Goal: Information Seeking & Learning: Learn about a topic

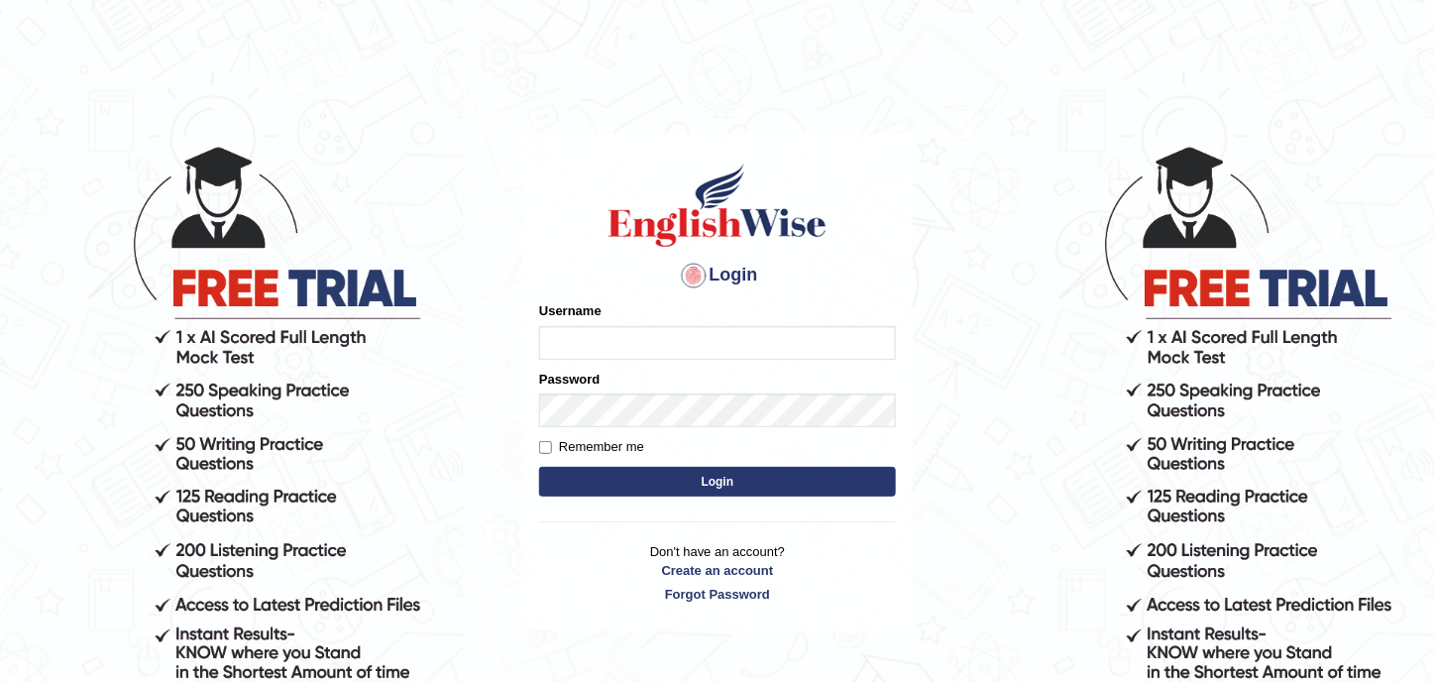
type input "sophiatiwari6"
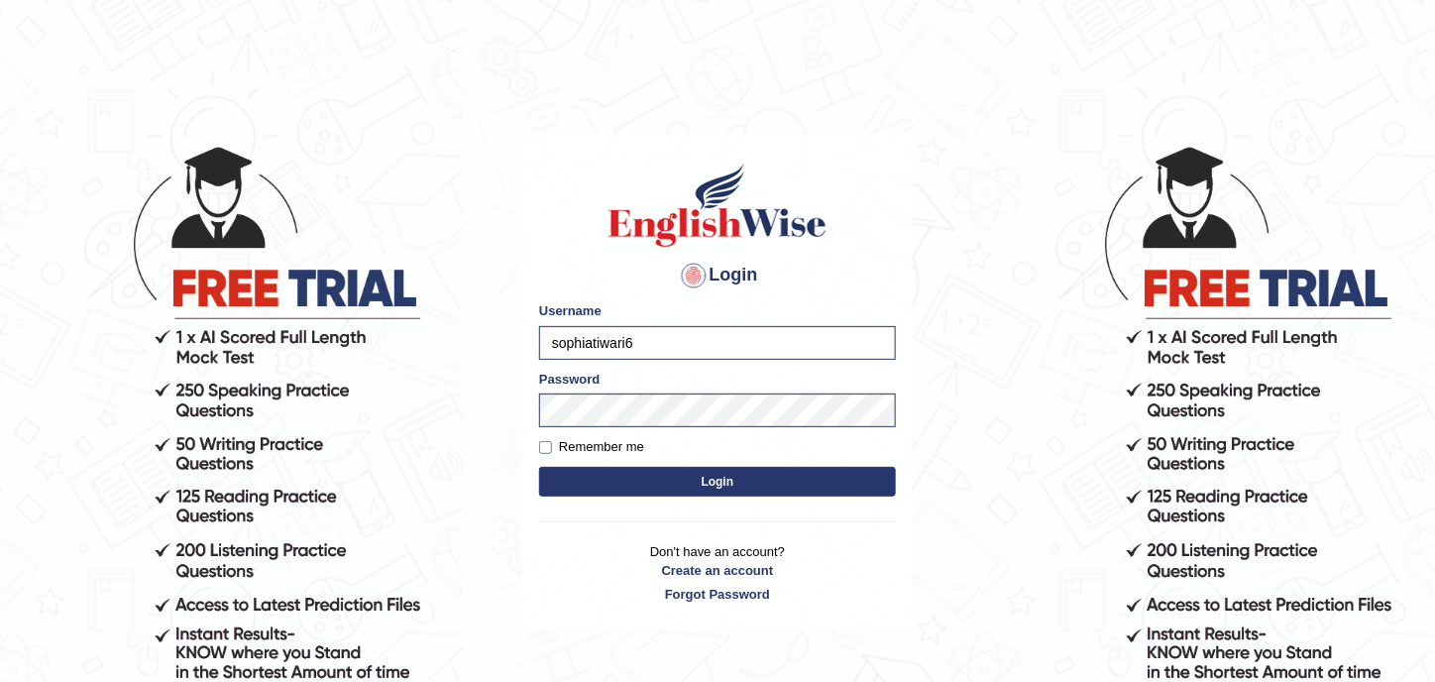
click at [702, 475] on button "Login" at bounding box center [717, 482] width 357 height 30
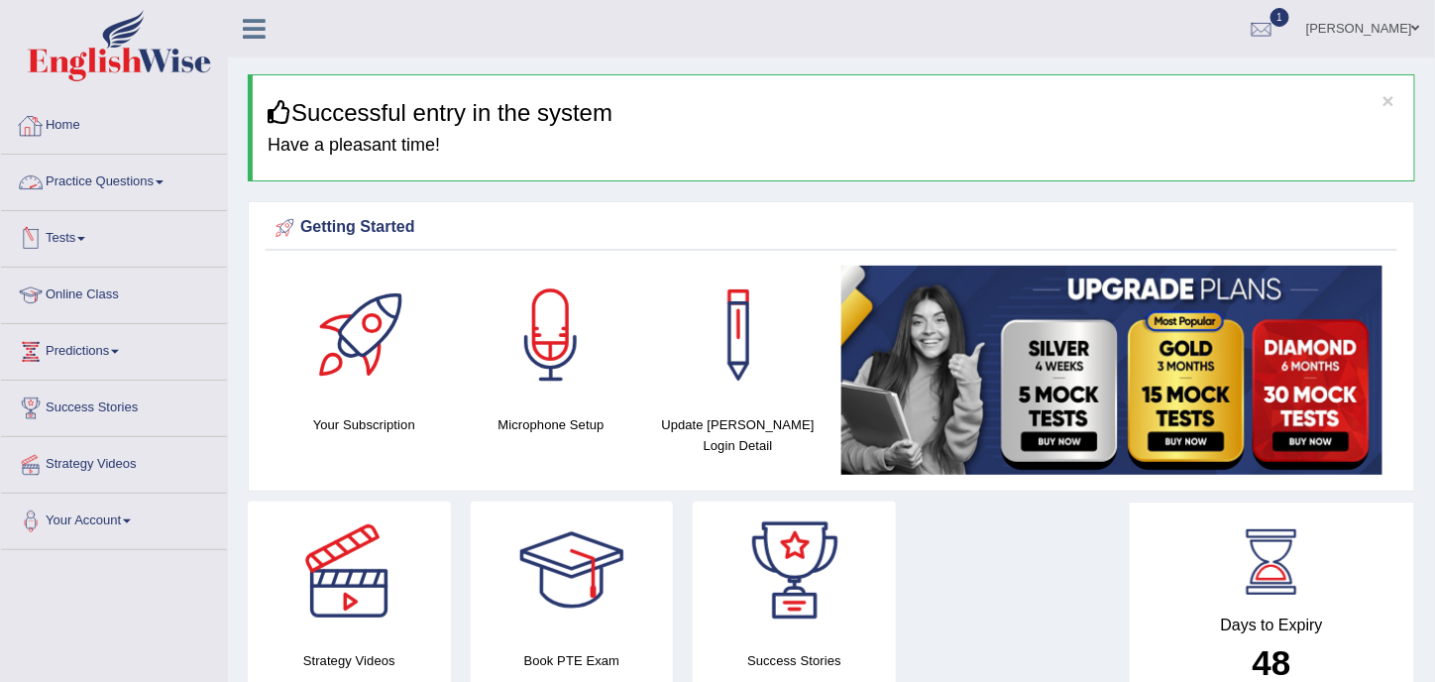
click at [149, 181] on link "Practice Questions" at bounding box center [114, 180] width 226 height 50
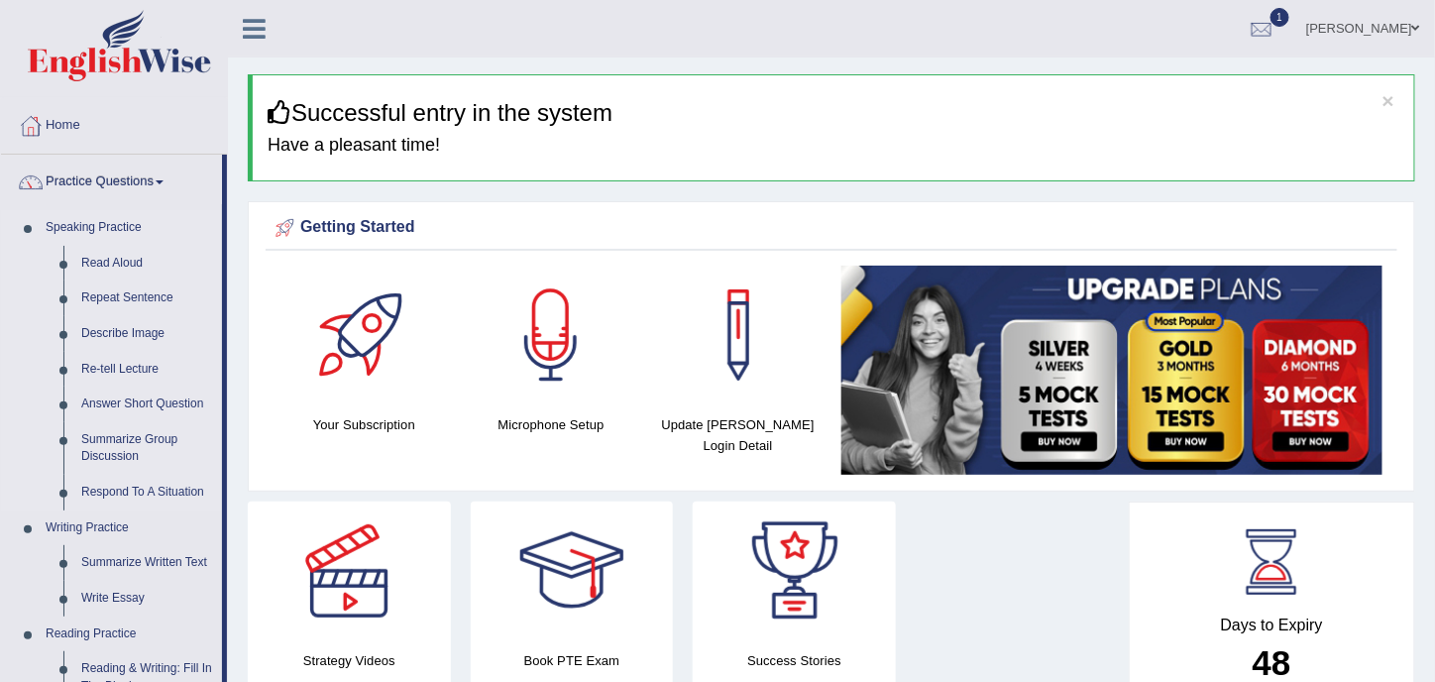
click at [32, 235] on li "Speaking Practice Read Aloud Repeat Sentence Describe Image Re-tell Lecture Ans…" at bounding box center [111, 360] width 221 height 300
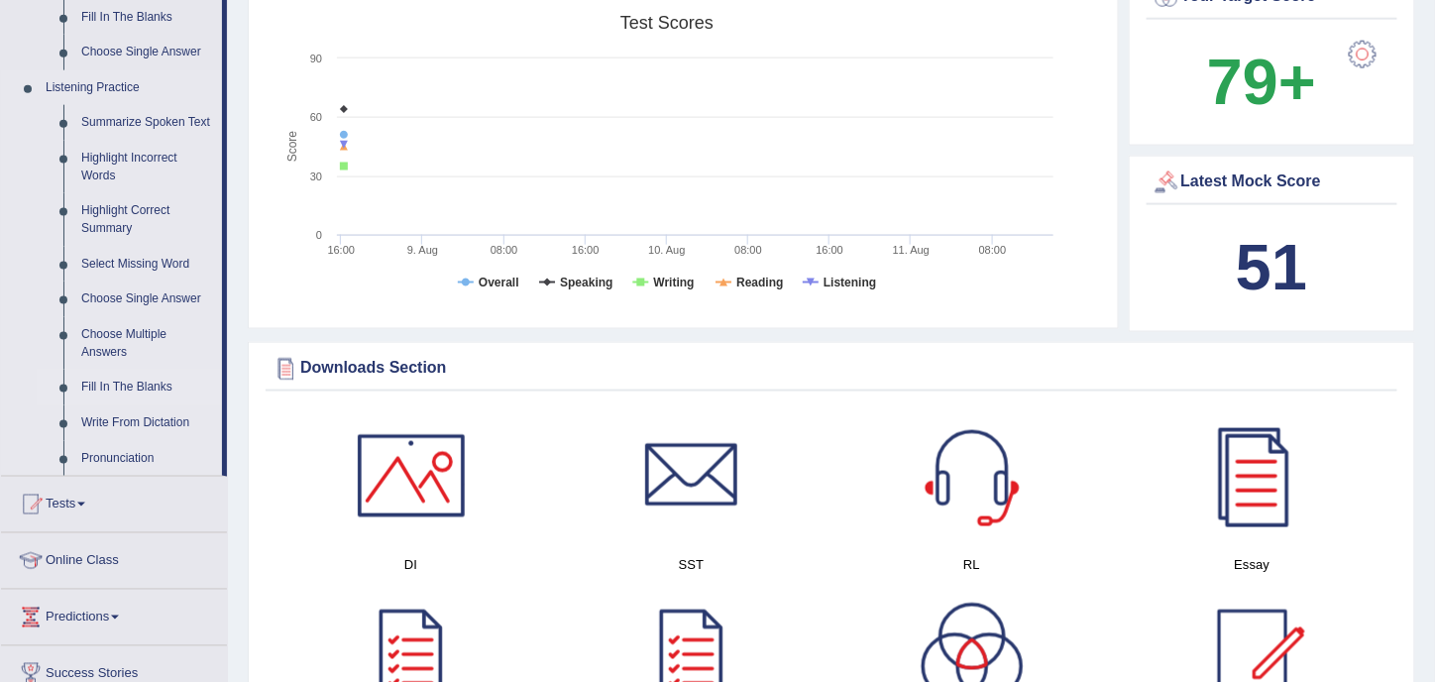
scroll to position [595, 0]
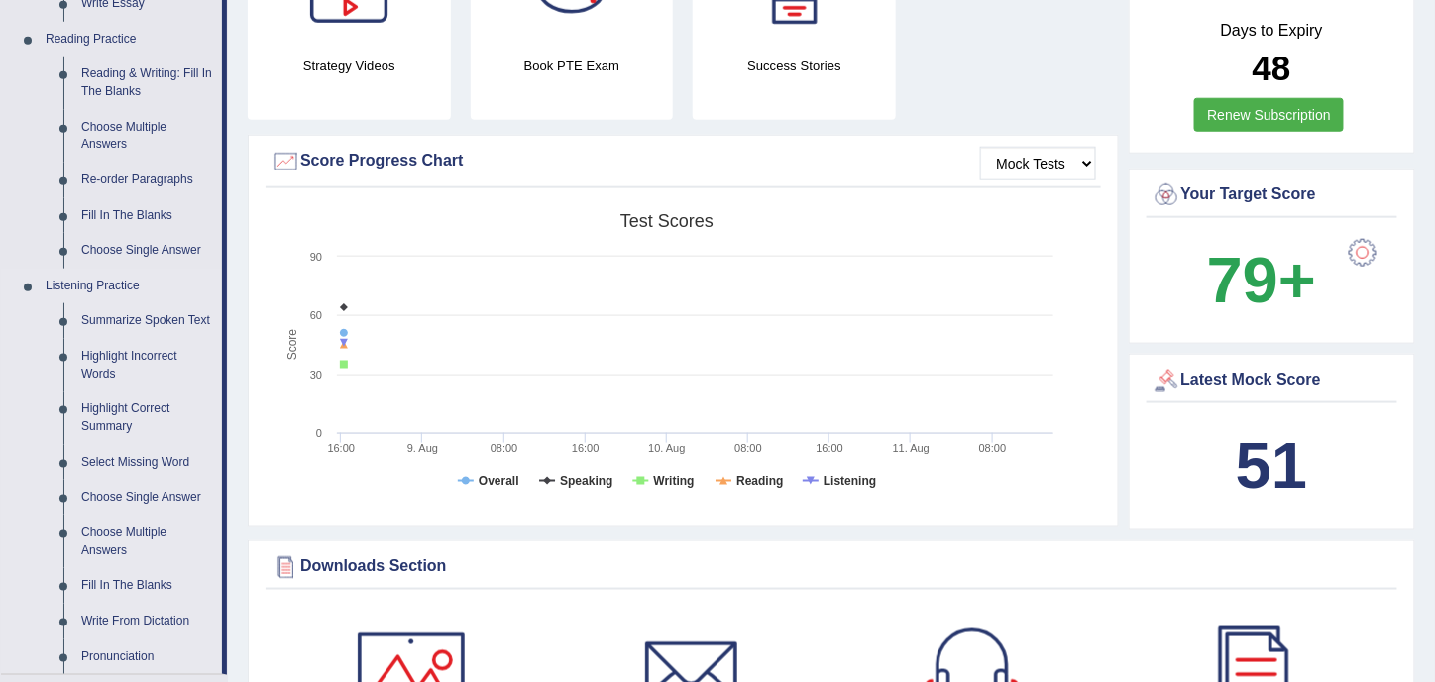
click at [33, 294] on li "Listening Practice Summarize Spoken Text Highlight Incorrect Words Highlight Co…" at bounding box center [111, 471] width 221 height 405
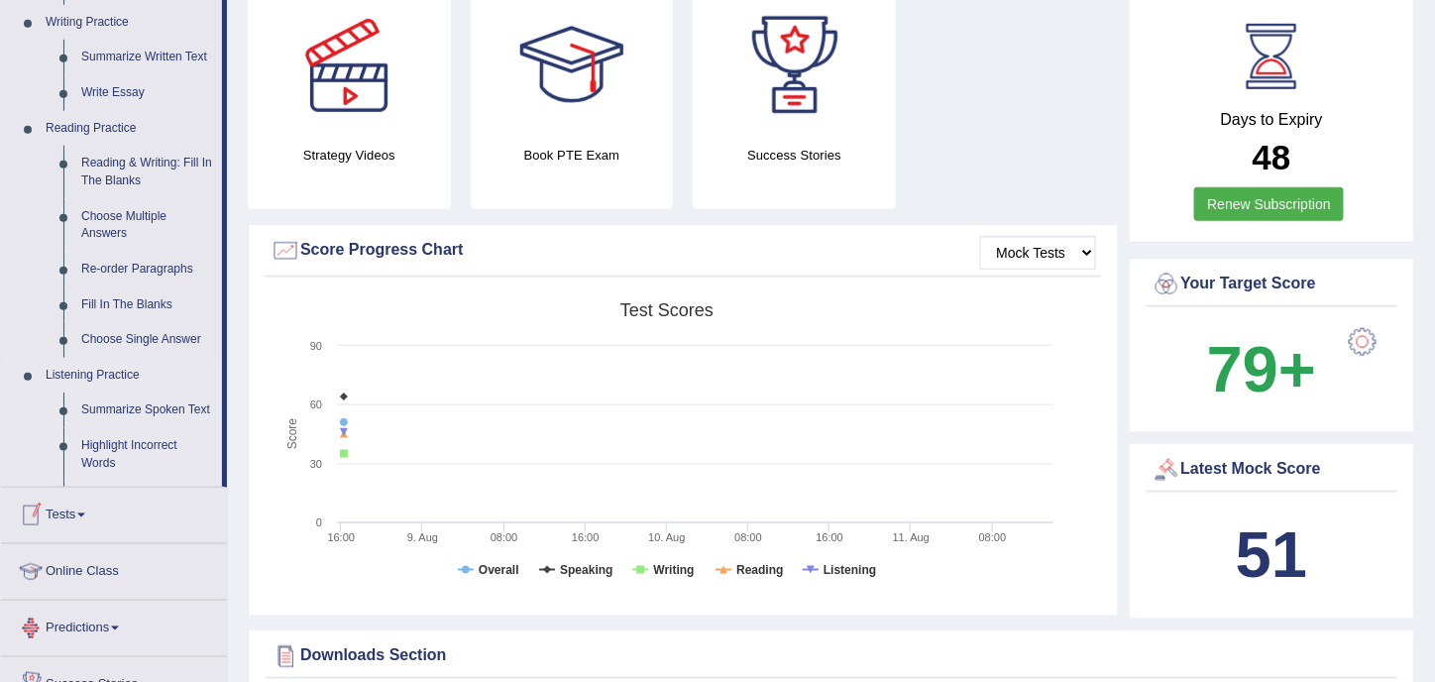
scroll to position [448, 0]
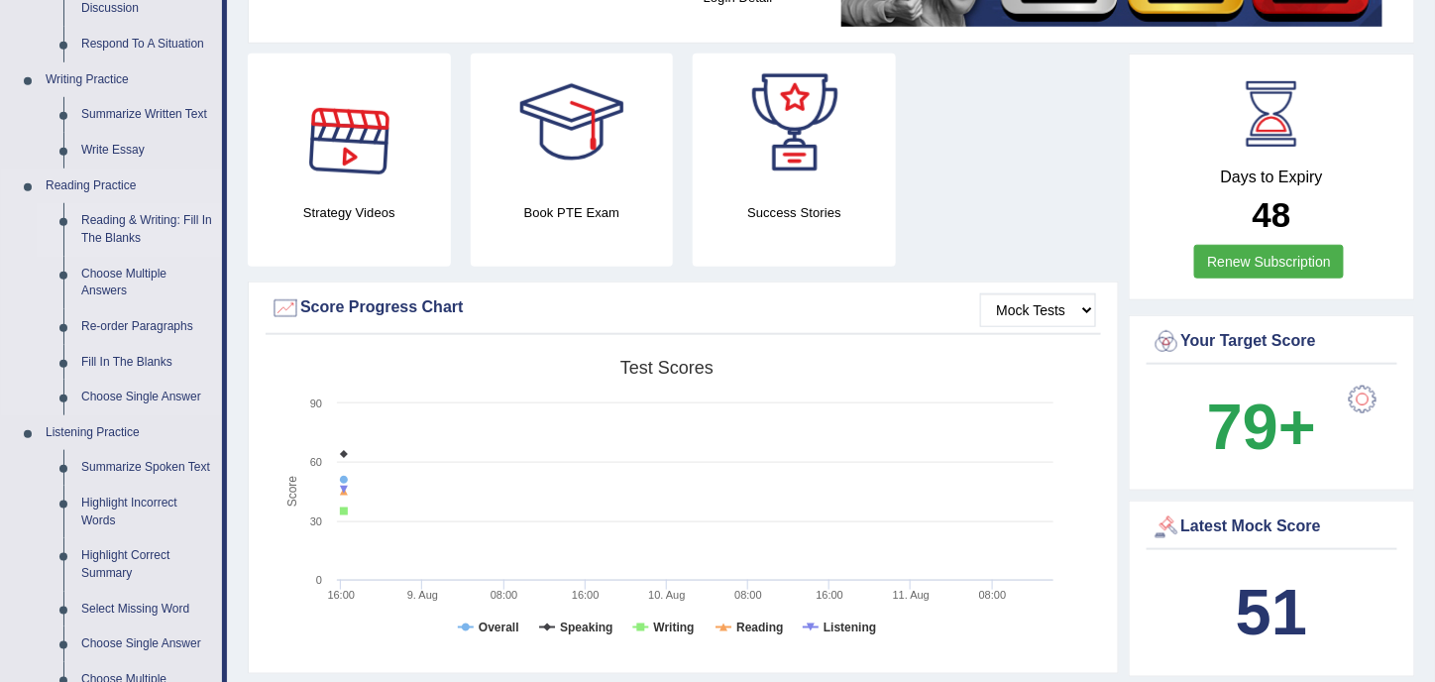
click at [139, 213] on link "Reading & Writing: Fill In The Blanks" at bounding box center [147, 229] width 150 height 53
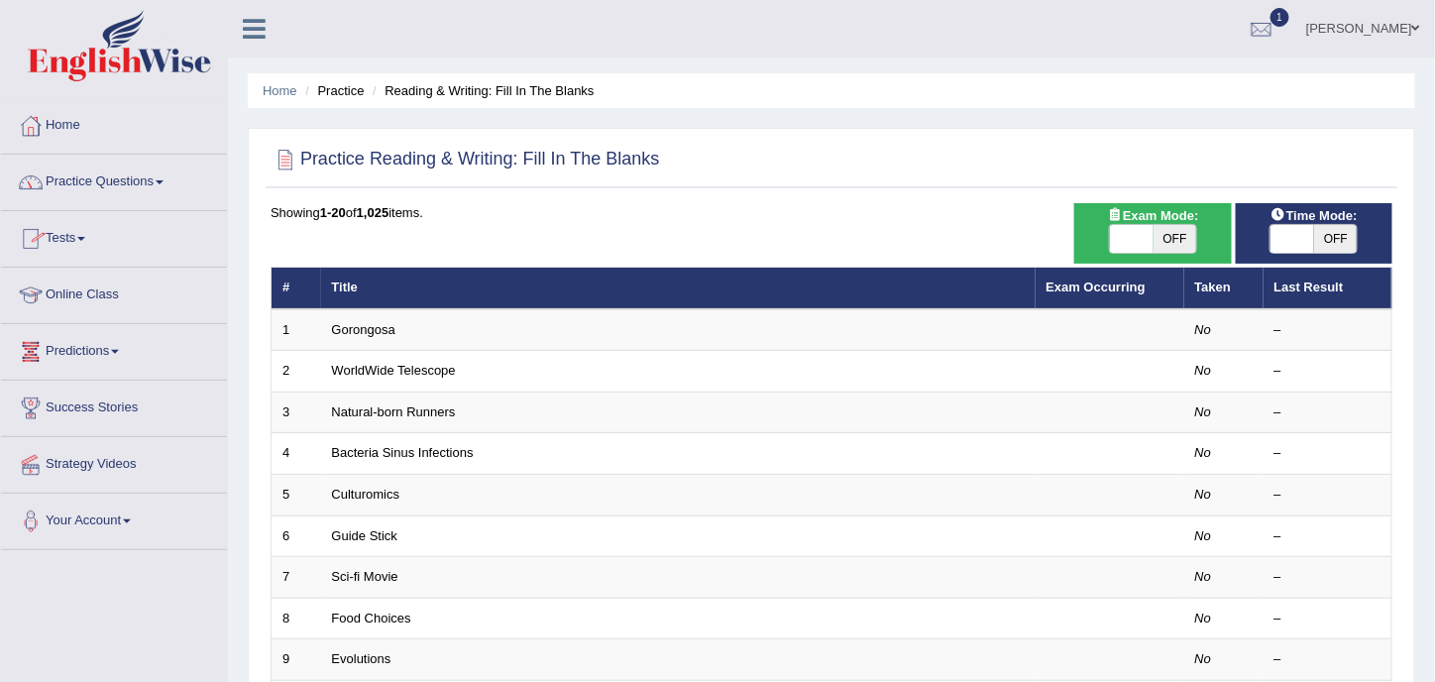
click at [104, 176] on link "Practice Questions" at bounding box center [114, 180] width 226 height 50
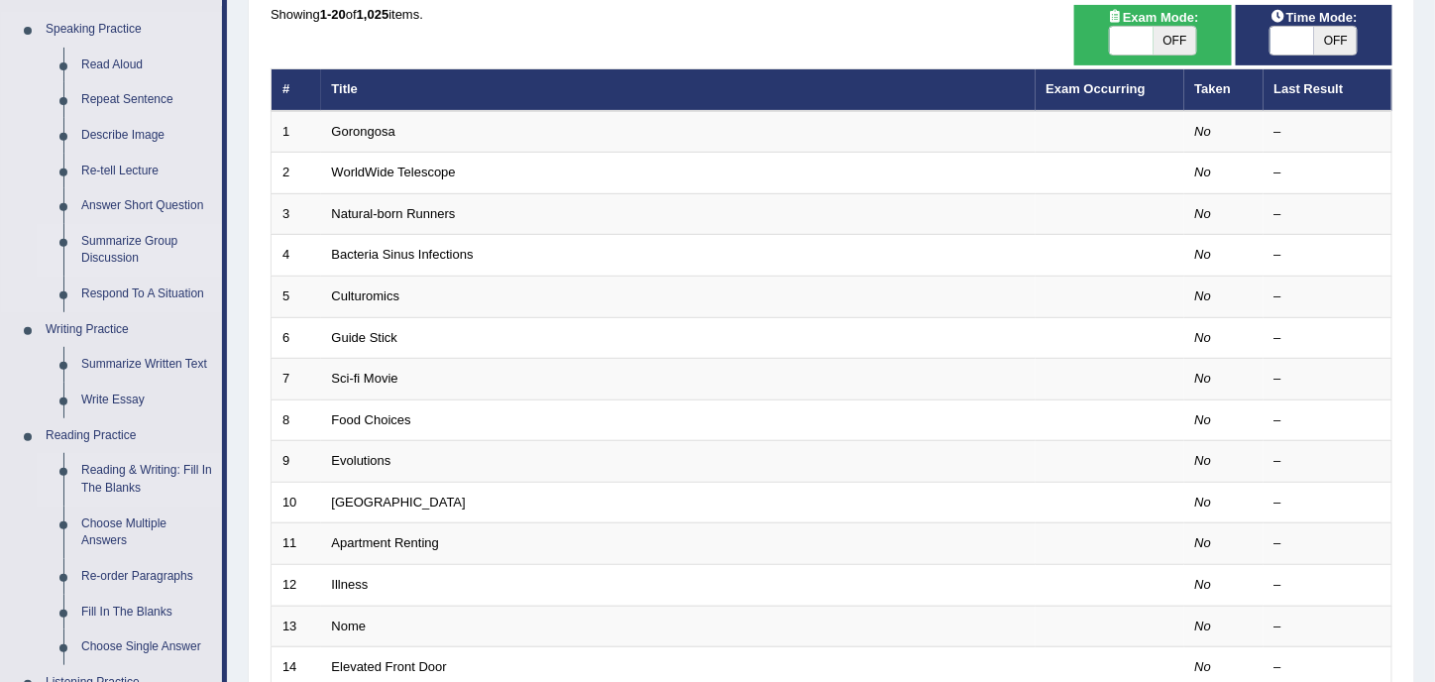
scroll to position [396, 0]
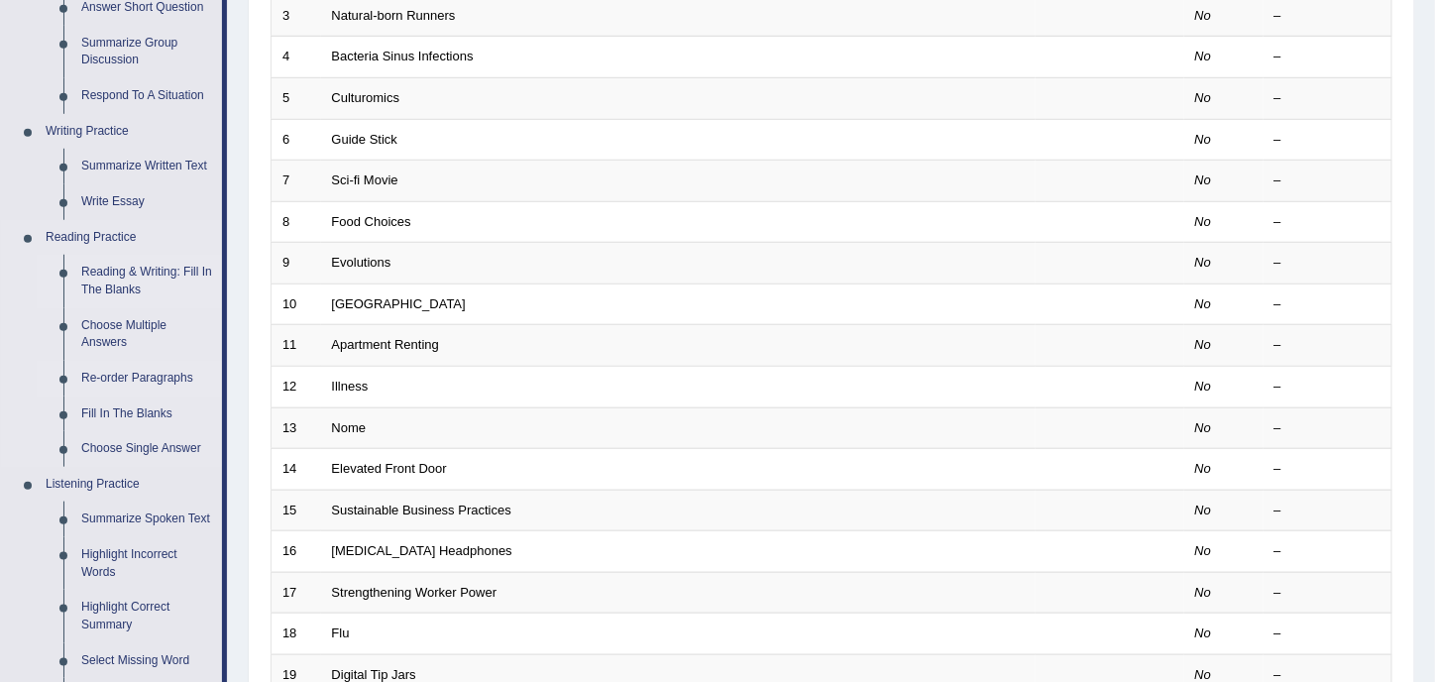
click at [122, 374] on link "Re-order Paragraphs" at bounding box center [147, 379] width 150 height 36
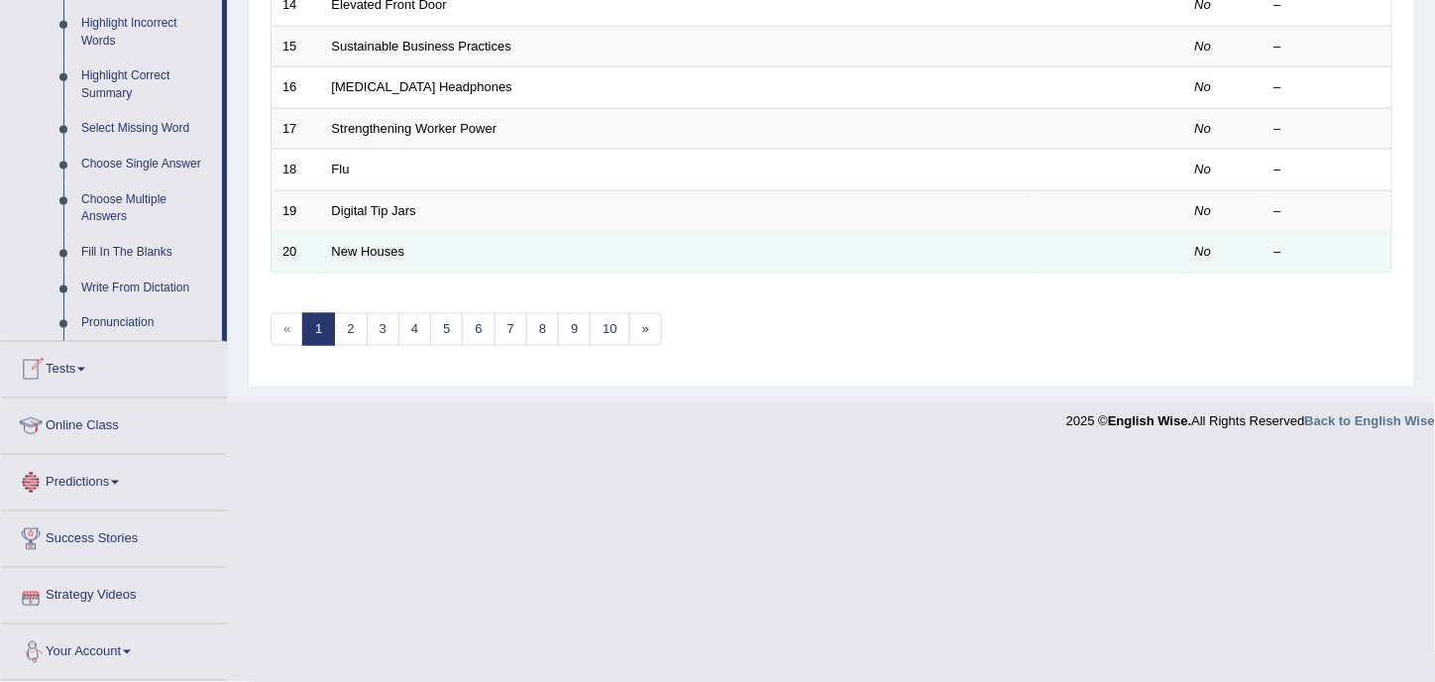
scroll to position [924, 0]
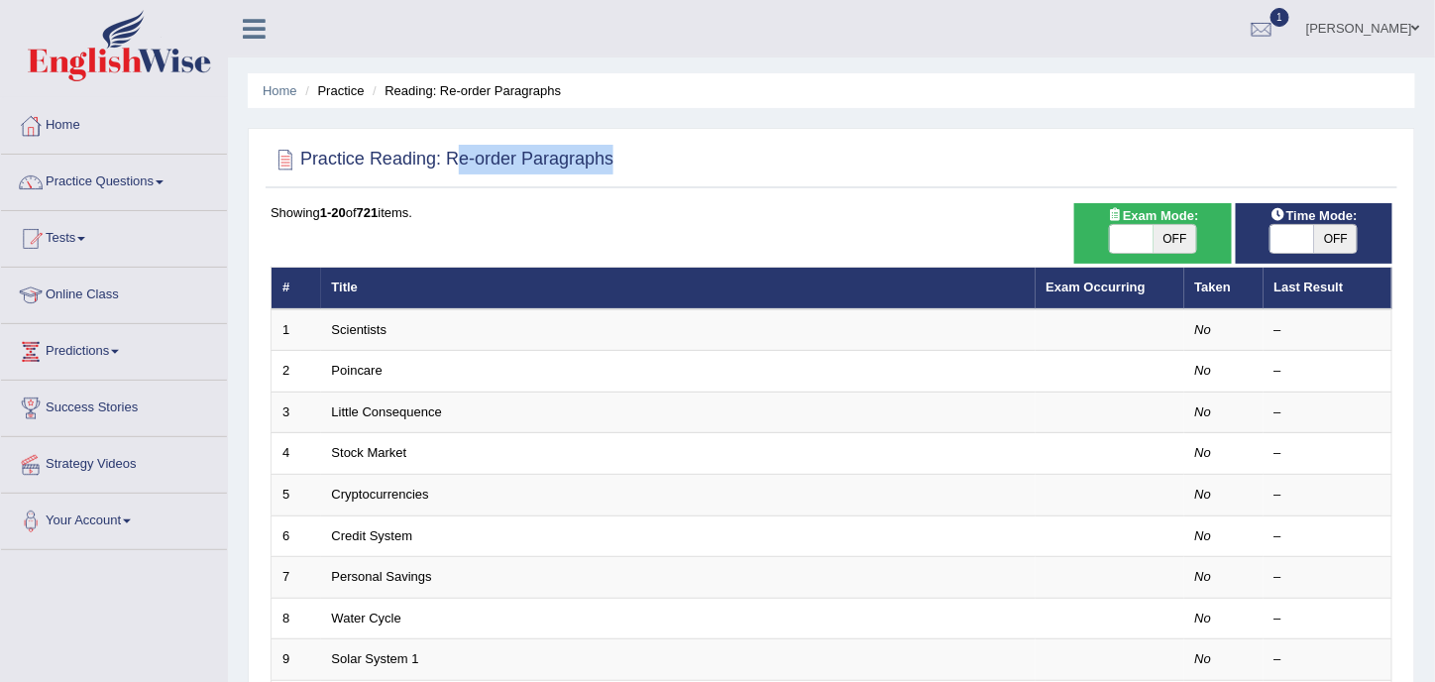
drag, startPoint x: 643, startPoint y: 158, endPoint x: 451, endPoint y: 161, distance: 192.3
click at [451, 161] on div "Practice Reading: Re-order Paragraphs" at bounding box center [832, 164] width 1132 height 50
click at [658, 152] on div at bounding box center [832, 160] width 1122 height 41
click at [164, 162] on link "Practice Questions" at bounding box center [114, 180] width 226 height 50
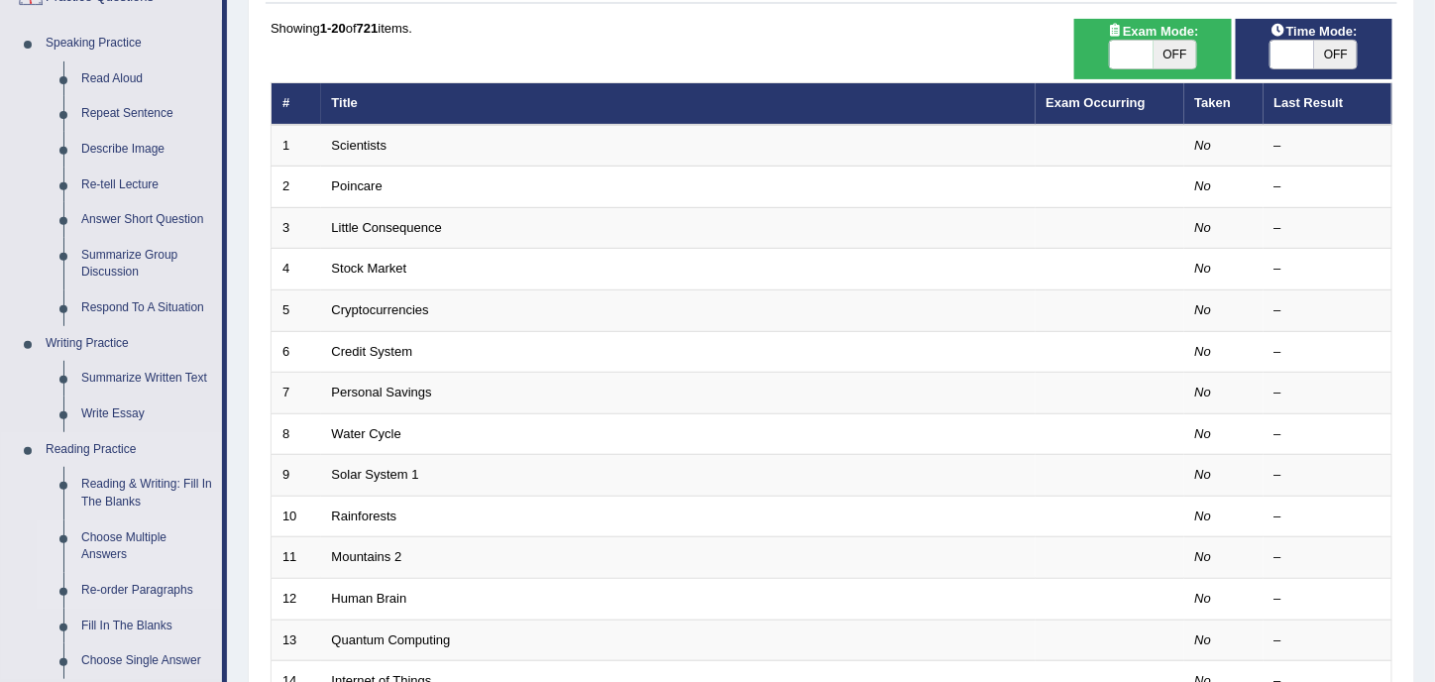
scroll to position [198, 0]
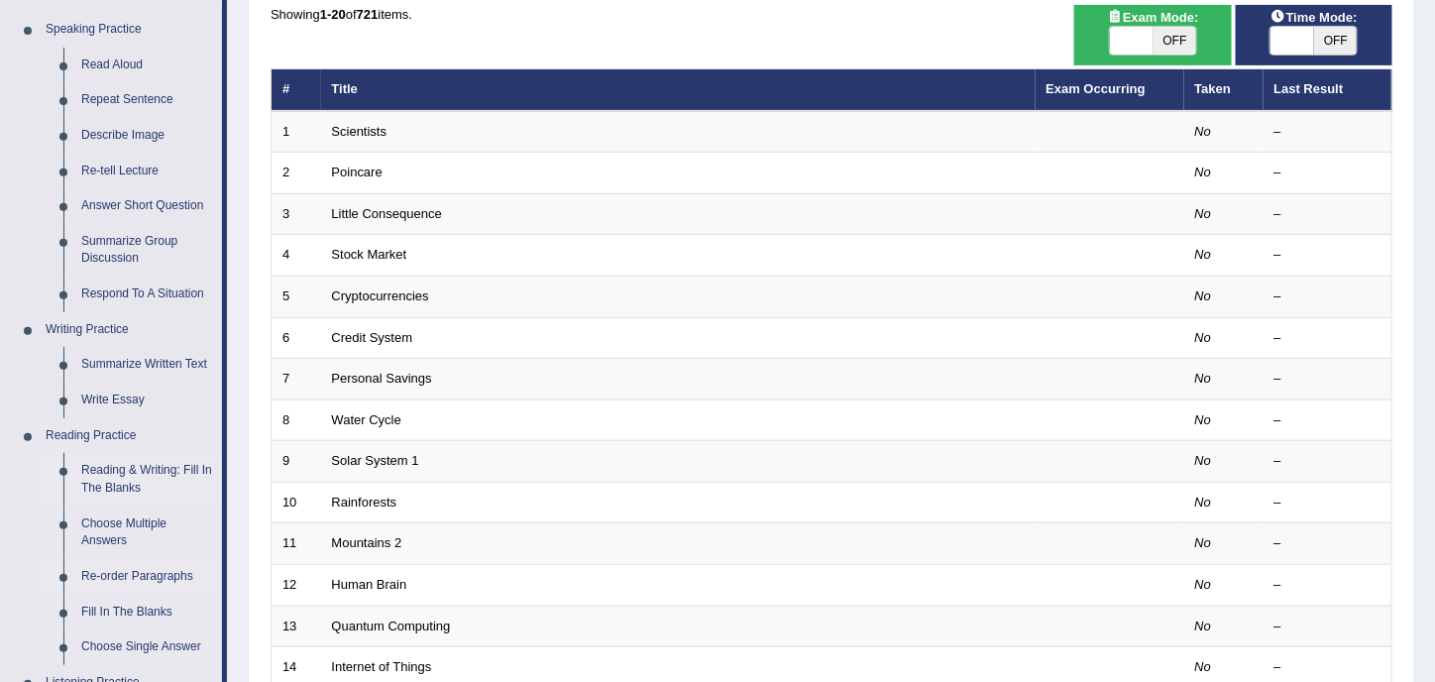
click at [112, 464] on link "Reading & Writing: Fill In The Blanks" at bounding box center [147, 479] width 150 height 53
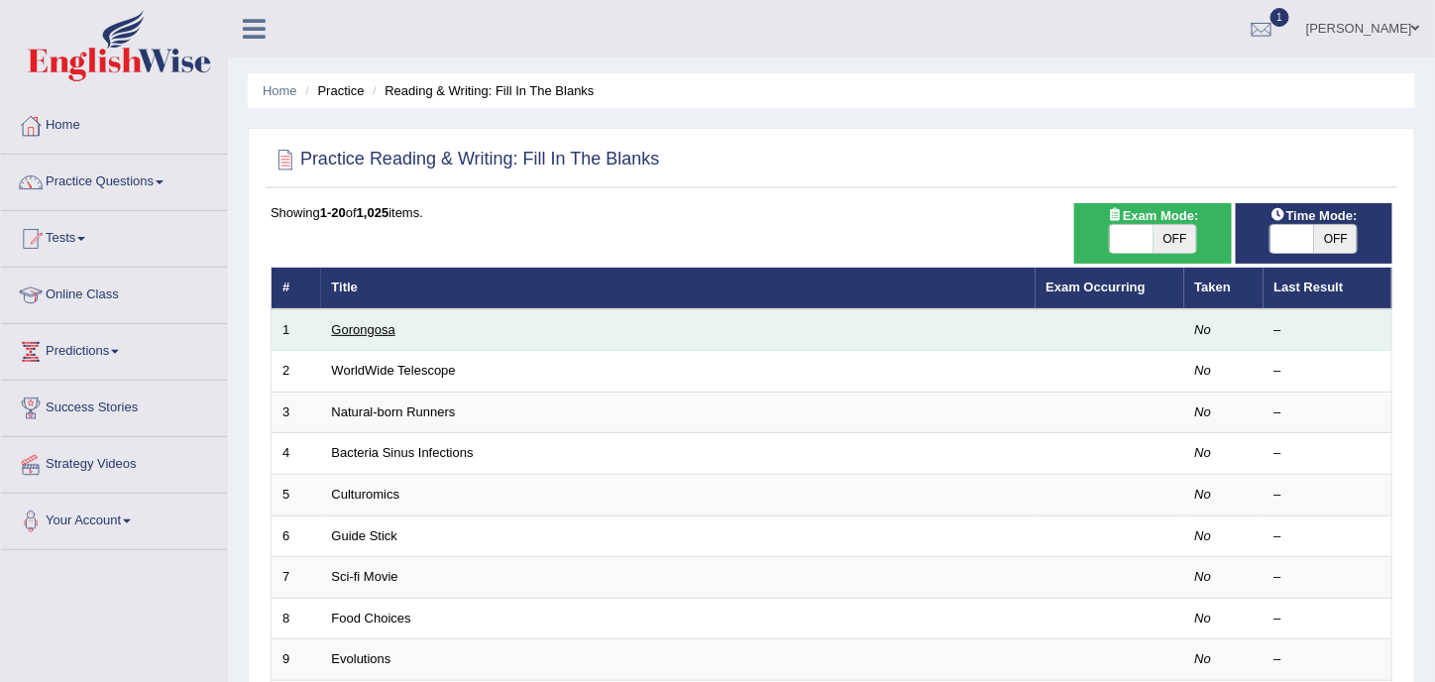
click at [378, 327] on link "Gorongosa" at bounding box center [363, 329] width 63 height 15
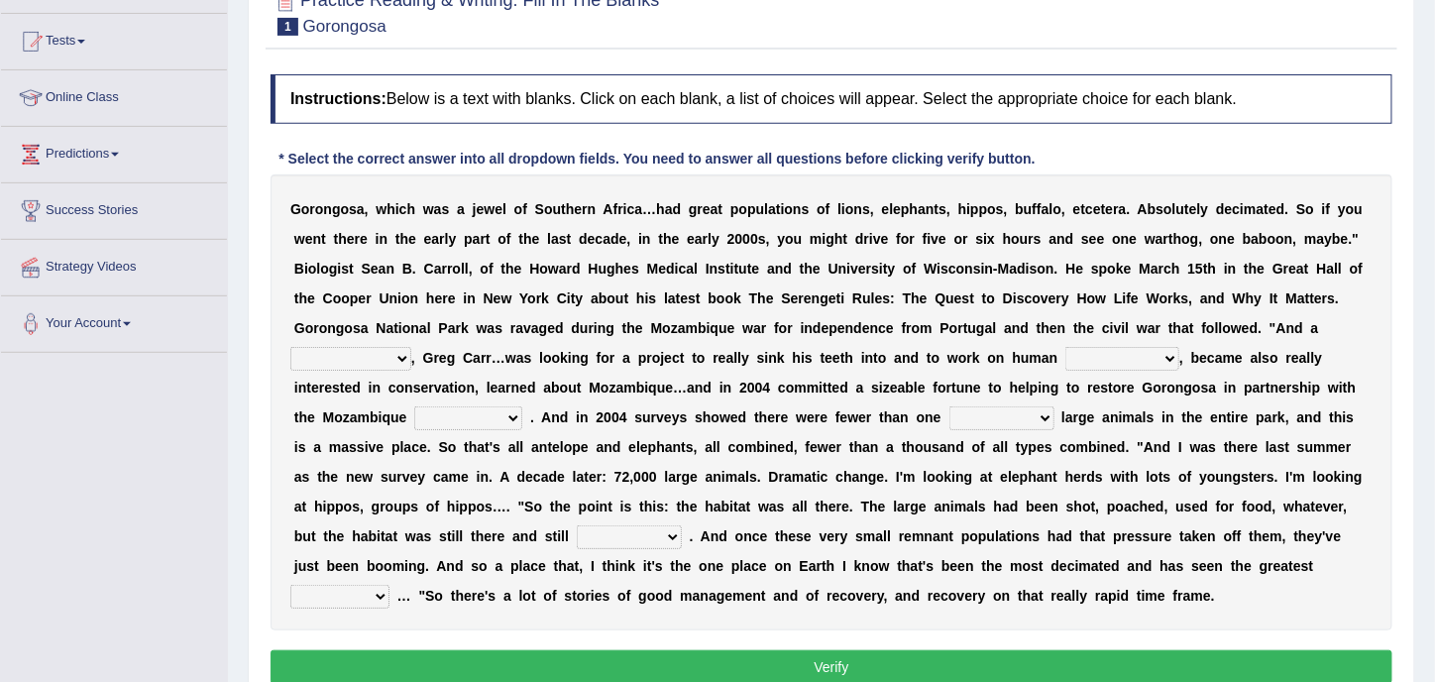
scroll to position [198, 0]
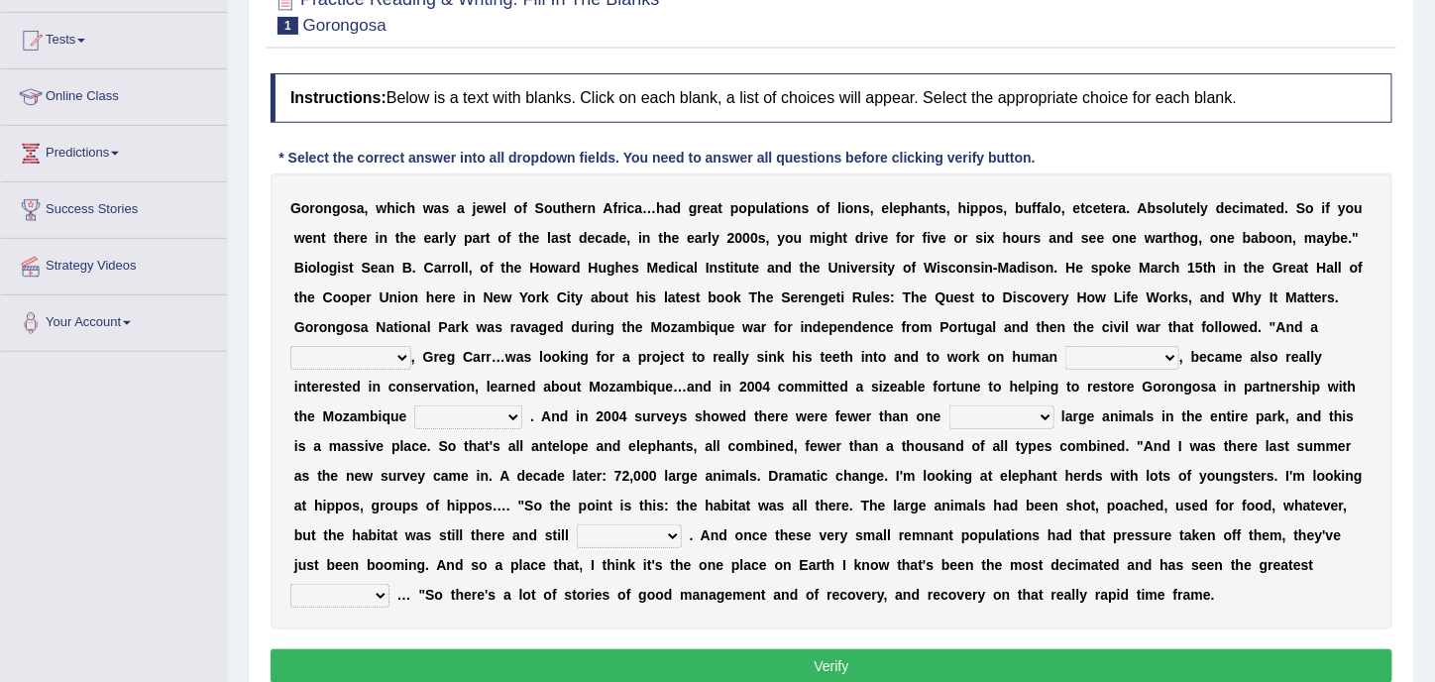
click at [399, 360] on select "passion solstice ballast philanthropist" at bounding box center [350, 358] width 121 height 24
select select "philanthropist"
click at [290, 346] on select "passion solstice ballast philanthropist" at bounding box center [350, 358] width 121 height 24
click at [1138, 350] on select "negligence prevalence development malevolence" at bounding box center [1123, 358] width 114 height 24
click at [779, 349] on b "k" at bounding box center [781, 357] width 8 height 16
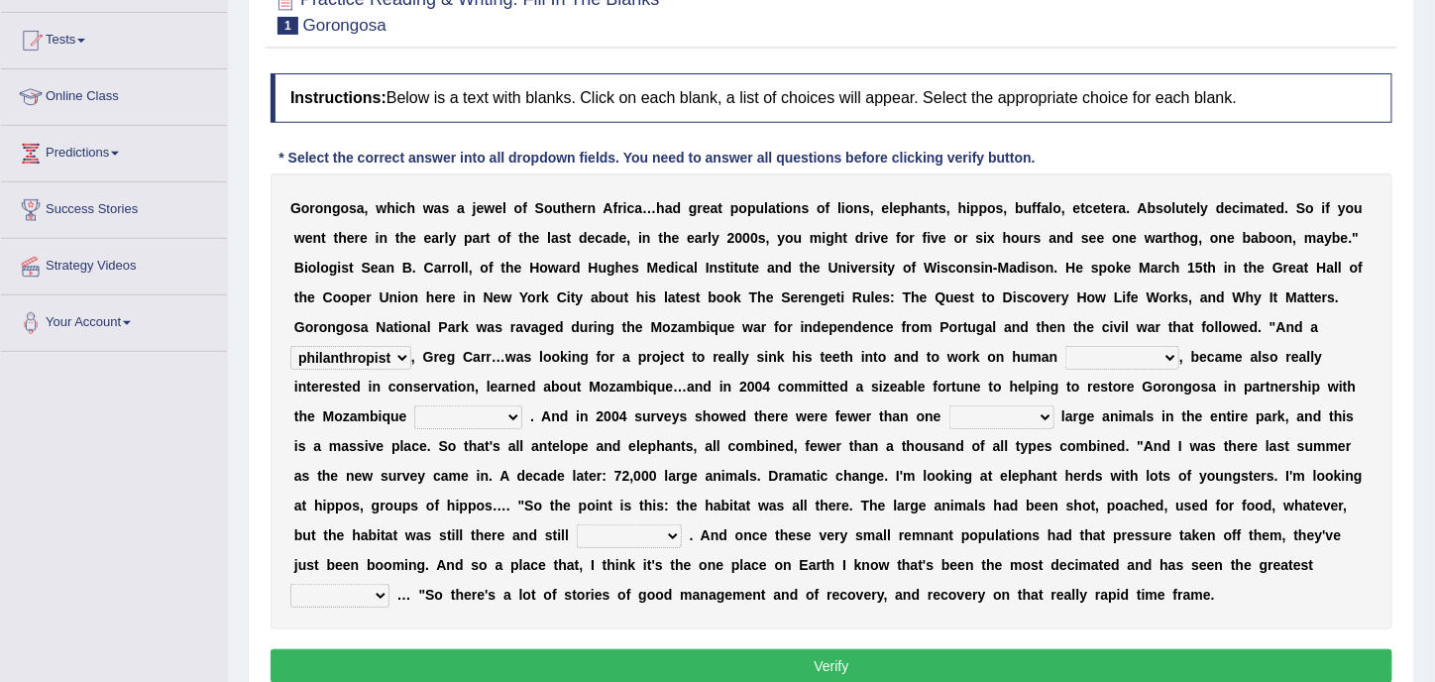
click at [1168, 354] on select "negligence prevalence development malevolence" at bounding box center [1123, 358] width 114 height 24
click at [430, 382] on b "r" at bounding box center [430, 387] width 5 height 16
click at [1160, 355] on select "negligence prevalence development malevolence" at bounding box center [1123, 358] width 114 height 24
select select "development"
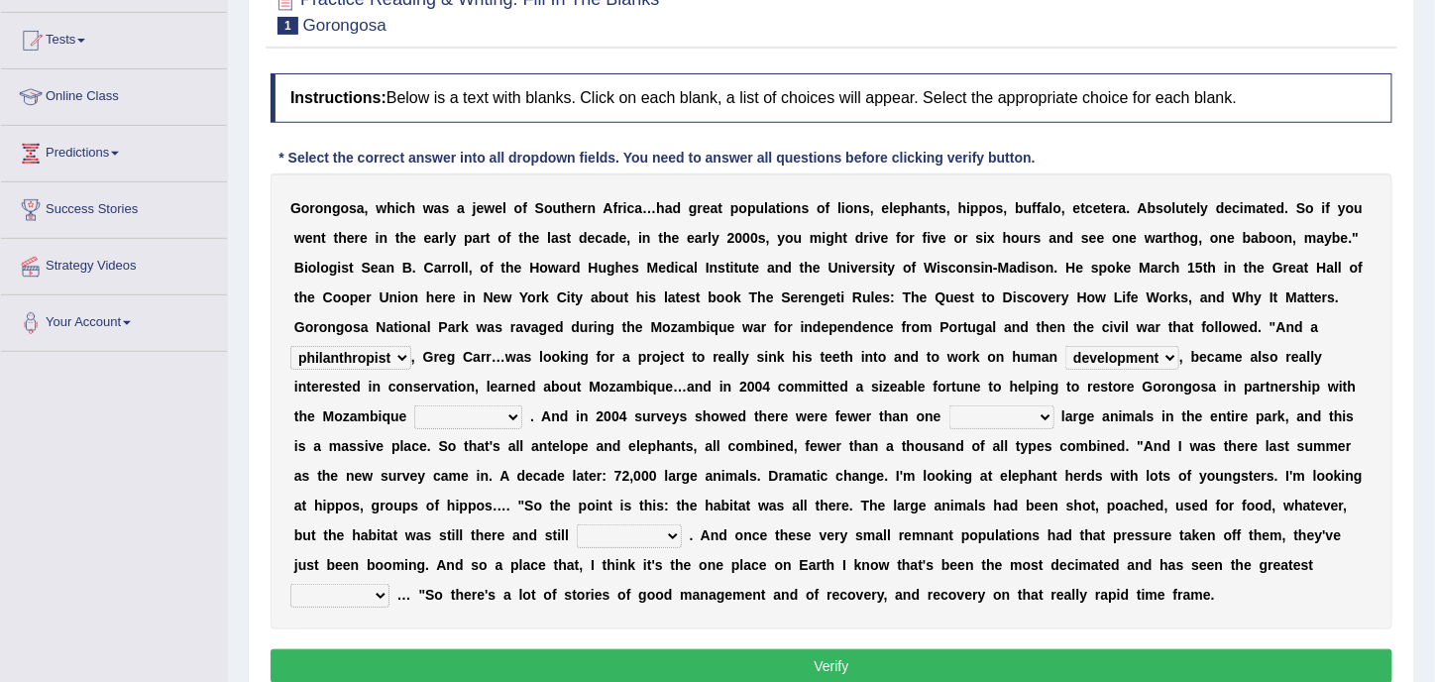
click at [1066, 346] on select "negligence prevalence development malevolence" at bounding box center [1123, 358] width 114 height 24
click at [511, 410] on select "parliament semanticist government journalist" at bounding box center [468, 417] width 108 height 24
select select "government"
click at [414, 405] on select "parliament semanticist government journalist" at bounding box center [468, 417] width 108 height 24
click at [1042, 419] on select "deflowered embowered roundest thousand" at bounding box center [1002, 417] width 105 height 24
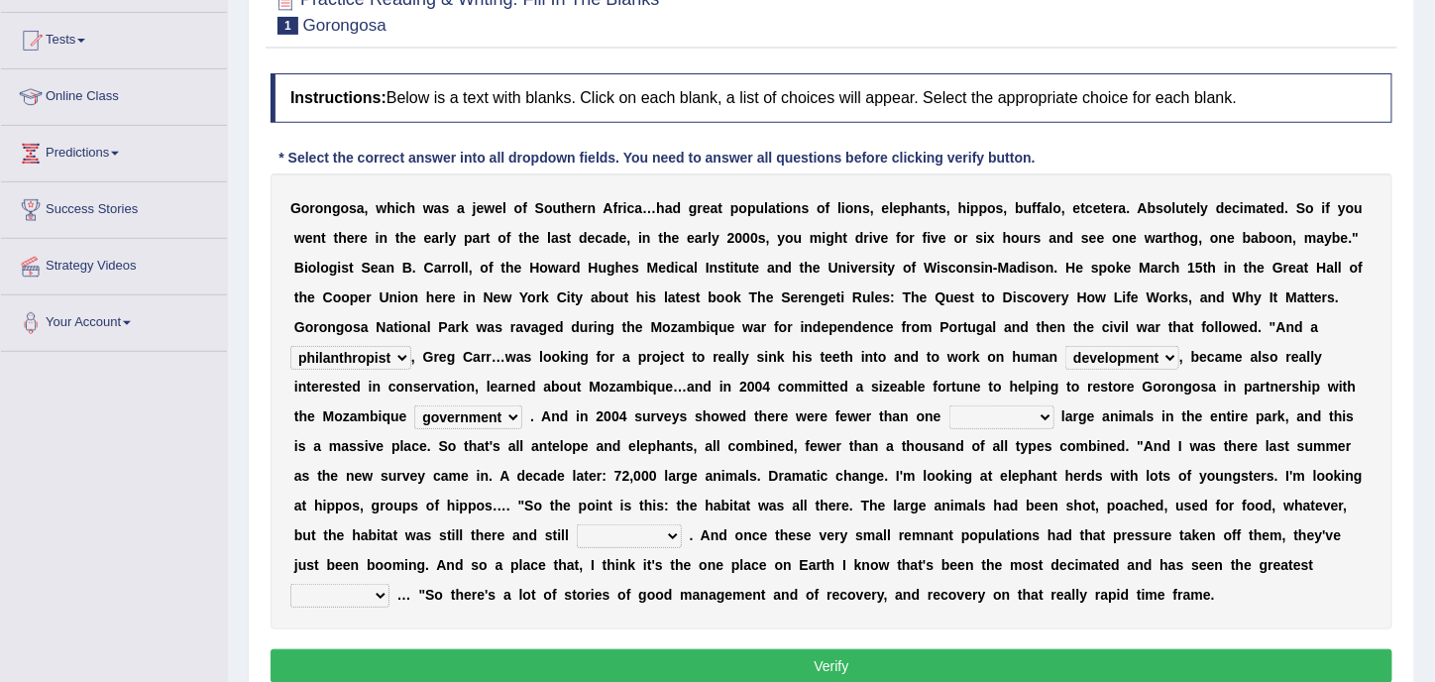
select select "thousand"
click at [950, 405] on select "deflowered embowered roundest thousand" at bounding box center [1002, 417] width 105 height 24
click at [632, 529] on select "assertive incidental compulsive productive" at bounding box center [629, 536] width 105 height 24
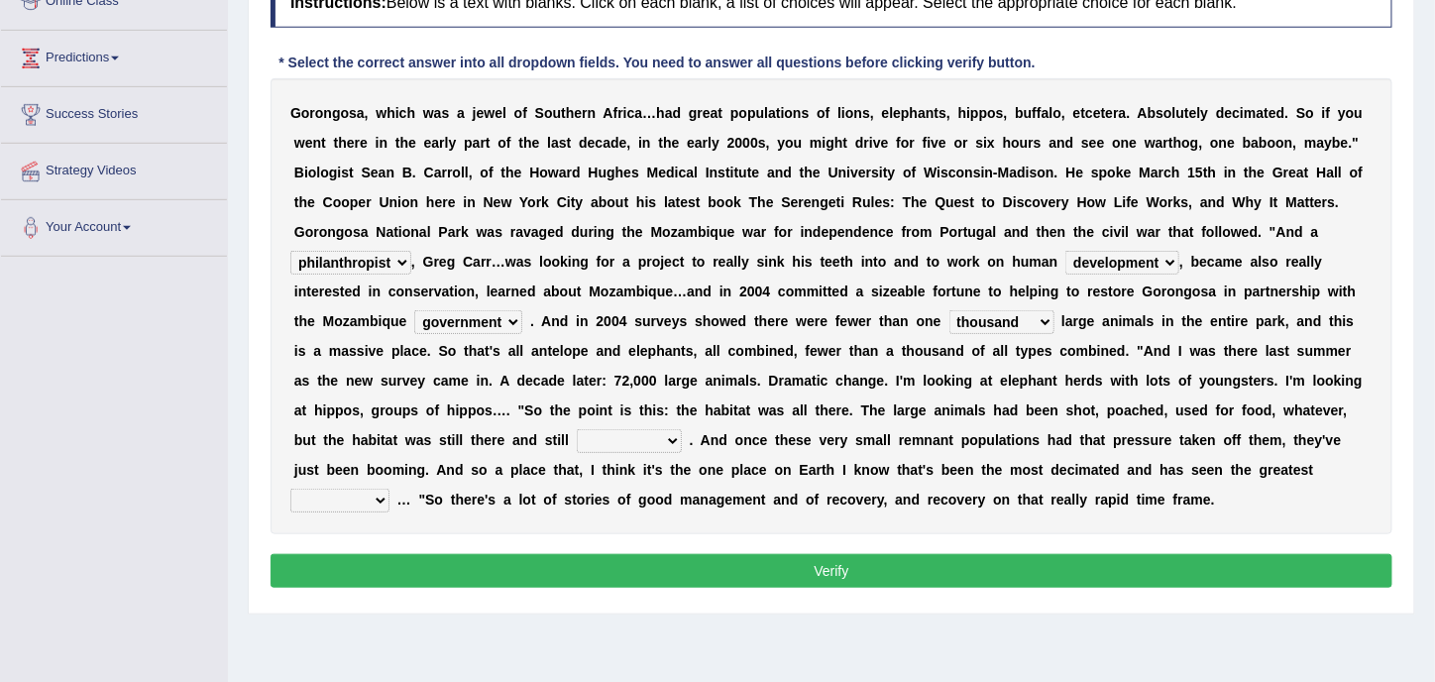
scroll to position [359, 0]
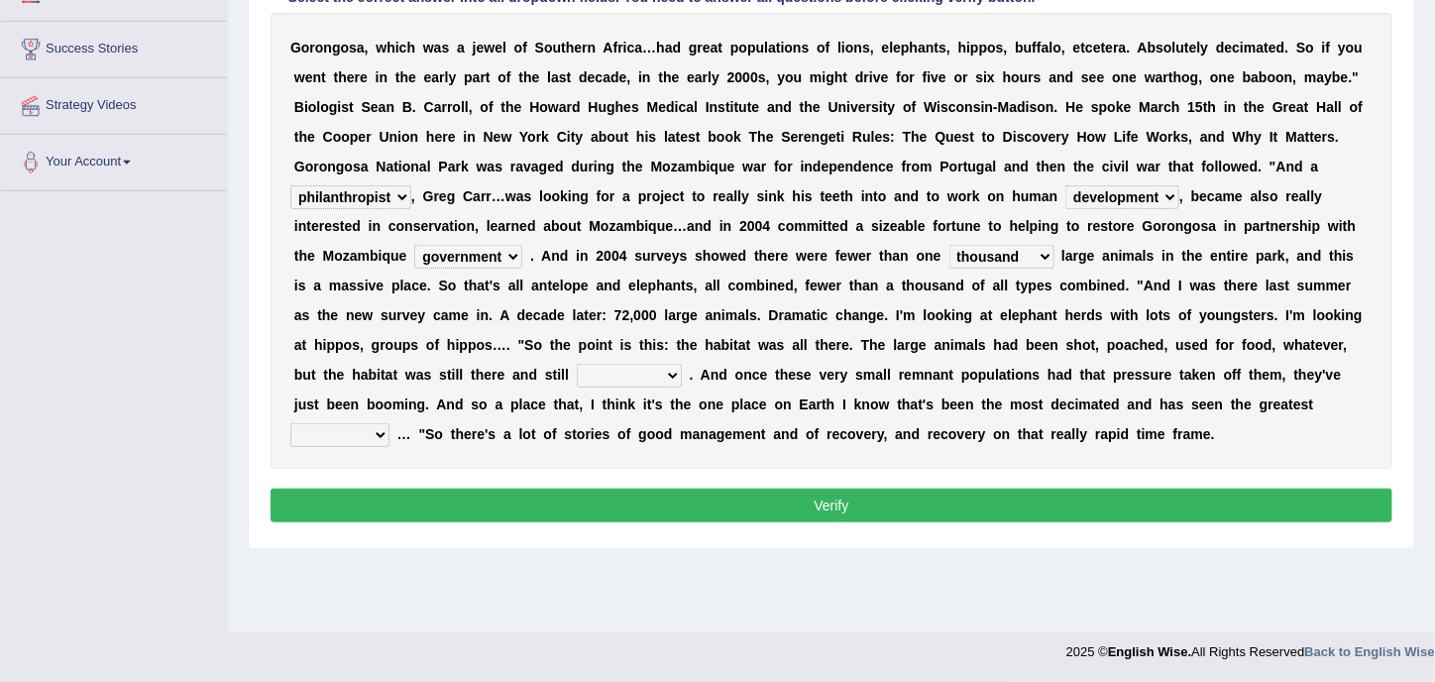
click at [634, 377] on select "assertive incidental compulsive productive" at bounding box center [629, 376] width 105 height 24
select select "productive"
click at [577, 364] on select "assertive incidental compulsive productive" at bounding box center [629, 376] width 105 height 24
click at [367, 429] on select "recovery efficacy golly stumpy" at bounding box center [339, 435] width 99 height 24
click at [602, 372] on select "assertive incidental compulsive productive" at bounding box center [629, 376] width 105 height 24
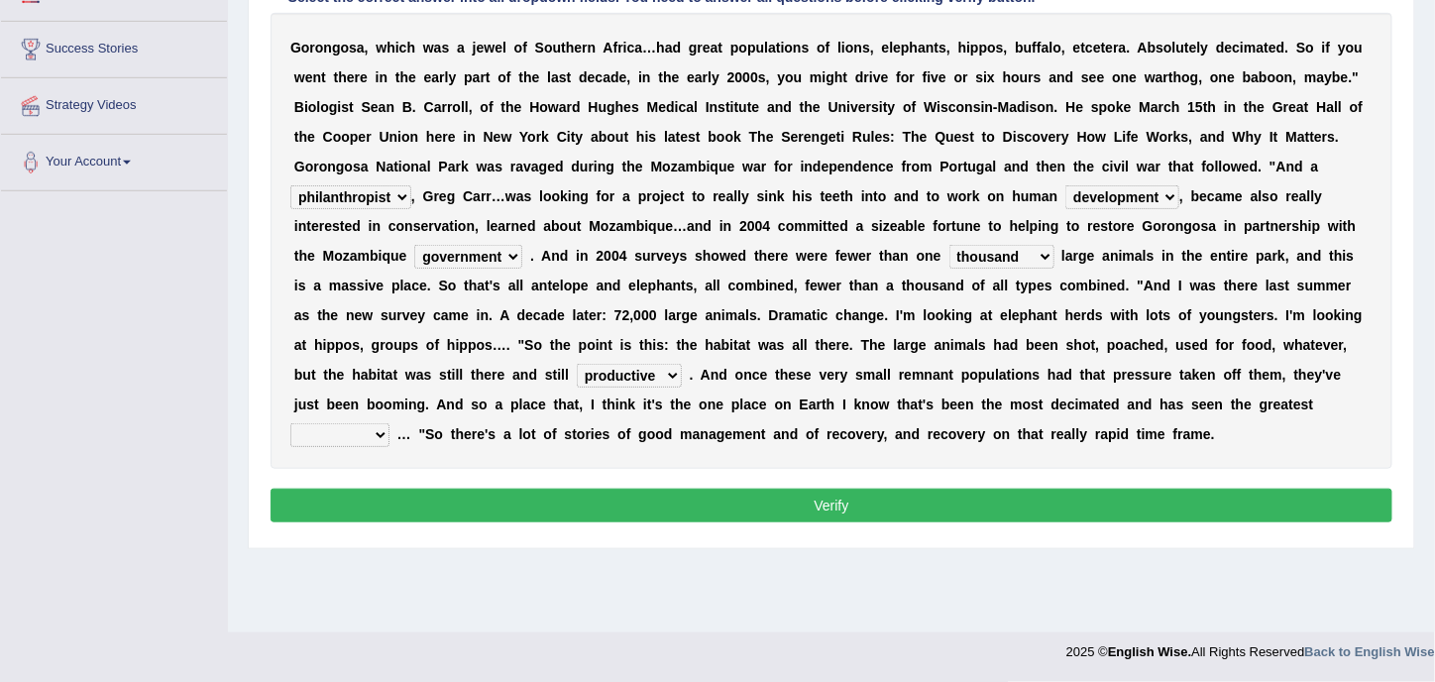
click at [577, 364] on select "assertive incidental compulsive productive" at bounding box center [629, 376] width 105 height 24
click at [377, 434] on select "recovery efficacy golly stumpy" at bounding box center [339, 435] width 99 height 24
select select "recovery"
click at [290, 423] on select "recovery efficacy golly stumpy" at bounding box center [339, 435] width 99 height 24
click at [857, 437] on b "v" at bounding box center [860, 434] width 8 height 16
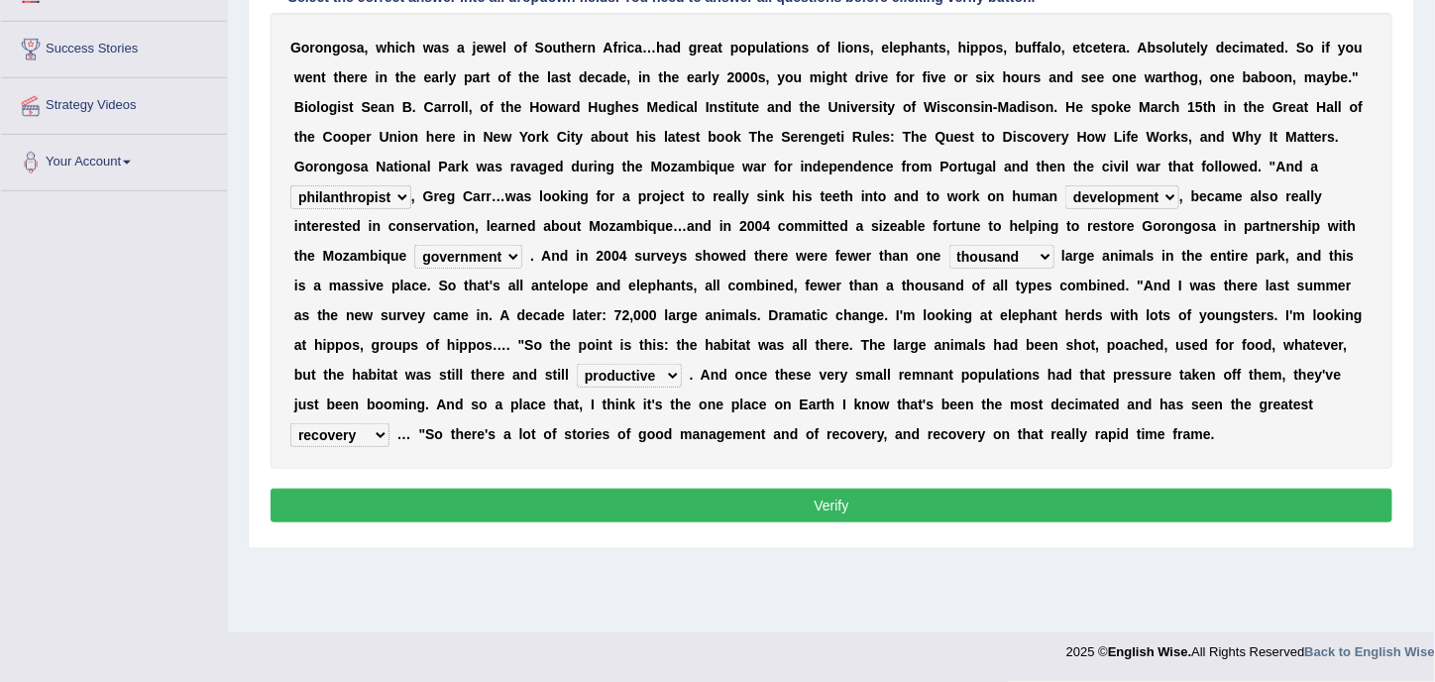
click at [857, 437] on b "v" at bounding box center [860, 434] width 8 height 16
click at [790, 502] on button "Verify" at bounding box center [832, 506] width 1122 height 34
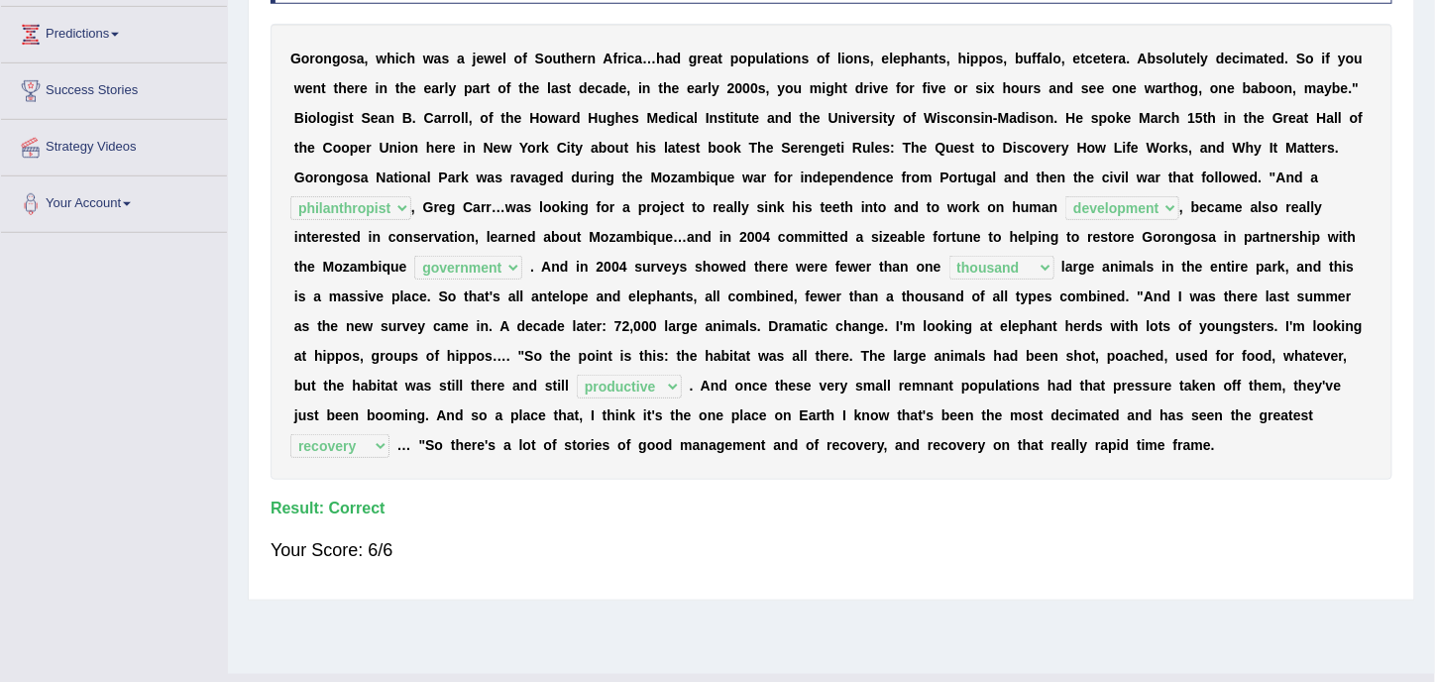
scroll to position [61, 0]
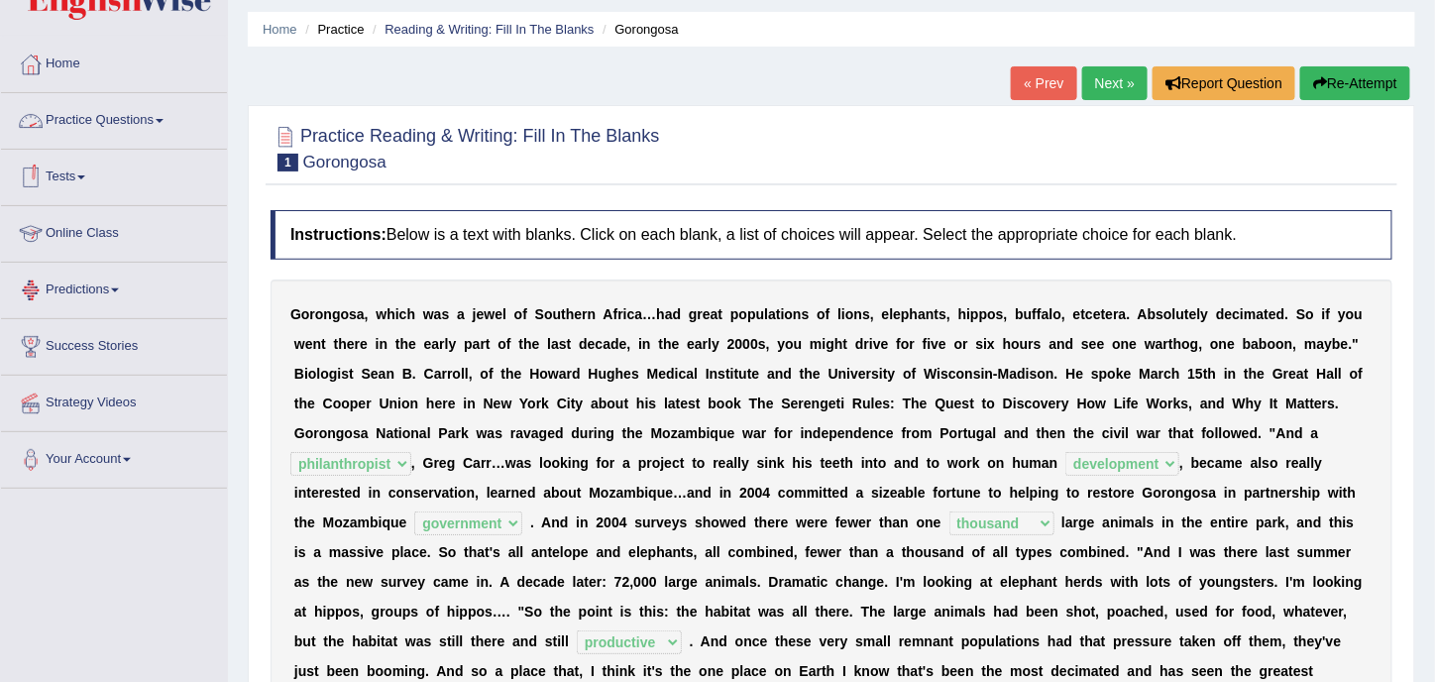
click at [92, 124] on link "Practice Questions" at bounding box center [114, 118] width 226 height 50
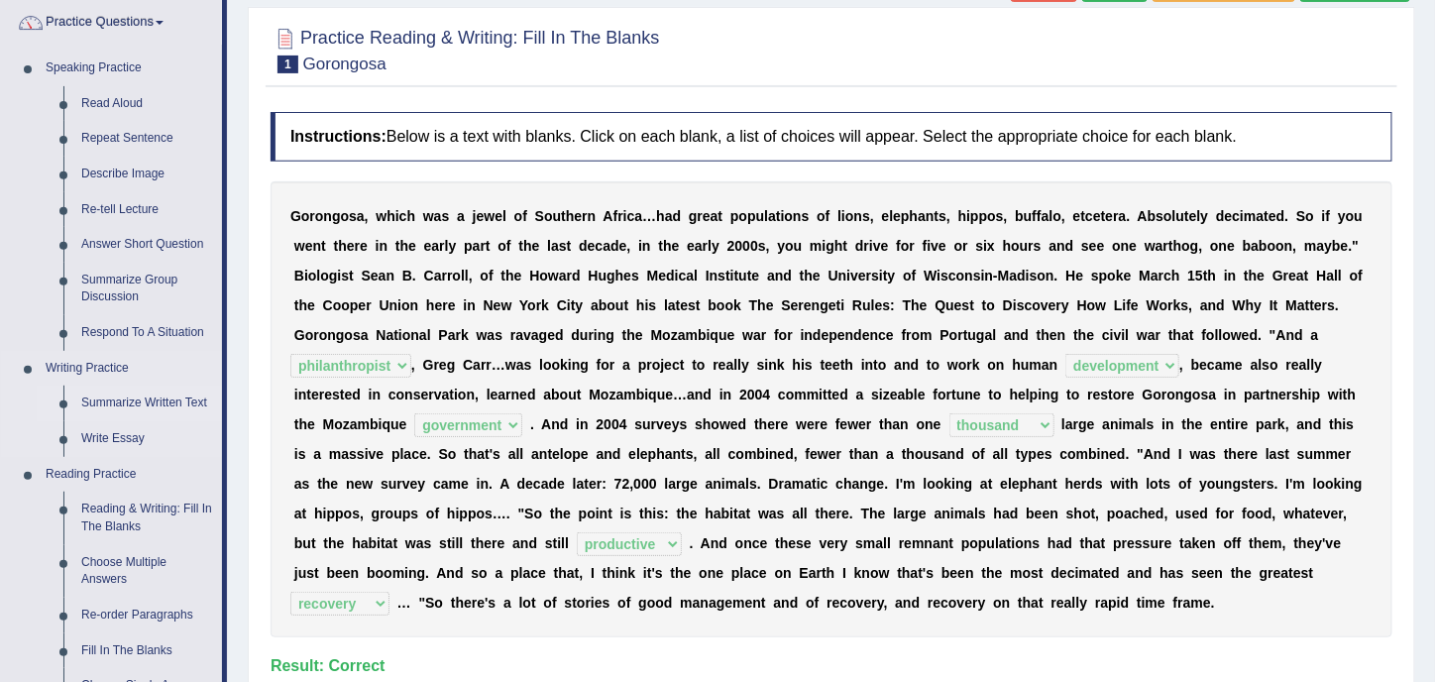
scroll to position [260, 0]
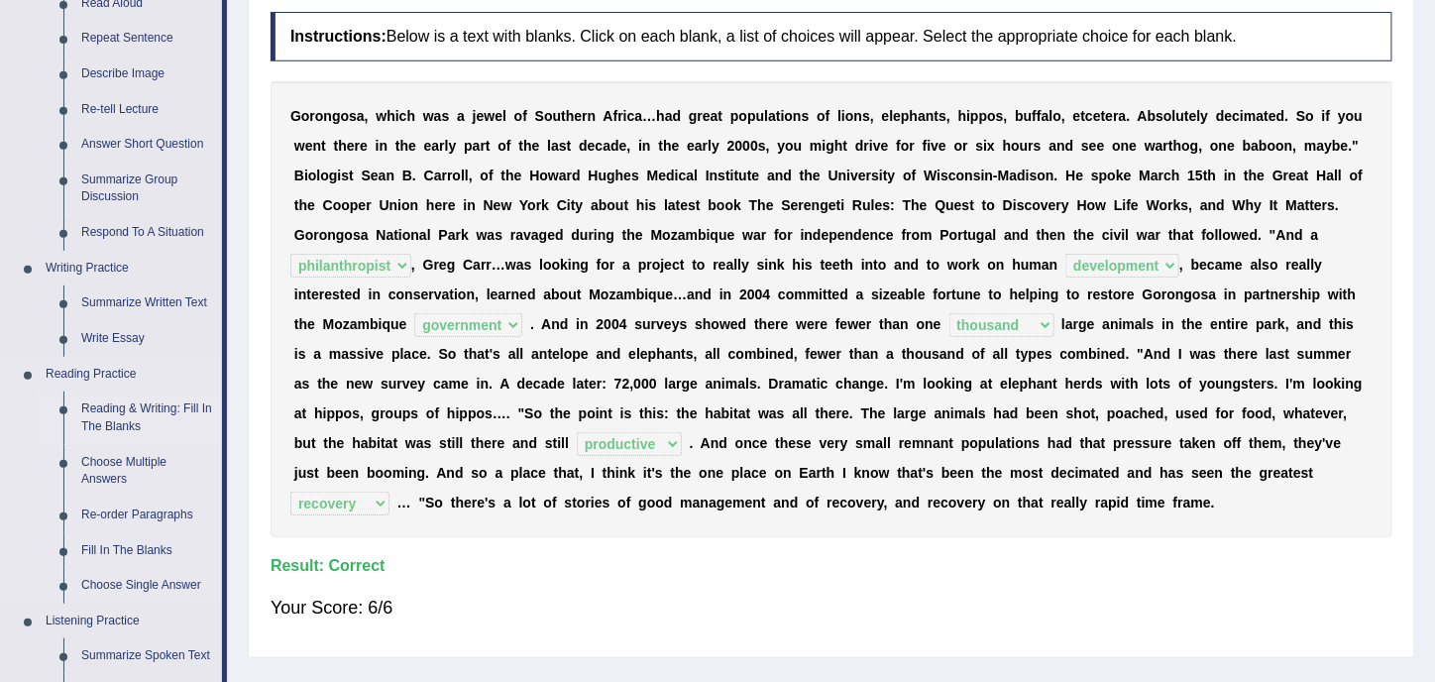
click at [125, 413] on link "Reading & Writing: Fill In The Blanks" at bounding box center [147, 418] width 150 height 53
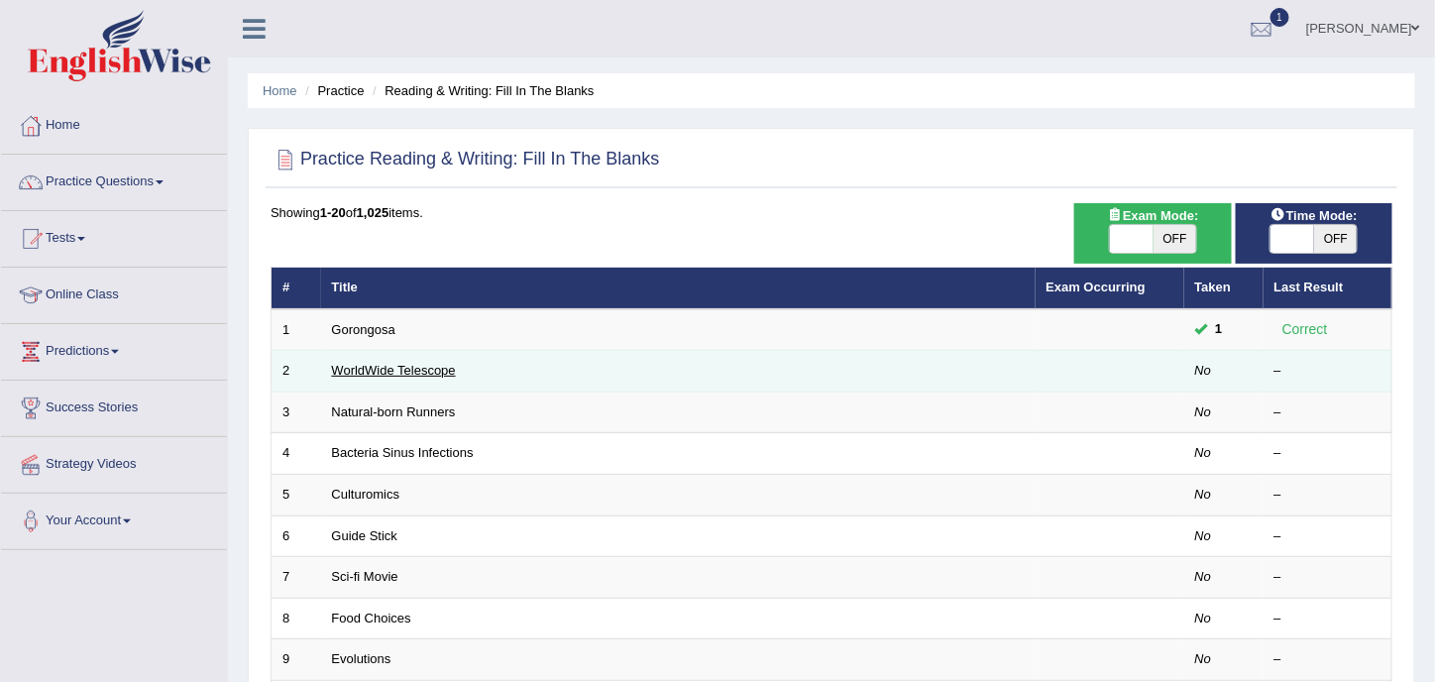
click at [369, 373] on link "WorldWide Telescope" at bounding box center [394, 370] width 124 height 15
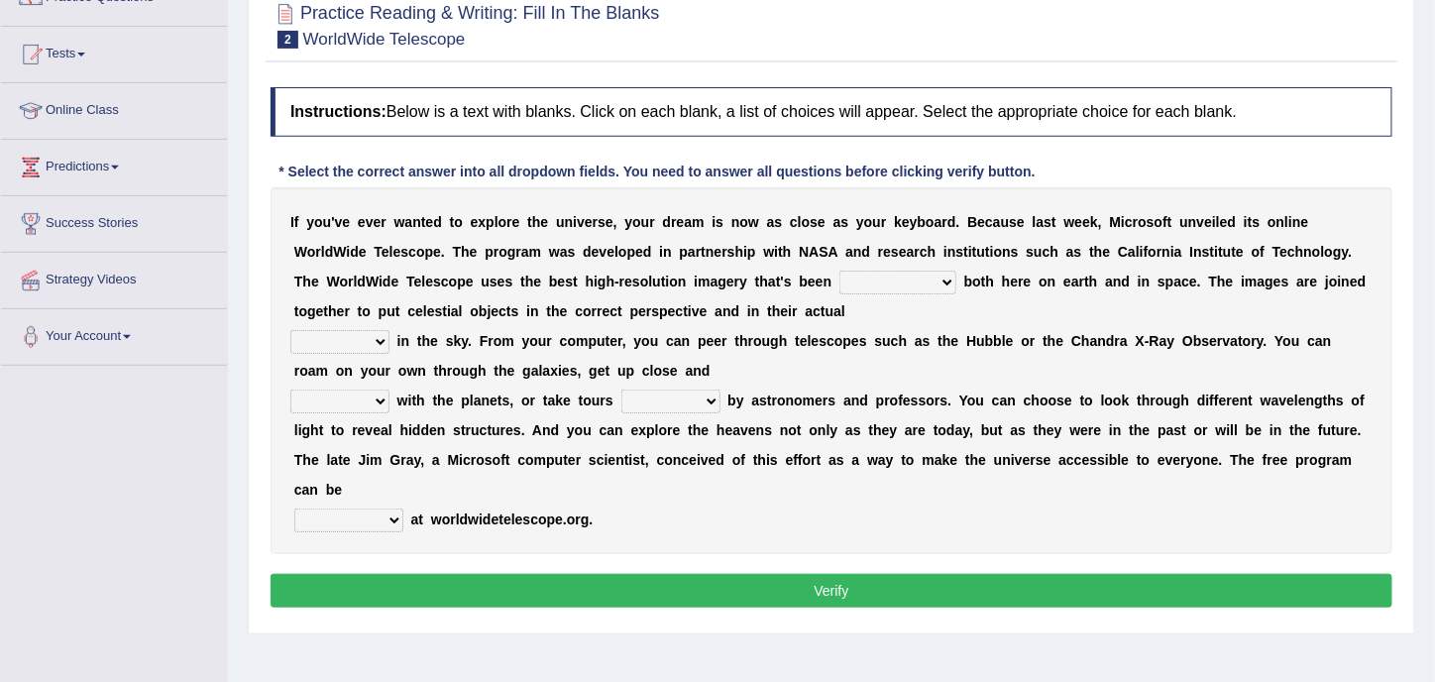
scroll to position [198, 0]
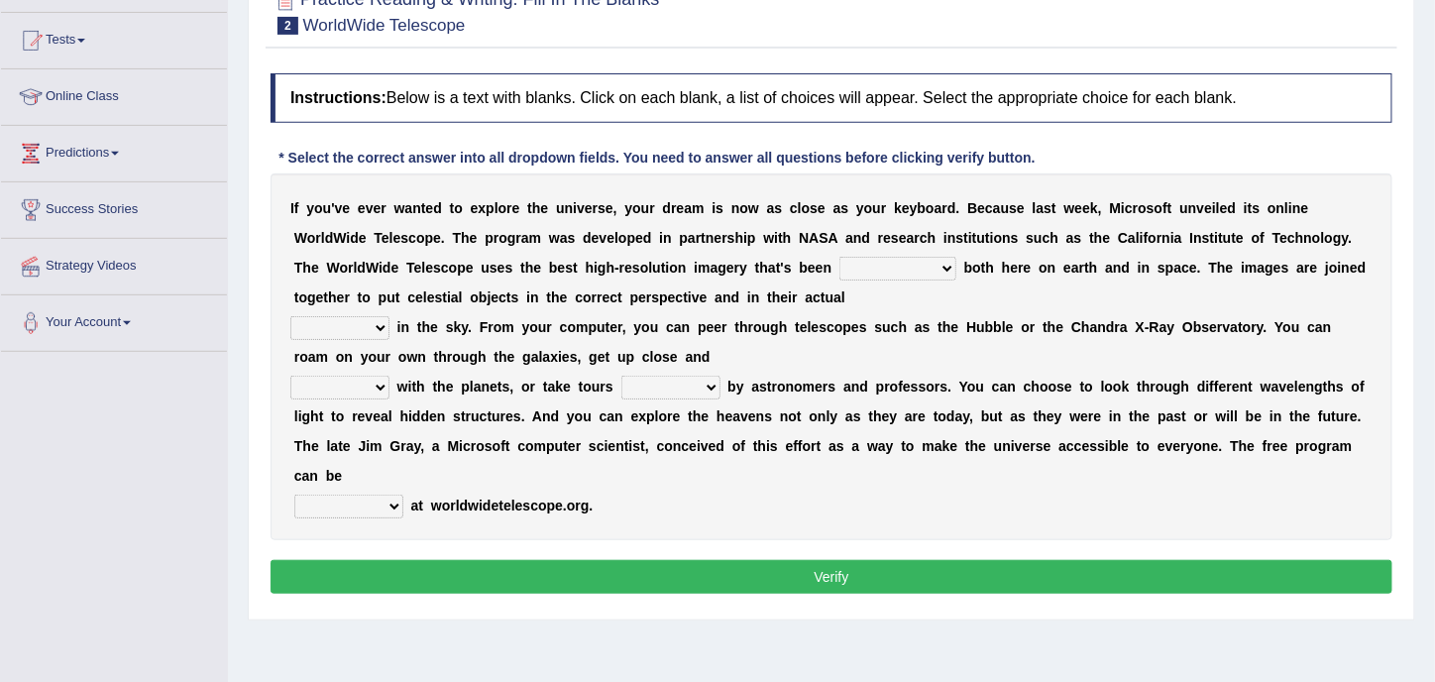
click at [943, 263] on select "degraded ascended remonstrated generated" at bounding box center [898, 269] width 117 height 24
click at [840, 257] on select "degraded ascended remonstrated generated" at bounding box center [898, 269] width 117 height 24
click at [382, 328] on select "aspects parts conditions positions" at bounding box center [339, 328] width 99 height 24
click at [890, 265] on select "degraded ascended remonstrated generated" at bounding box center [898, 269] width 117 height 24
select select "generated"
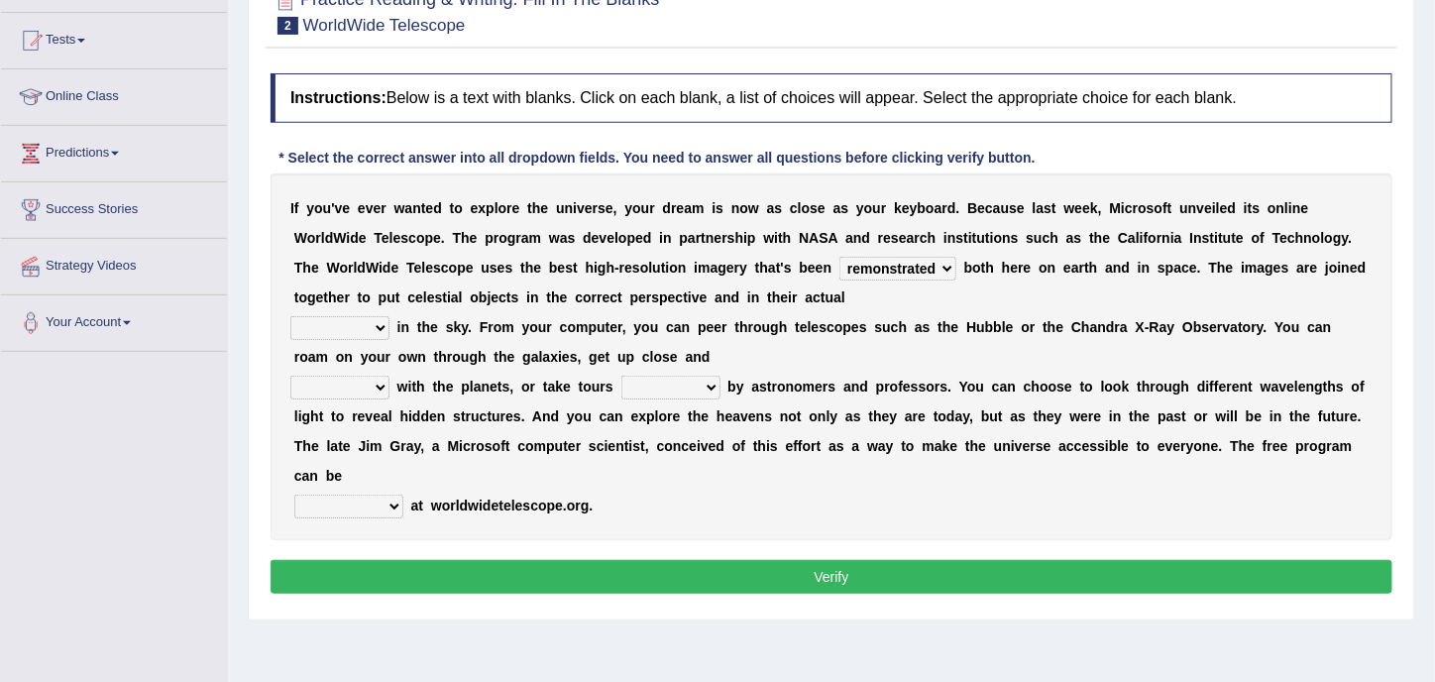
click at [840, 257] on select "degraded ascended remonstrated generated" at bounding box center [898, 269] width 117 height 24
click at [937, 265] on select "degraded ascended remonstrated generated" at bounding box center [898, 269] width 117 height 24
click at [940, 263] on select "degraded ascended remonstrated generated" at bounding box center [898, 269] width 117 height 24
click at [360, 328] on select "aspects parts conditions positions" at bounding box center [339, 328] width 99 height 24
select select "positions"
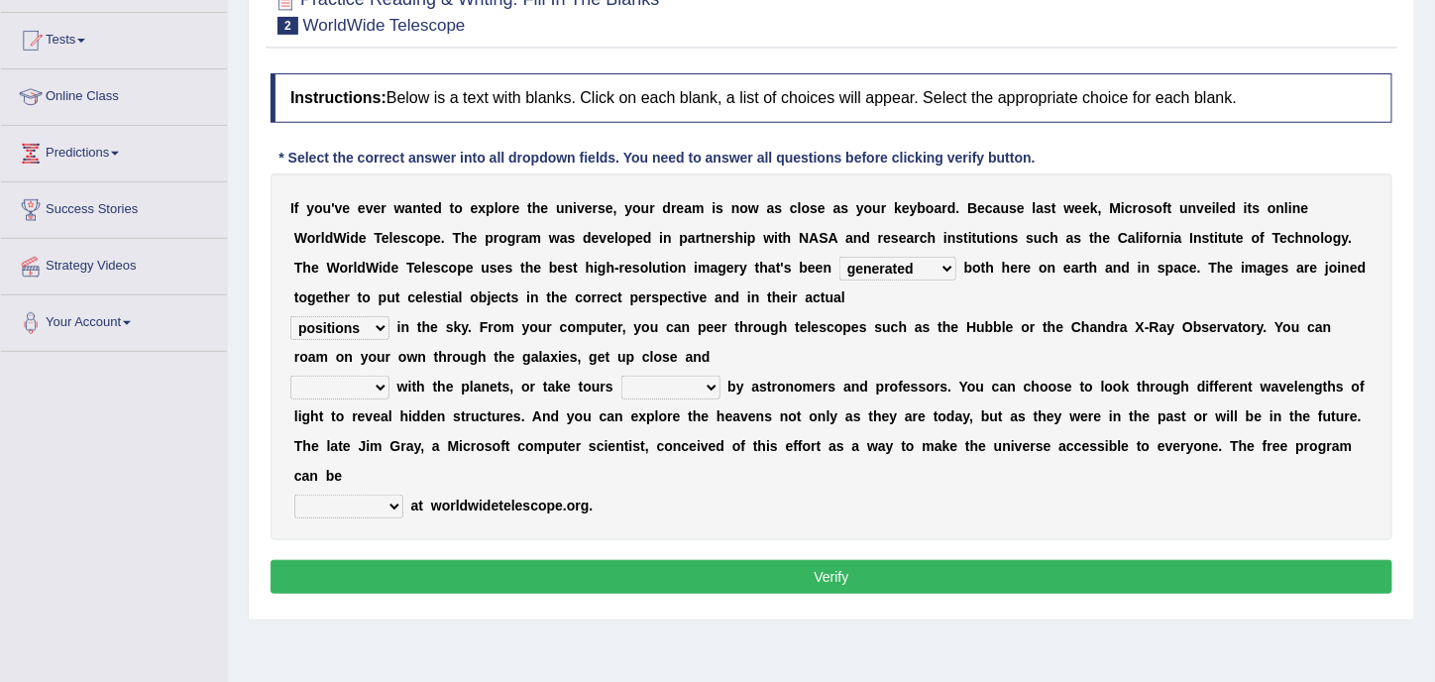
click at [290, 316] on select "aspects parts conditions positions" at bounding box center [339, 328] width 99 height 24
click at [379, 391] on select "personal individual apart polite" at bounding box center [339, 388] width 99 height 24
select select "apart"
click at [290, 376] on select "personal individual apart polite" at bounding box center [339, 388] width 99 height 24
click at [711, 386] on select "guide guided guiding to guide" at bounding box center [671, 388] width 99 height 24
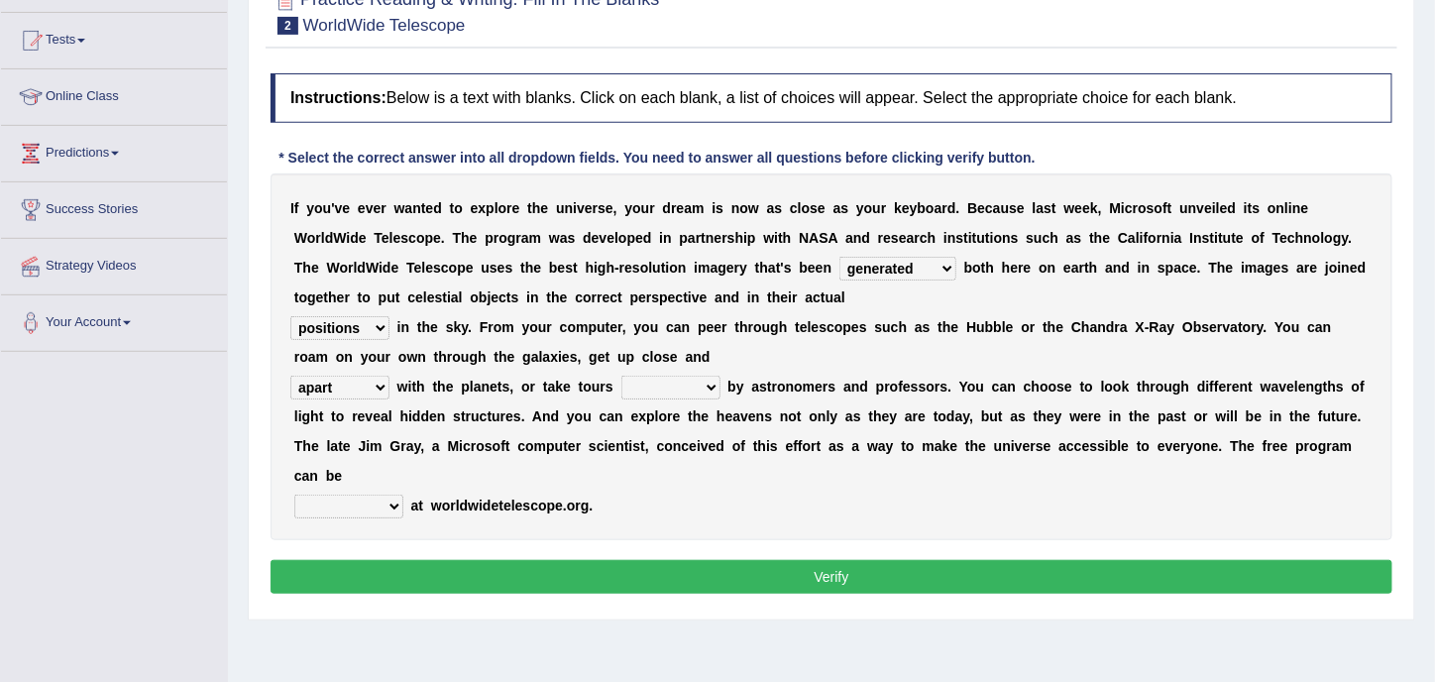
select select "guided"
click at [622, 376] on select "guide guided guiding to guide" at bounding box center [671, 388] width 99 height 24
click at [393, 503] on select "upheld downloaded loaded posted" at bounding box center [348, 507] width 109 height 24
click at [377, 387] on select "personal individual apart polite" at bounding box center [339, 388] width 99 height 24
select select "personal"
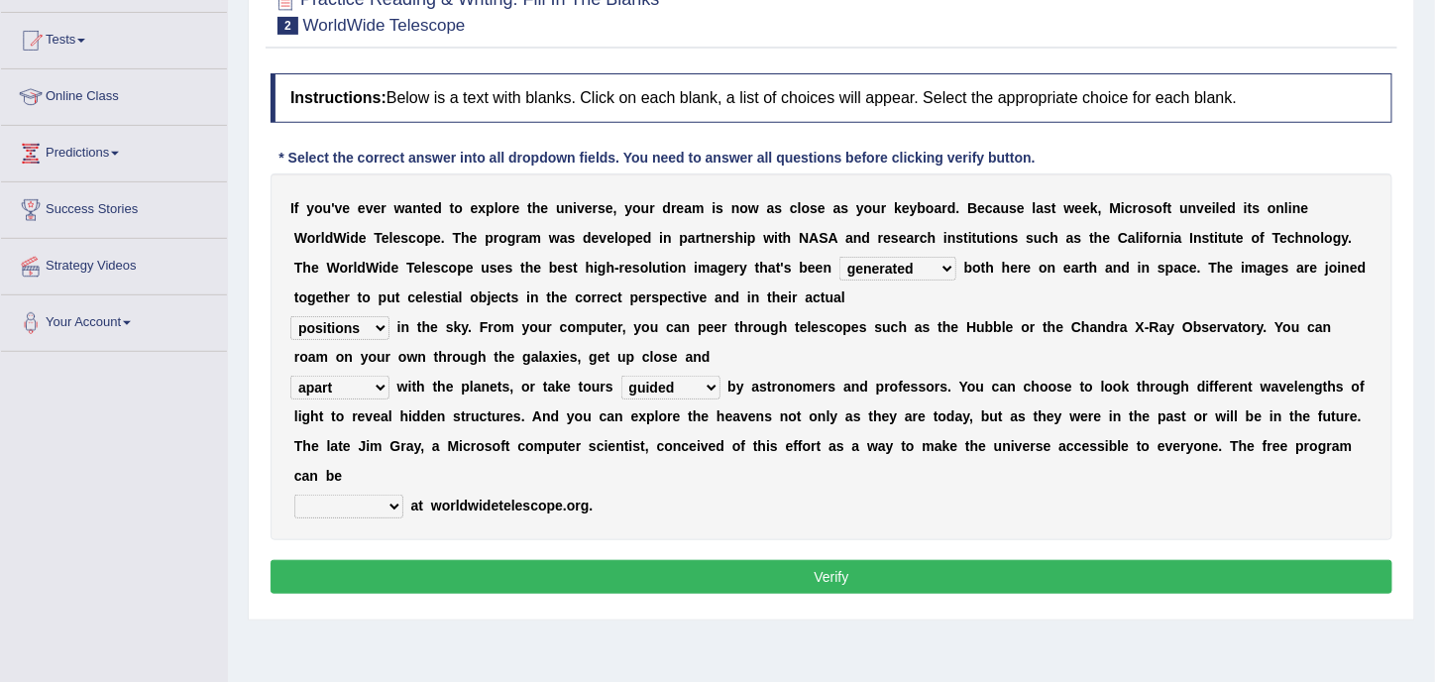
click at [290, 376] on select "personal individual apart polite" at bounding box center [339, 388] width 99 height 24
click at [387, 500] on select "upheld downloaded loaded posted" at bounding box center [348, 507] width 109 height 24
select select "downloaded"
click at [294, 495] on select "upheld downloaded loaded posted" at bounding box center [348, 507] width 109 height 24
click at [816, 574] on button "Verify" at bounding box center [832, 577] width 1122 height 34
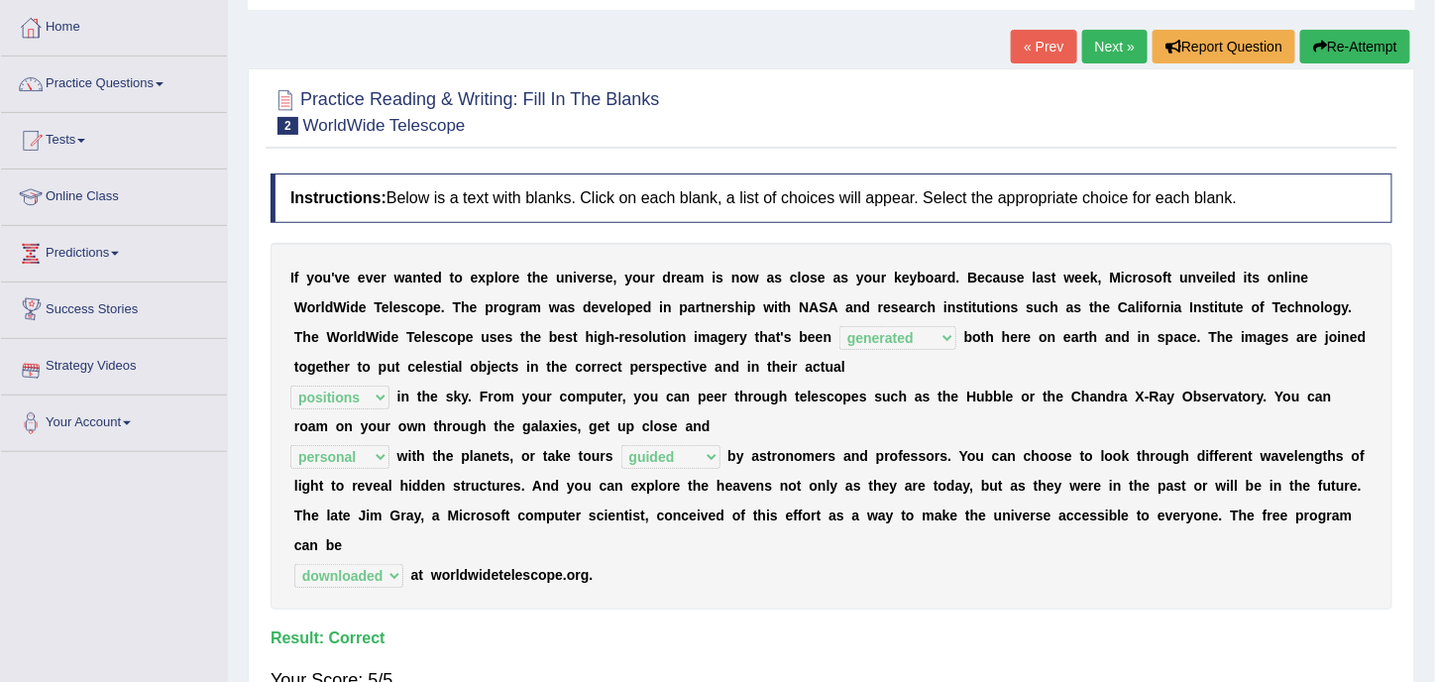
scroll to position [0, 0]
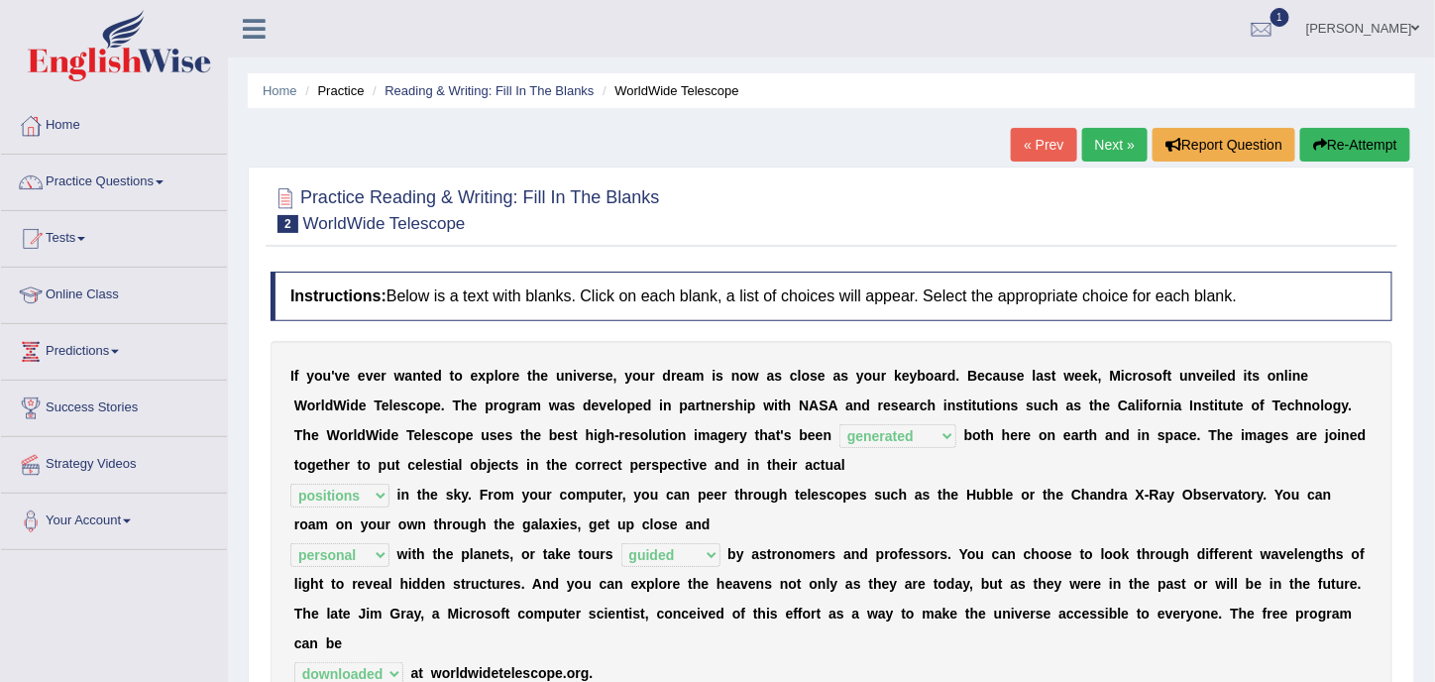
click at [1115, 143] on link "Next »" at bounding box center [1114, 145] width 65 height 34
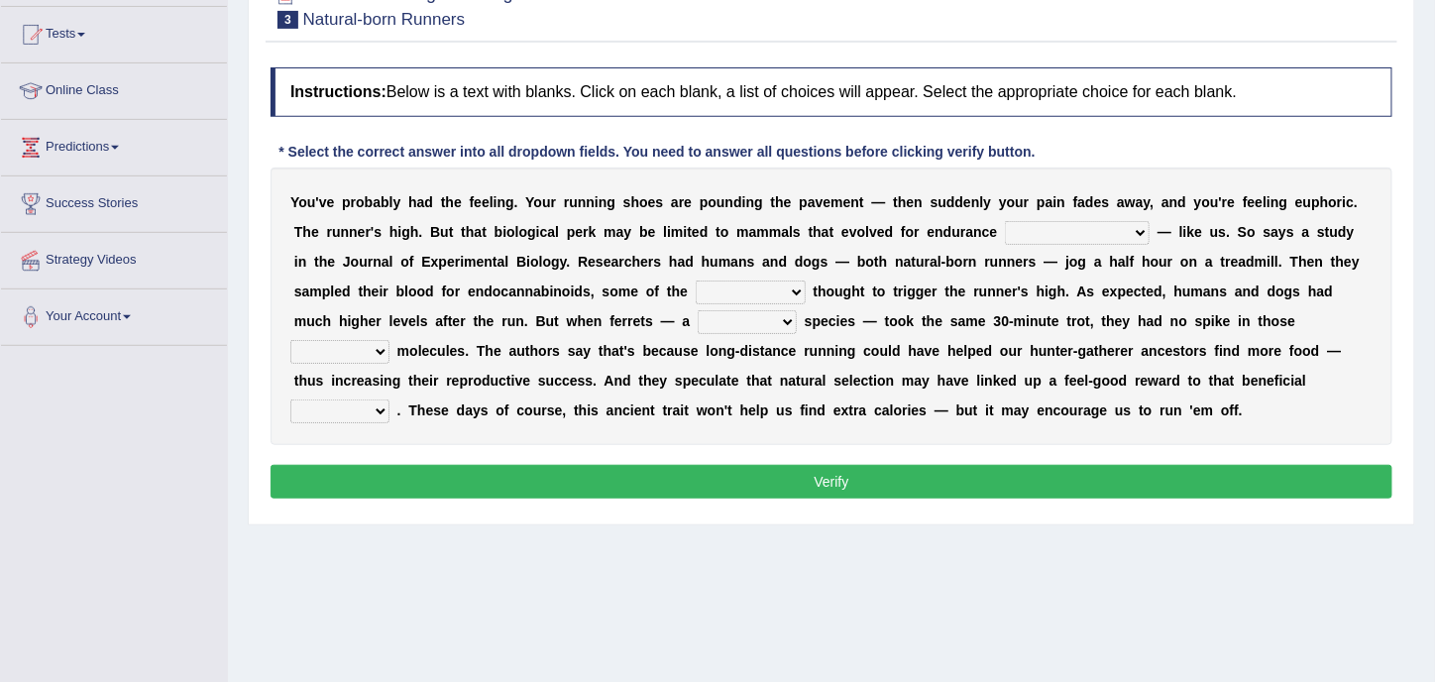
scroll to position [99, 0]
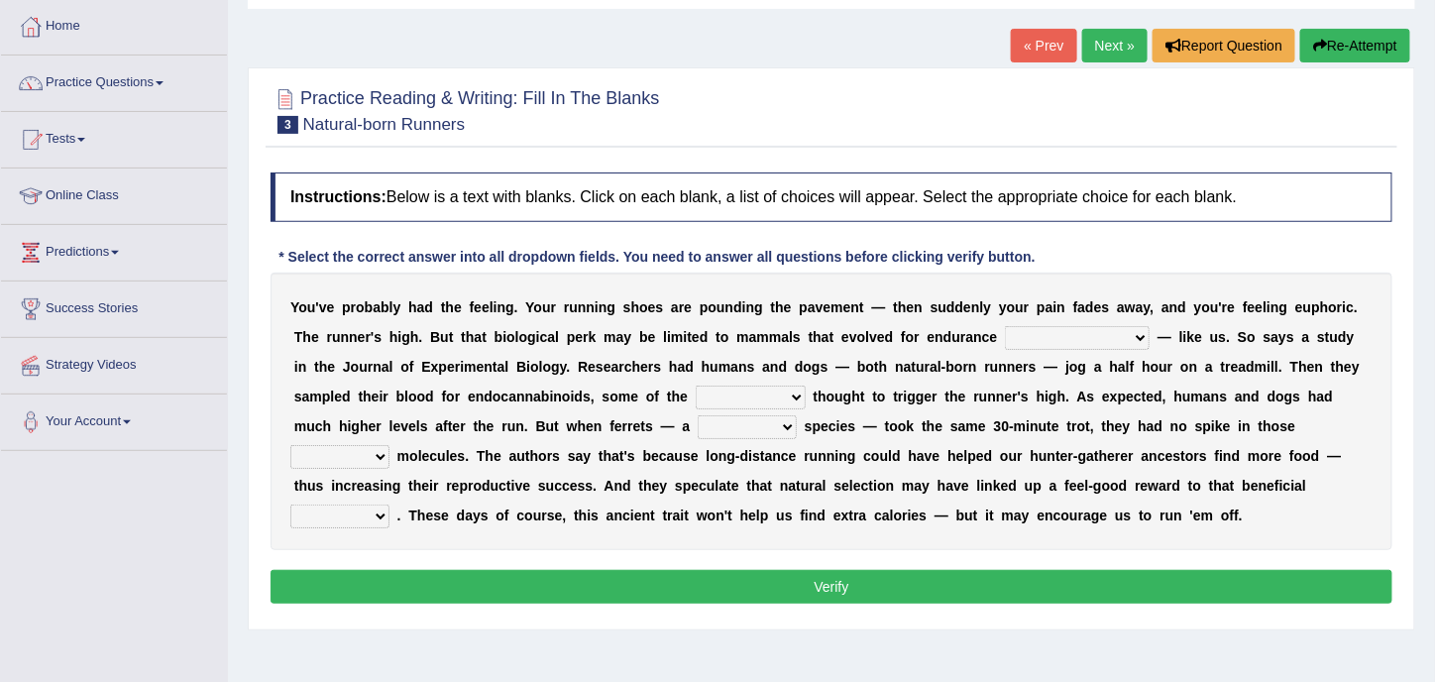
click at [1090, 334] on select "[PERSON_NAME] personalize classifies exercise" at bounding box center [1077, 338] width 145 height 24
click at [1005, 326] on select "[PERSON_NAME] personalize classifies exercise" at bounding box center [1077, 338] width 145 height 24
click at [1075, 331] on select "[PERSON_NAME] personalize classifies exercise" at bounding box center [1077, 338] width 145 height 24
select select "exercise"
click at [1005, 326] on select "[PERSON_NAME] personalize classifies exercise" at bounding box center [1077, 338] width 145 height 24
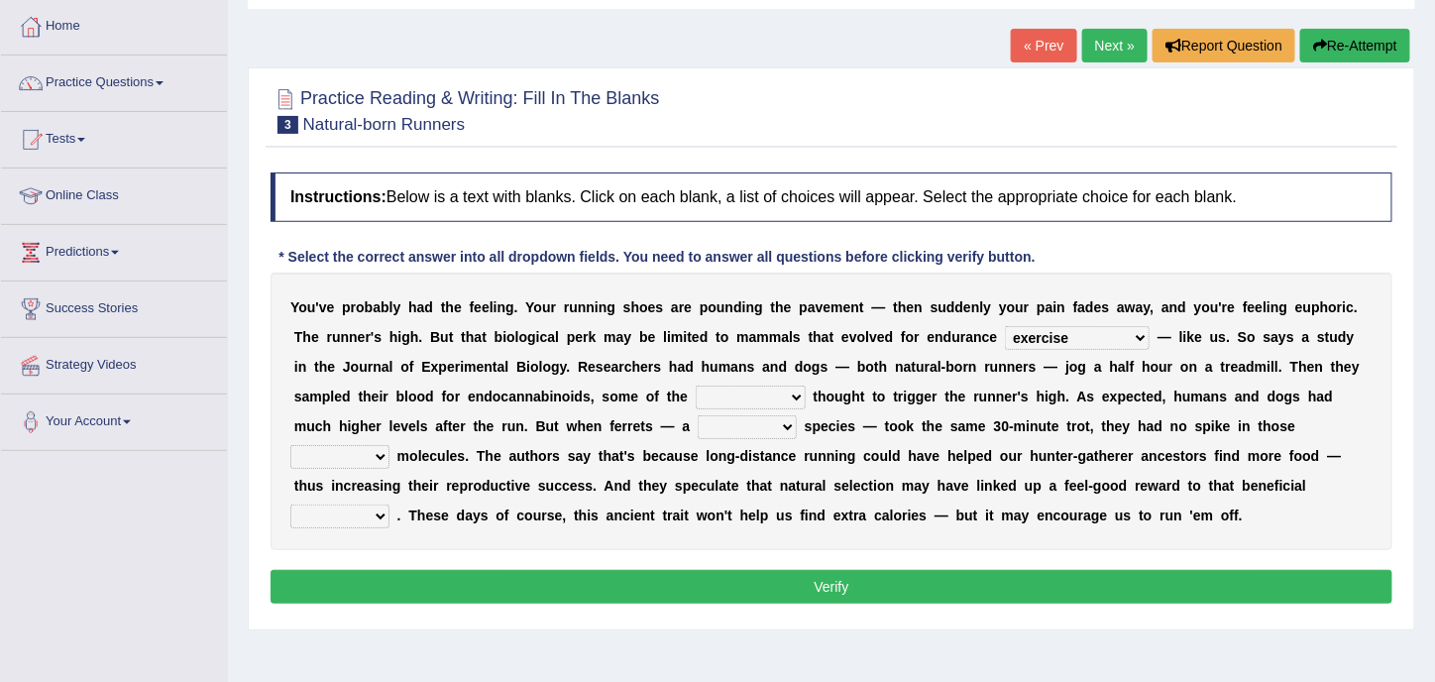
click at [730, 396] on select "almshouse turnarounds compounds foxhounds" at bounding box center [751, 398] width 110 height 24
select select "compounds"
click at [696, 386] on select "almshouse turnarounds compounds foxhounds" at bounding box center [751, 398] width 110 height 24
click at [698, 423] on select "excellency merely faerie sedentary" at bounding box center [747, 427] width 99 height 24
select select "merely"
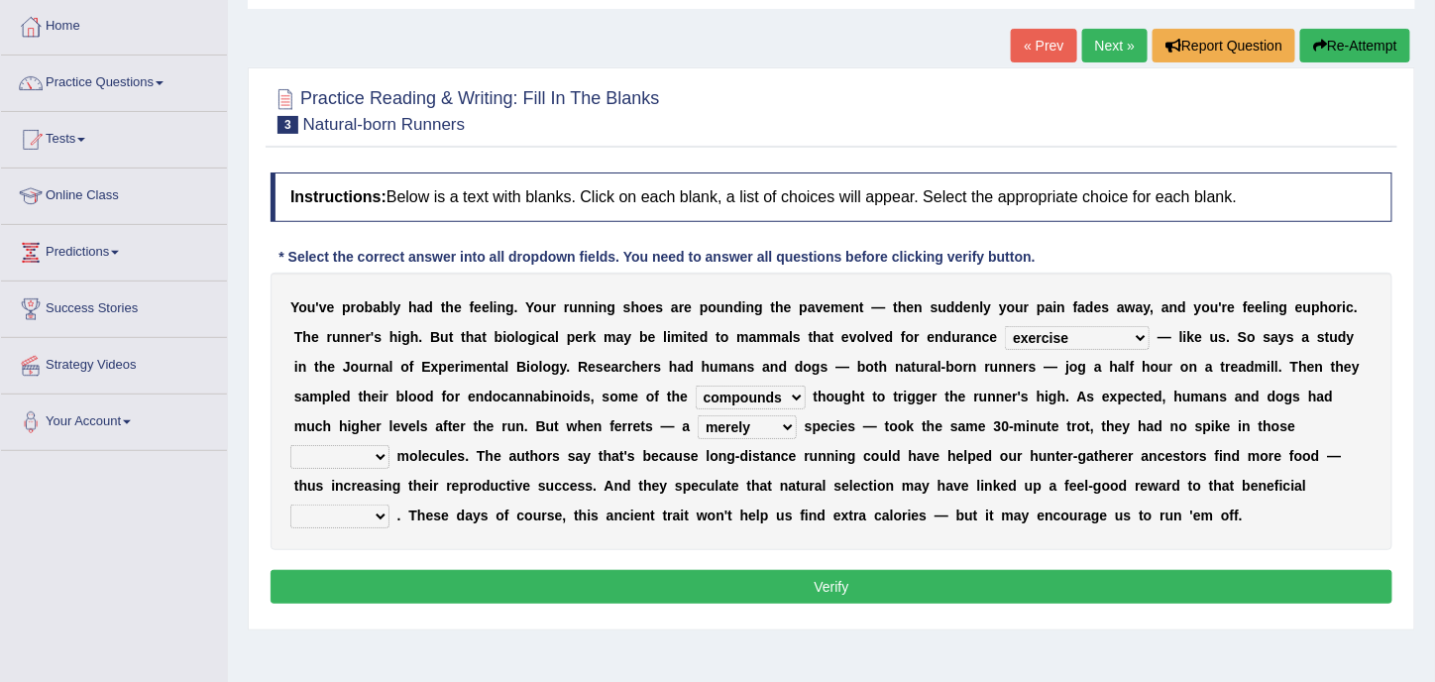
click at [698, 415] on select "excellency merely faerie sedentary" at bounding box center [747, 427] width 99 height 24
click at [698, 423] on select "excellency merely faerie sedentary" at bounding box center [747, 427] width 99 height 24
click at [1164, 463] on div "Y o u ' v e p r o b a b l y h a d t h e f e e l i n g . Y o u r r u n n i n g s…" at bounding box center [832, 412] width 1122 height 278
click at [390, 445] on select "groaned feel-good inchoate loaned" at bounding box center [339, 457] width 99 height 24
select select "groaned"
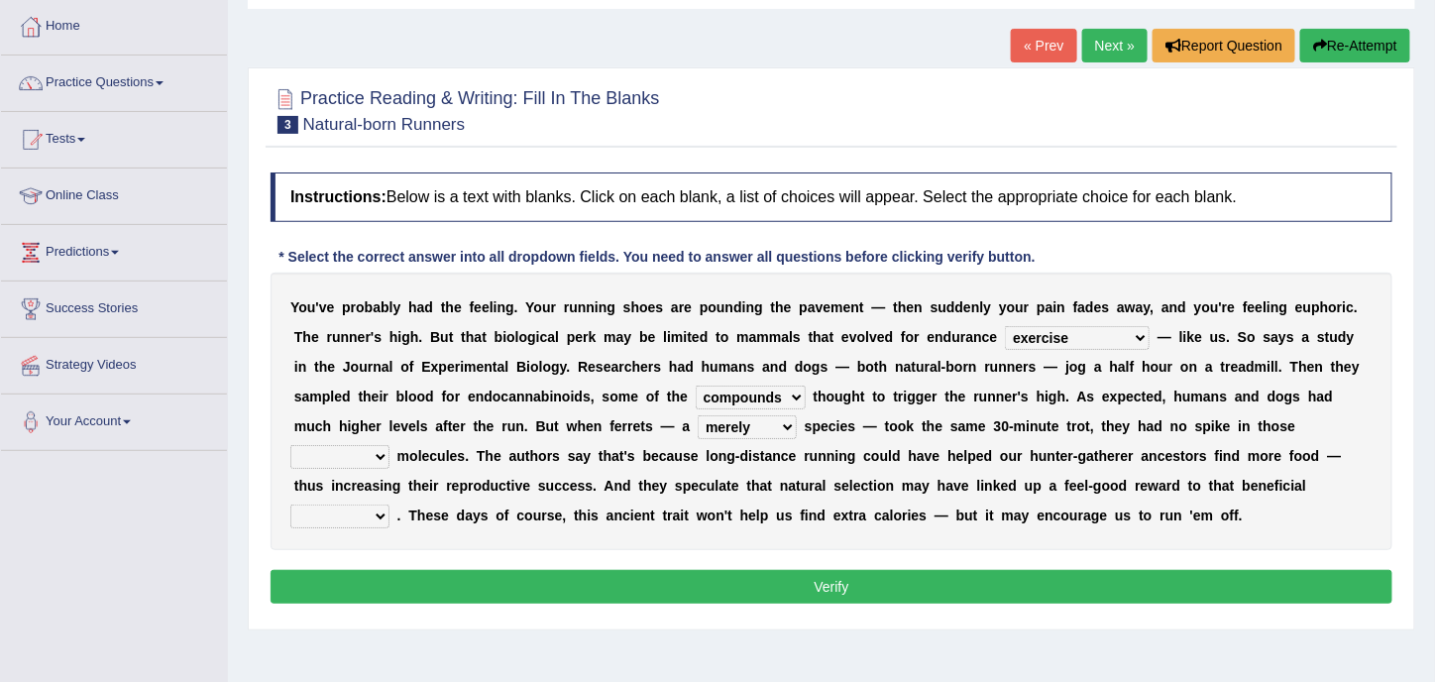
click at [390, 445] on select "groaned feel-good inchoate loaned" at bounding box center [339, 457] width 99 height 24
click at [390, 505] on select "wager exchanger behavior regulator" at bounding box center [339, 517] width 99 height 24
drag, startPoint x: 1125, startPoint y: 528, endPoint x: 1103, endPoint y: 522, distance: 22.6
click at [1125, 528] on div "Y o u ' v e p r o b a b l y h a d t h e f e e l i n g . Y o u r r u n n i n g s…" at bounding box center [832, 412] width 1122 height 278
click at [698, 418] on select "excellency merely faerie sedentary" at bounding box center [747, 427] width 99 height 24
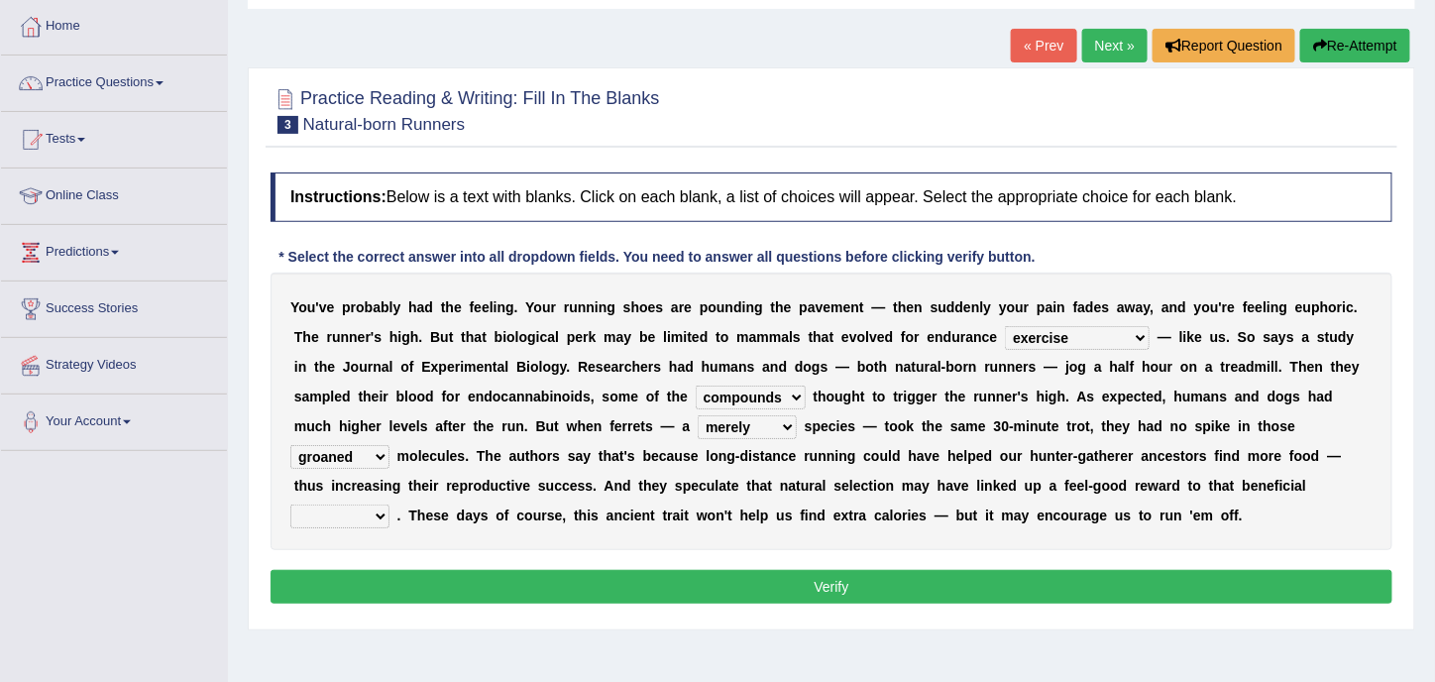
click at [886, 483] on b "n" at bounding box center [890, 486] width 9 height 16
click at [390, 505] on select "wager exchanger behavior regulator" at bounding box center [339, 517] width 99 height 24
click at [698, 422] on select "excellency merely faerie sedentary" at bounding box center [747, 427] width 99 height 24
select select "sedentary"
click at [698, 415] on select "excellency merely faerie sedentary" at bounding box center [747, 427] width 99 height 24
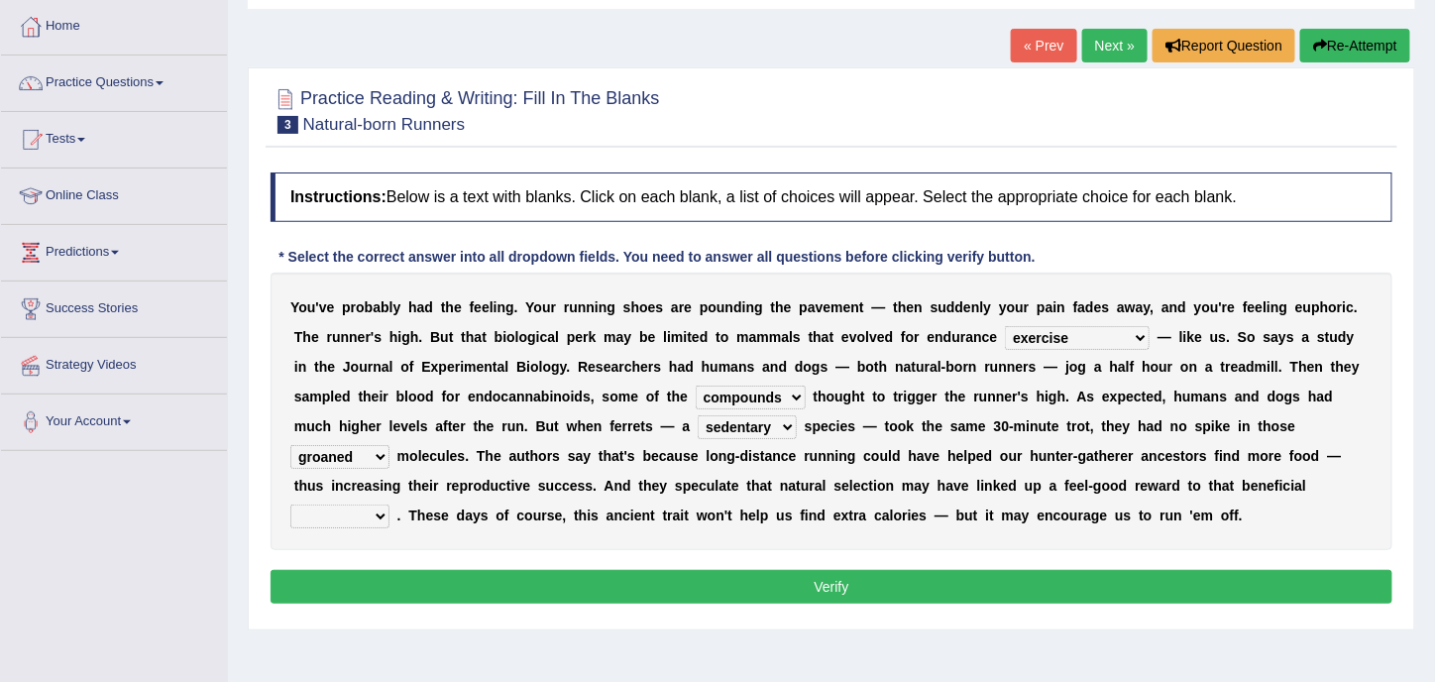
click at [1317, 426] on div "Y o u ' v e p r o b a b l y h a d t h e f e e l i n g . Y o u r r u n n i n g s…" at bounding box center [832, 412] width 1122 height 278
click at [390, 445] on select "groaned feel-good inchoate loaned" at bounding box center [339, 457] width 99 height 24
click at [310, 389] on b "a" at bounding box center [306, 397] width 8 height 16
click at [390, 505] on select "wager exchanger behavior regulator" at bounding box center [339, 517] width 99 height 24
click at [981, 491] on div "Y o u ' v e p r o b a b l y h a d t h e f e e l i n g . Y o u r r u n n i n g s…" at bounding box center [832, 412] width 1122 height 278
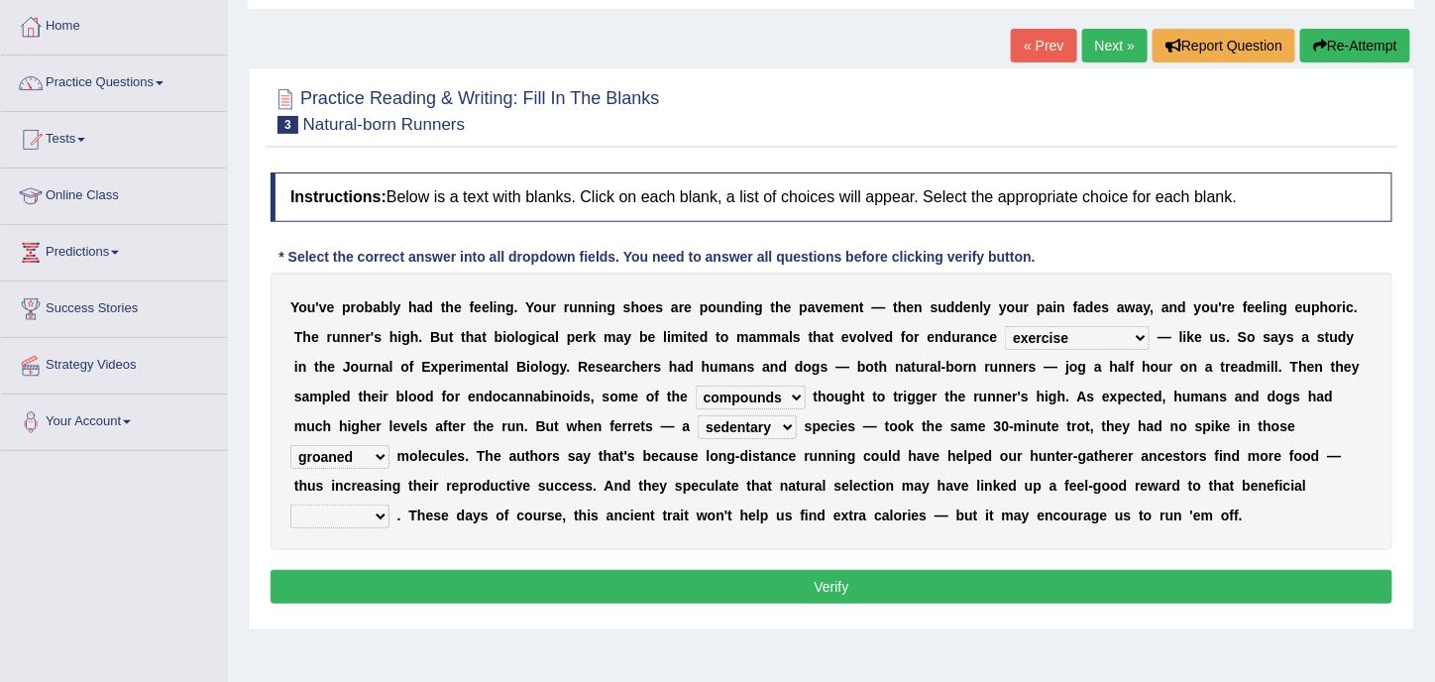
click at [390, 445] on select "groaned feel-good inchoate loaned" at bounding box center [339, 457] width 99 height 24
select select "feel-good"
click at [390, 445] on select "groaned feel-good inchoate loaned" at bounding box center [339, 457] width 99 height 24
click at [1249, 498] on div "Y o u ' v e p r o b a b l y h a d t h e f e e l i n g . Y o u r r u n n i n g s…" at bounding box center [832, 412] width 1122 height 278
drag, startPoint x: 511, startPoint y: 479, endPoint x: 1130, endPoint y: 479, distance: 618.5
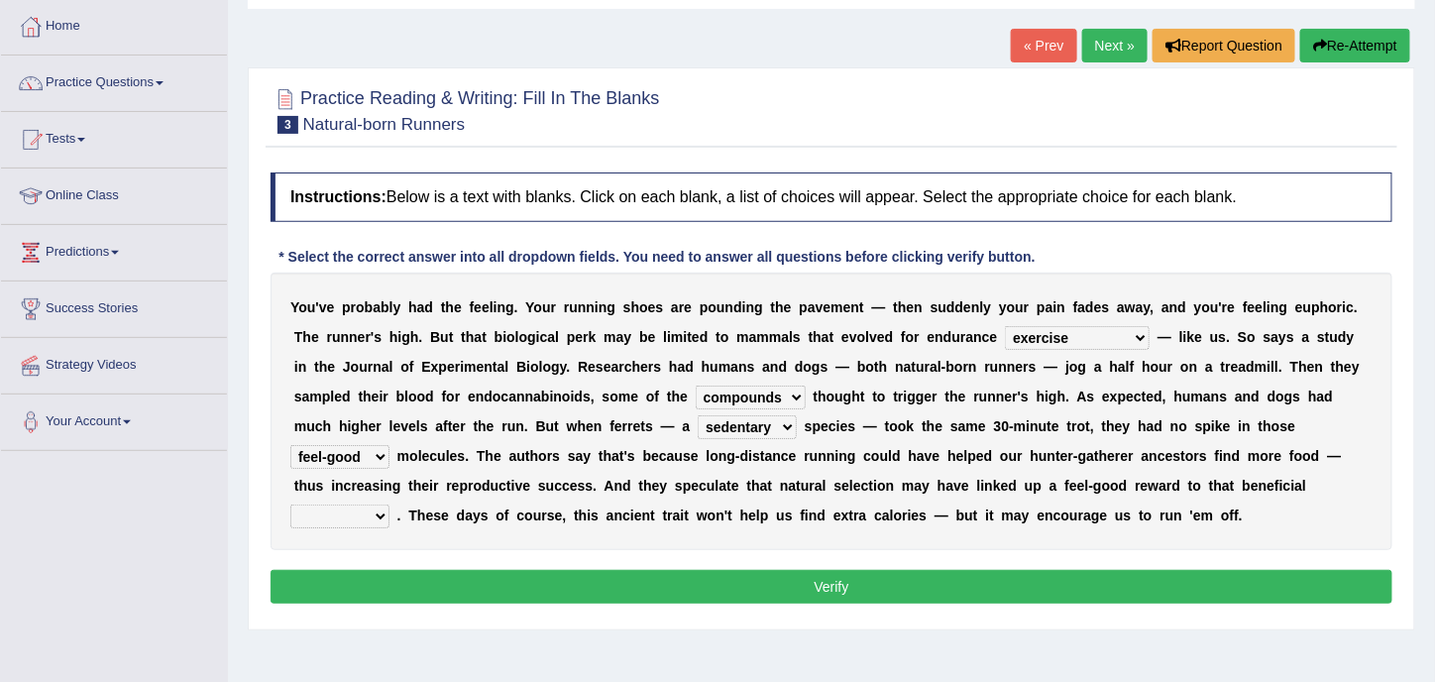
click at [1130, 479] on div "Y o u ' v e p r o b a b l y h a d t h e f e e l i n g . Y o u r r u n n i n g s…" at bounding box center [832, 412] width 1122 height 278
click at [390, 505] on select "wager exchanger behavior regulator" at bounding box center [339, 517] width 99 height 24
select select "behavior"
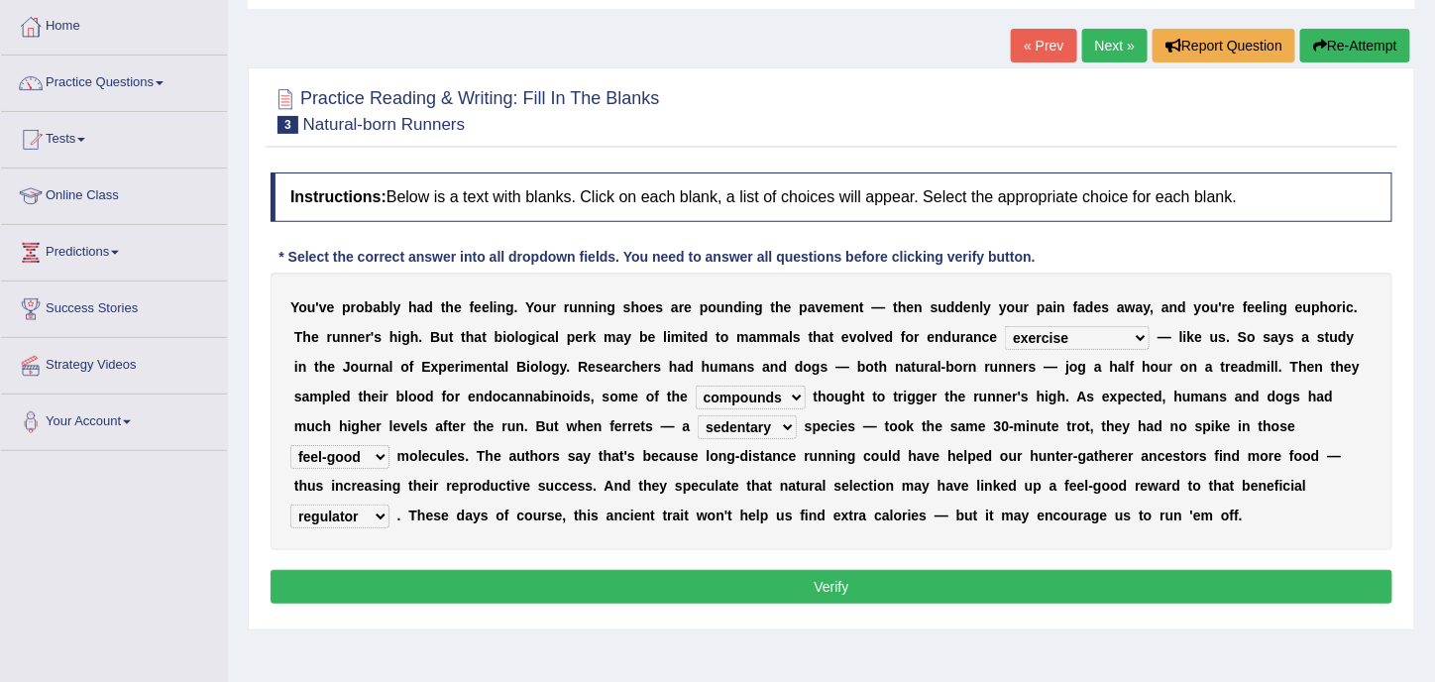
click at [390, 505] on select "wager exchanger behavior regulator" at bounding box center [339, 517] width 99 height 24
click at [929, 582] on button "Verify" at bounding box center [832, 587] width 1122 height 34
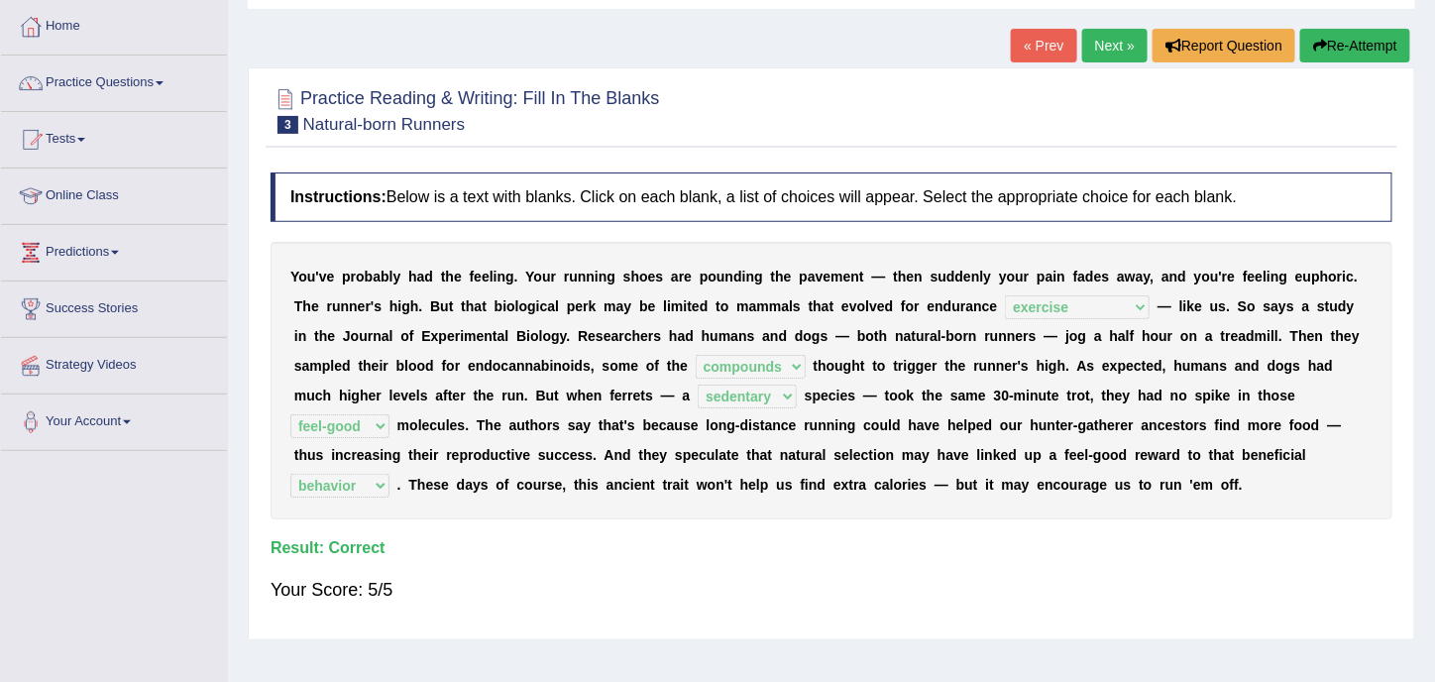
click at [1107, 47] on link "Next »" at bounding box center [1114, 46] width 65 height 34
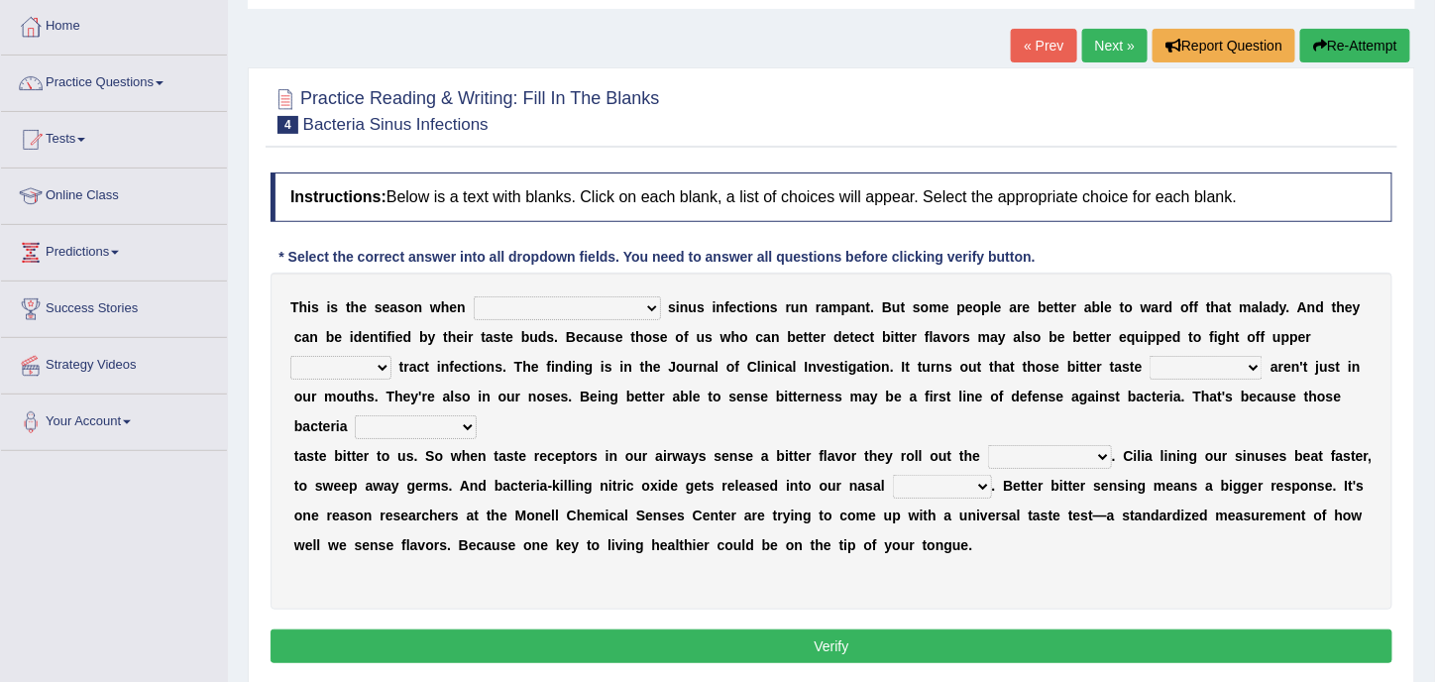
click at [545, 307] on select "conventicle [DEMOGRAPHIC_DATA] bacterial prissier" at bounding box center [567, 308] width 187 height 24
select select "bacterial"
click at [474, 296] on select "conventicle [DEMOGRAPHIC_DATA] bacterial prissier" at bounding box center [567, 308] width 187 height 24
click at [392, 356] on select "faulty respiratory togae gawky" at bounding box center [340, 368] width 101 height 24
select select "respiratory"
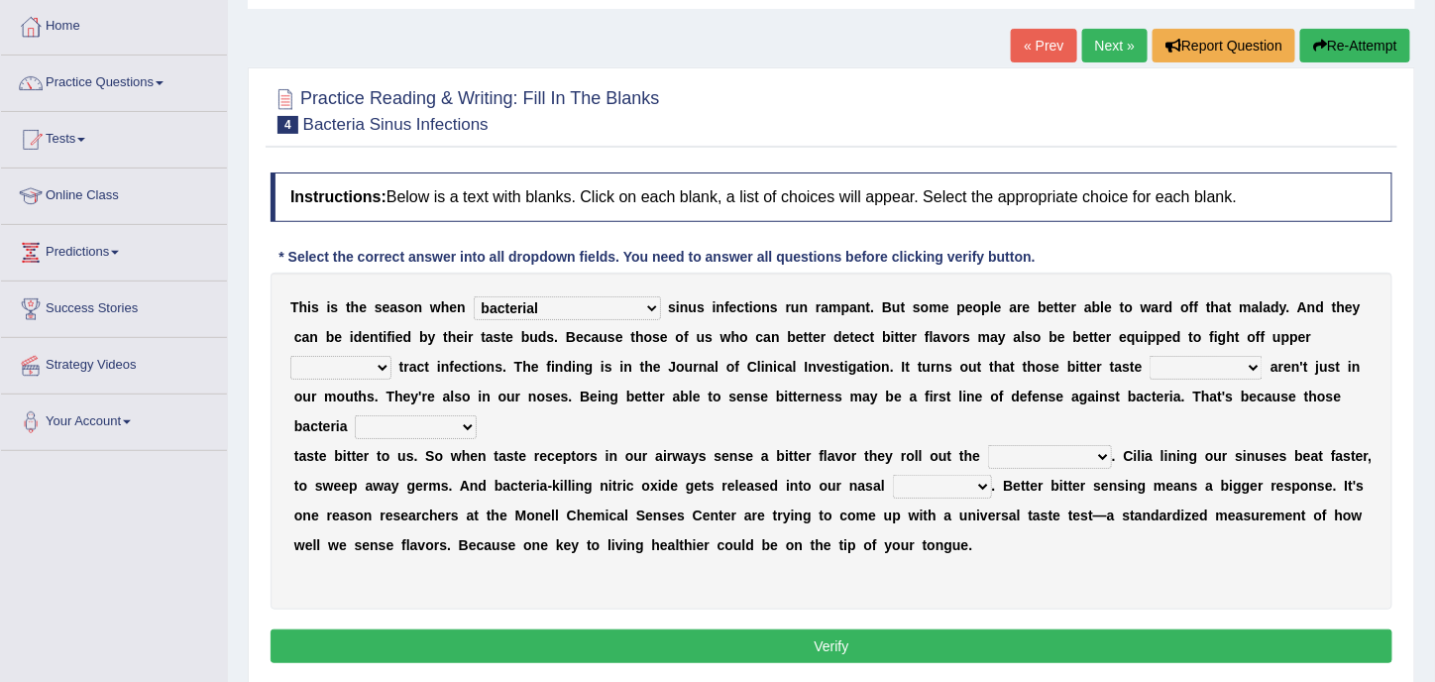
click at [392, 356] on select "faulty respiratory togae gawky" at bounding box center [340, 368] width 101 height 24
click at [285, 366] on div "T h i s i s t h e s e a s o n w h e n conventicle [DEMOGRAPHIC_DATA] bacterial …" at bounding box center [832, 441] width 1122 height 337
drag, startPoint x: 289, startPoint y: 366, endPoint x: 349, endPoint y: 365, distance: 59.5
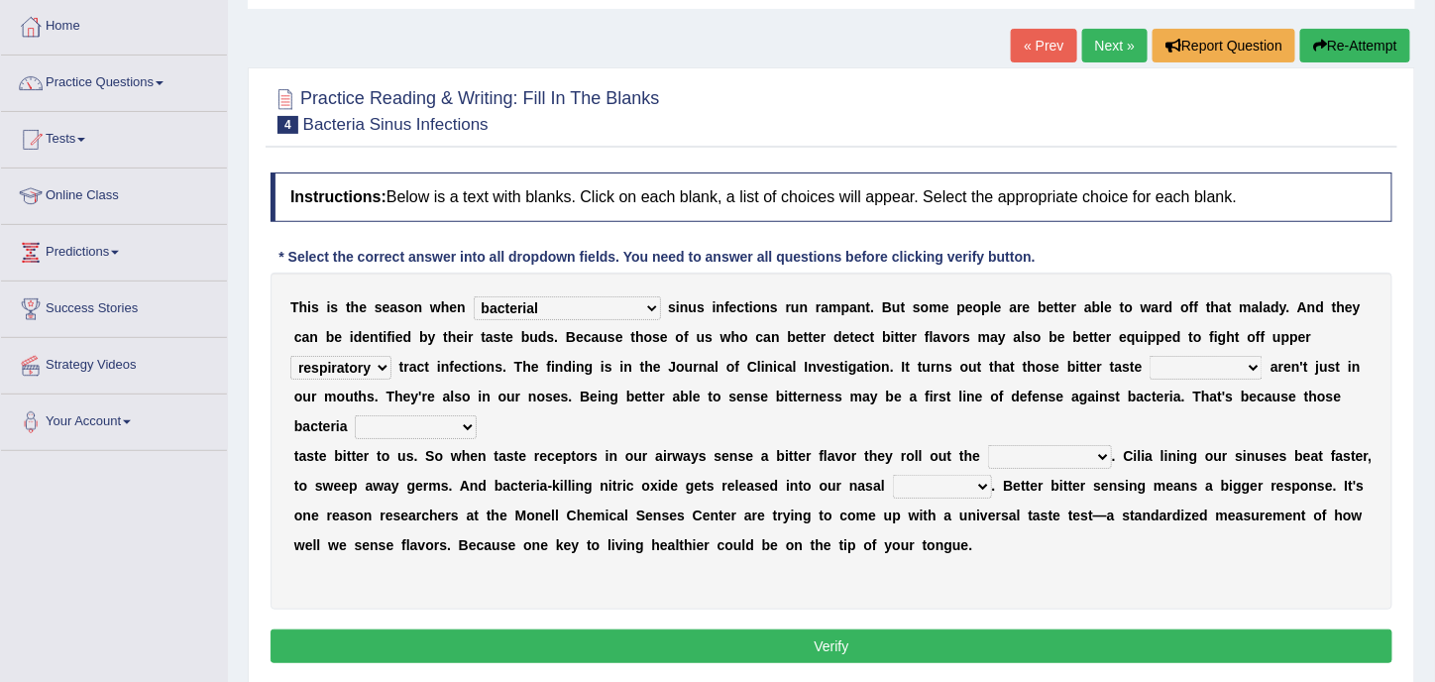
click at [349, 365] on div "T h i s i s t h e s e a s o n w h e n conventicle [DEMOGRAPHIC_DATA] bacterial …" at bounding box center [832, 441] width 1122 height 337
click at [1150, 362] on select "depressions dinners submissions receptors" at bounding box center [1206, 368] width 113 height 24
select select "receptors"
click at [1150, 356] on select "depressions dinners submissions receptors" at bounding box center [1206, 368] width 113 height 24
click at [407, 423] on select "purposelessly actually diagonally providently" at bounding box center [416, 427] width 122 height 24
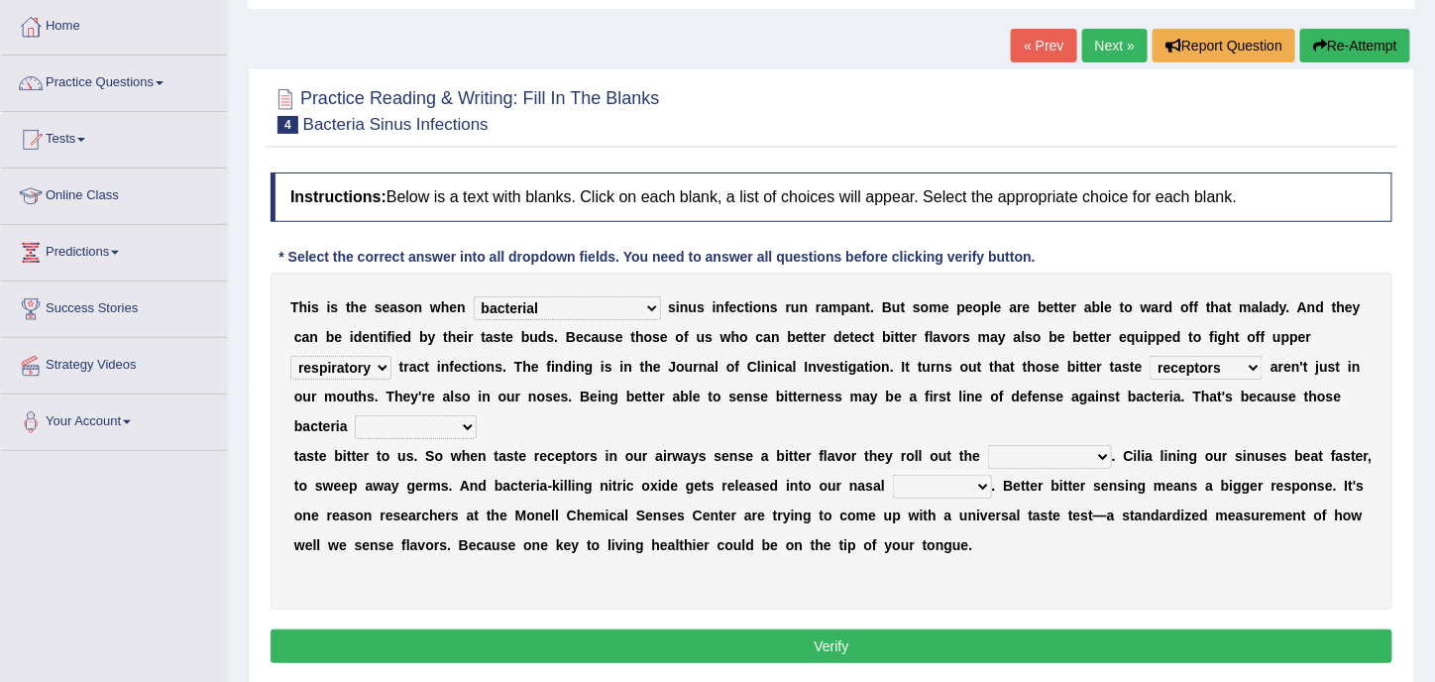
click at [485, 439] on div "T h i s i s t h e s e a s o n w h e n conventicle [DEMOGRAPHIC_DATA] bacterial …" at bounding box center [832, 441] width 1122 height 337
click at [404, 430] on select "purposelessly actually diagonally providently" at bounding box center [416, 427] width 122 height 24
select select "actually"
click at [355, 415] on select "purposelessly actually diagonally providently" at bounding box center [416, 427] width 122 height 24
click at [1098, 452] on select "defenses contradictions chestnuts pelvis" at bounding box center [1050, 457] width 124 height 24
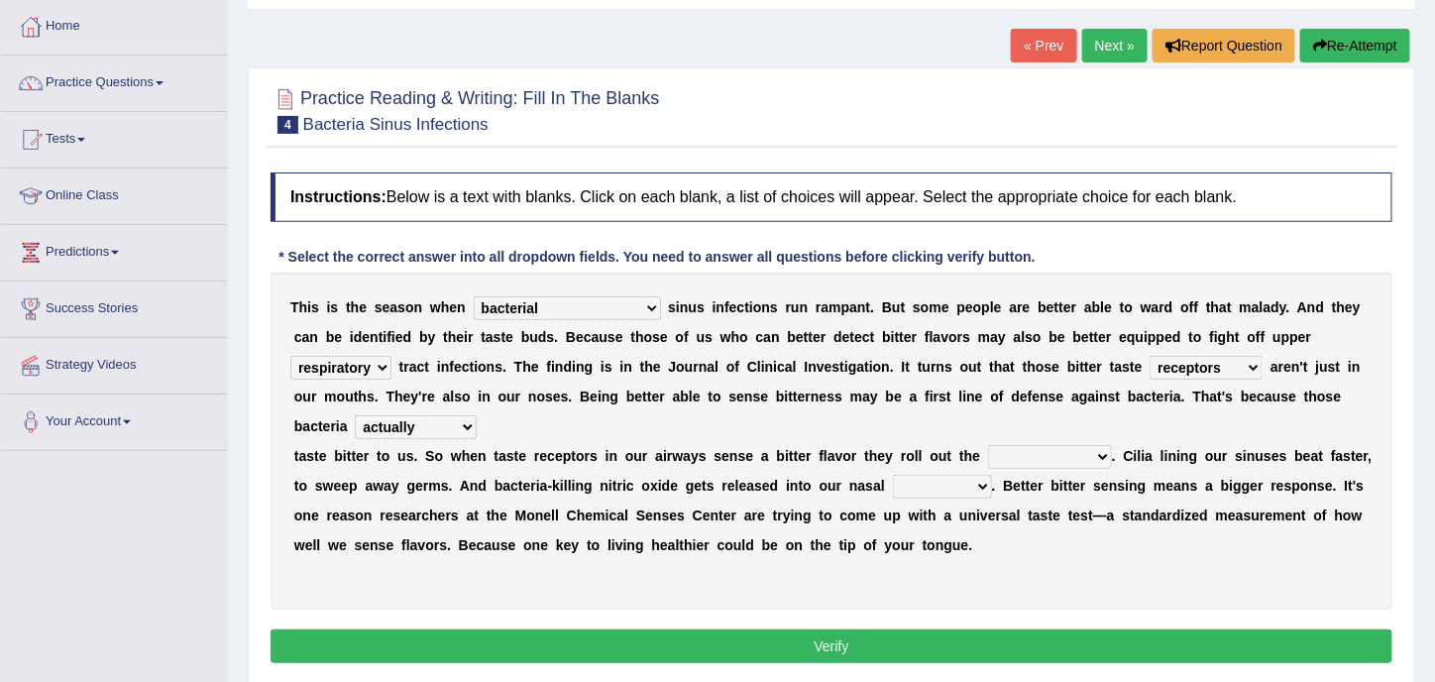
select select "defenses"
click at [988, 445] on select "defenses contradictions chestnuts pelvis" at bounding box center [1050, 457] width 124 height 24
drag, startPoint x: 542, startPoint y: 457, endPoint x: 680, endPoint y: 458, distance: 137.8
click at [680, 458] on div "T h i s i s t h e s e a s o n w h e n conventicle [DEMOGRAPHIC_DATA] bacterial …" at bounding box center [832, 441] width 1122 height 337
click at [977, 486] on select "causalities localities infirmities cavities" at bounding box center [942, 487] width 99 height 24
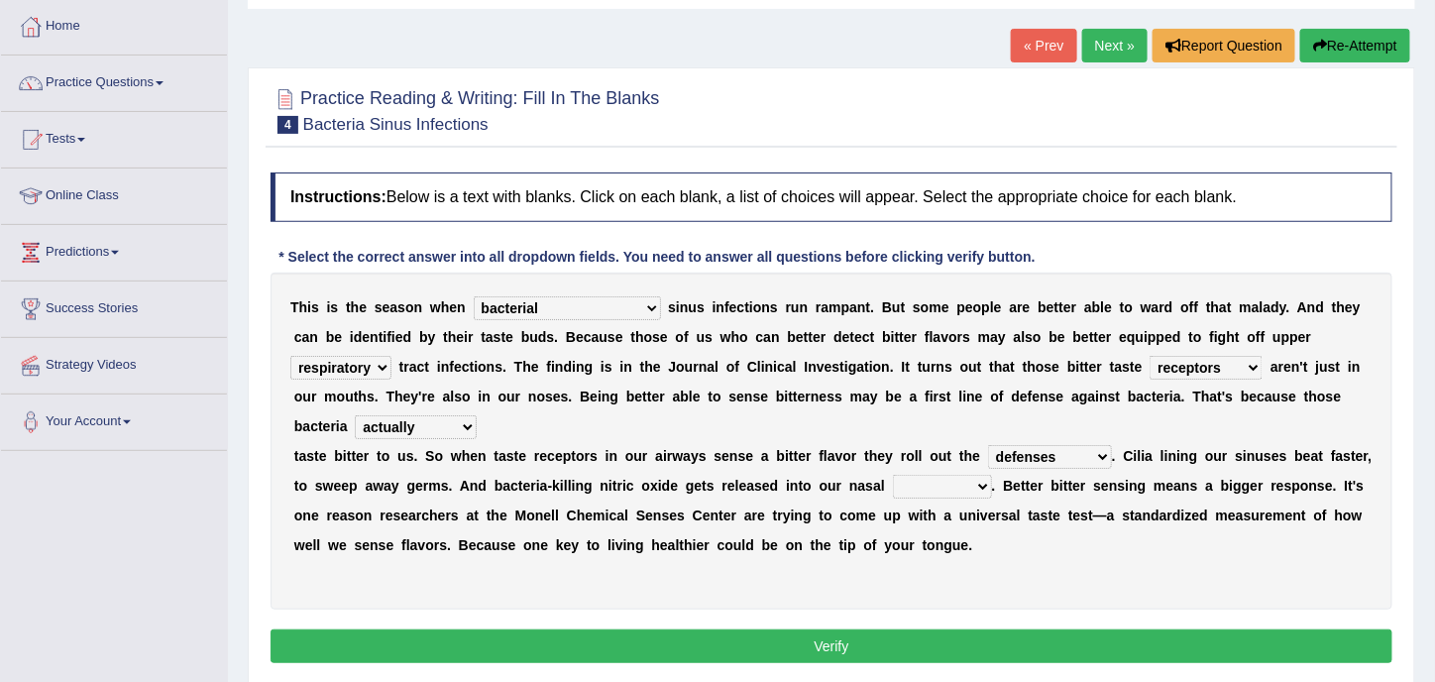
select select "cavities"
click at [893, 475] on select "causalities localities infirmities cavities" at bounding box center [942, 487] width 99 height 24
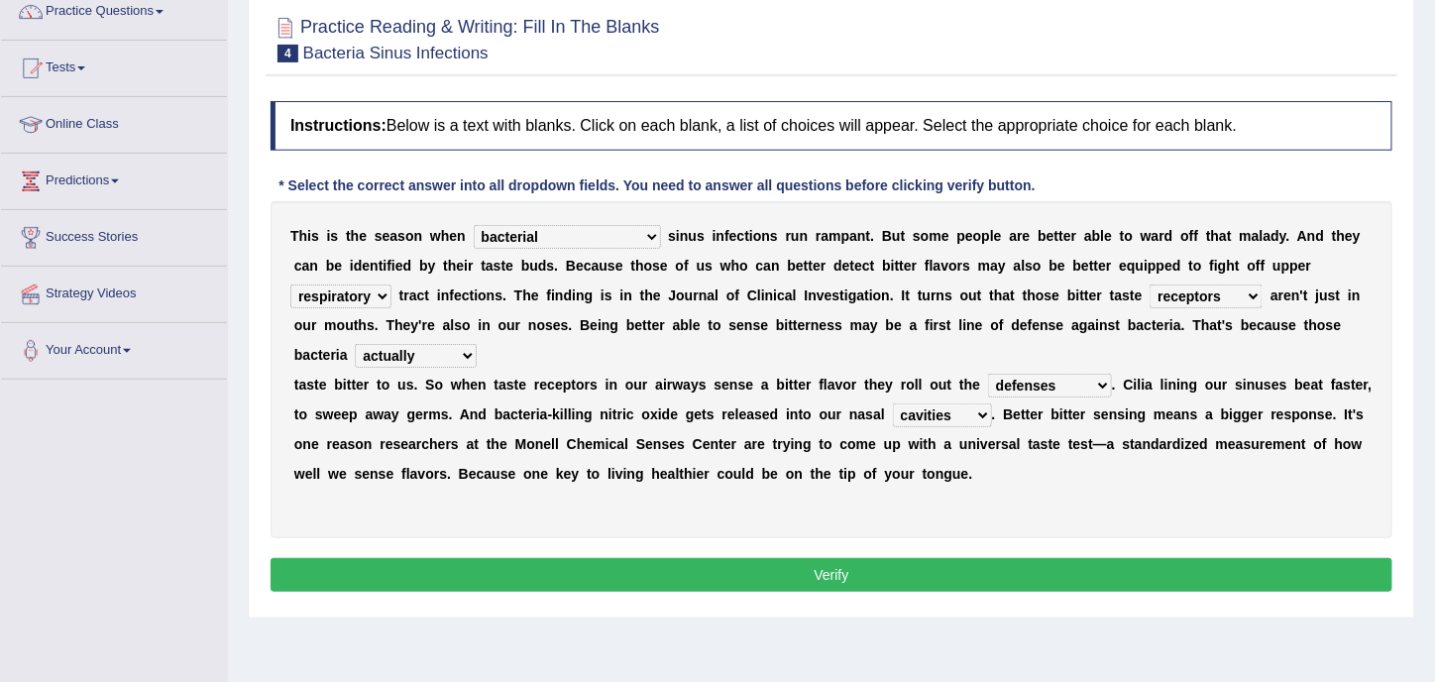
scroll to position [198, 0]
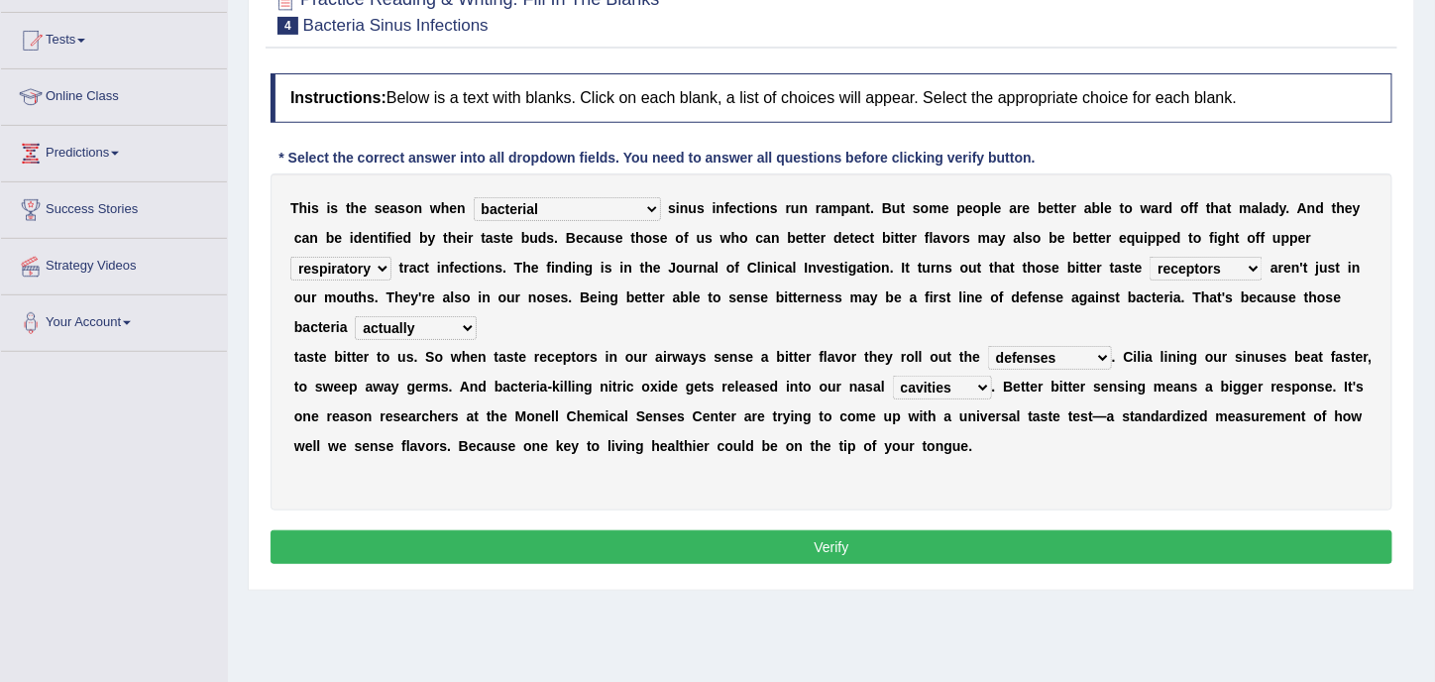
click at [795, 549] on button "Verify" at bounding box center [832, 547] width 1122 height 34
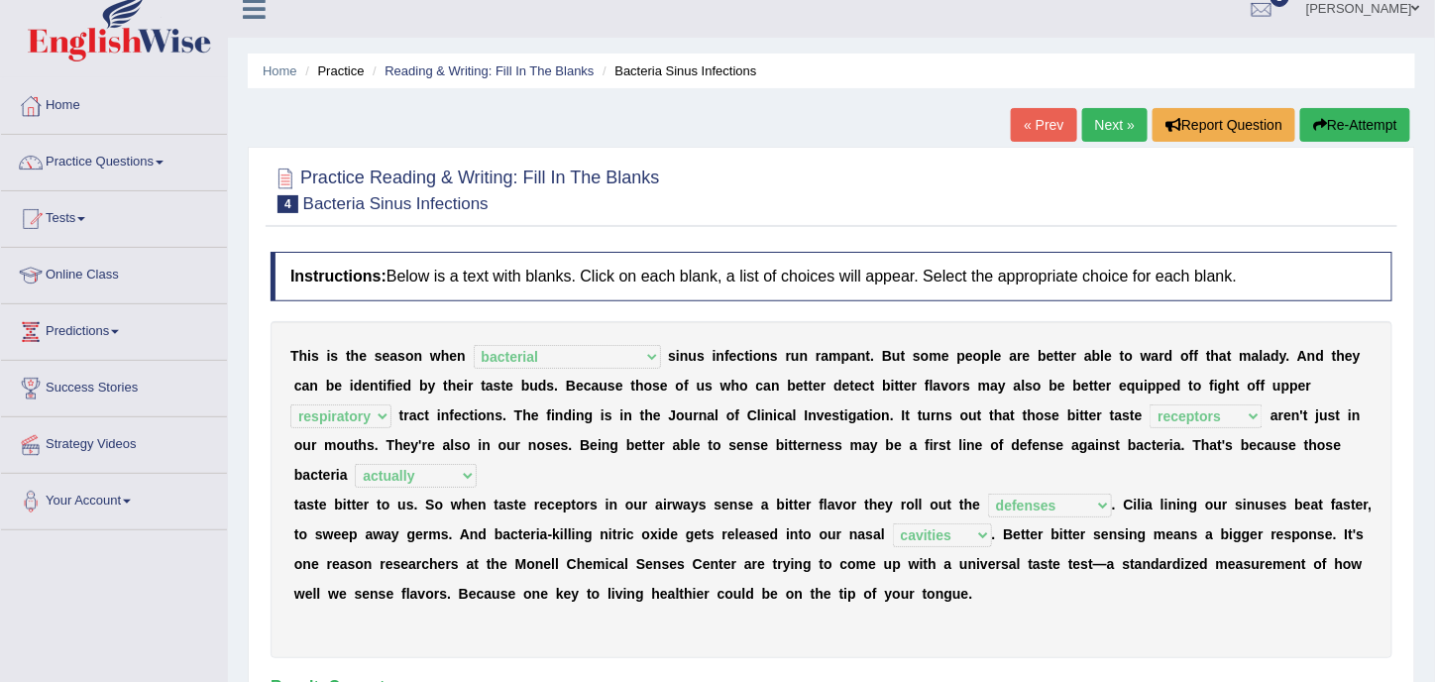
scroll to position [0, 0]
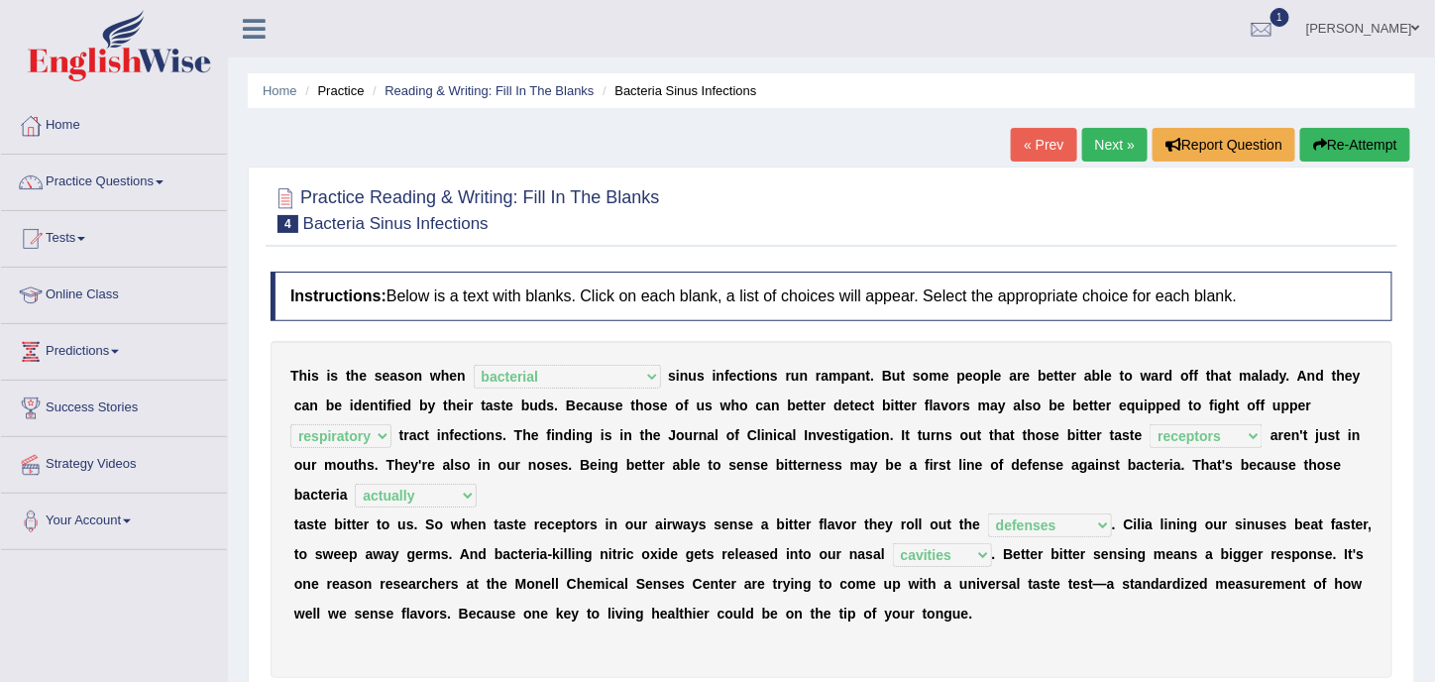
click at [1097, 144] on link "Next »" at bounding box center [1114, 145] width 65 height 34
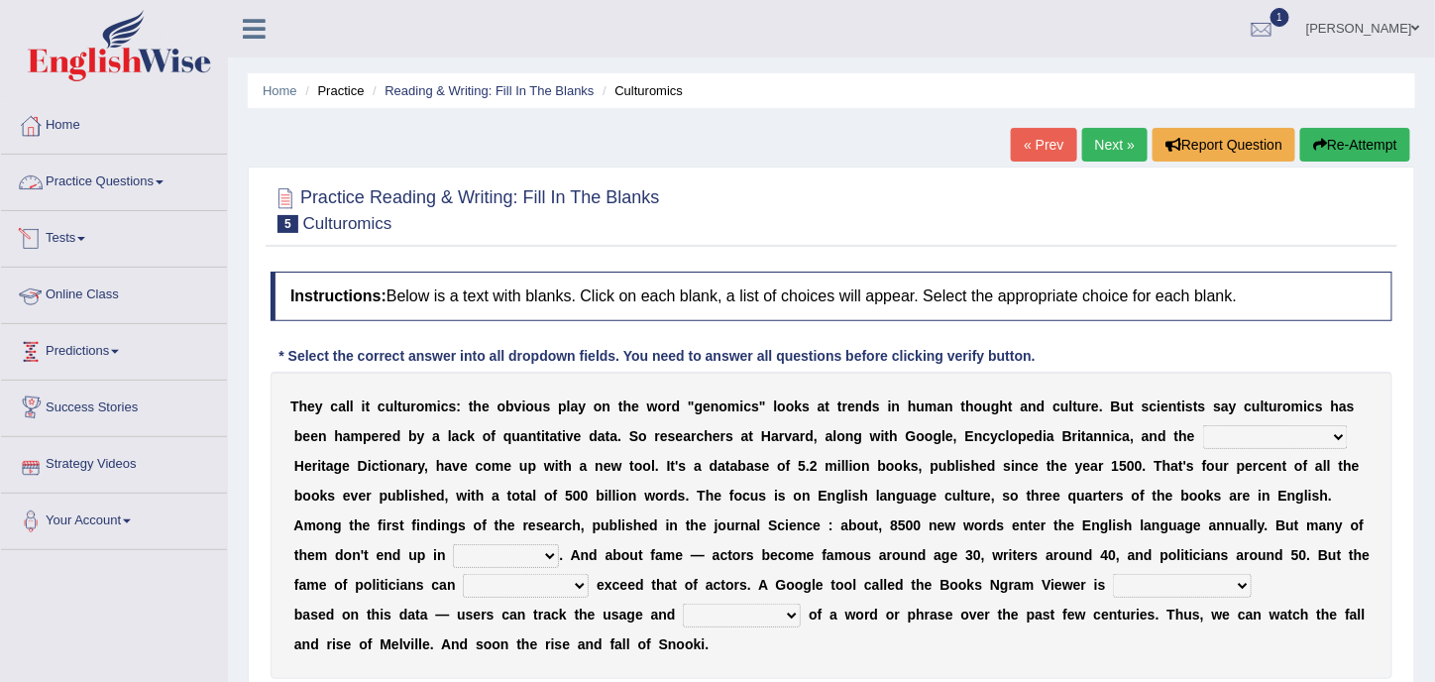
click at [159, 180] on link "Practice Questions" at bounding box center [114, 180] width 226 height 50
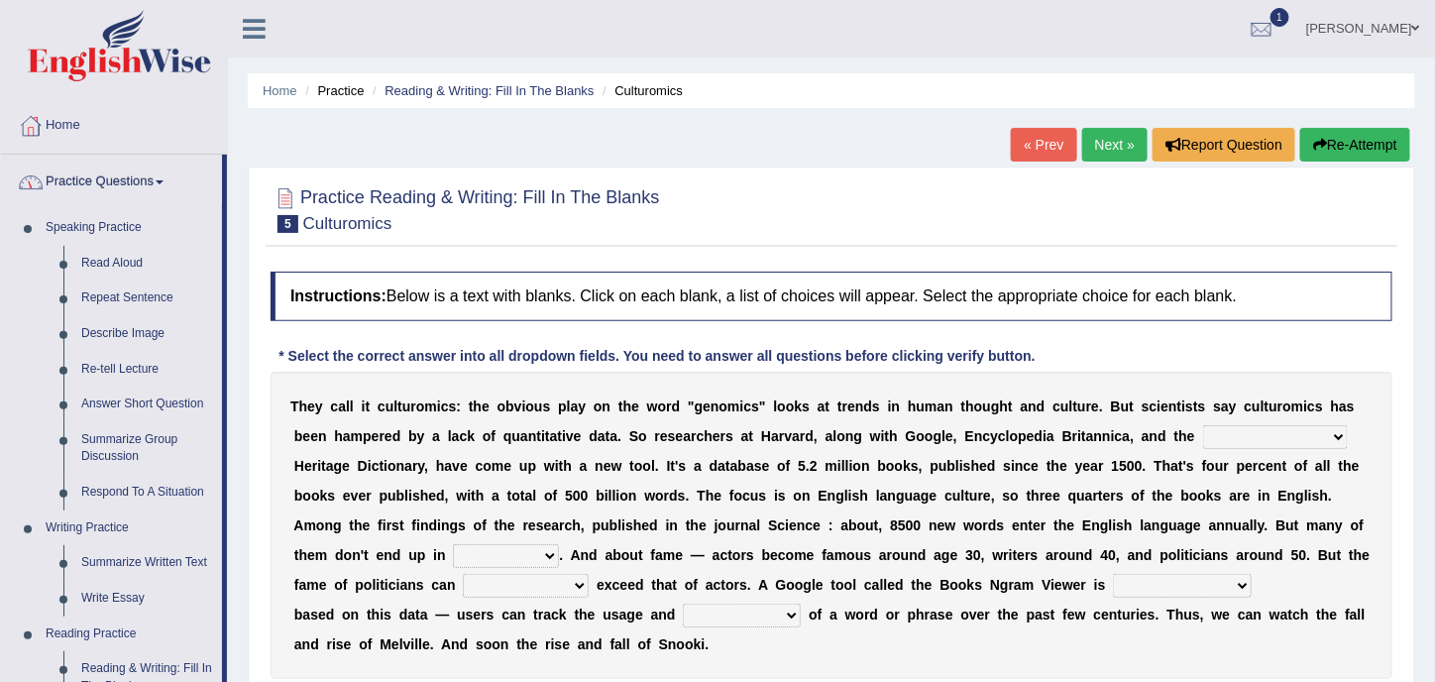
click at [159, 180] on link "Practice Questions" at bounding box center [111, 180] width 221 height 50
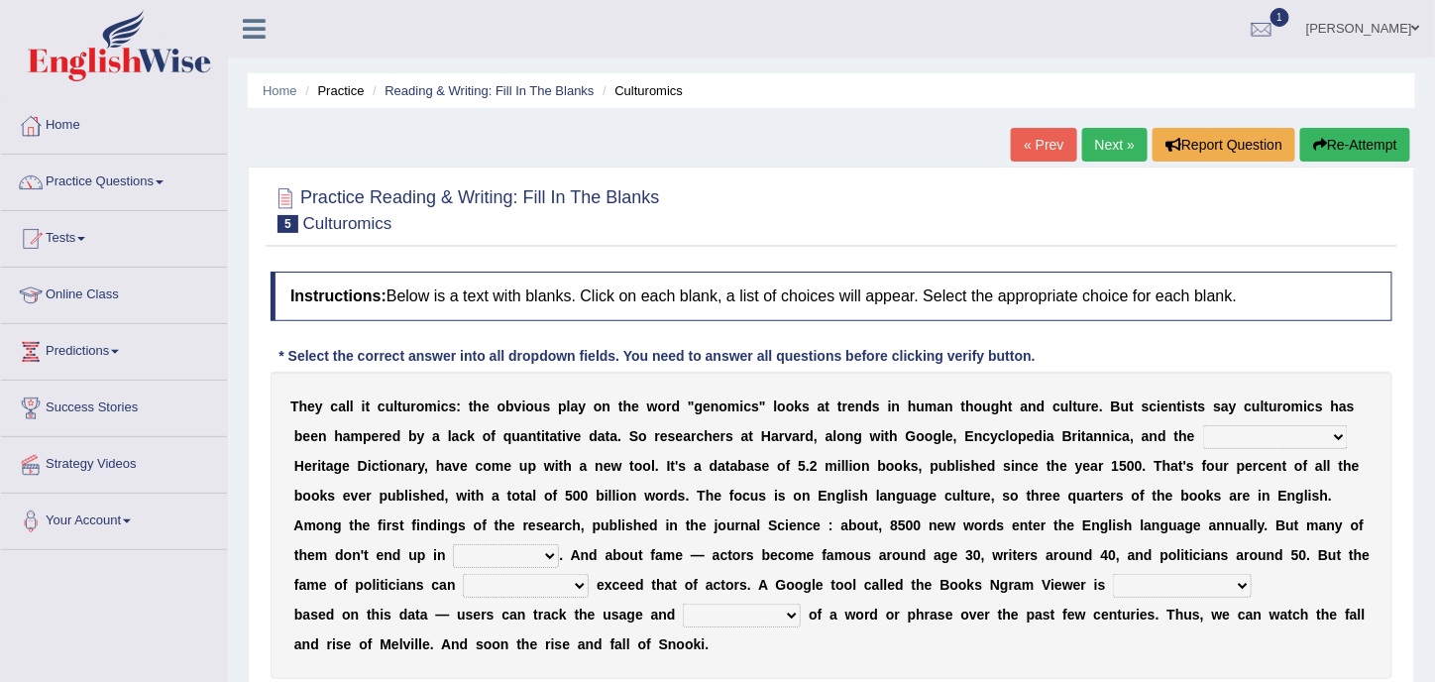
click at [159, 180] on link "Practice Questions" at bounding box center [114, 180] width 226 height 50
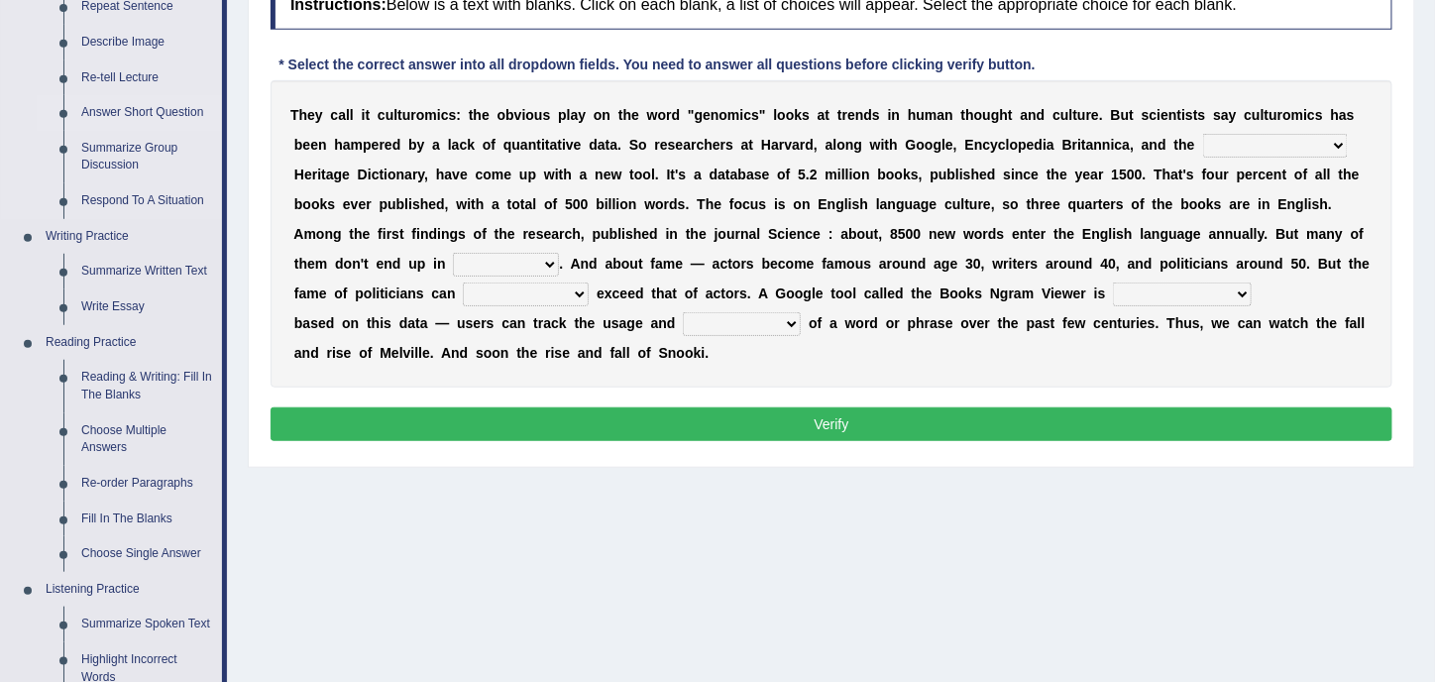
scroll to position [396, 0]
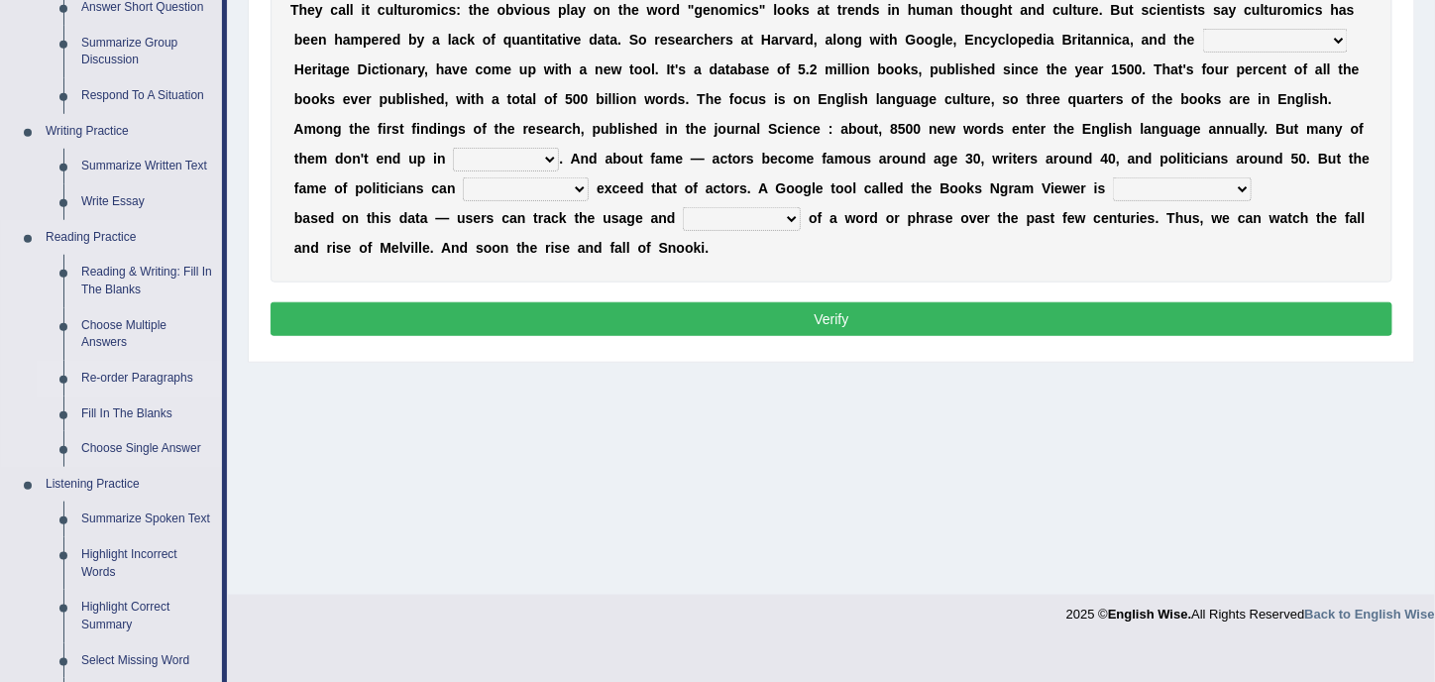
click at [112, 376] on link "Re-order Paragraphs" at bounding box center [147, 379] width 150 height 36
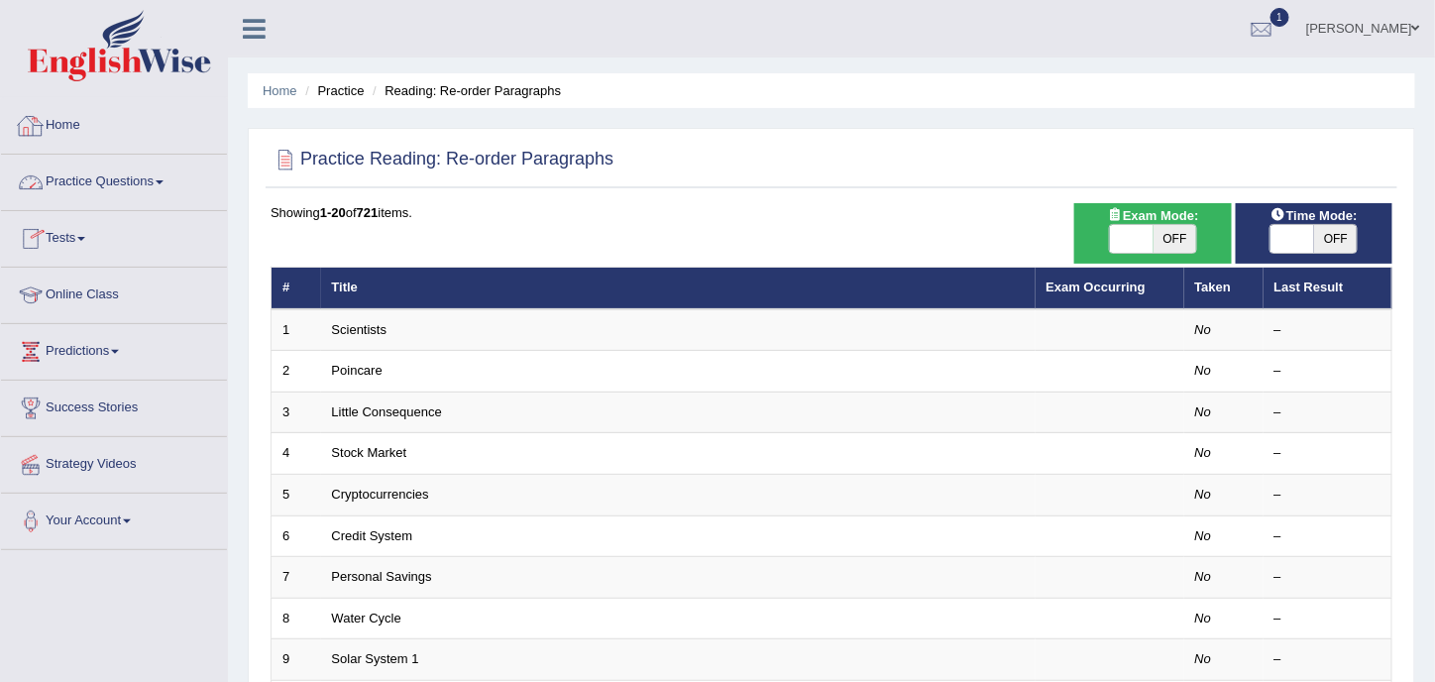
click at [138, 184] on link "Practice Questions" at bounding box center [114, 180] width 226 height 50
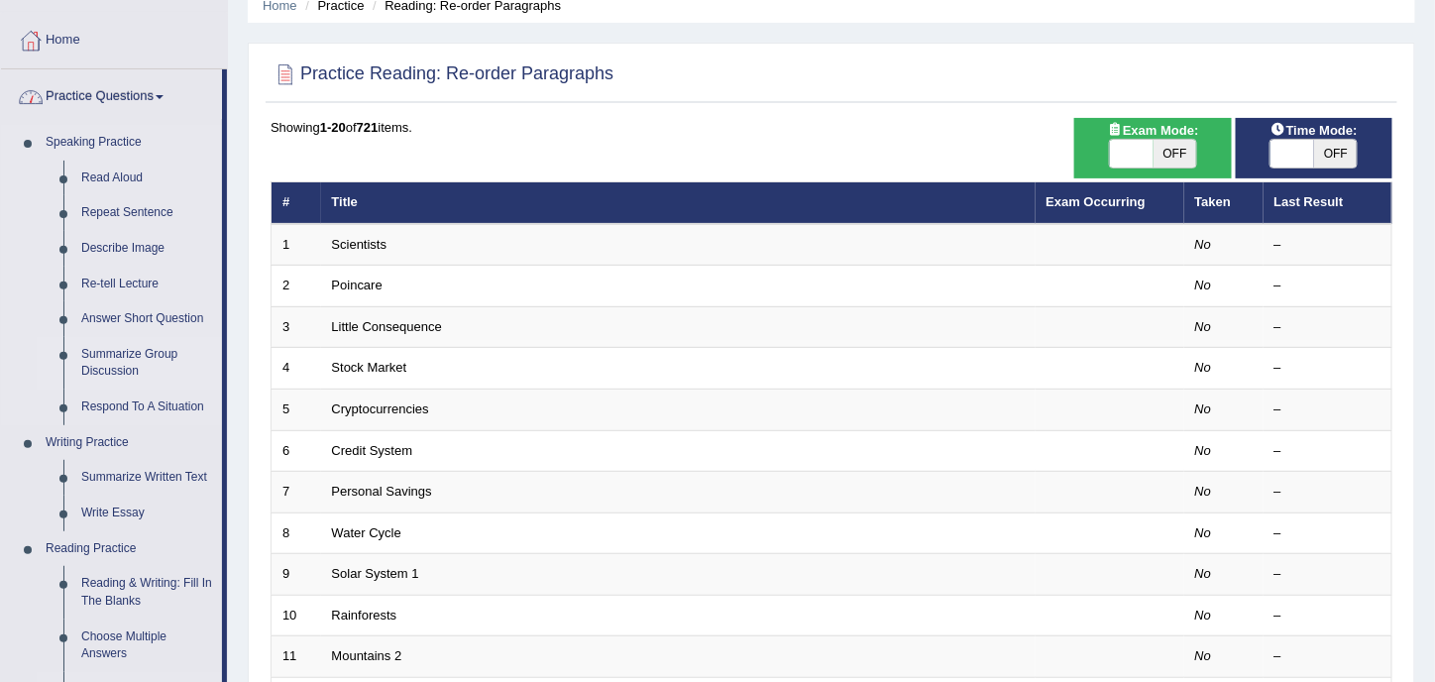
scroll to position [297, 0]
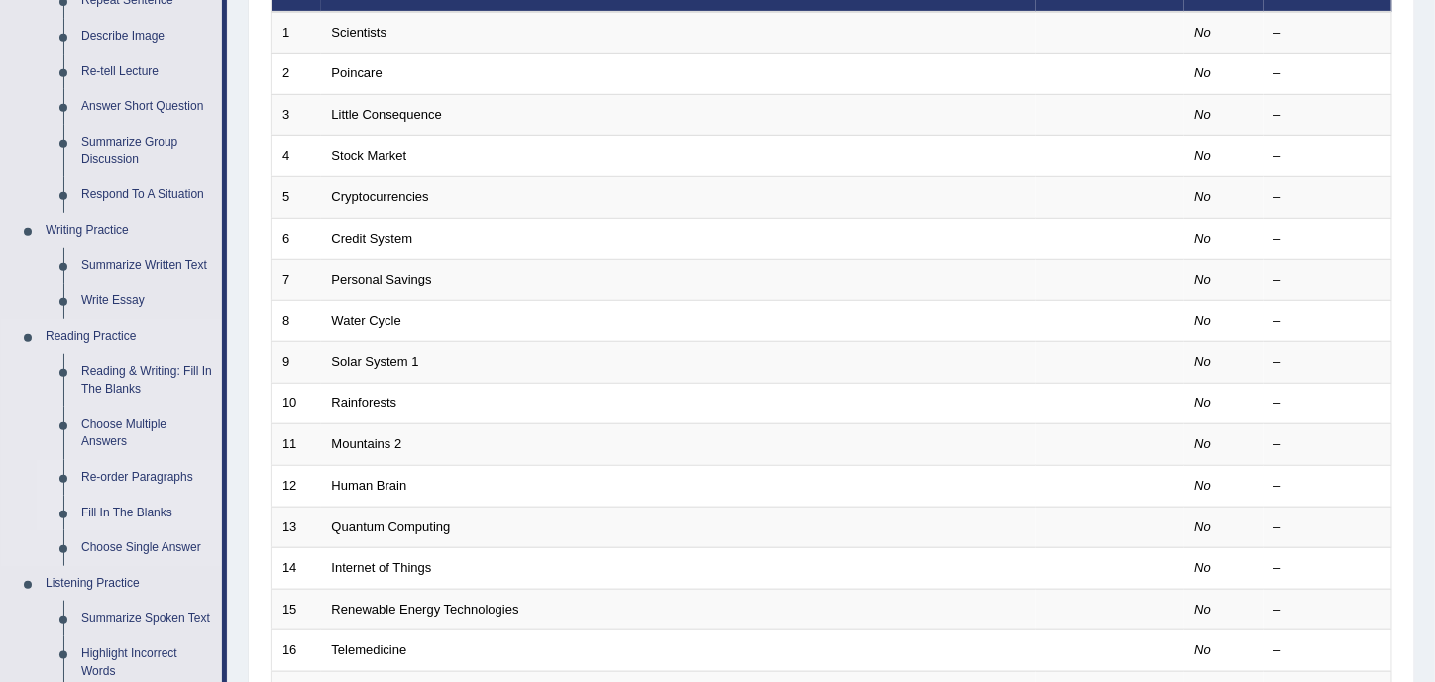
click at [131, 515] on link "Fill In The Blanks" at bounding box center [147, 514] width 150 height 36
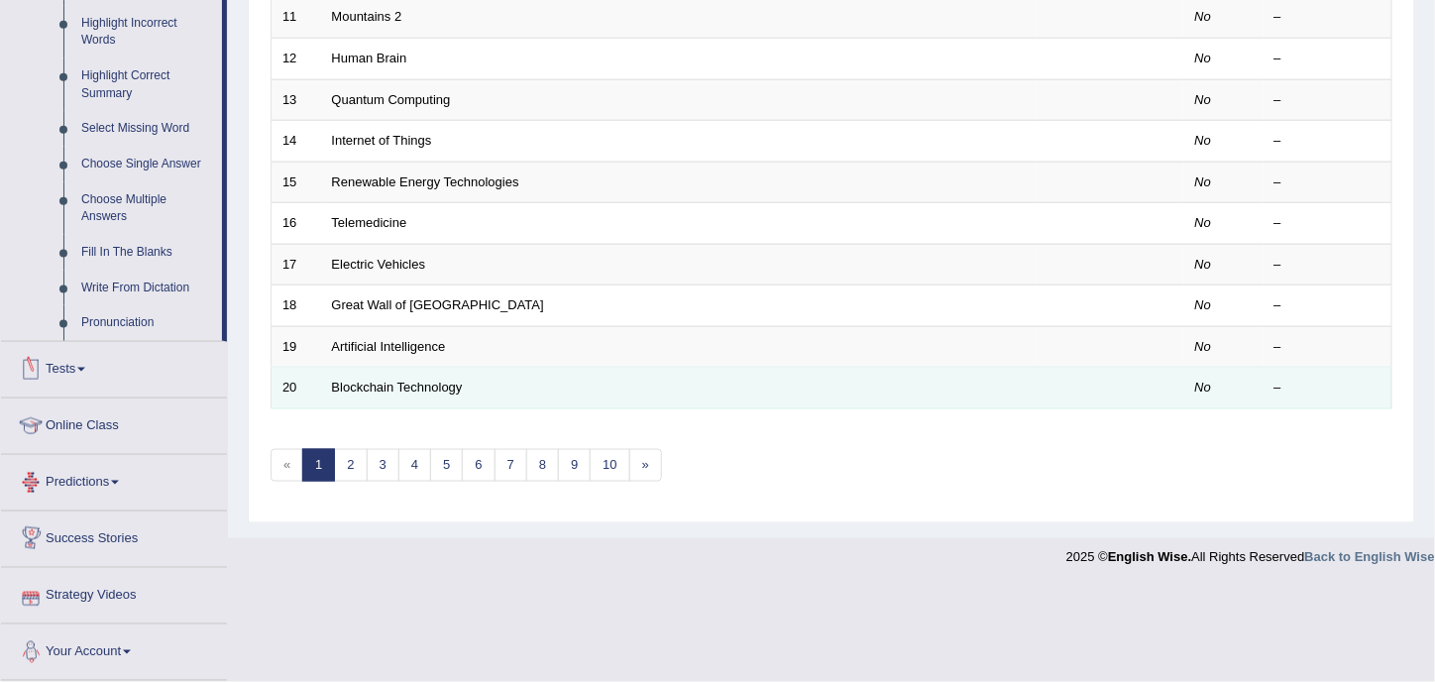
scroll to position [805, 0]
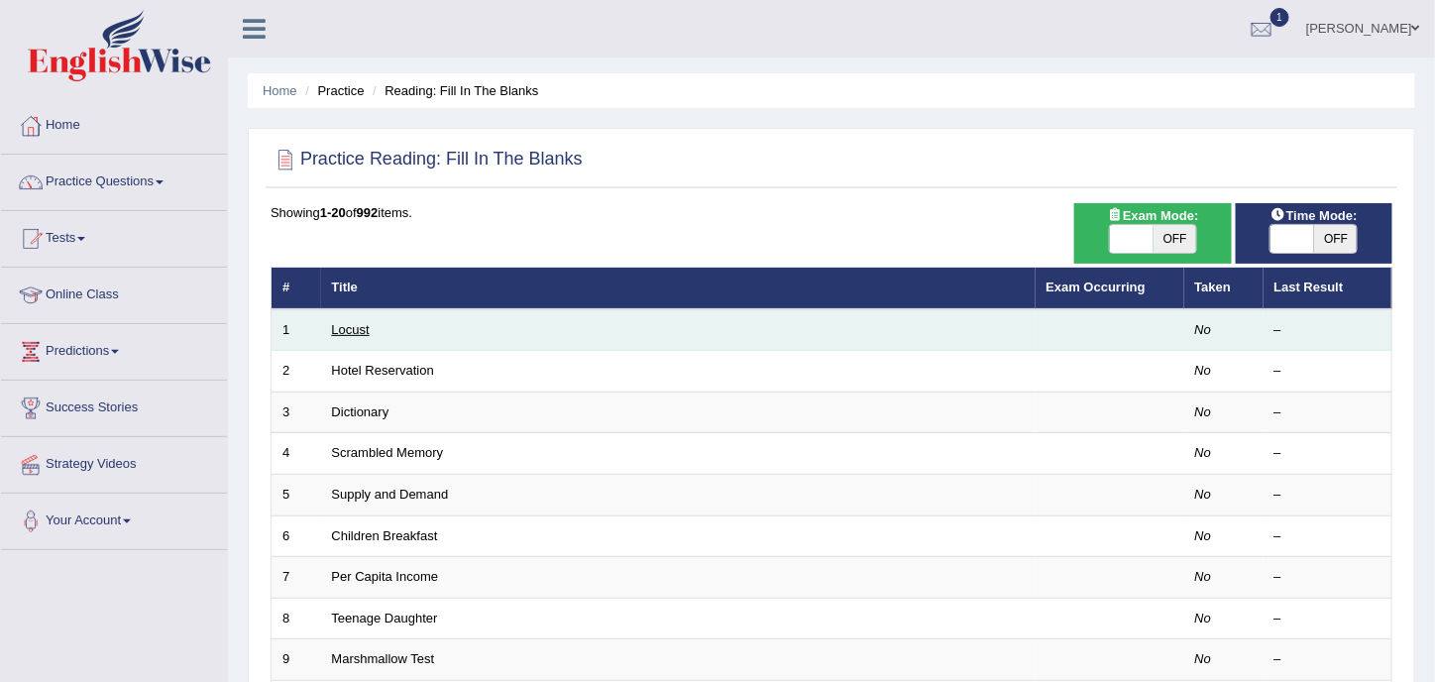
click at [343, 330] on link "Locust" at bounding box center [351, 329] width 38 height 15
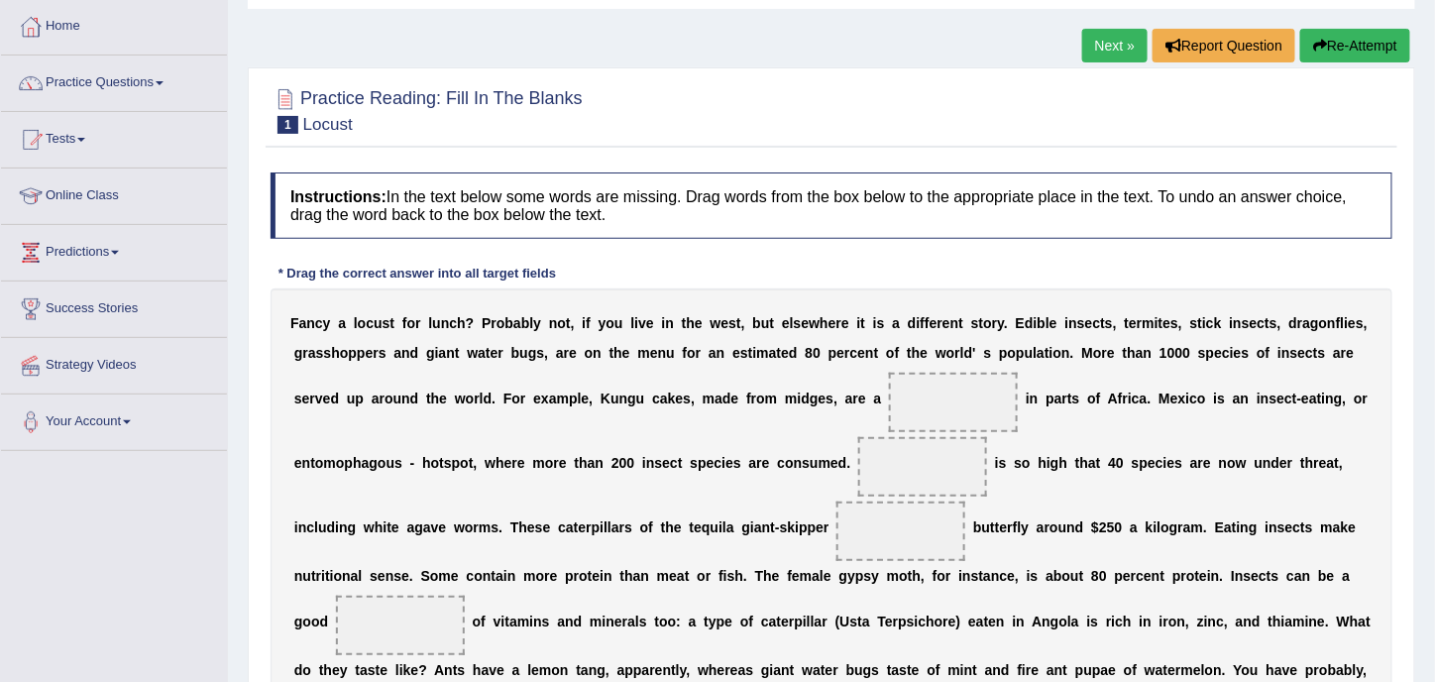
scroll to position [297, 0]
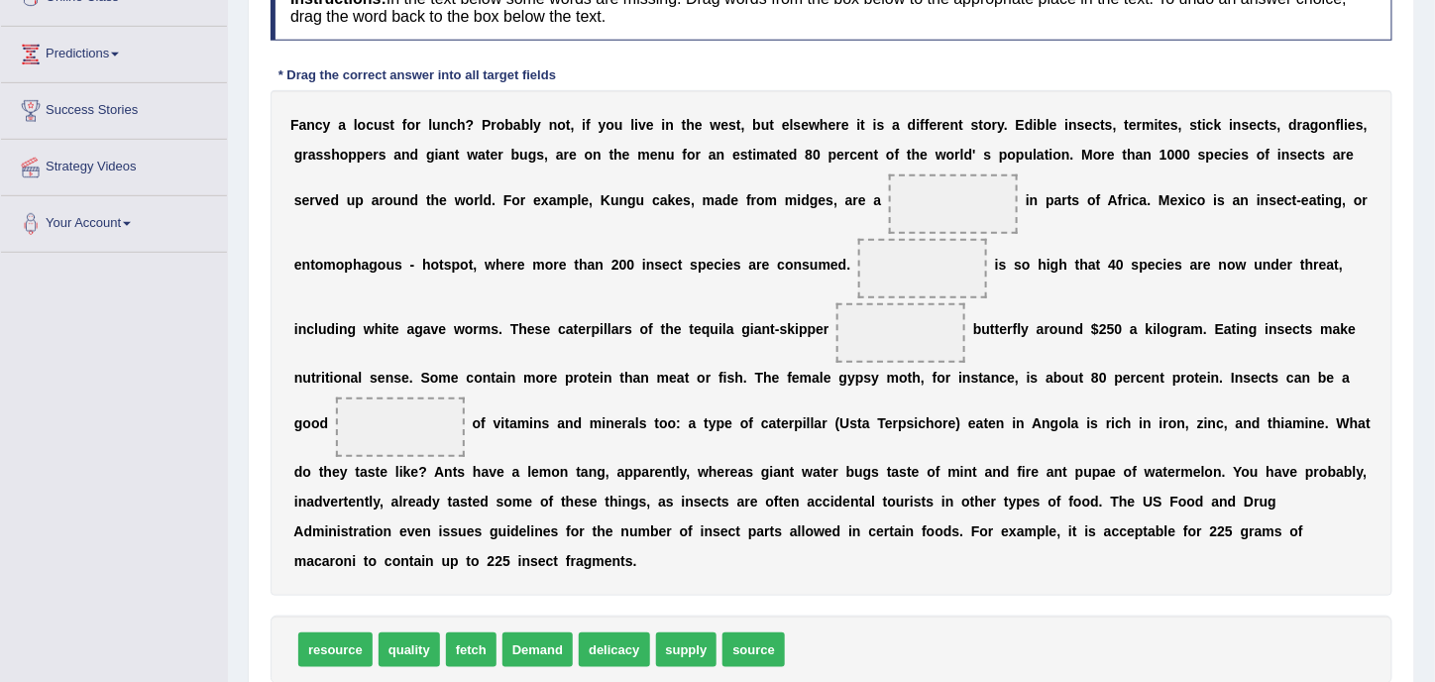
drag, startPoint x: 600, startPoint y: 200, endPoint x: 645, endPoint y: 190, distance: 46.7
click at [645, 190] on div "F a n c y a l o c u s t f o r l u n c h ? P r o b a b l y n o t , i f y o u l i…" at bounding box center [832, 343] width 1122 height 506
drag, startPoint x: 337, startPoint y: 652, endPoint x: 921, endPoint y: 203, distance: 736.6
drag, startPoint x: 961, startPoint y: 199, endPoint x: 795, endPoint y: 650, distance: 480.4
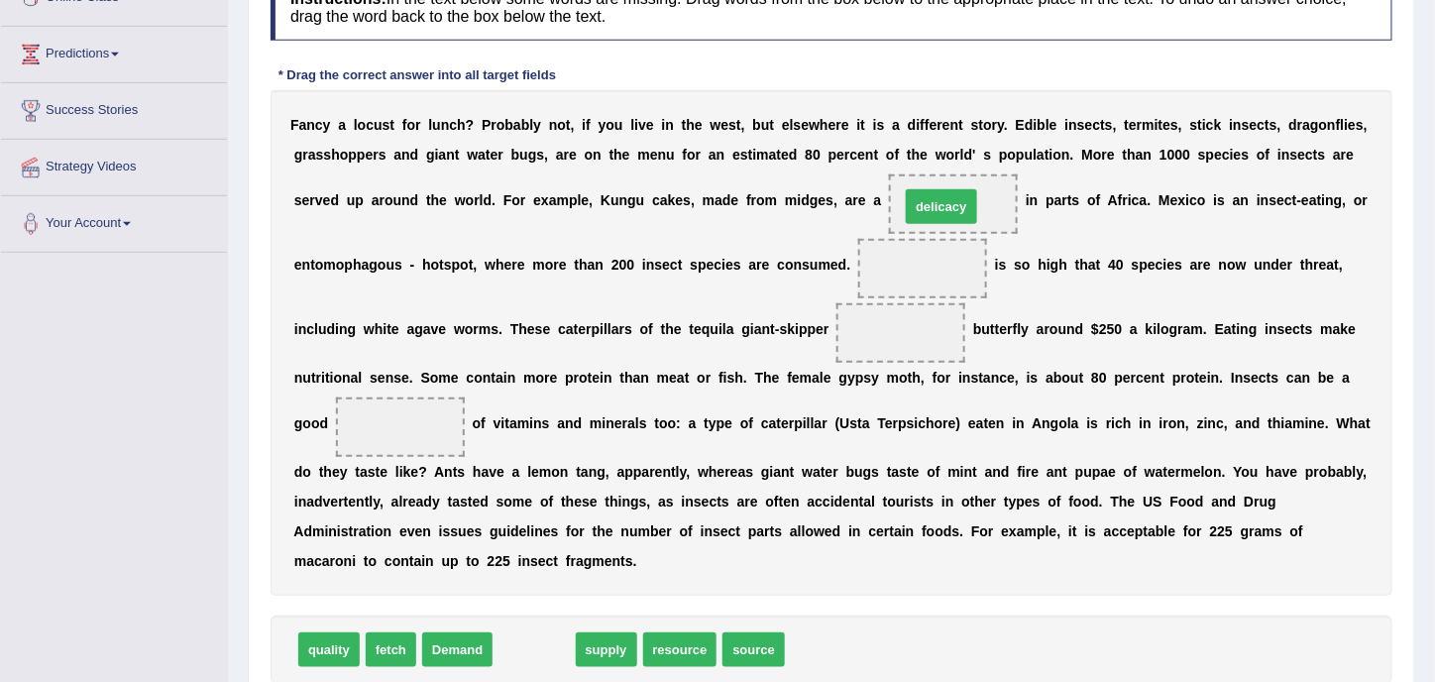
drag, startPoint x: 525, startPoint y: 653, endPoint x: 949, endPoint y: 255, distance: 581.3
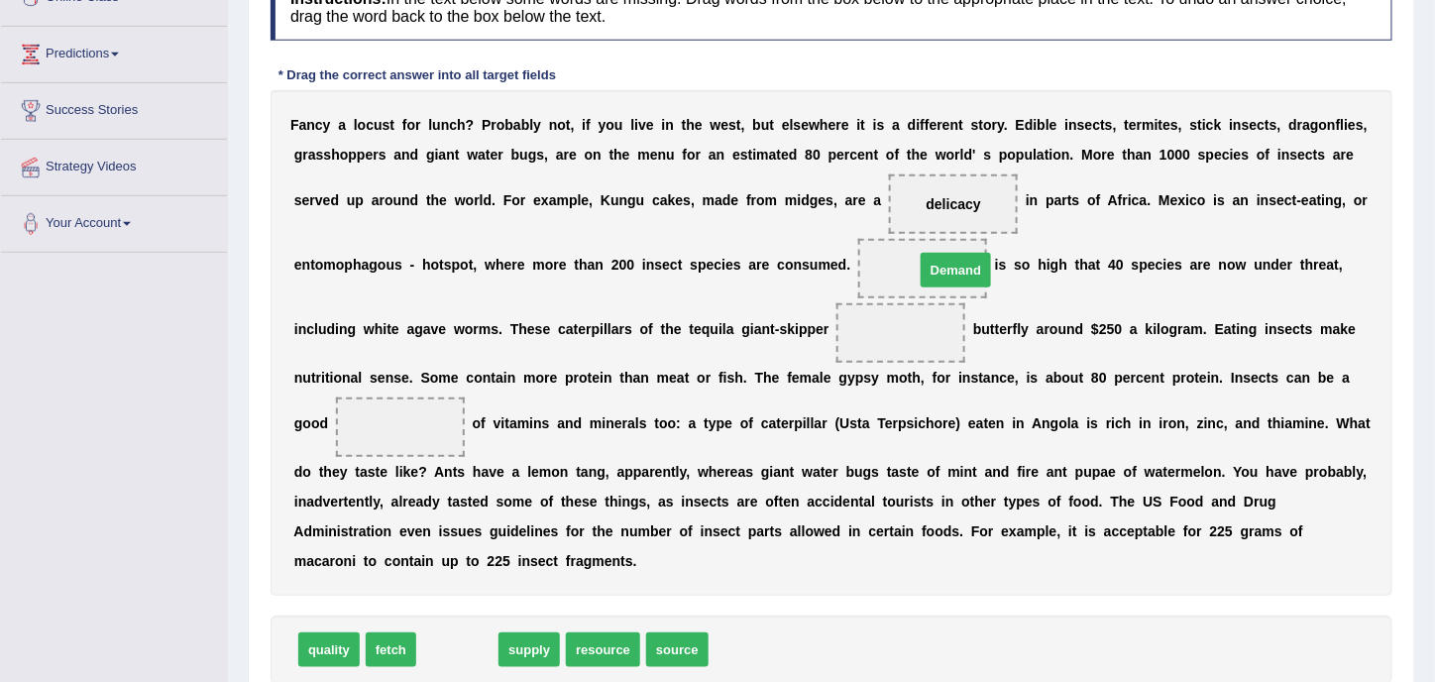
drag, startPoint x: 456, startPoint y: 640, endPoint x: 955, endPoint y: 261, distance: 626.7
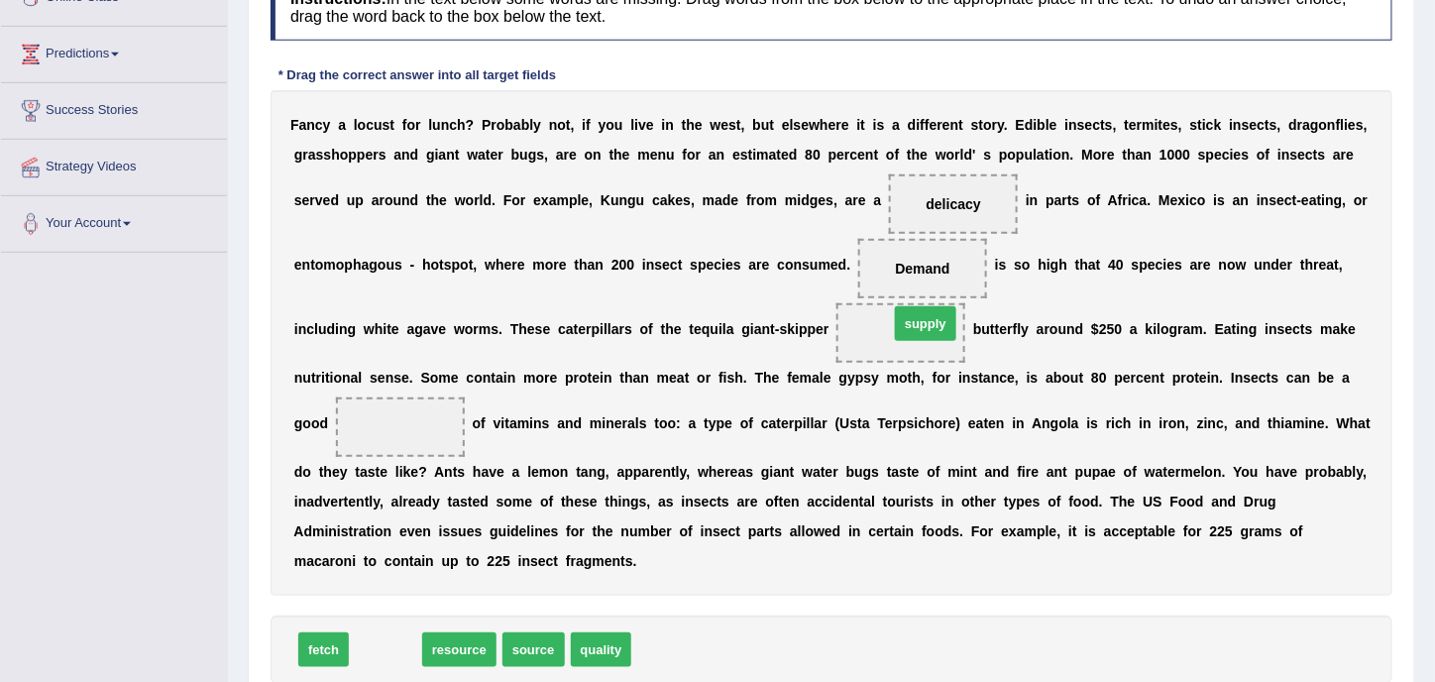
drag, startPoint x: 381, startPoint y: 644, endPoint x: 920, endPoint y: 329, distance: 624.6
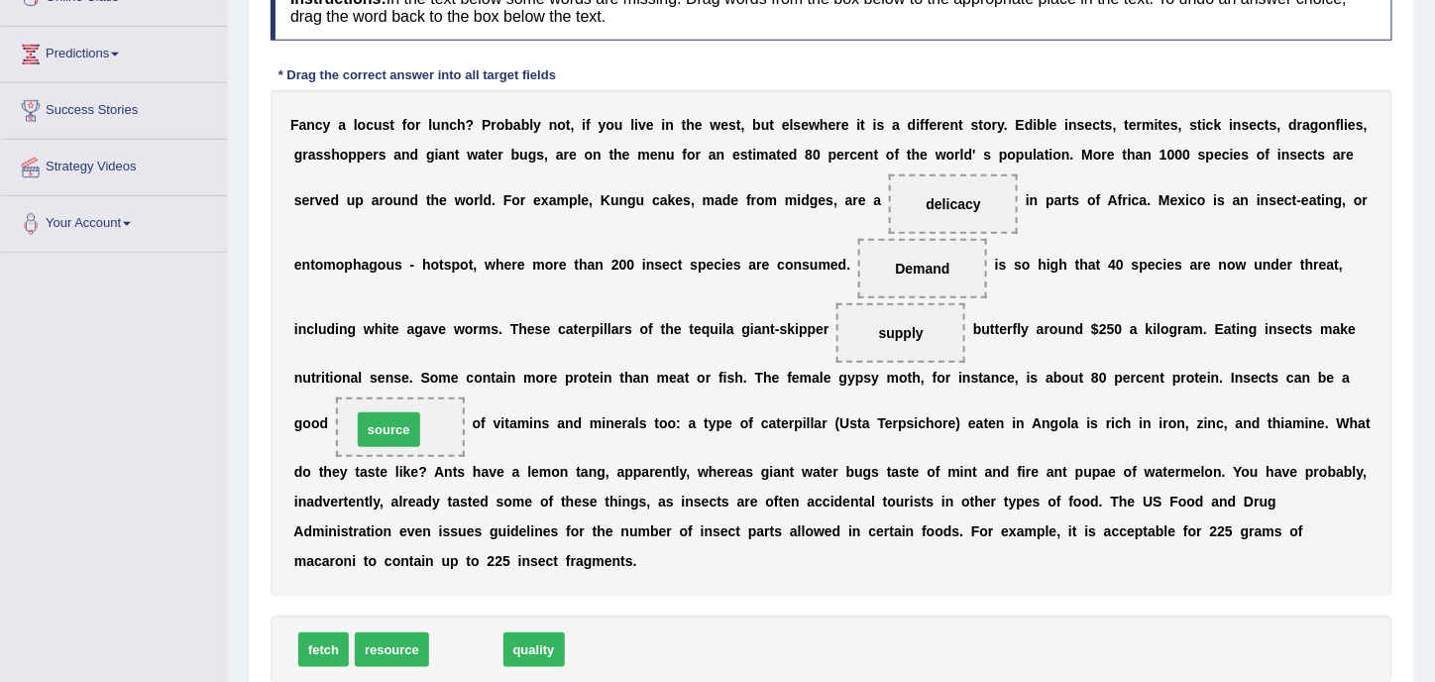
drag, startPoint x: 472, startPoint y: 646, endPoint x: 395, endPoint y: 426, distance: 233.2
drag, startPoint x: 470, startPoint y: 648, endPoint x: 972, endPoint y: 192, distance: 678.6
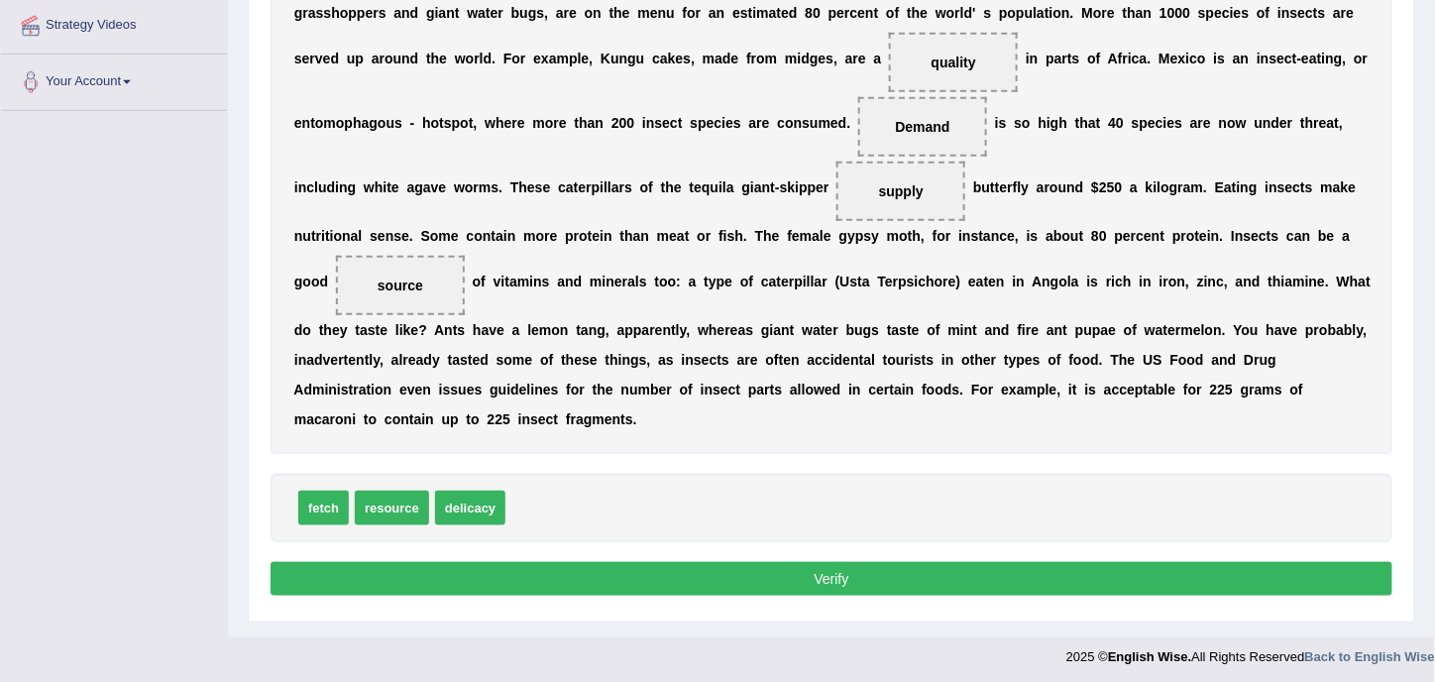
click at [809, 576] on button "Verify" at bounding box center [832, 579] width 1122 height 34
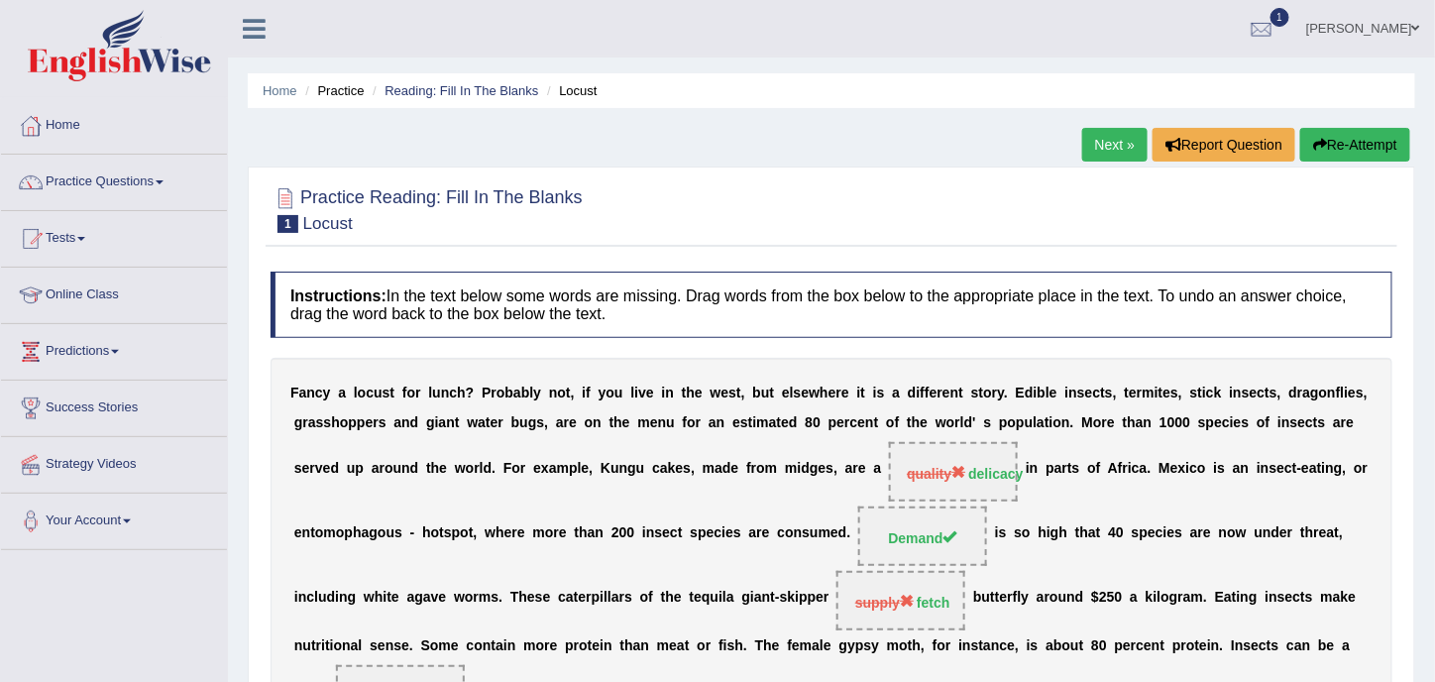
scroll to position [99, 0]
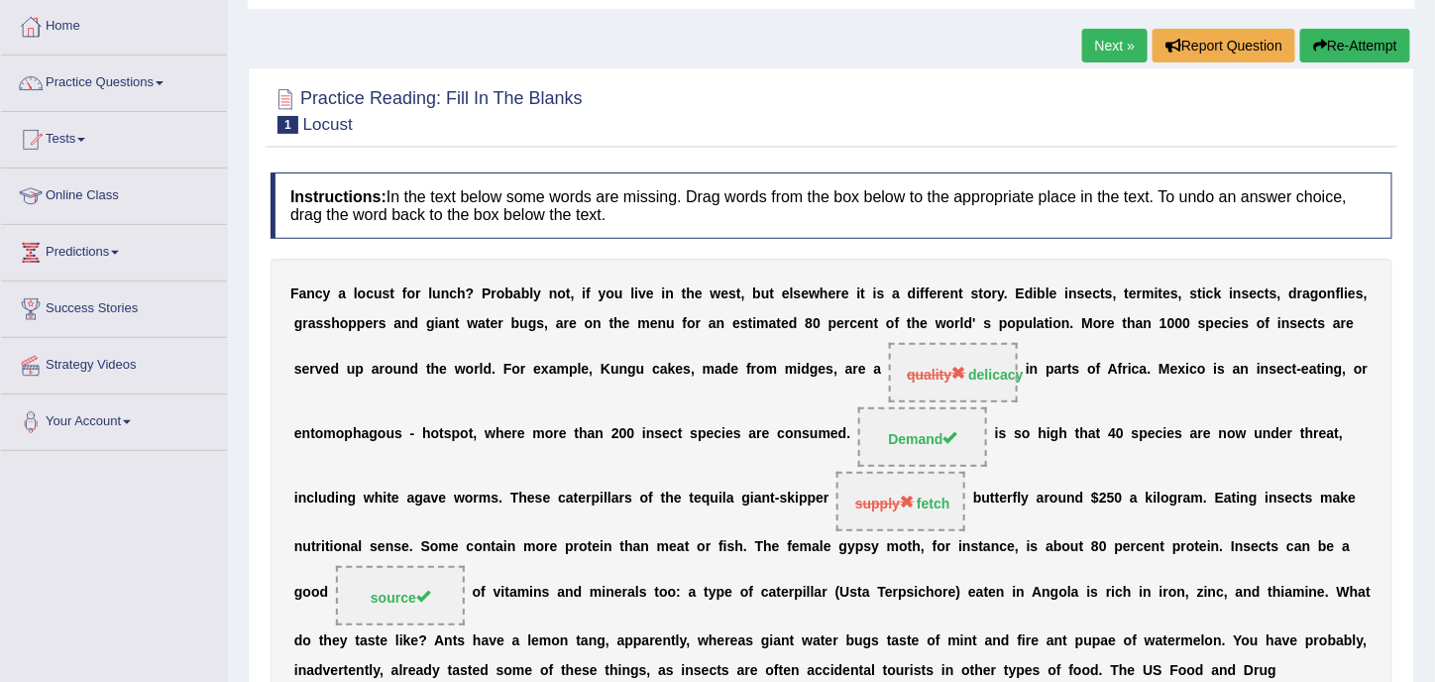
click at [1111, 47] on link "Next »" at bounding box center [1114, 46] width 65 height 34
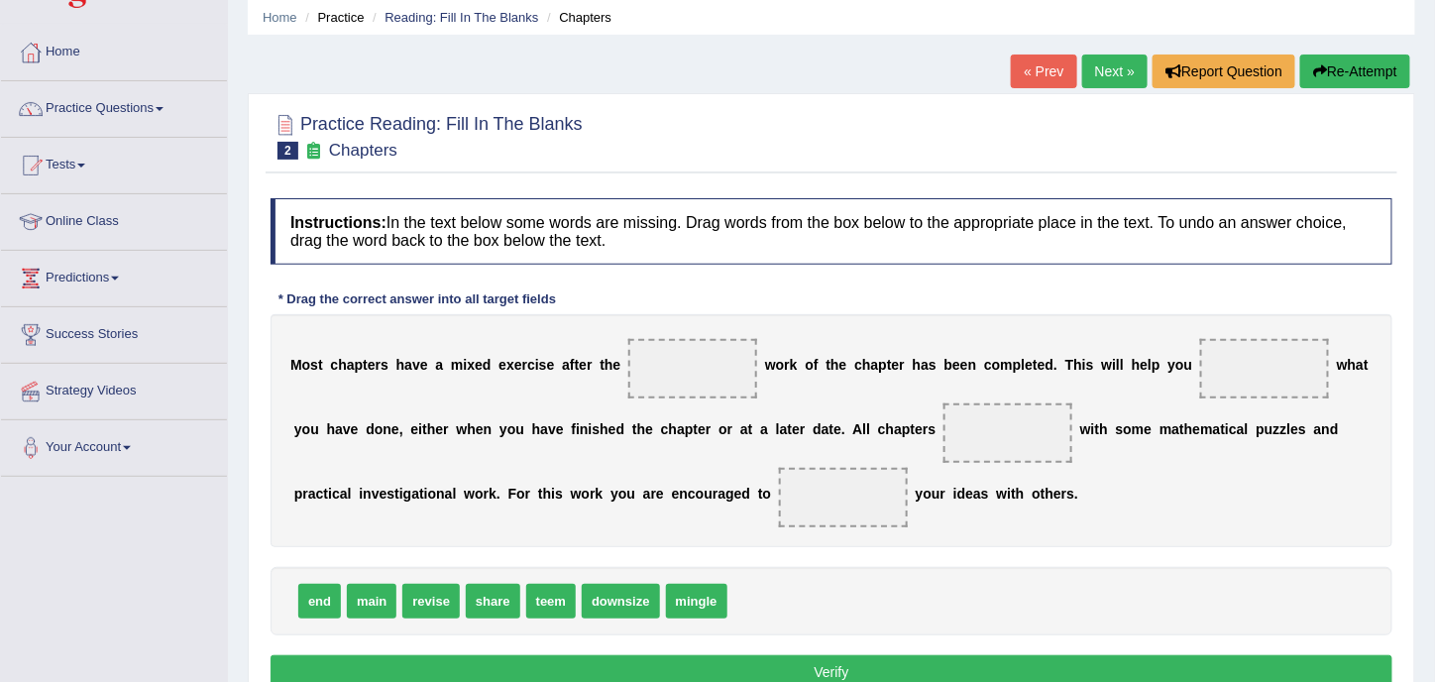
scroll to position [99, 0]
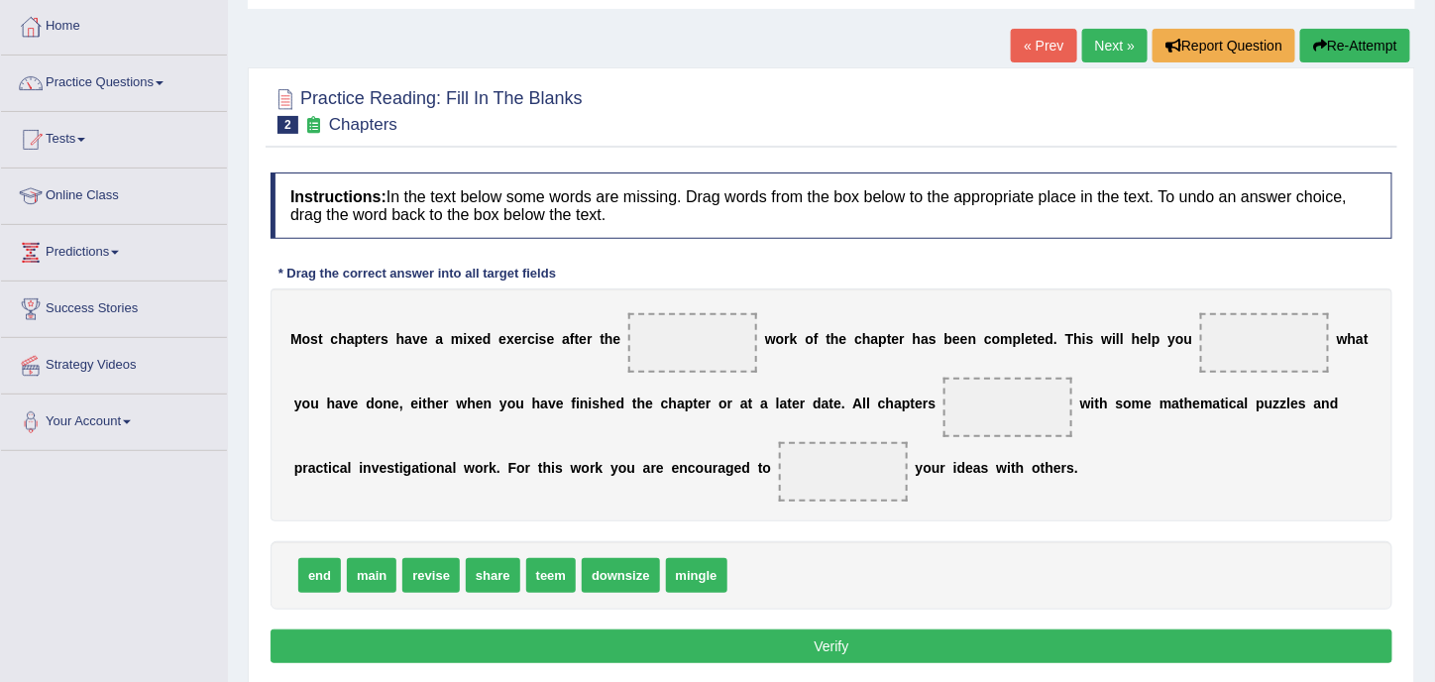
drag, startPoint x: 772, startPoint y: 343, endPoint x: 1092, endPoint y: 331, distance: 320.4
click at [1092, 331] on div "M o s t c h a p t e r s h a v e a m i x e d e x e r c i s e a f t e r t h e w o…" at bounding box center [832, 404] width 1122 height 233
click at [1094, 52] on link "Next »" at bounding box center [1114, 46] width 65 height 34
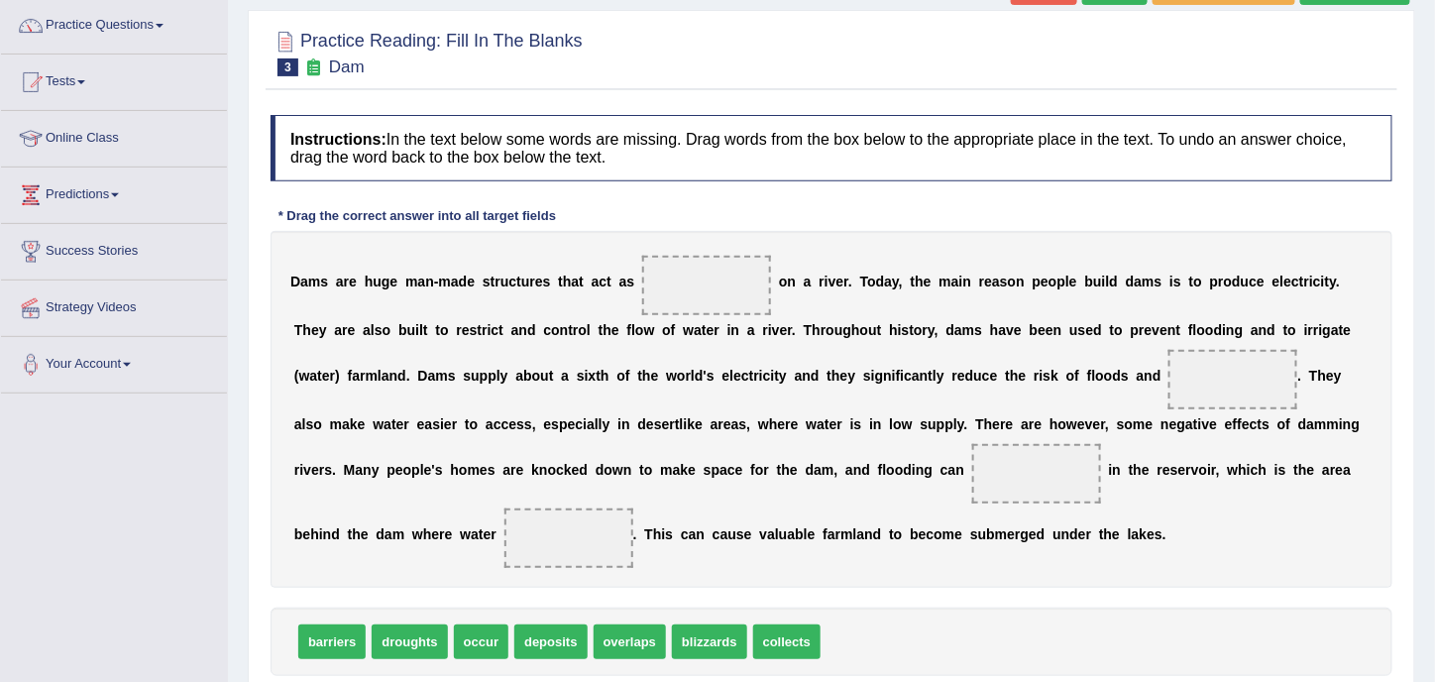
scroll to position [198, 0]
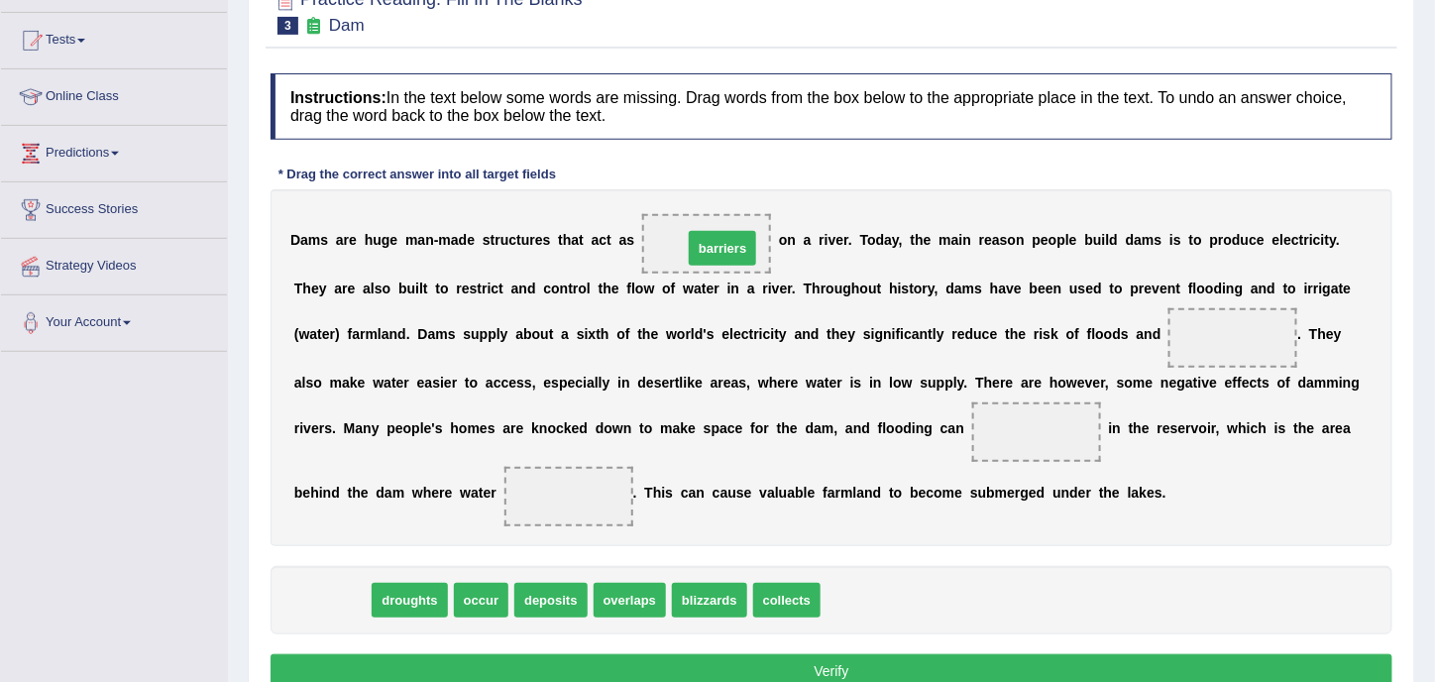
drag, startPoint x: 305, startPoint y: 601, endPoint x: 696, endPoint y: 249, distance: 525.7
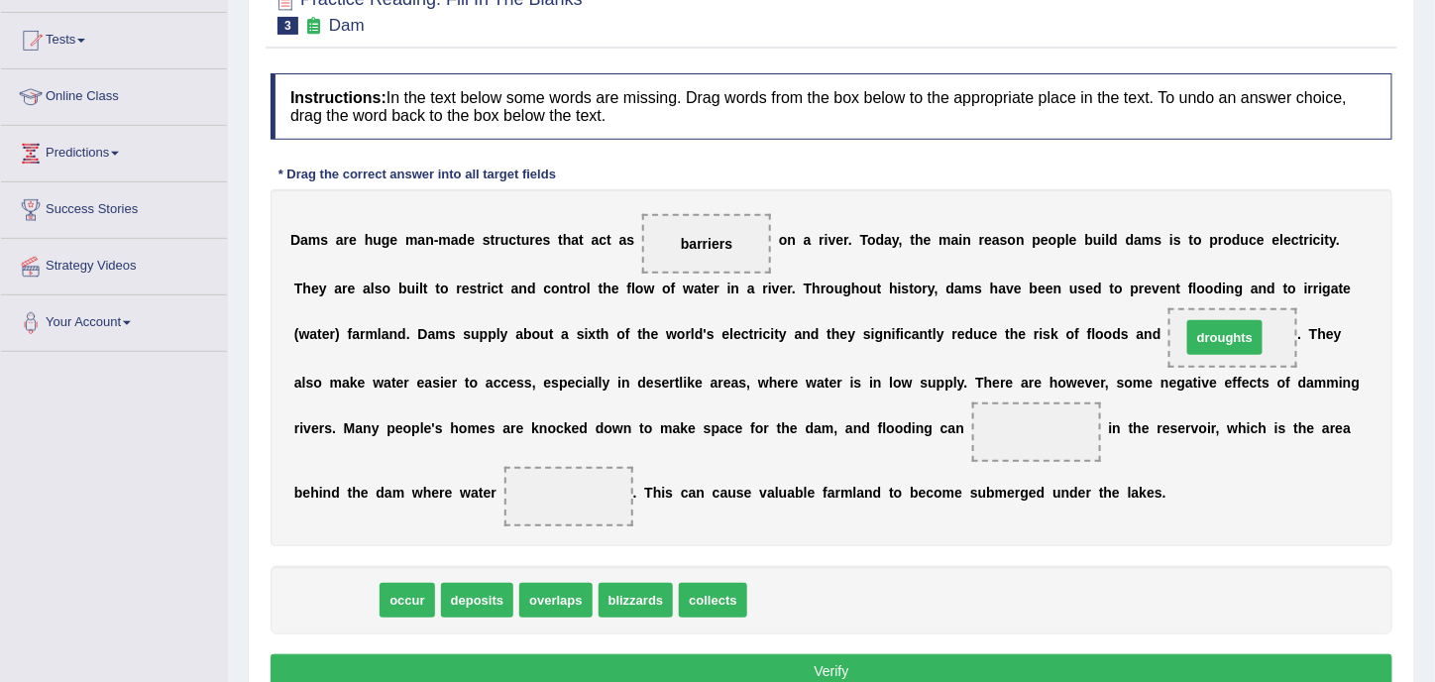
drag, startPoint x: 345, startPoint y: 605, endPoint x: 1234, endPoint y: 342, distance: 927.1
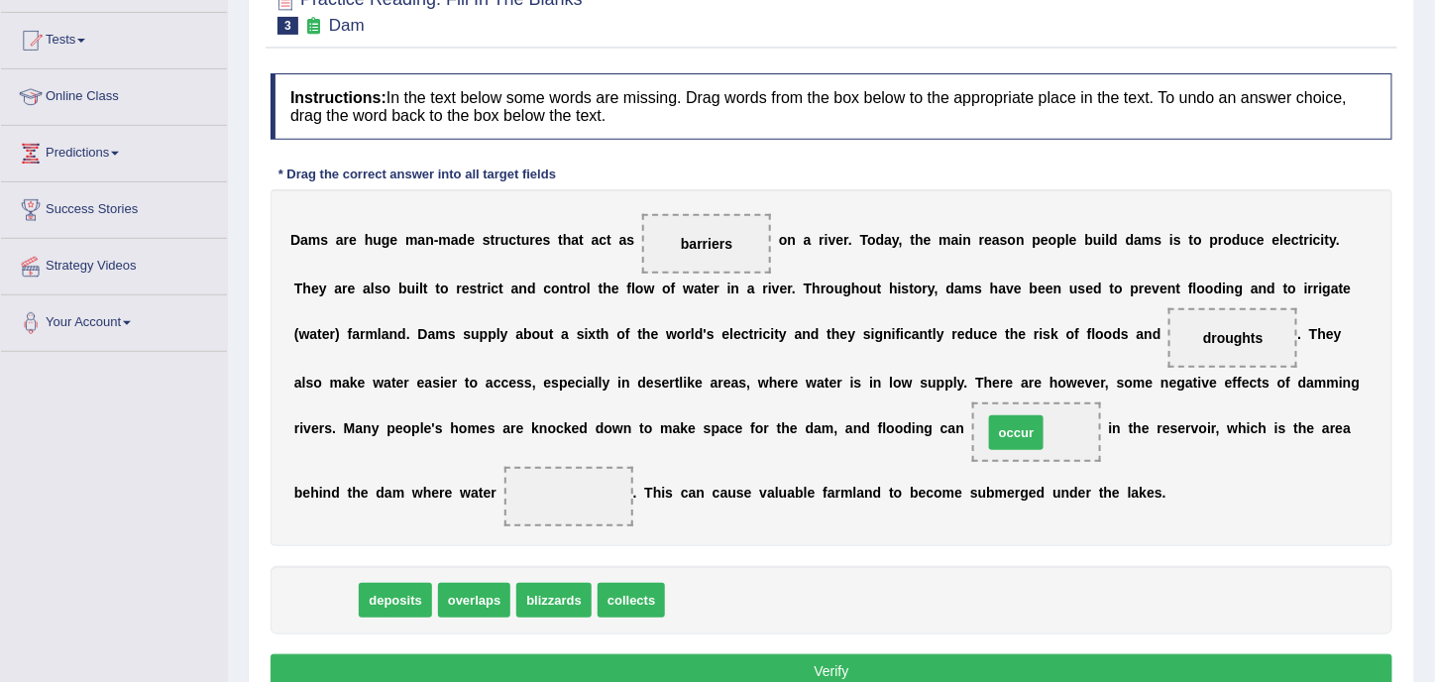
drag, startPoint x: 318, startPoint y: 605, endPoint x: 1009, endPoint y: 437, distance: 710.9
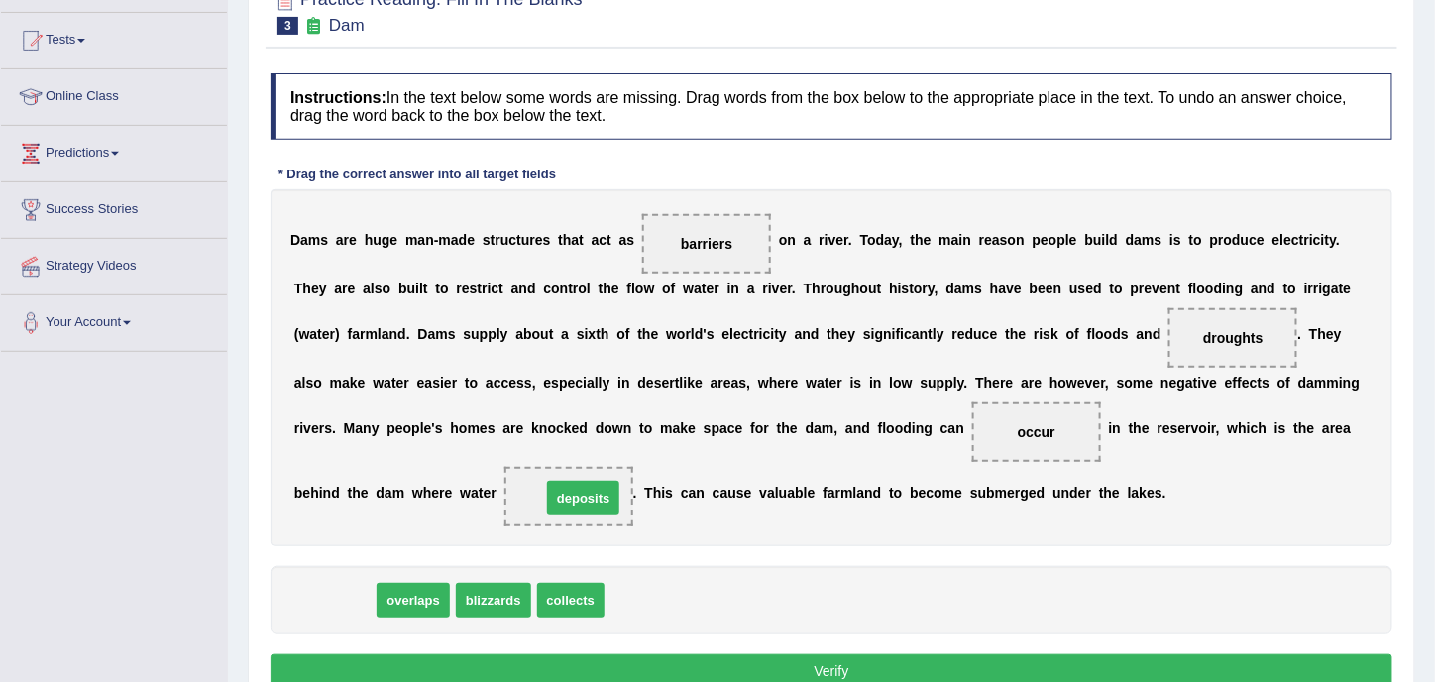
drag, startPoint x: 320, startPoint y: 597, endPoint x: 569, endPoint y: 495, distance: 268.9
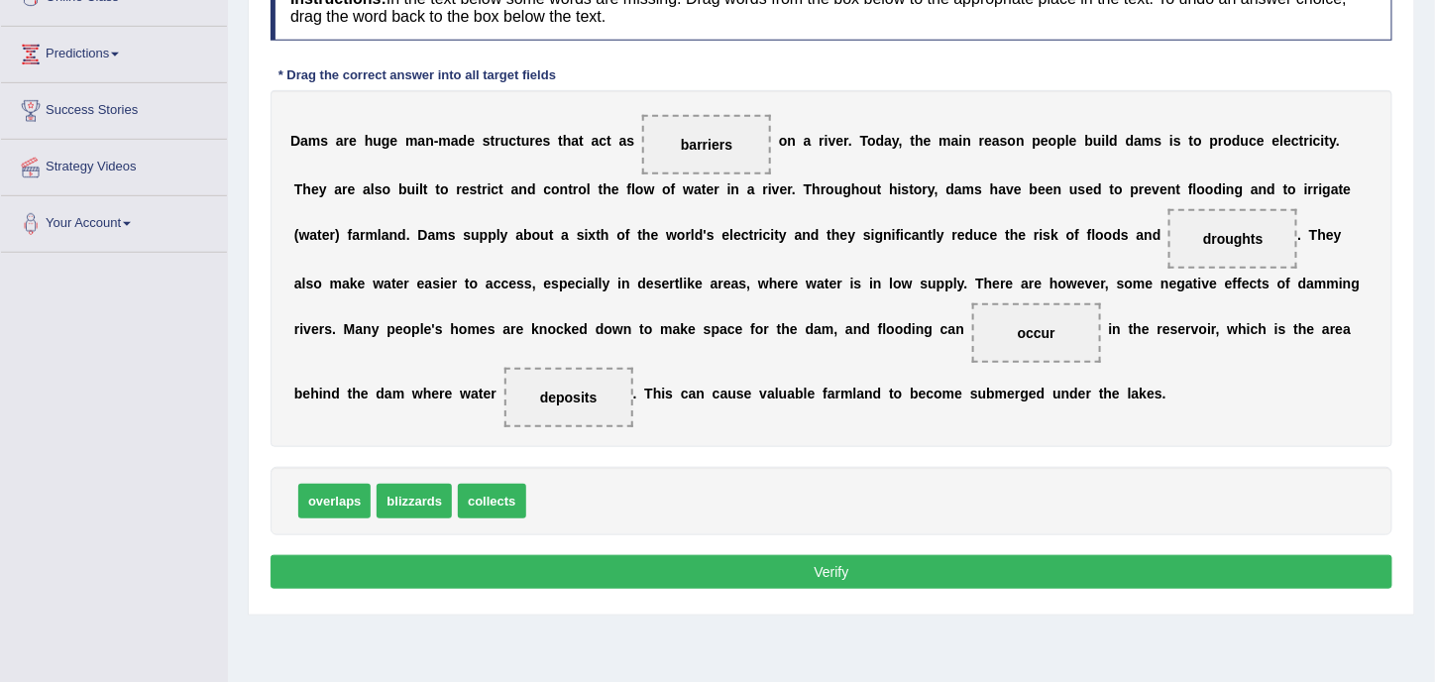
click at [930, 559] on button "Verify" at bounding box center [832, 572] width 1122 height 34
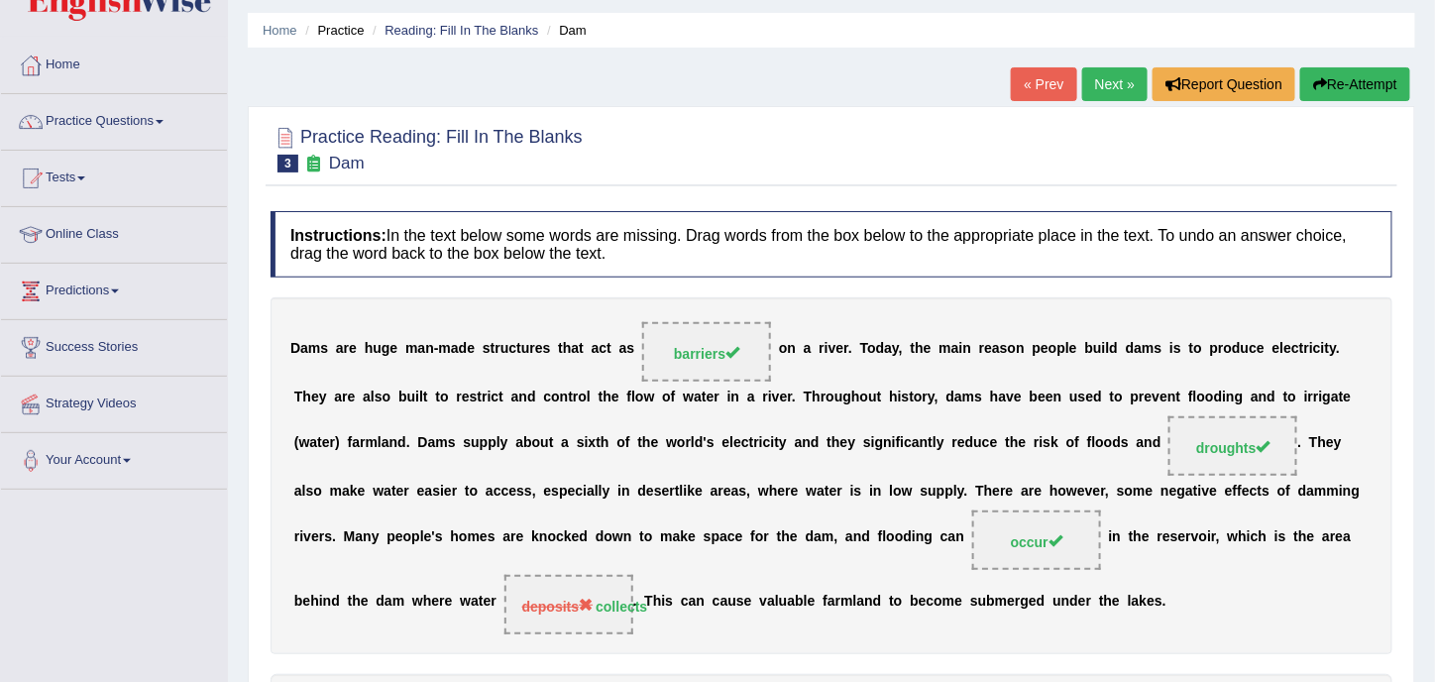
scroll to position [0, 0]
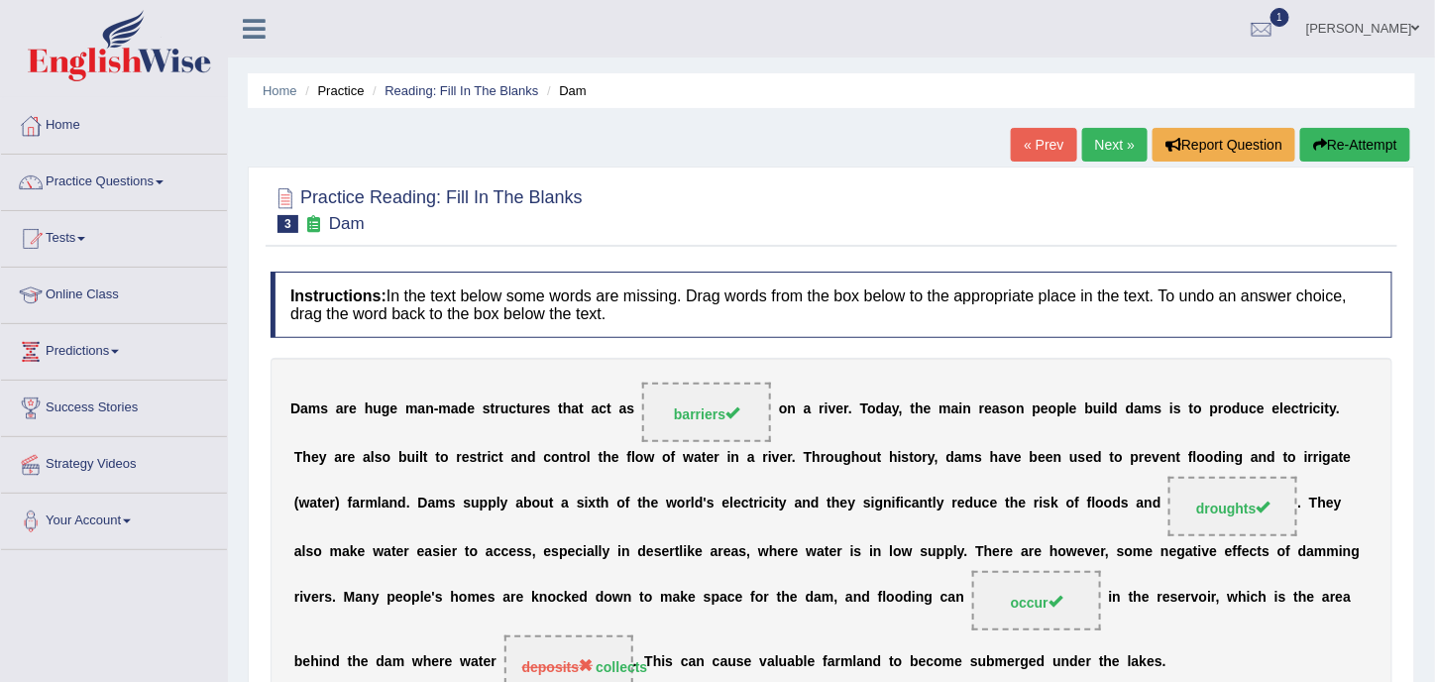
click at [1087, 146] on link "Next »" at bounding box center [1114, 145] width 65 height 34
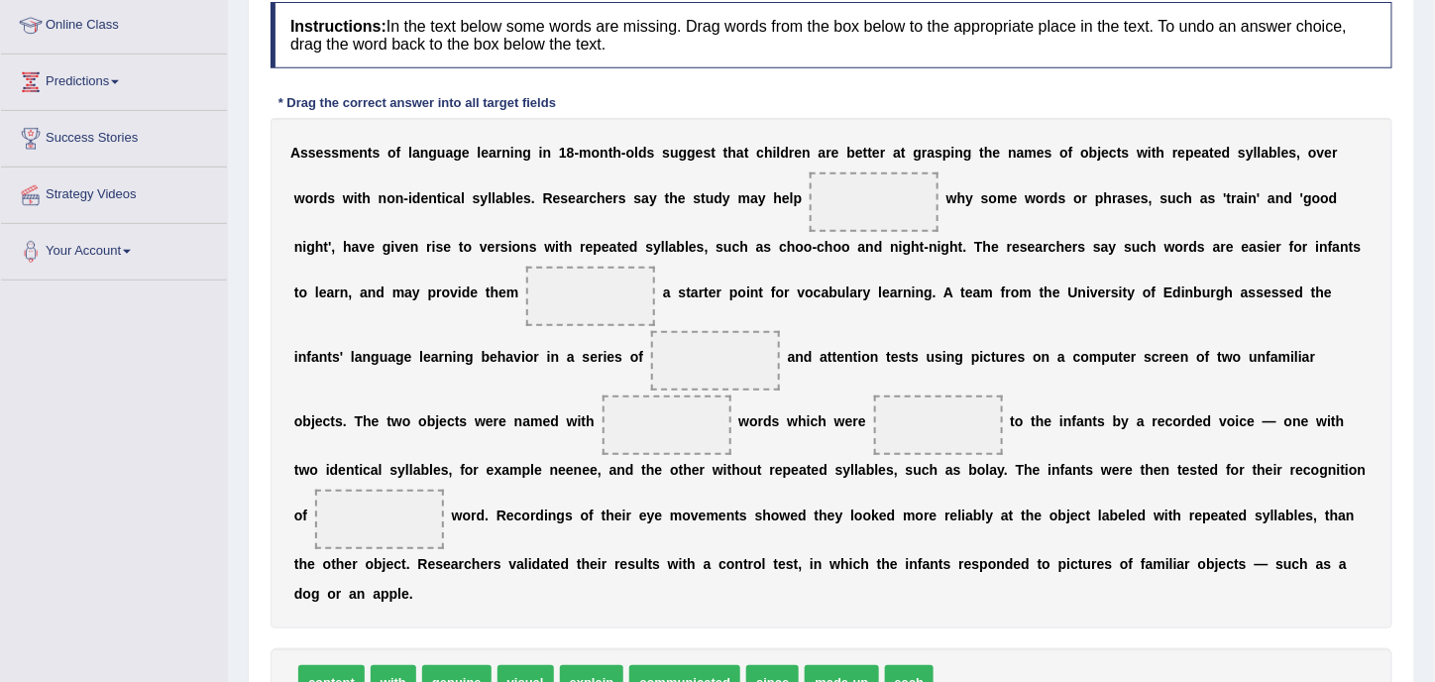
scroll to position [297, 0]
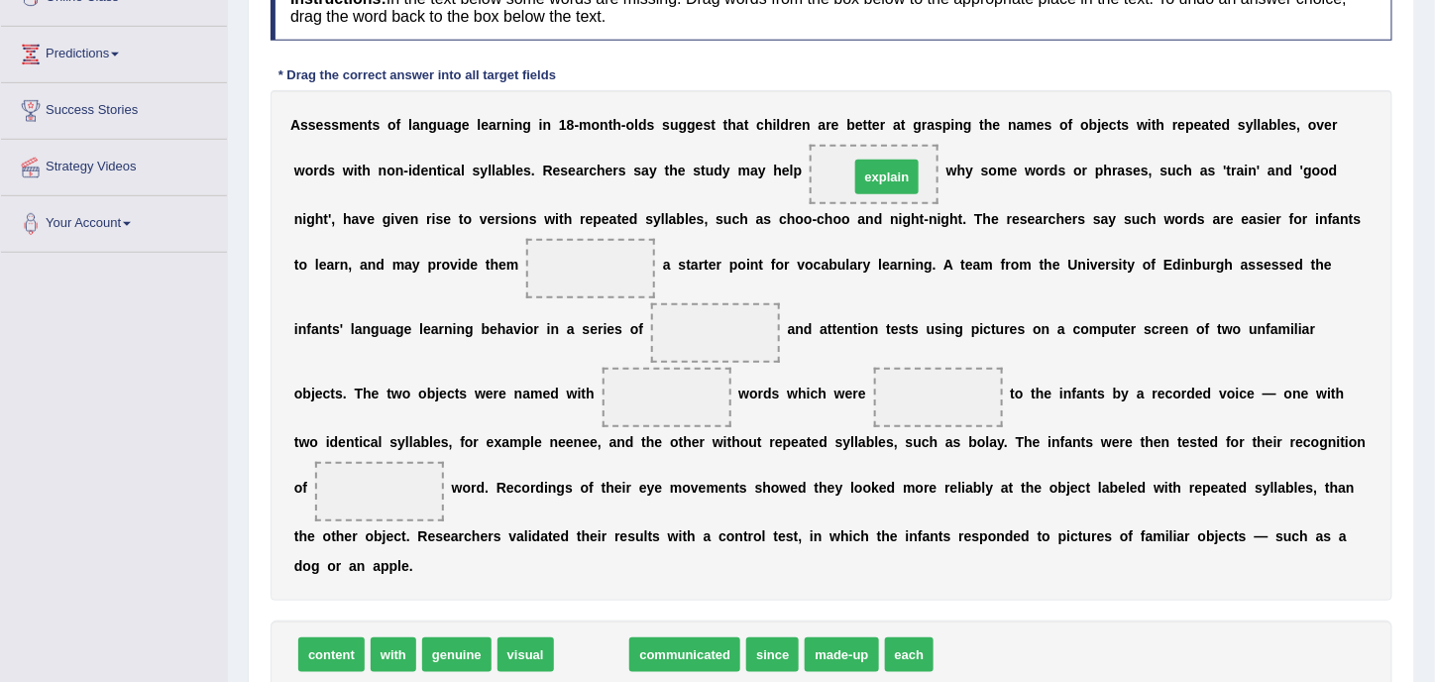
drag, startPoint x: 579, startPoint y: 656, endPoint x: 874, endPoint y: 178, distance: 561.7
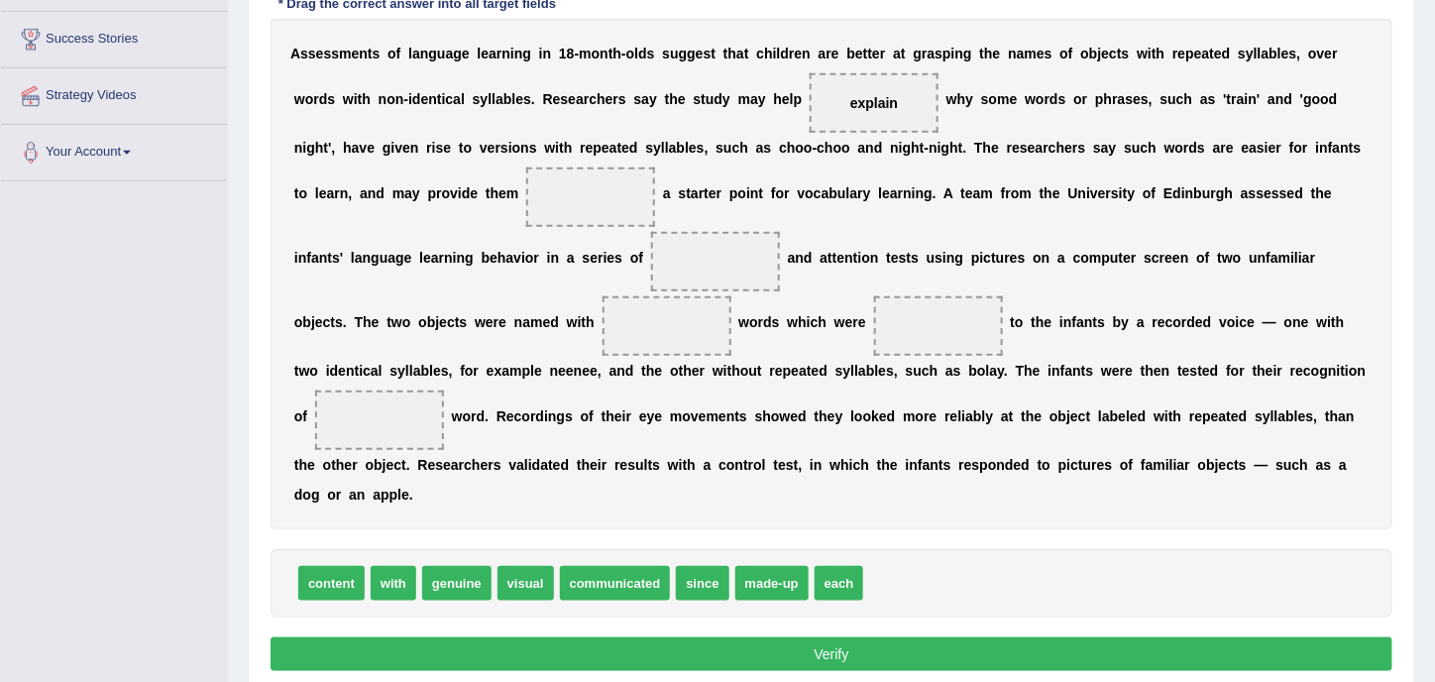
scroll to position [396, 0]
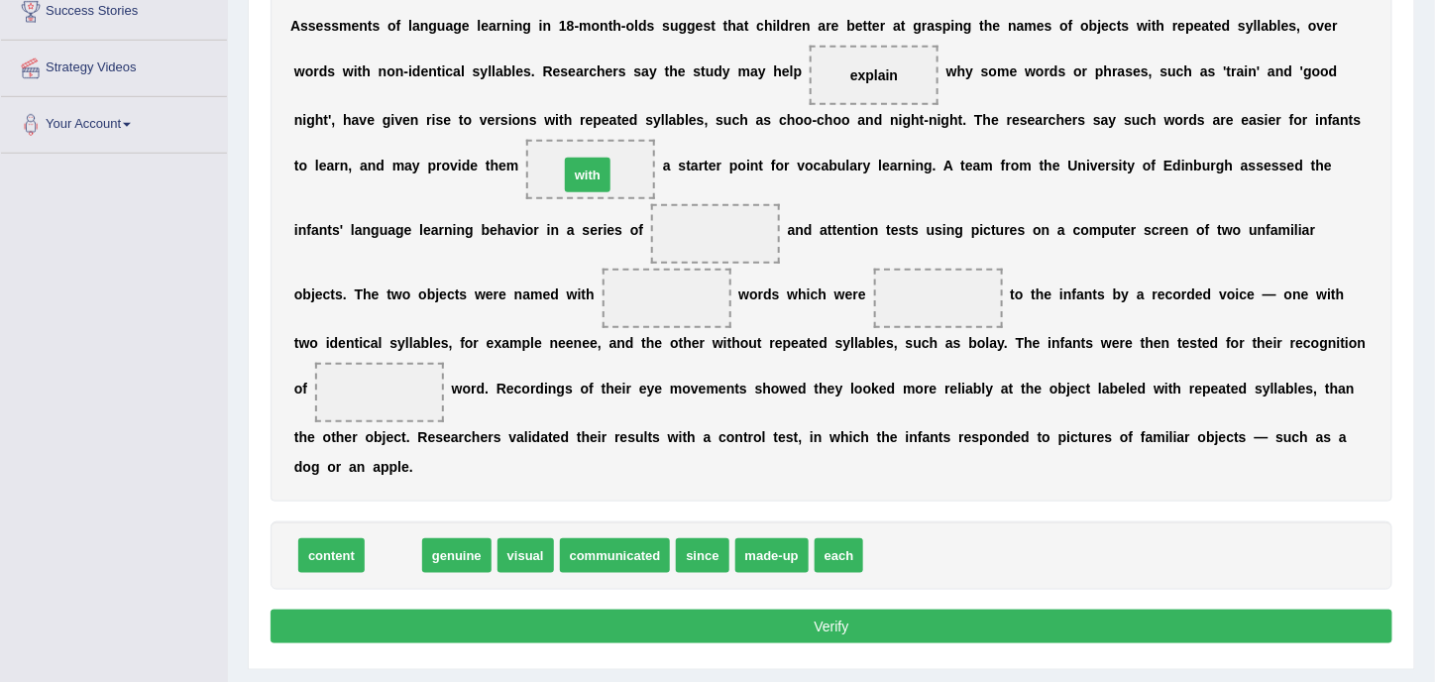
drag, startPoint x: 397, startPoint y: 554, endPoint x: 592, endPoint y: 173, distance: 427.4
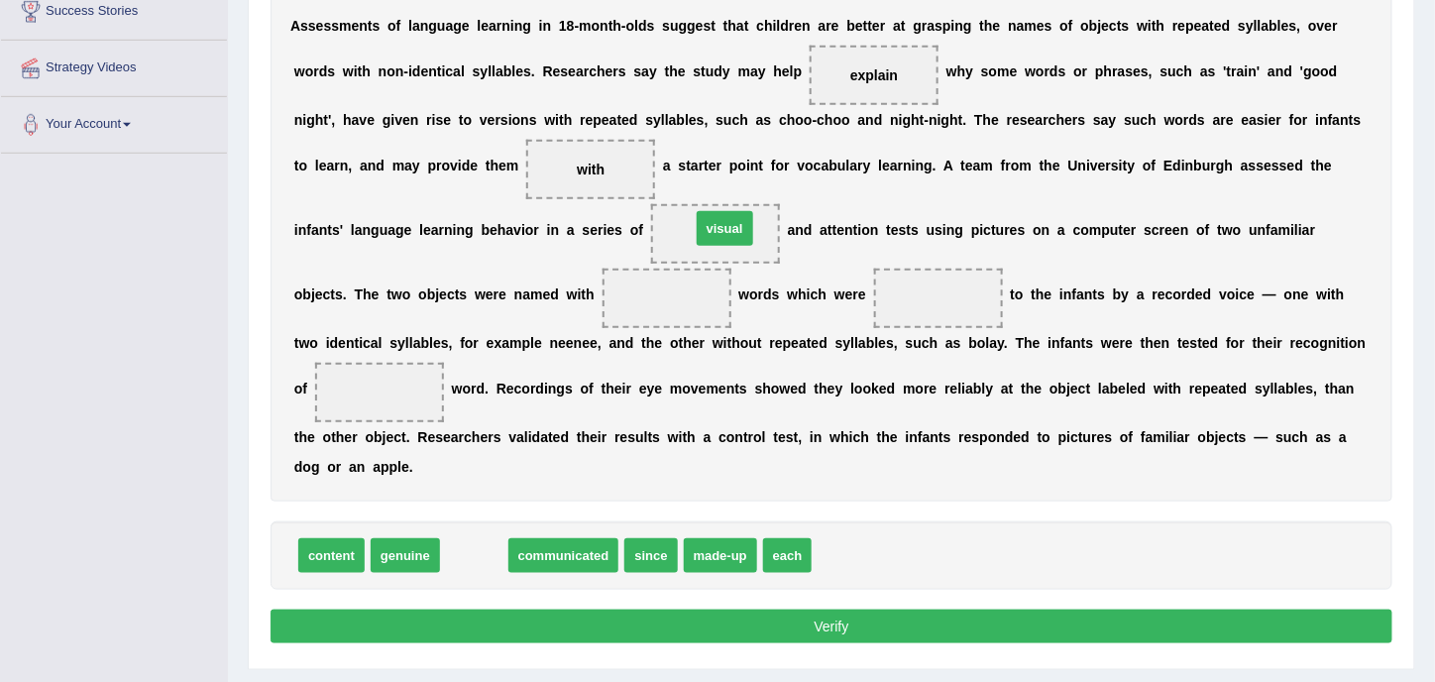
drag, startPoint x: 485, startPoint y: 554, endPoint x: 736, endPoint y: 229, distance: 410.6
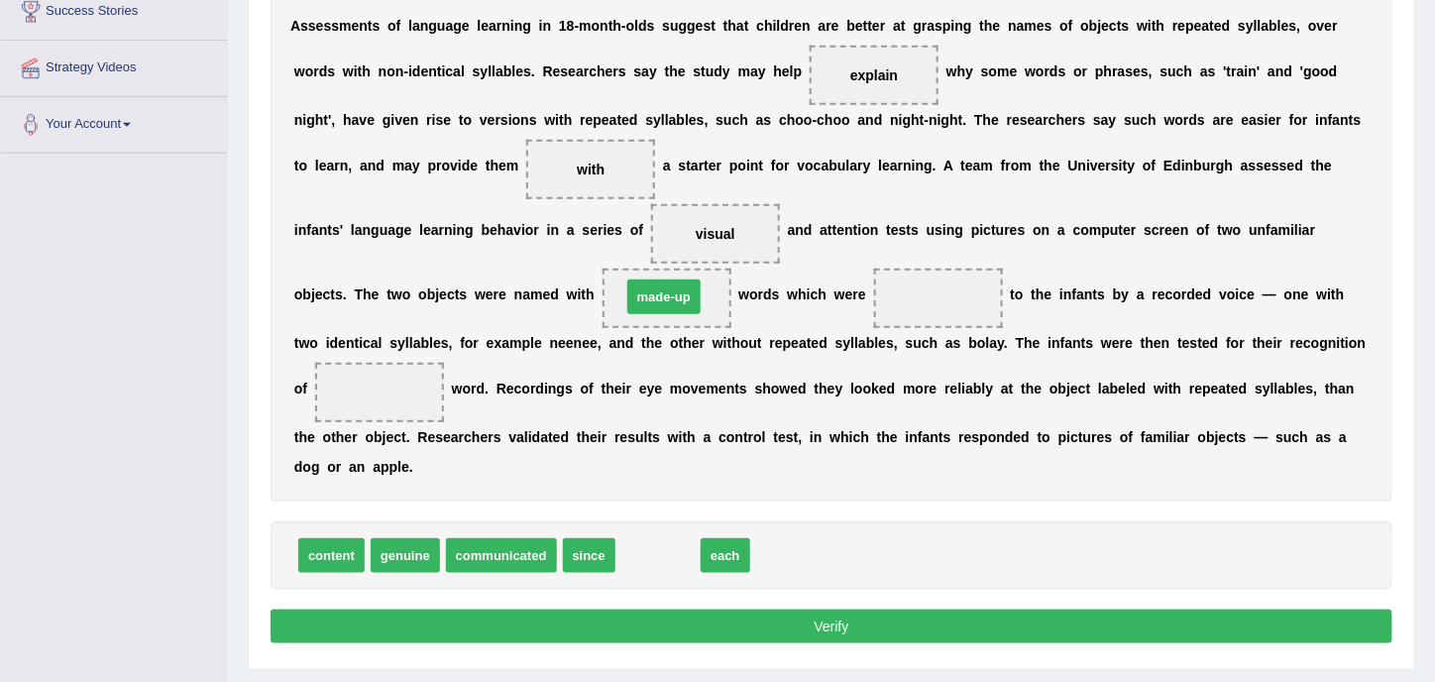
drag, startPoint x: 668, startPoint y: 545, endPoint x: 674, endPoint y: 286, distance: 258.8
drag, startPoint x: 661, startPoint y: 307, endPoint x: 859, endPoint y: 303, distance: 198.3
click at [859, 303] on div "A s s e s s m e n t s o f l a n g u a g e l e a r n i n g i n 1 8 - m o n t h -…" at bounding box center [832, 246] width 1122 height 510
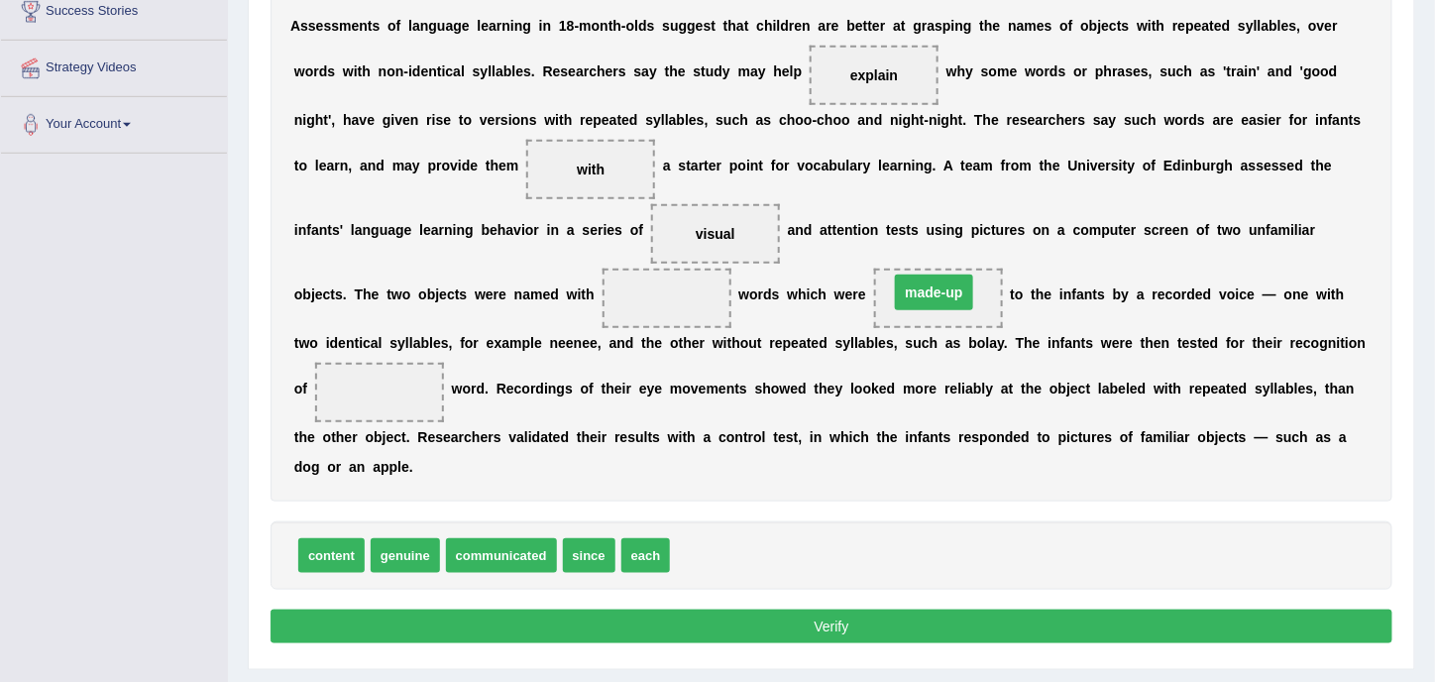
drag, startPoint x: 651, startPoint y: 299, endPoint x: 740, endPoint y: 415, distance: 146.3
drag, startPoint x: 654, startPoint y: 558, endPoint x: 665, endPoint y: 304, distance: 254.0
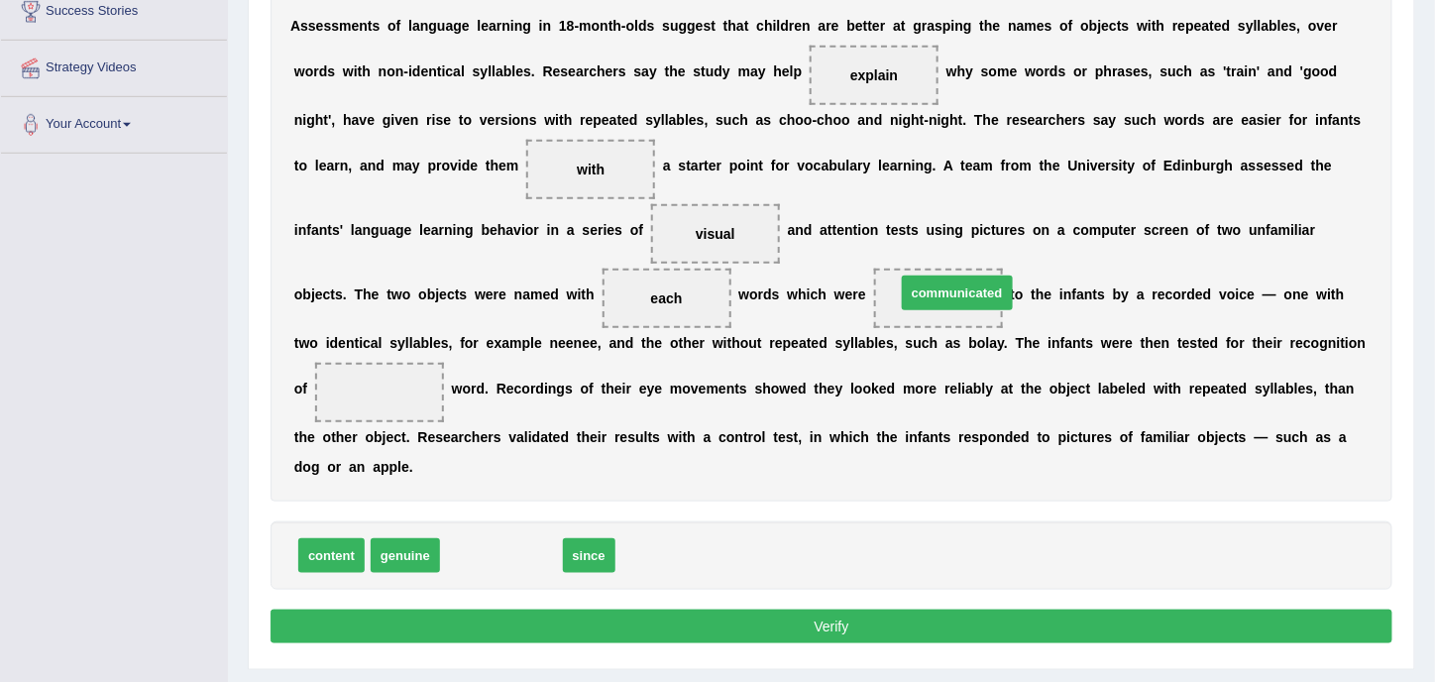
drag, startPoint x: 520, startPoint y: 555, endPoint x: 976, endPoint y: 292, distance: 526.2
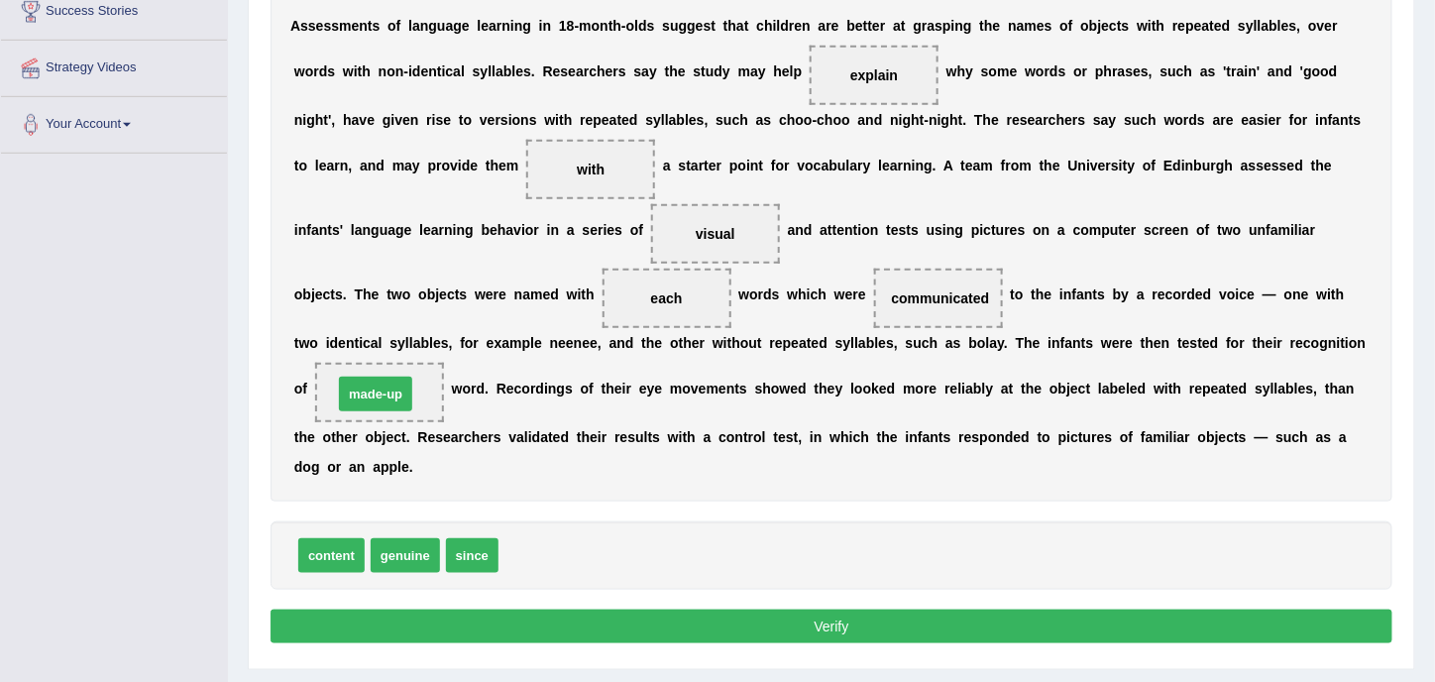
drag, startPoint x: 551, startPoint y: 557, endPoint x: 386, endPoint y: 396, distance: 231.3
click at [1092, 549] on div "content genuine since" at bounding box center [832, 555] width 1122 height 68
click at [1003, 633] on button "Verify" at bounding box center [832, 627] width 1122 height 34
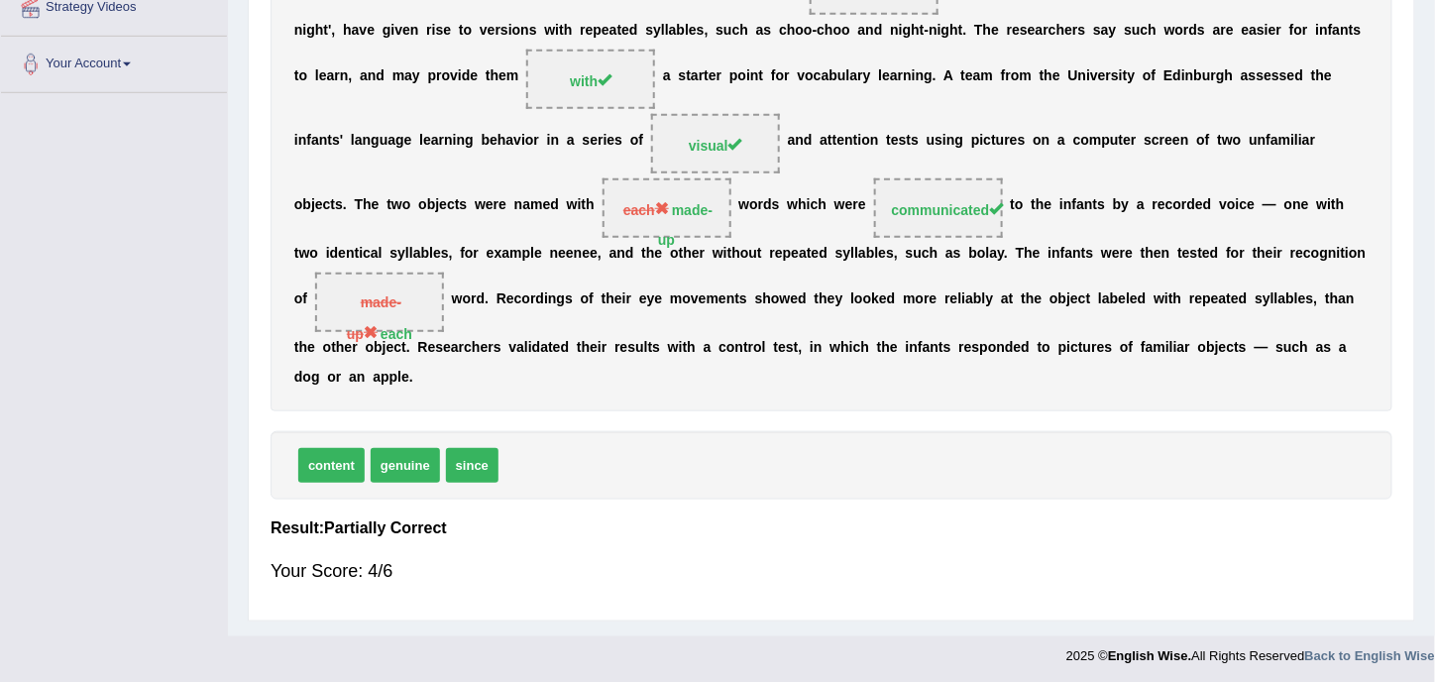
scroll to position [60, 0]
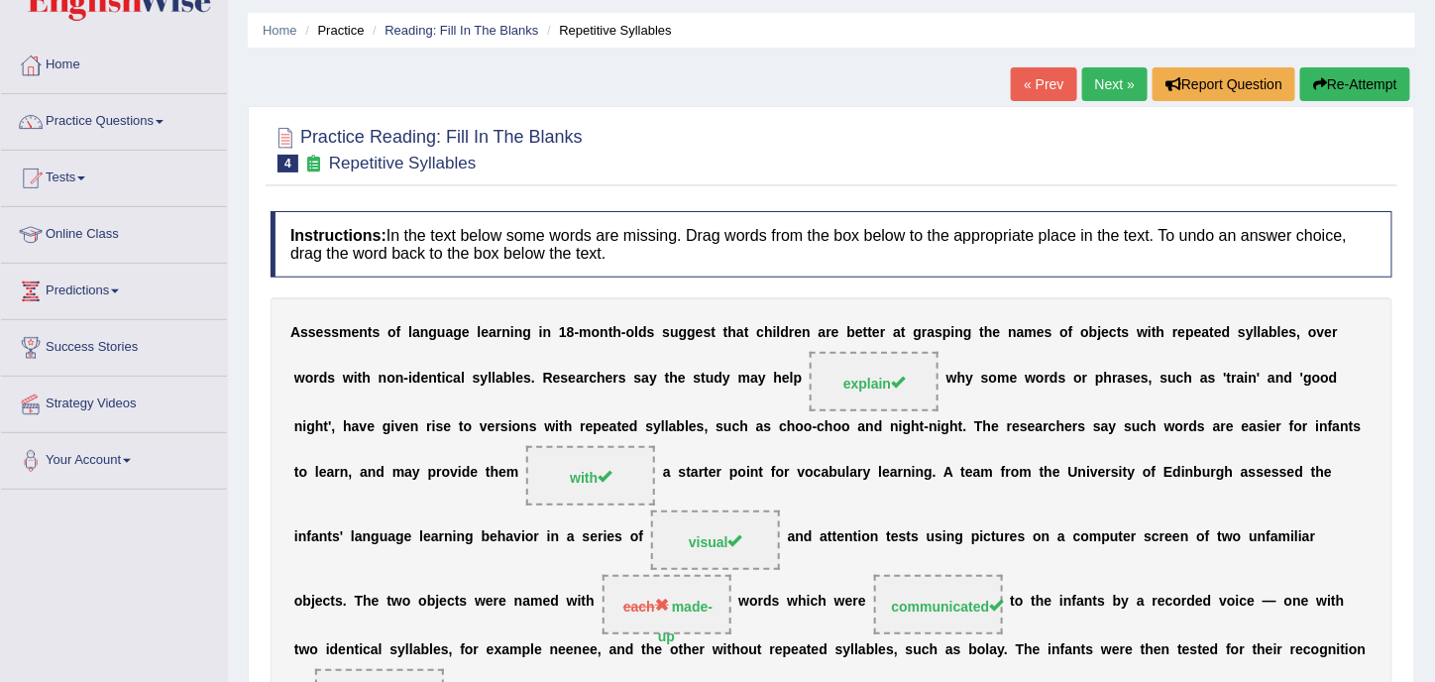
click at [1117, 81] on link "Next »" at bounding box center [1114, 84] width 65 height 34
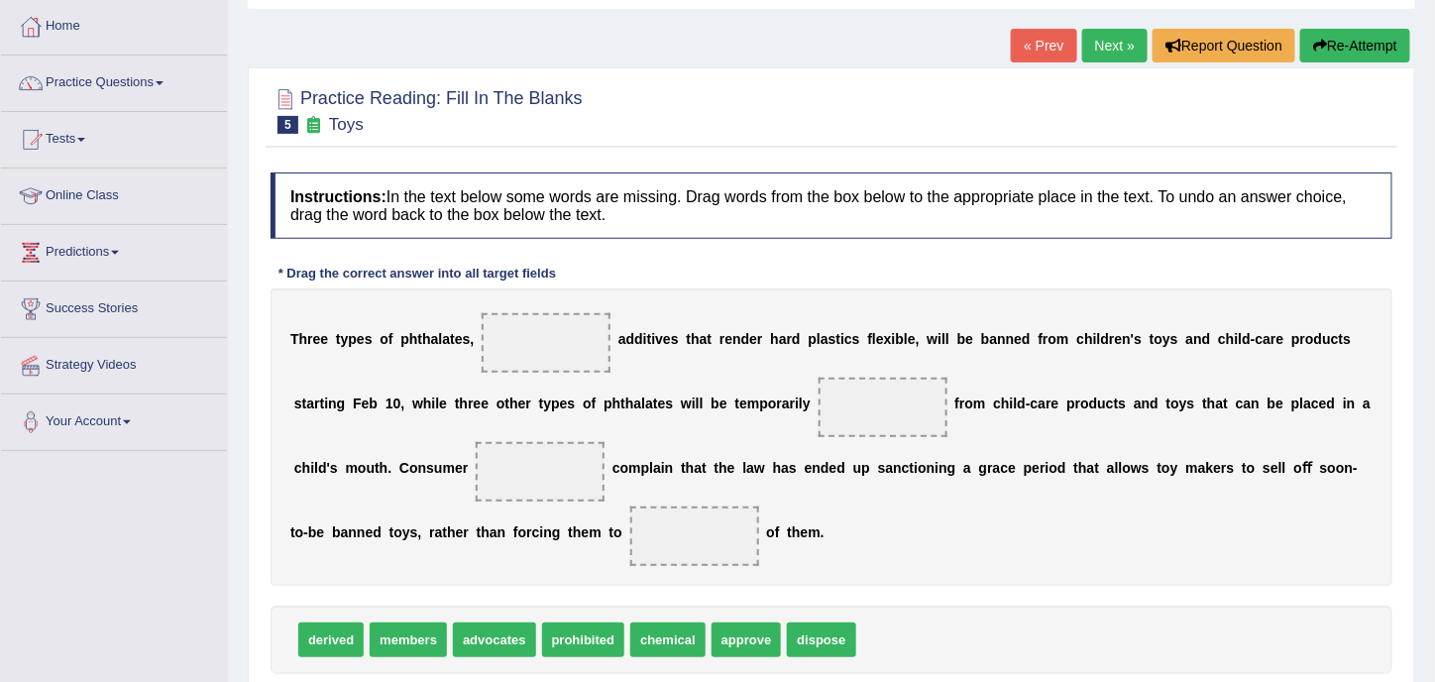
scroll to position [198, 0]
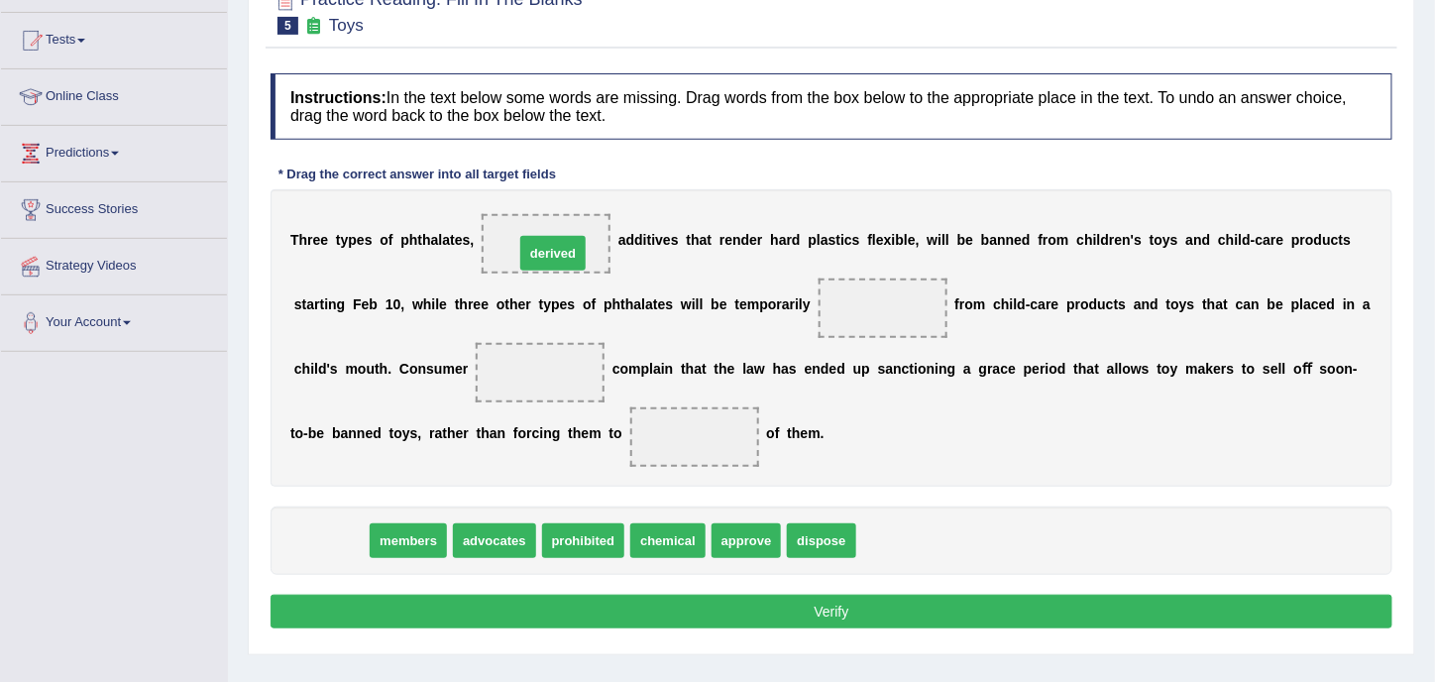
drag, startPoint x: 341, startPoint y: 550, endPoint x: 563, endPoint y: 263, distance: 363.2
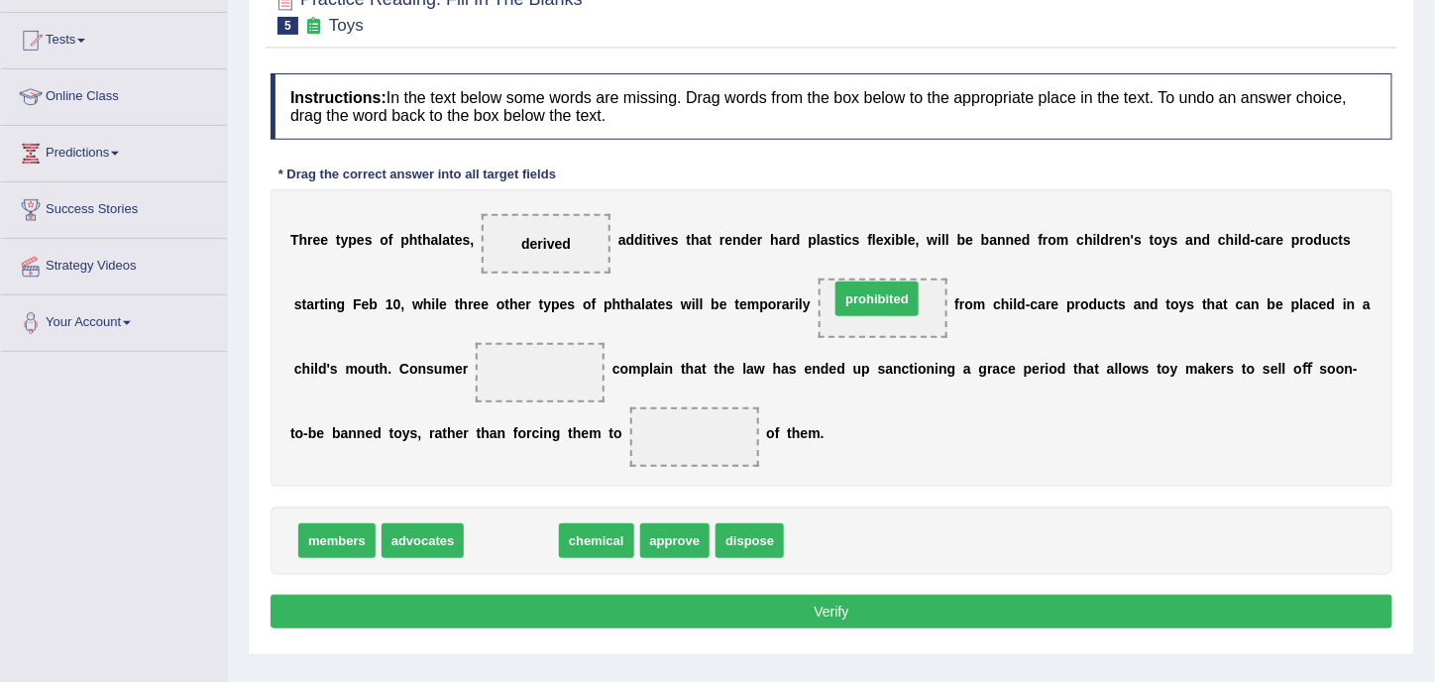
drag, startPoint x: 509, startPoint y: 544, endPoint x: 874, endPoint y: 303, distance: 438.0
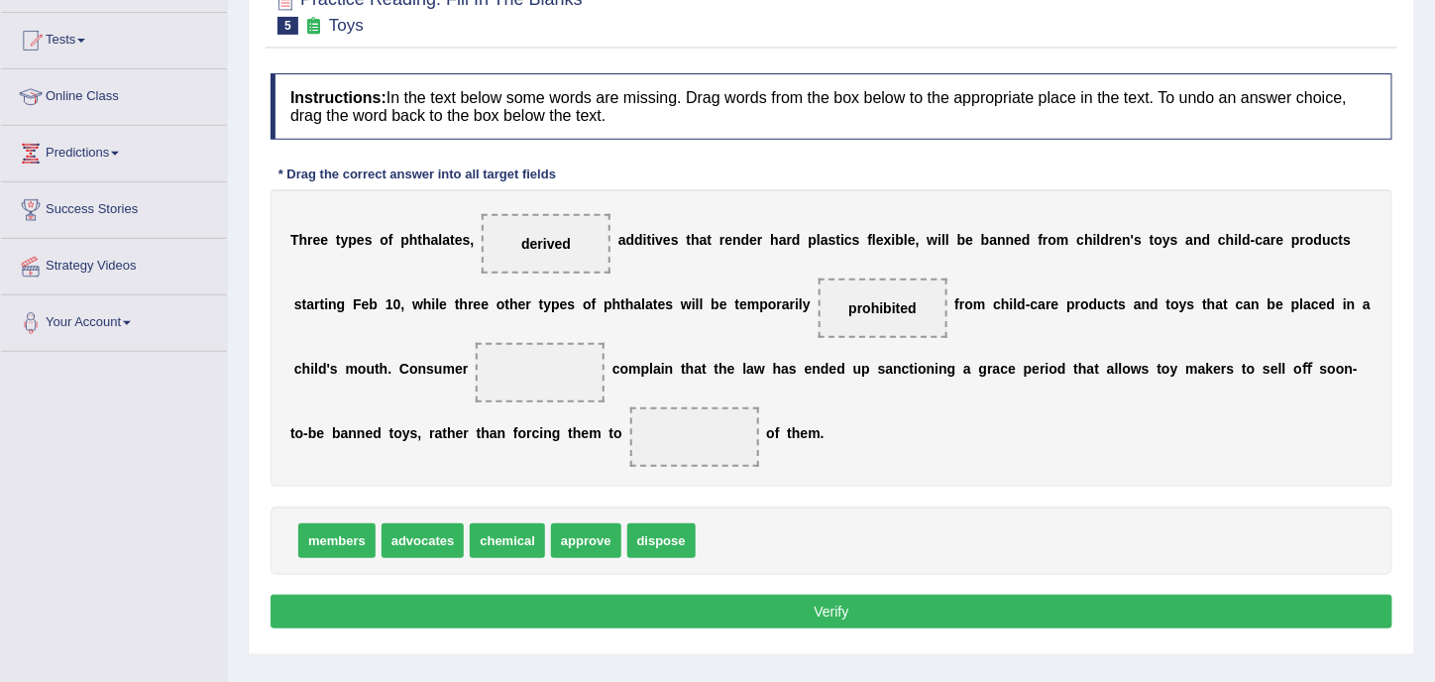
click at [399, 548] on span "advocates" at bounding box center [423, 540] width 83 height 35
drag, startPoint x: 419, startPoint y: 540, endPoint x: 524, endPoint y: 368, distance: 202.0
drag, startPoint x: 585, startPoint y: 542, endPoint x: 605, endPoint y: 534, distance: 21.4
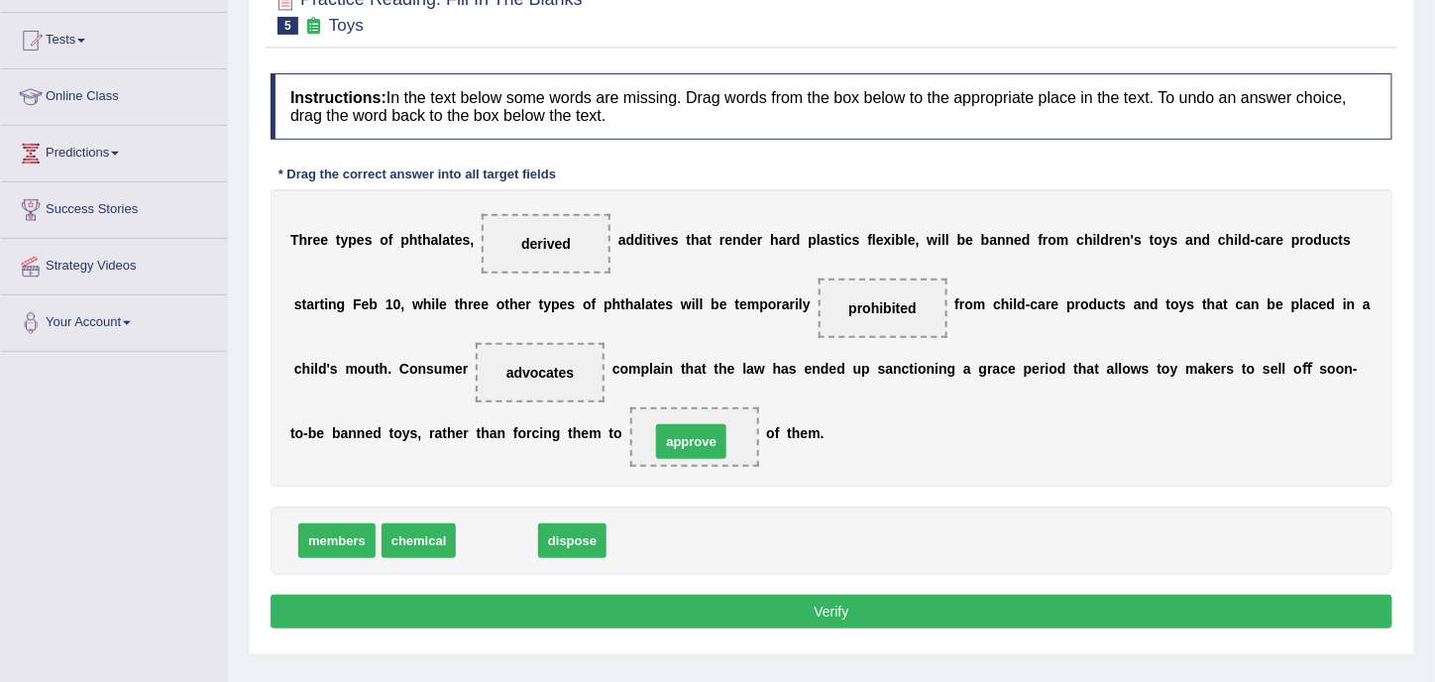
drag, startPoint x: 485, startPoint y: 541, endPoint x: 679, endPoint y: 442, distance: 218.1
drag, startPoint x: 502, startPoint y: 540, endPoint x: 698, endPoint y: 445, distance: 218.1
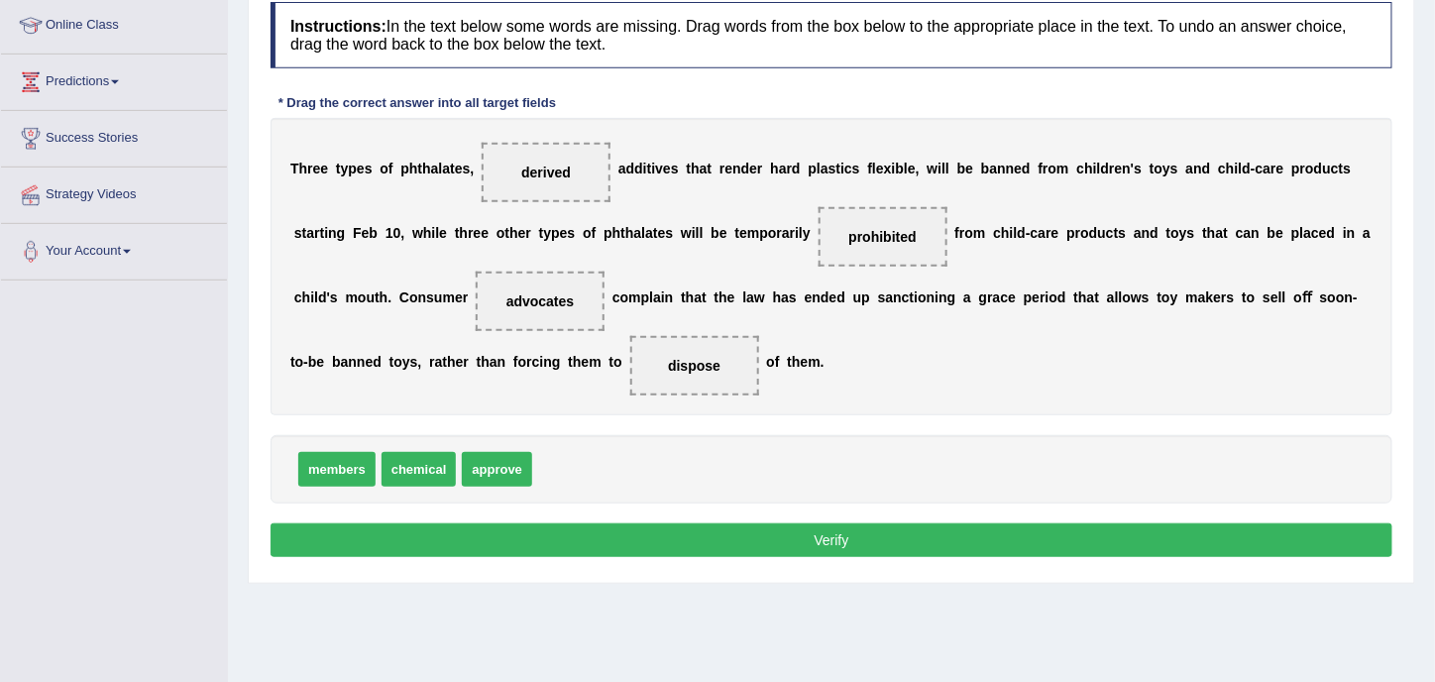
scroll to position [297, 0]
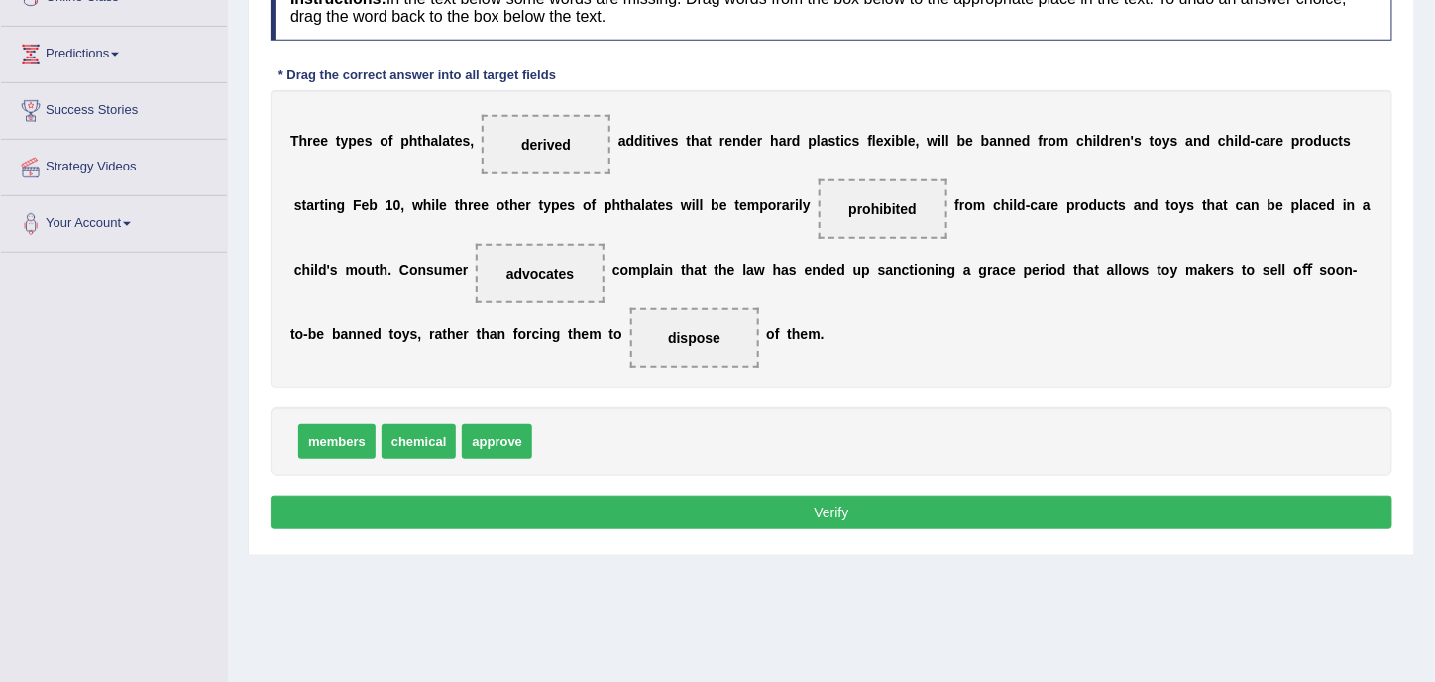
click at [893, 457] on div "members chemical approve" at bounding box center [832, 441] width 1122 height 68
click at [857, 501] on button "Verify" at bounding box center [832, 513] width 1122 height 34
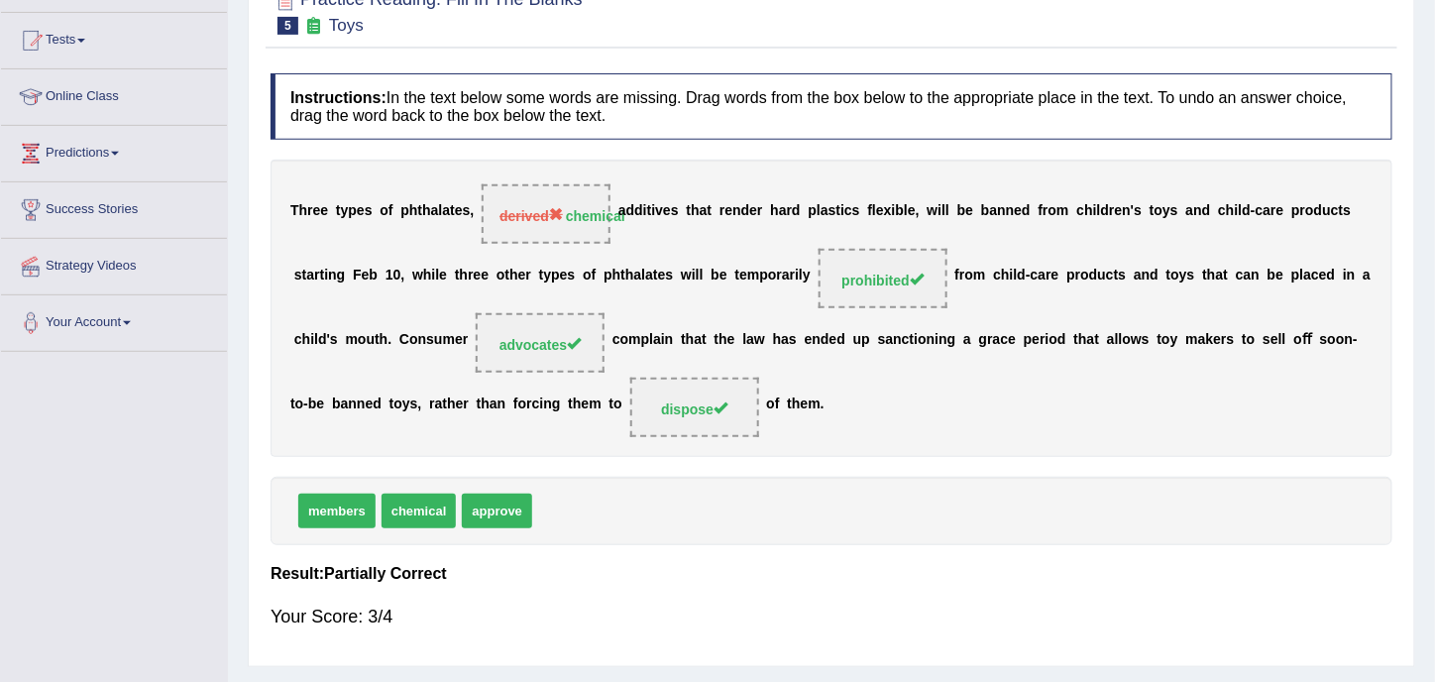
scroll to position [0, 0]
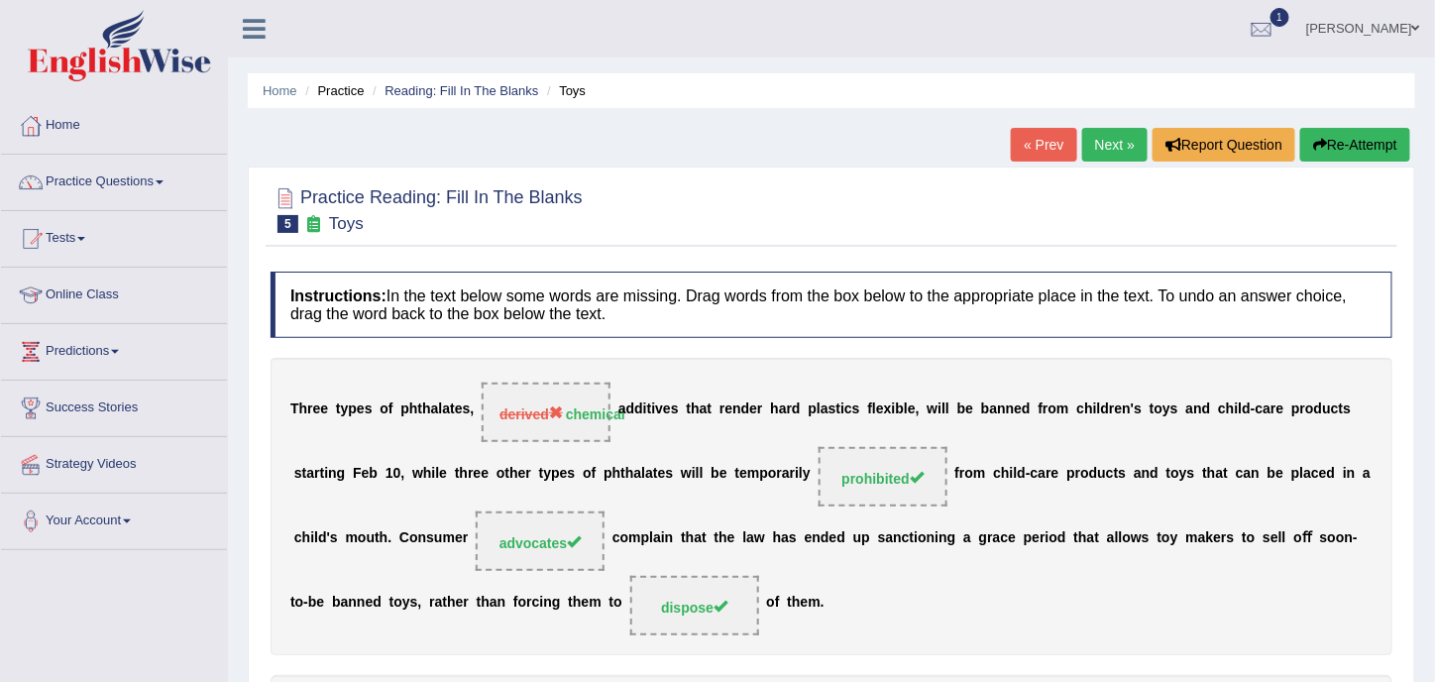
click at [1090, 154] on link "Next »" at bounding box center [1114, 145] width 65 height 34
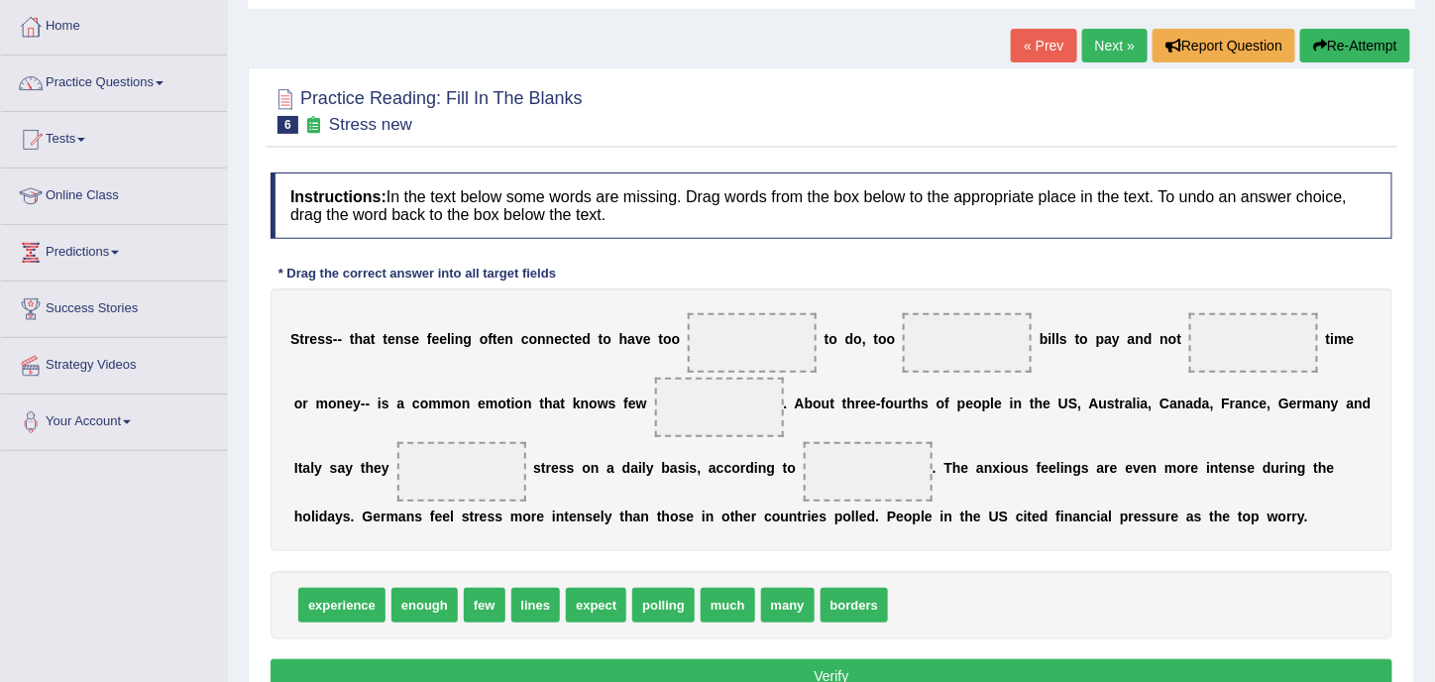
scroll to position [198, 0]
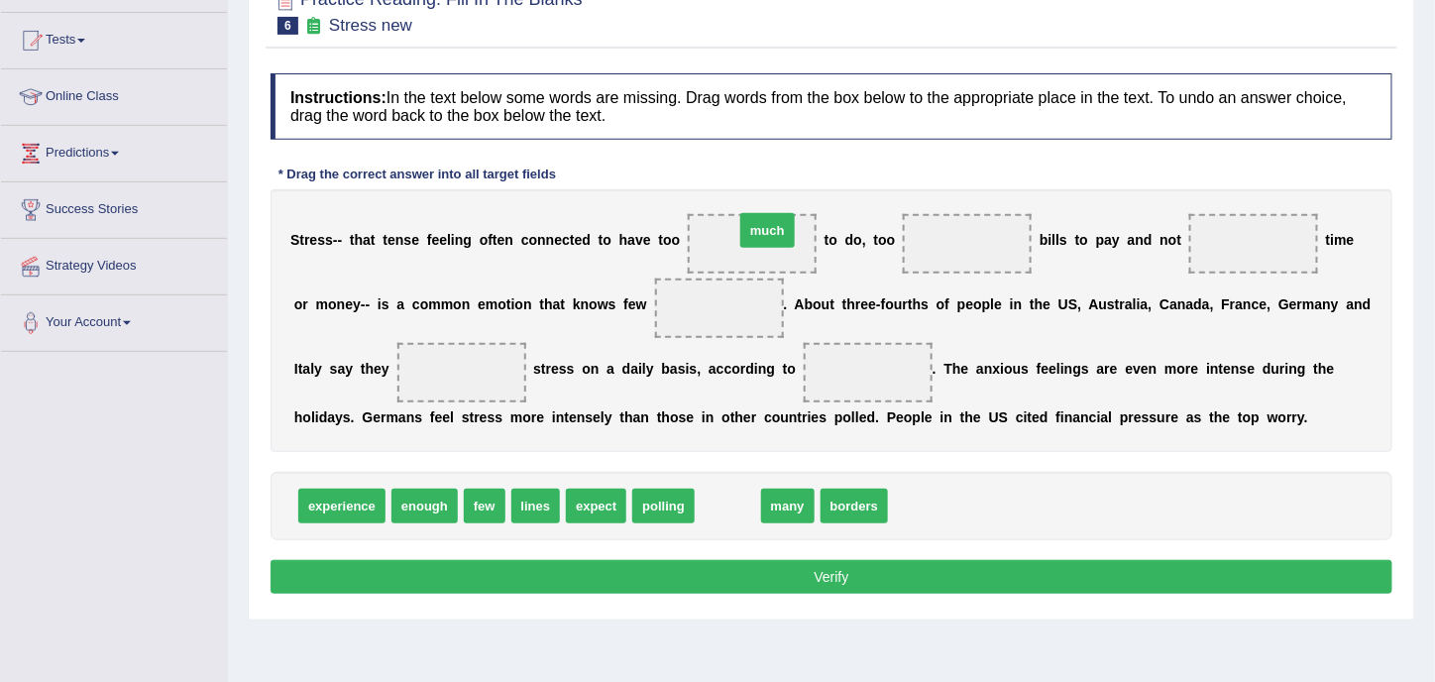
drag, startPoint x: 726, startPoint y: 510, endPoint x: 760, endPoint y: 243, distance: 269.9
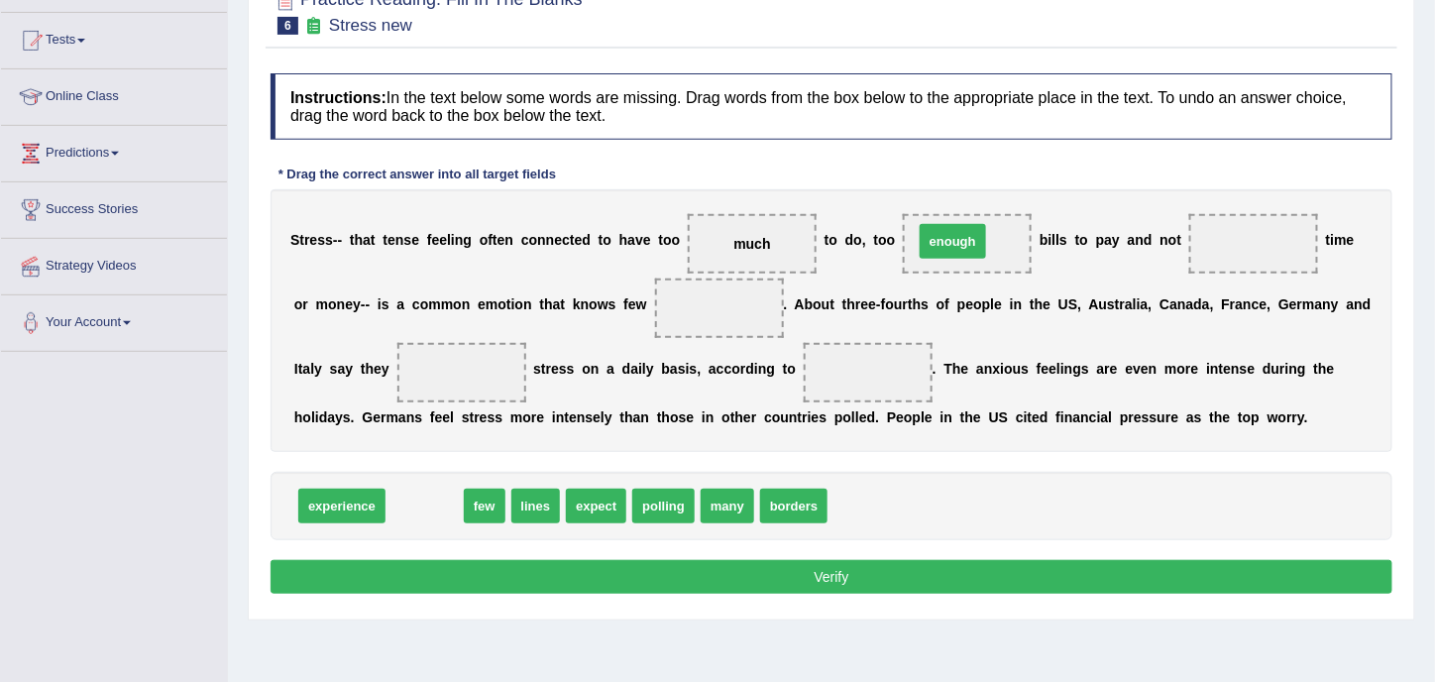
drag, startPoint x: 413, startPoint y: 506, endPoint x: 942, endPoint y: 241, distance: 590.9
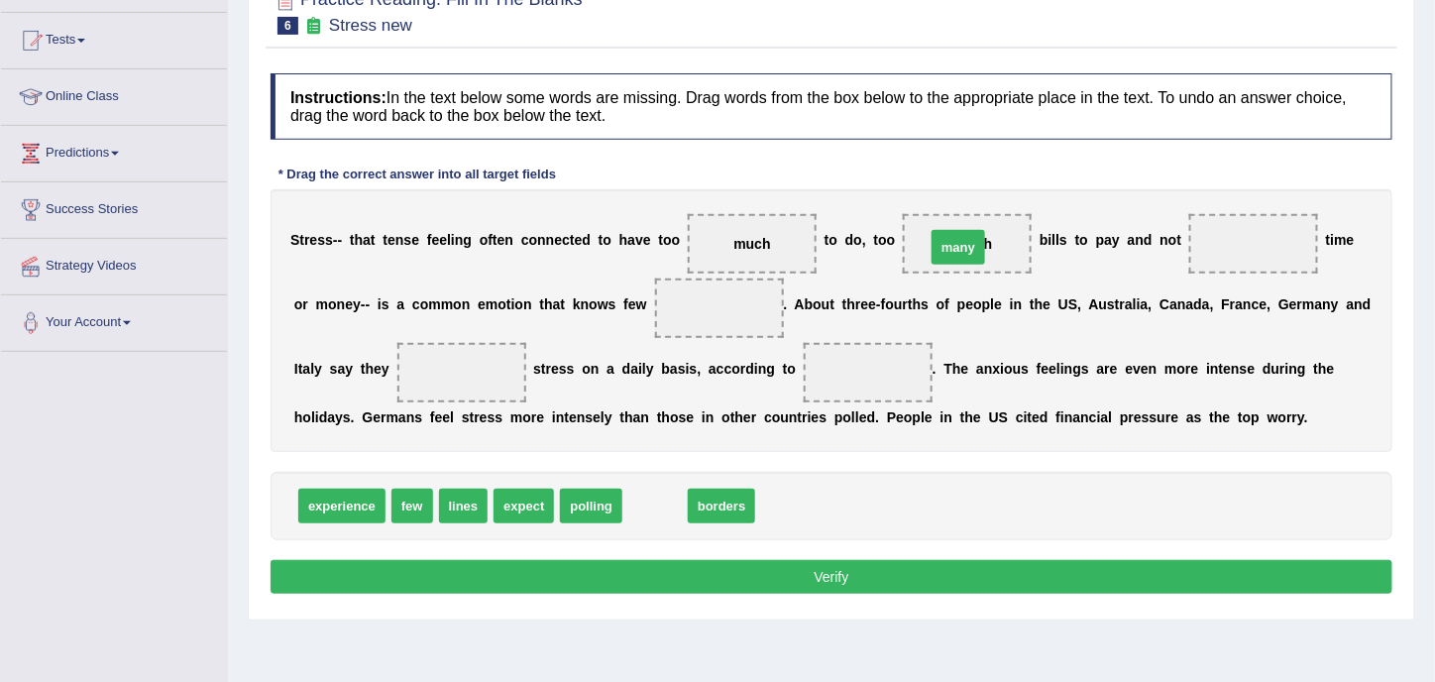
drag, startPoint x: 656, startPoint y: 505, endPoint x: 976, endPoint y: 240, distance: 415.4
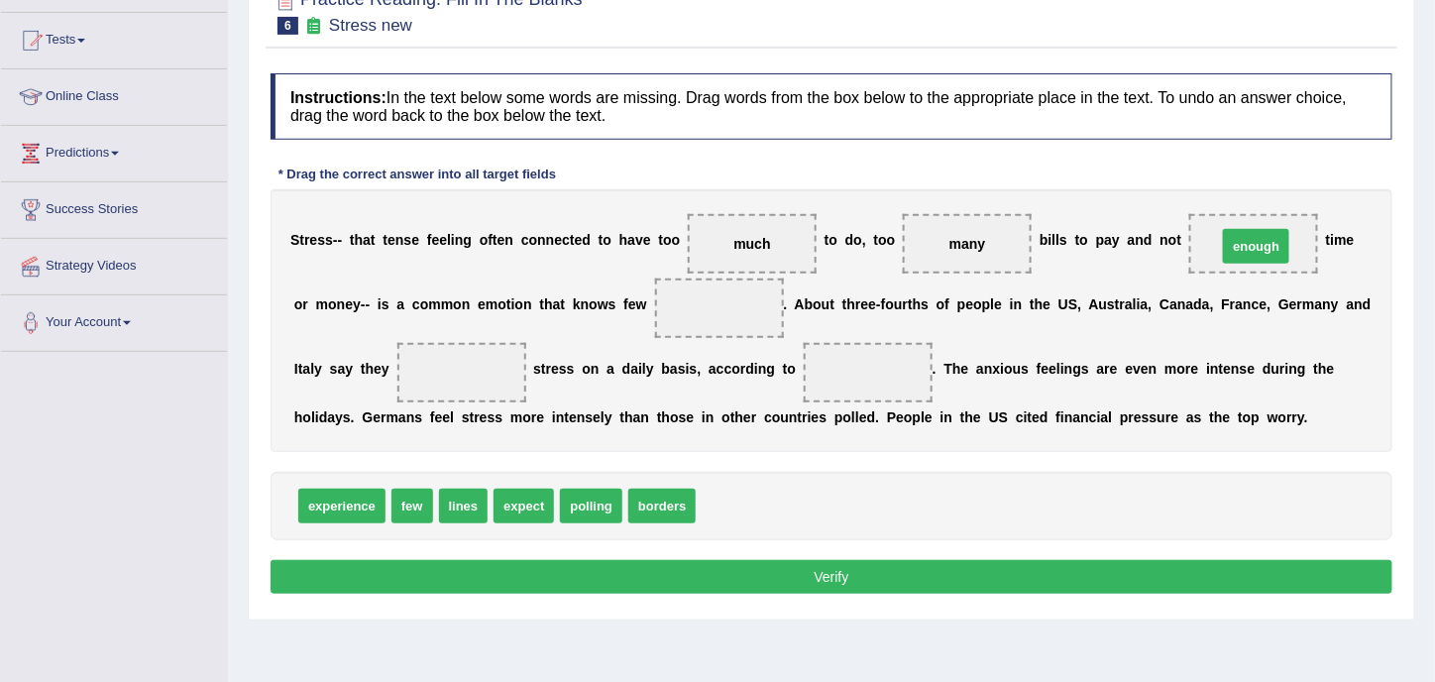
drag, startPoint x: 741, startPoint y: 493, endPoint x: 1267, endPoint y: 233, distance: 586.0
click at [1258, 245] on span "enough" at bounding box center [1254, 244] width 51 height 16
drag, startPoint x: 1258, startPoint y: 245, endPoint x: 747, endPoint y: 248, distance: 510.5
drag, startPoint x: 721, startPoint y: 505, endPoint x: 1240, endPoint y: 245, distance: 580.7
drag, startPoint x: 450, startPoint y: 510, endPoint x: 686, endPoint y: 308, distance: 310.1
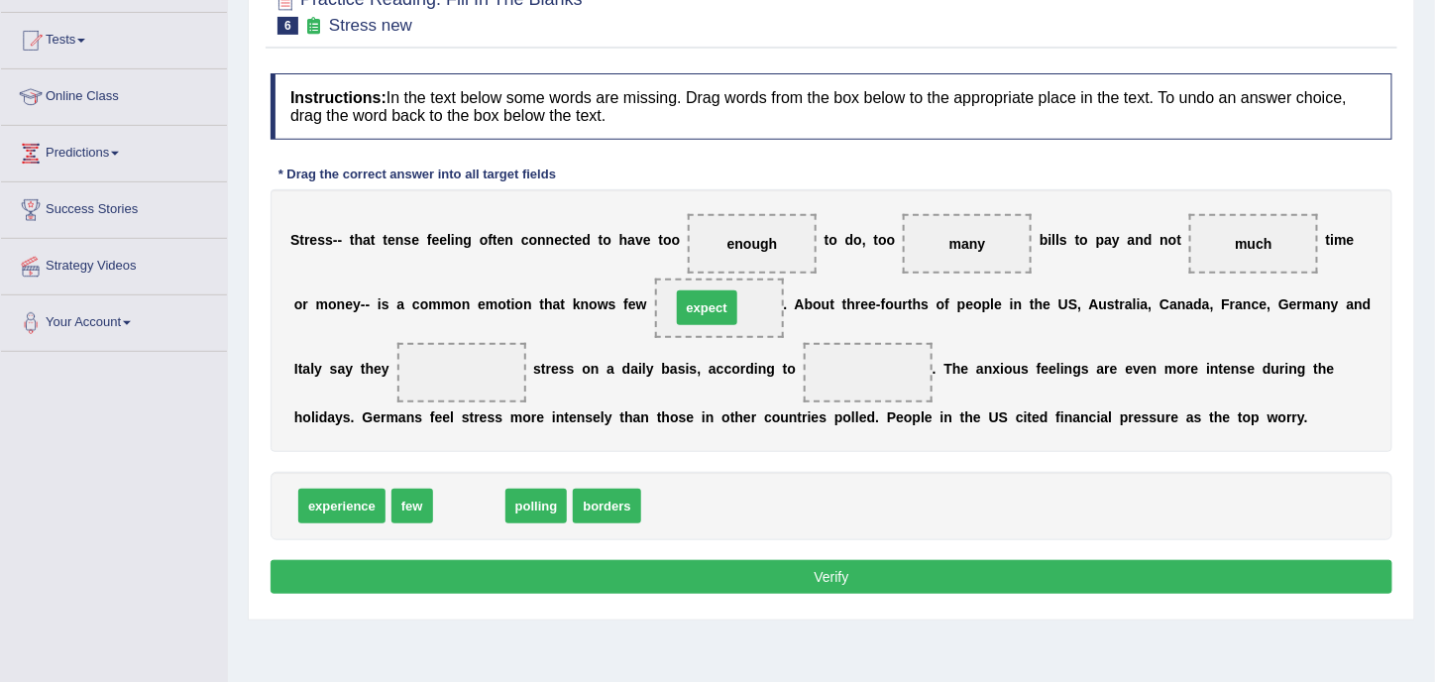
drag, startPoint x: 460, startPoint y: 503, endPoint x: 698, endPoint y: 304, distance: 309.7
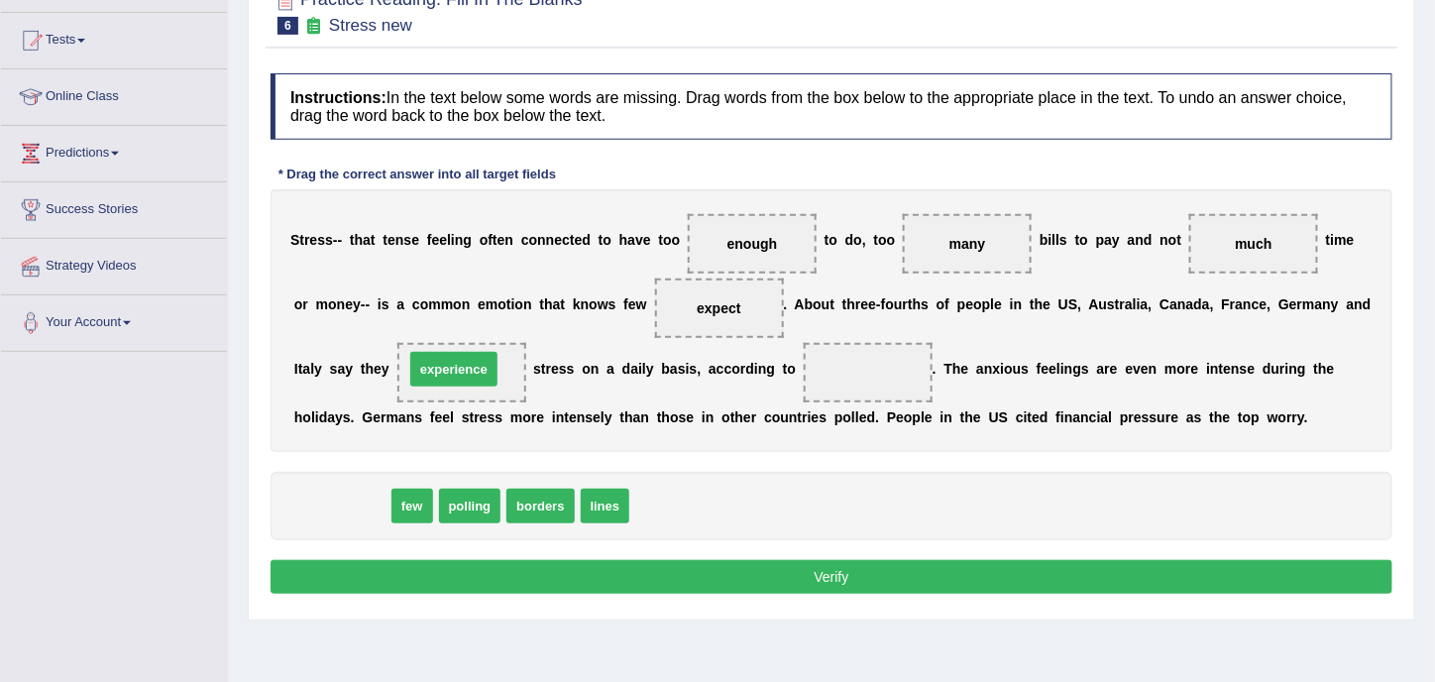
drag, startPoint x: 359, startPoint y: 507, endPoint x: 471, endPoint y: 370, distance: 176.8
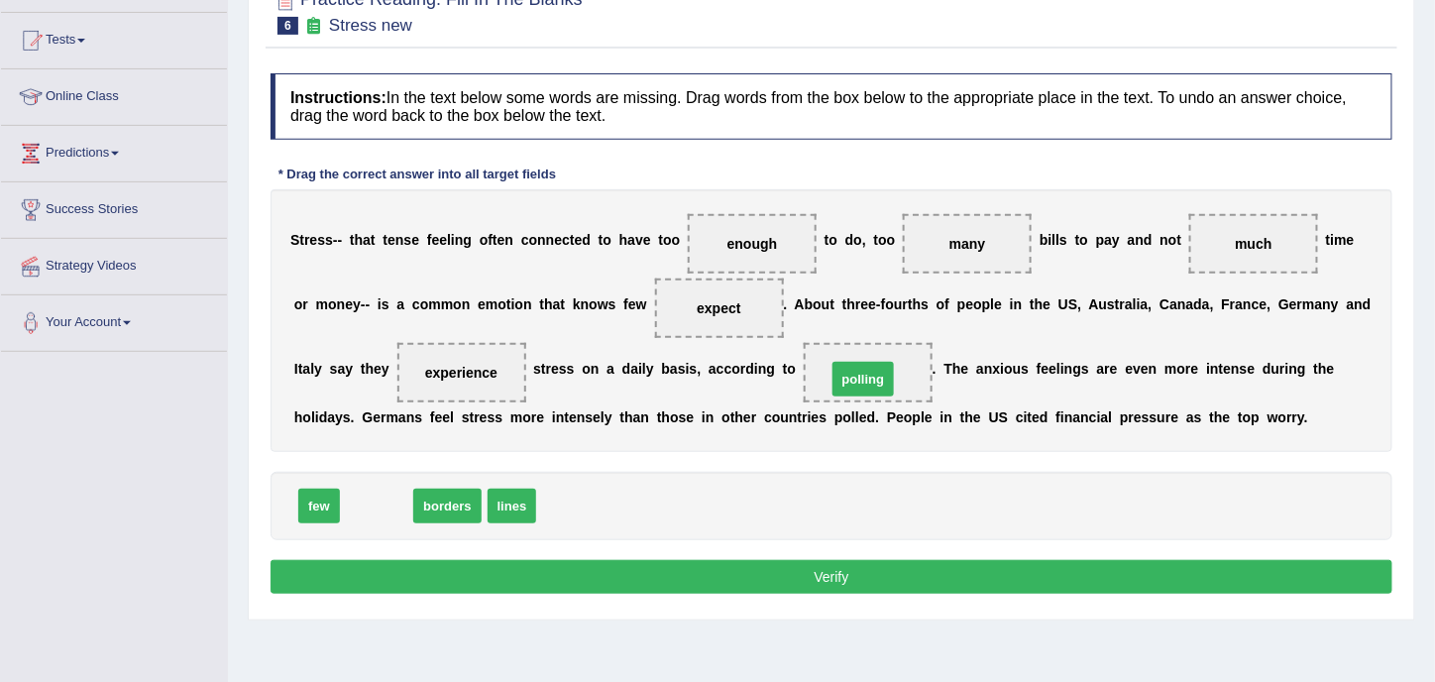
drag, startPoint x: 368, startPoint y: 506, endPoint x: 854, endPoint y: 379, distance: 503.0
click at [988, 467] on div "Instructions: In the text below some words are missing. Drag words from the box…" at bounding box center [832, 336] width 1132 height 546
click at [845, 580] on button "Verify" at bounding box center [832, 577] width 1122 height 34
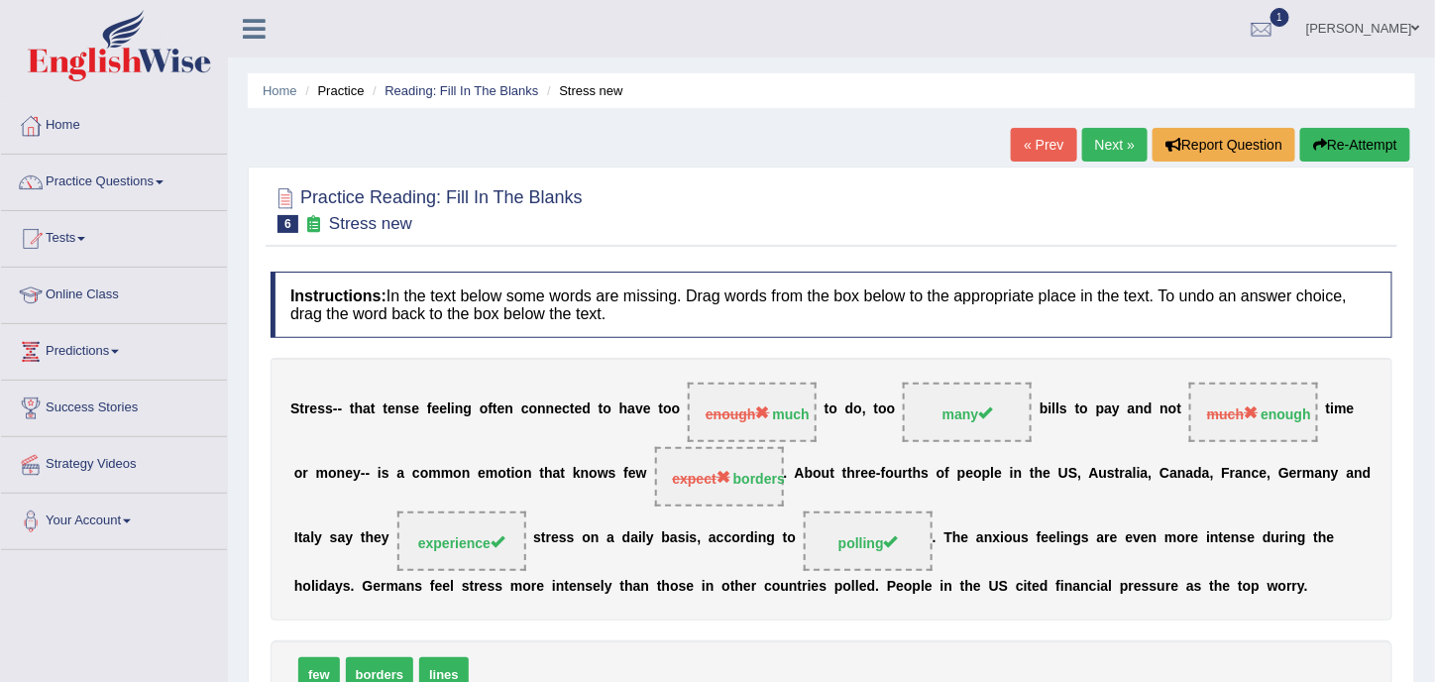
scroll to position [99, 0]
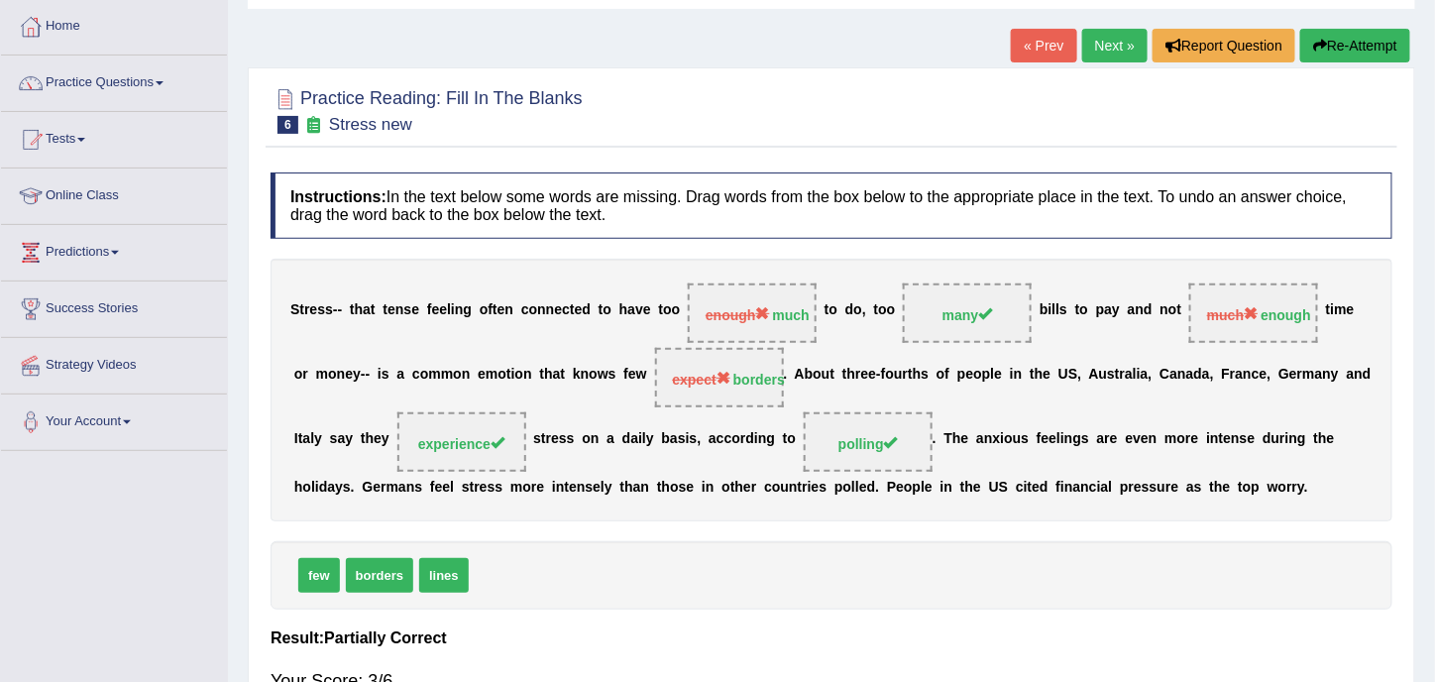
click at [1110, 45] on link "Next »" at bounding box center [1114, 46] width 65 height 34
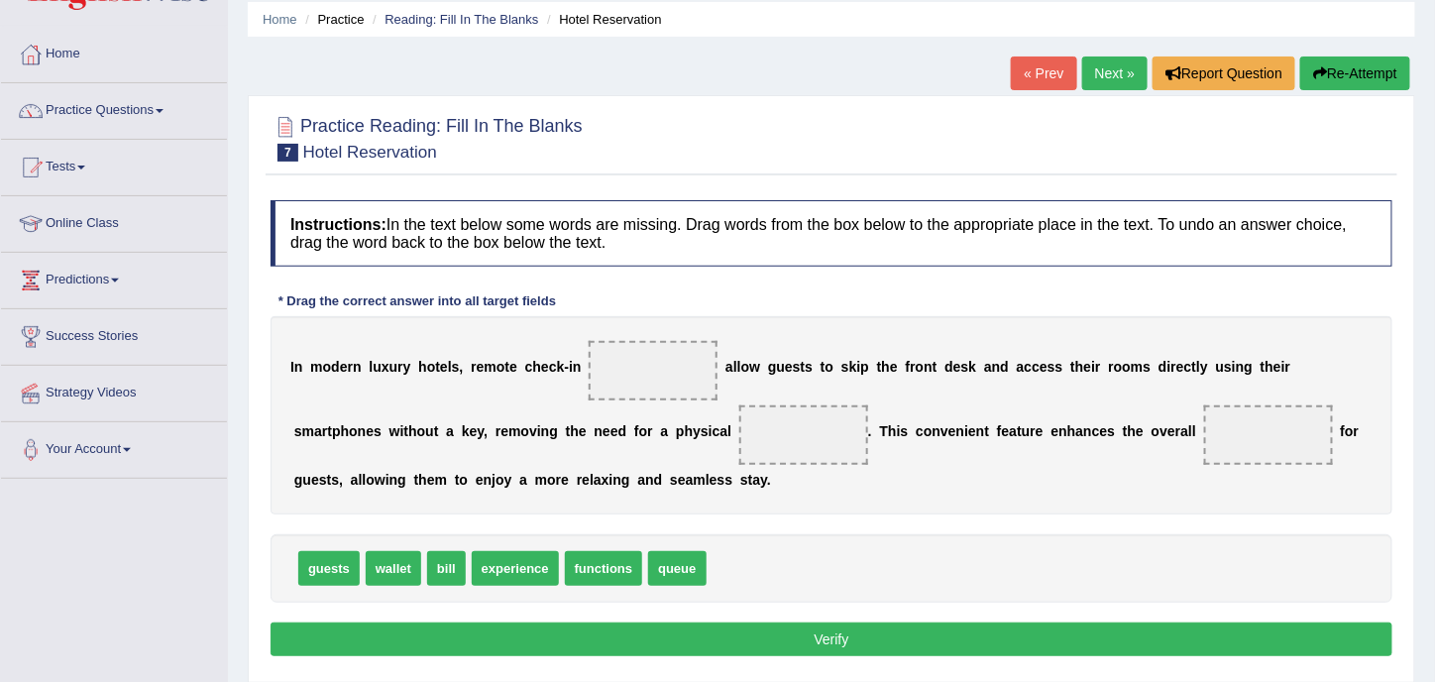
scroll to position [99, 0]
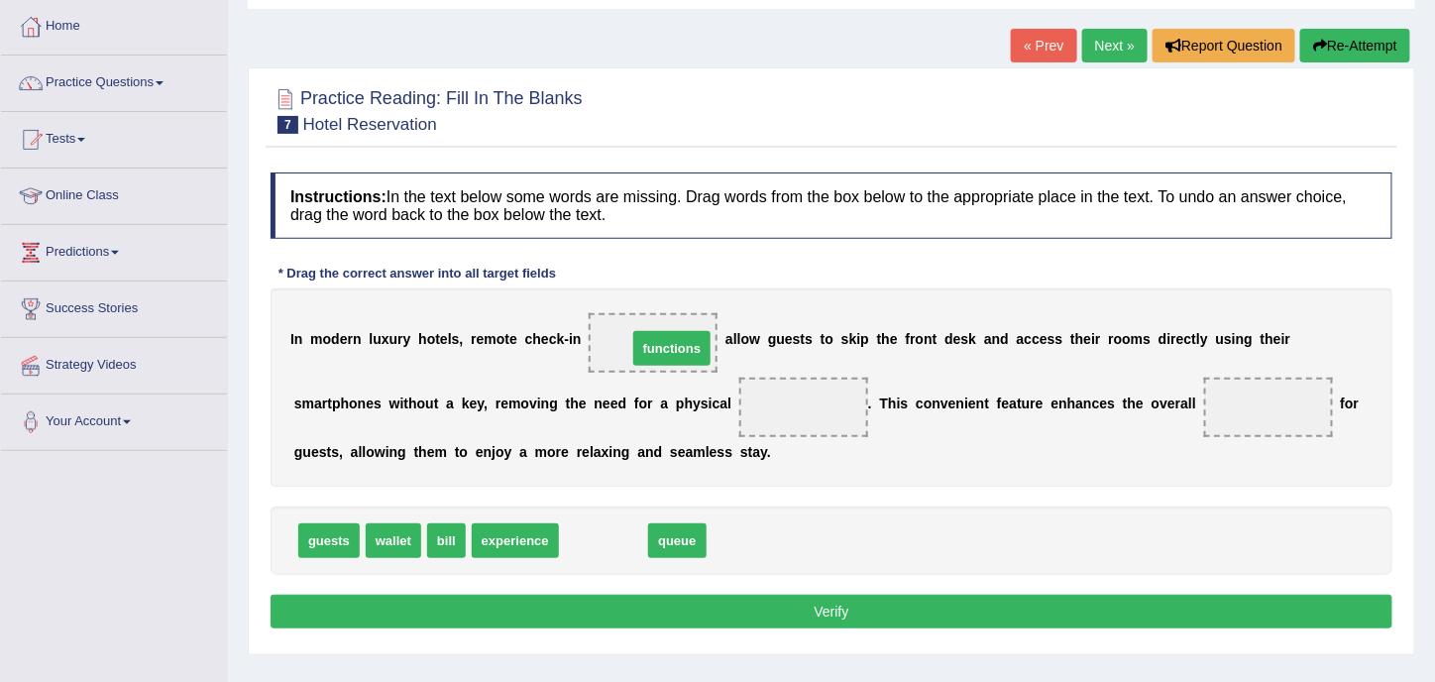
drag, startPoint x: 633, startPoint y: 536, endPoint x: 702, endPoint y: 344, distance: 204.1
drag, startPoint x: 581, startPoint y: 535, endPoint x: 805, endPoint y: 412, distance: 255.5
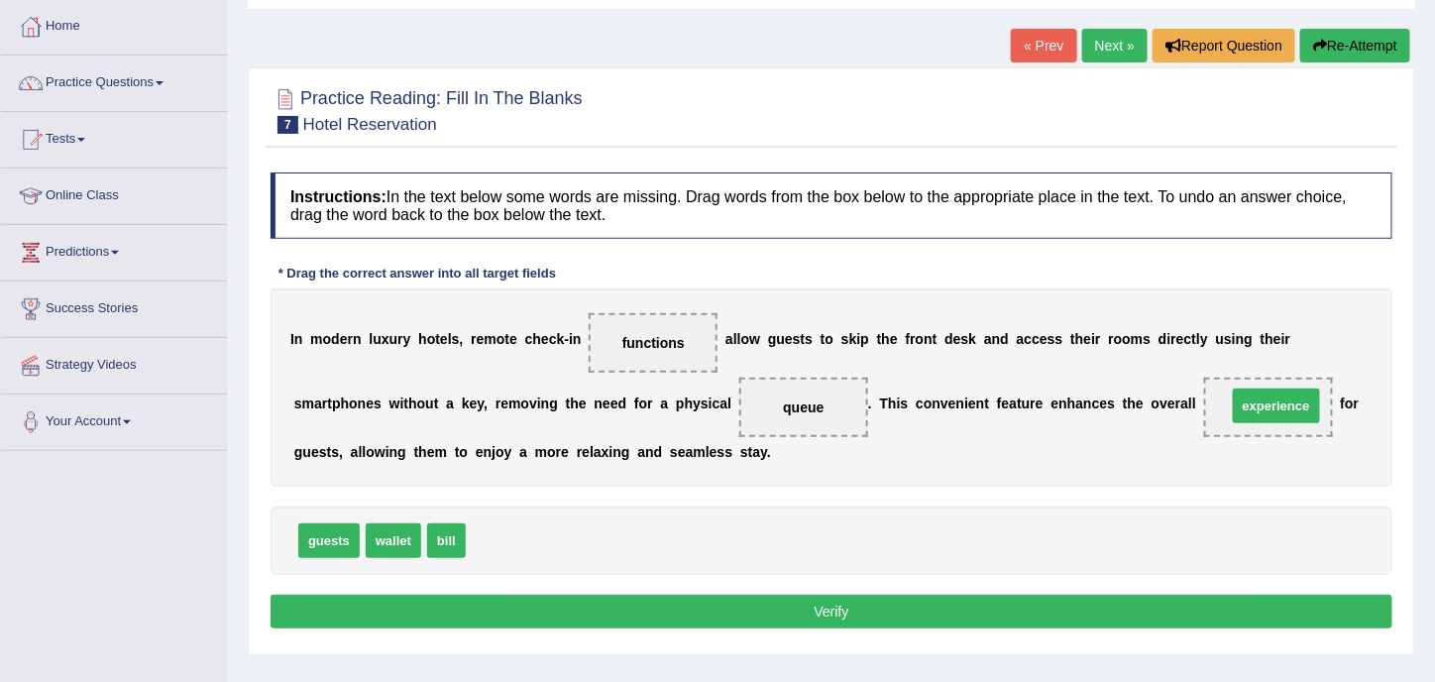
drag, startPoint x: 497, startPoint y: 546, endPoint x: 1256, endPoint y: 411, distance: 771.2
drag, startPoint x: 400, startPoint y: 545, endPoint x: 679, endPoint y: 348, distance: 341.3
click at [833, 612] on button "Verify" at bounding box center [832, 612] width 1122 height 34
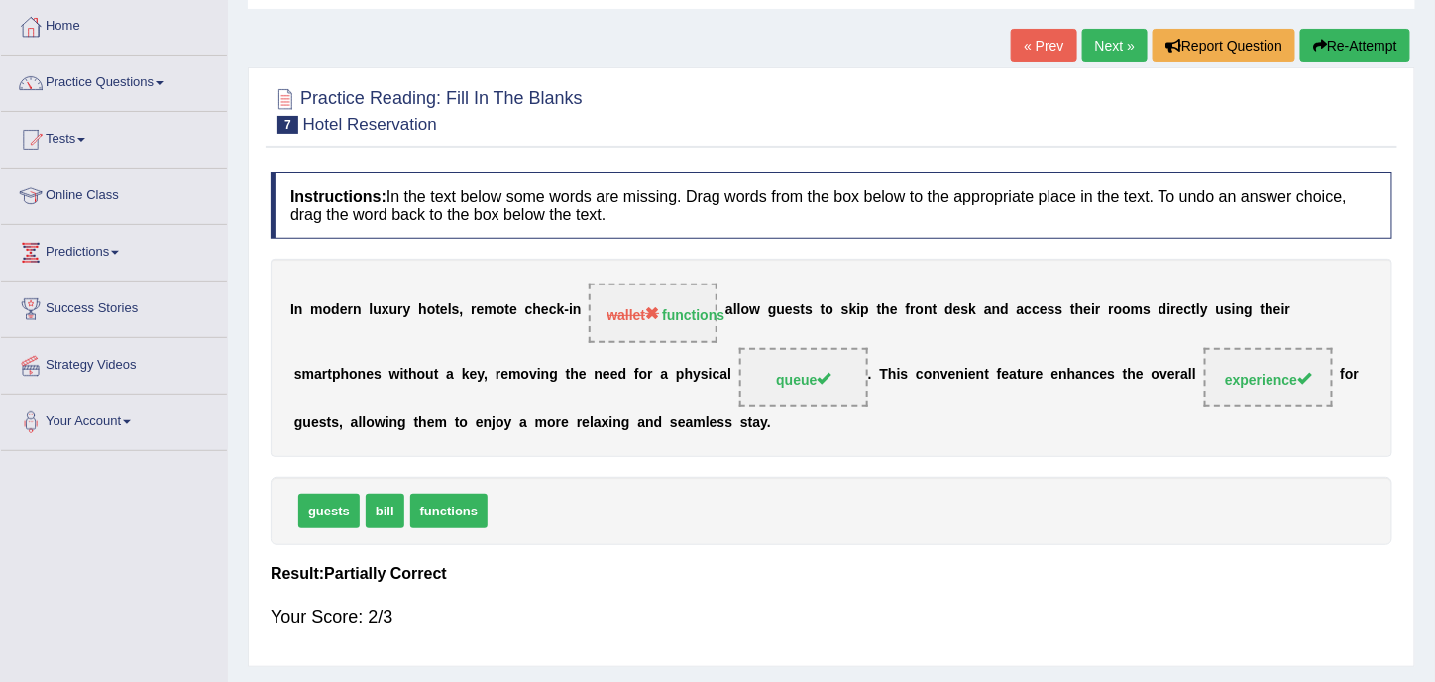
scroll to position [0, 0]
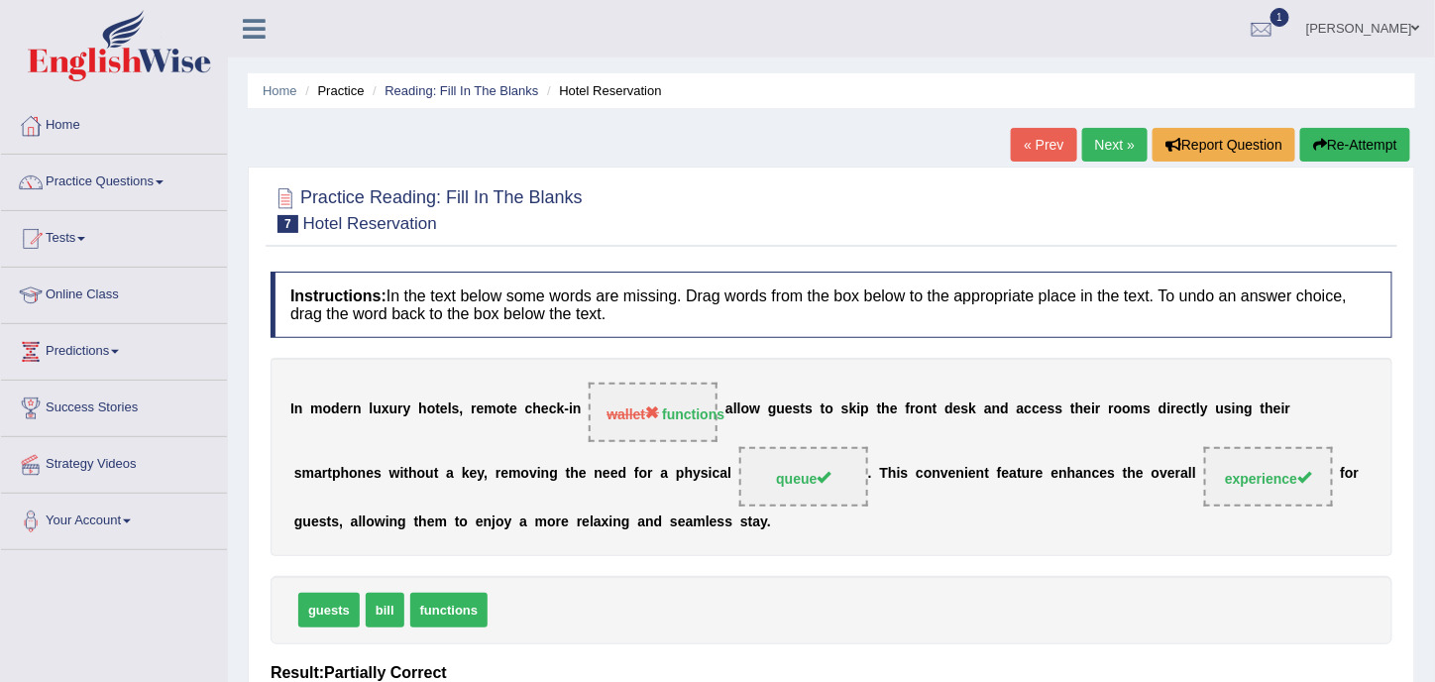
click at [1107, 138] on link "Next »" at bounding box center [1114, 145] width 65 height 34
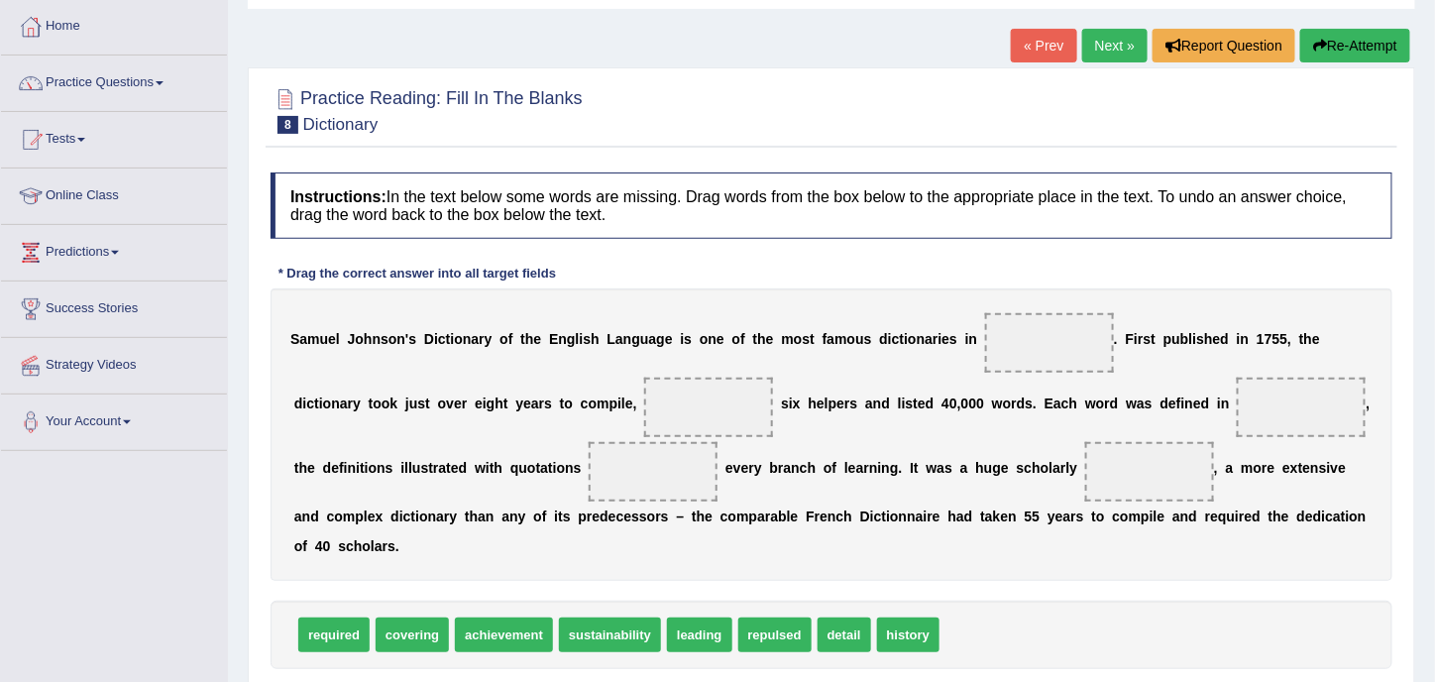
scroll to position [198, 0]
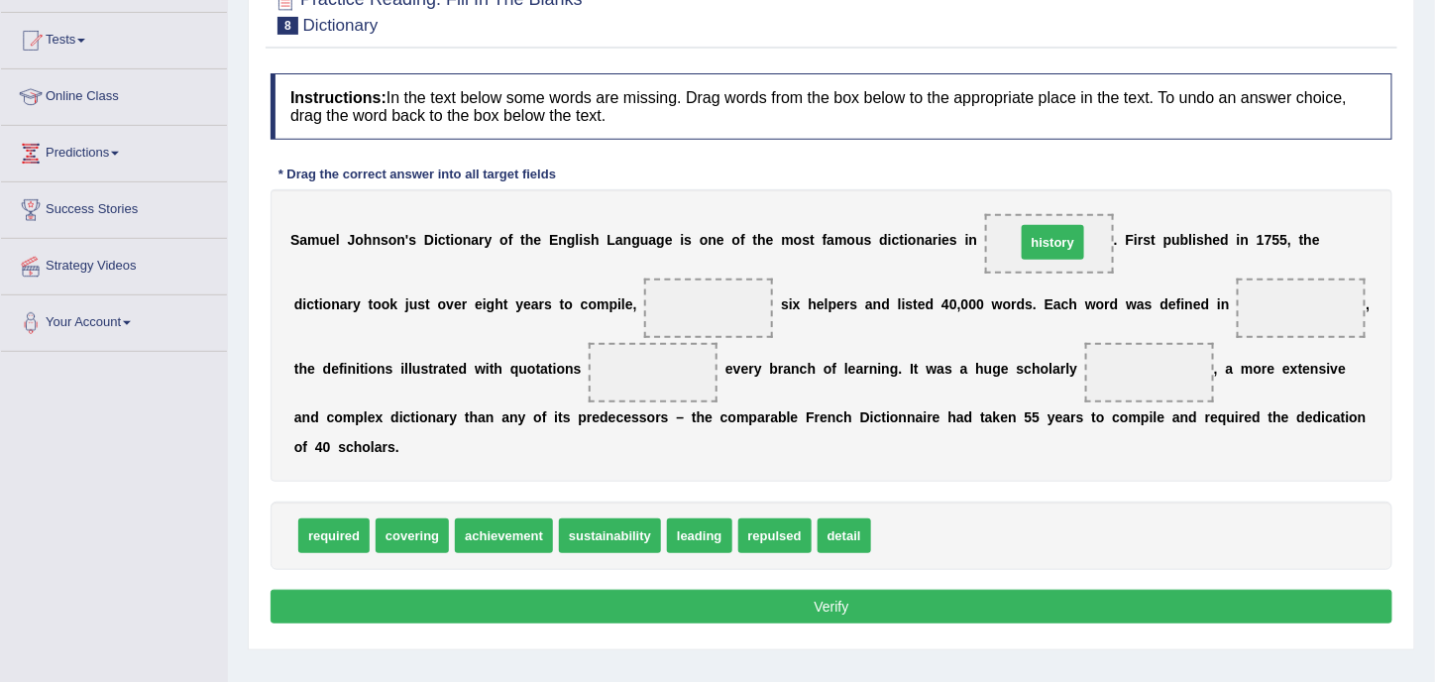
drag, startPoint x: 900, startPoint y: 540, endPoint x: 1047, endPoint y: 247, distance: 328.0
drag, startPoint x: 335, startPoint y: 531, endPoint x: 727, endPoint y: 318, distance: 445.8
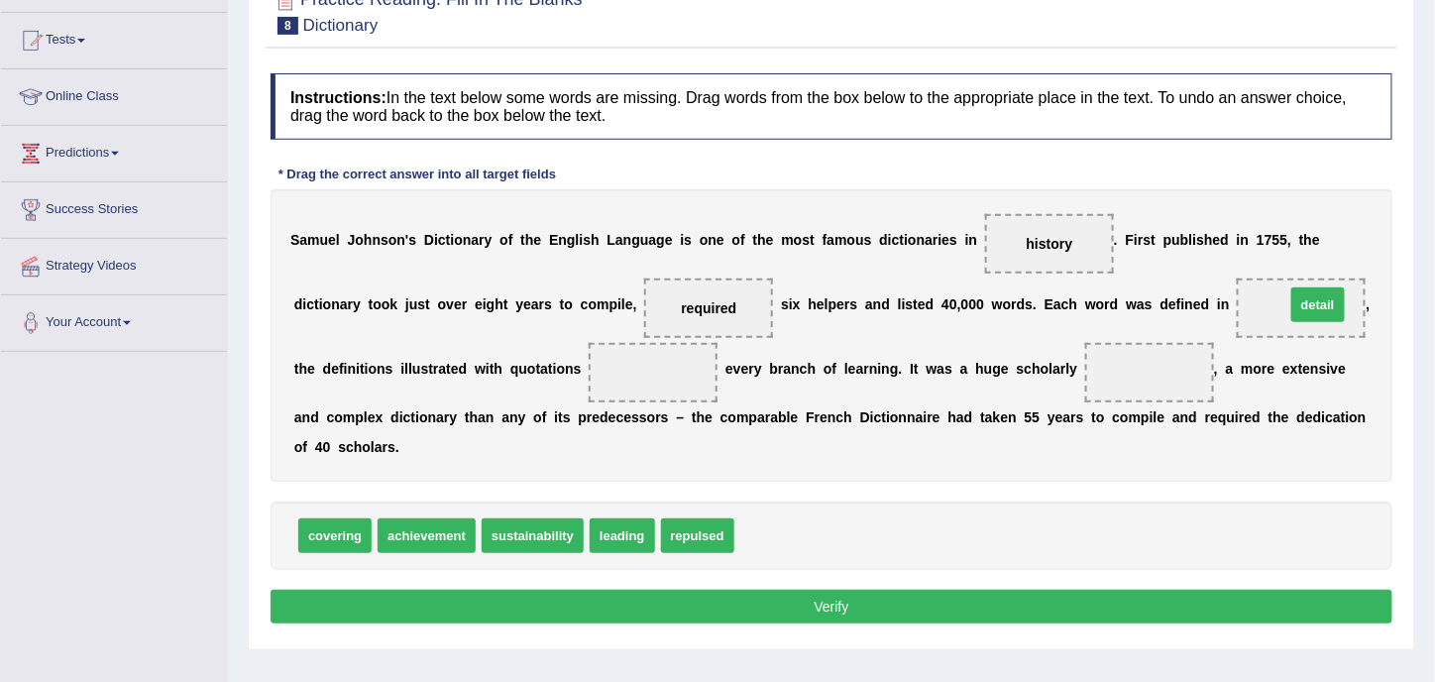
drag, startPoint x: 750, startPoint y: 532, endPoint x: 1302, endPoint y: 302, distance: 597.2
drag, startPoint x: 340, startPoint y: 536, endPoint x: 658, endPoint y: 389, distance: 350.8
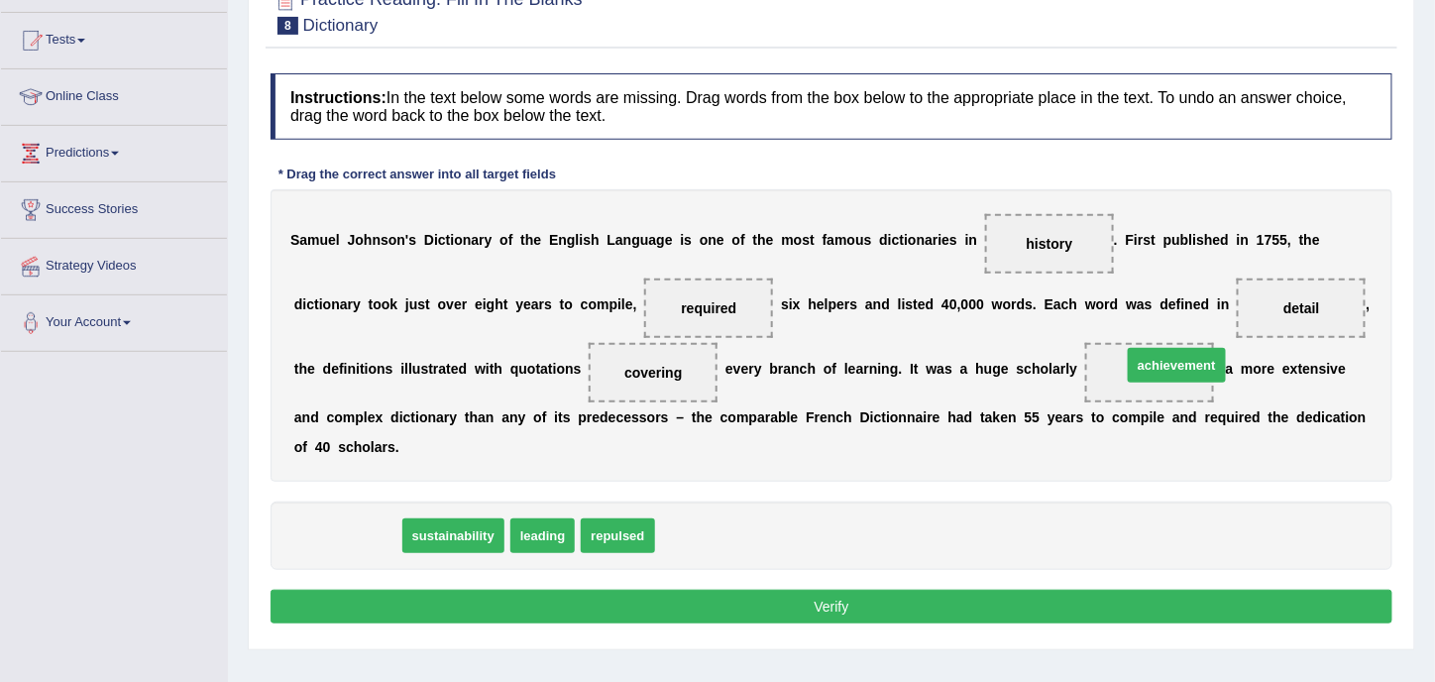
drag, startPoint x: 528, startPoint y: 474, endPoint x: 1151, endPoint y: 367, distance: 631.6
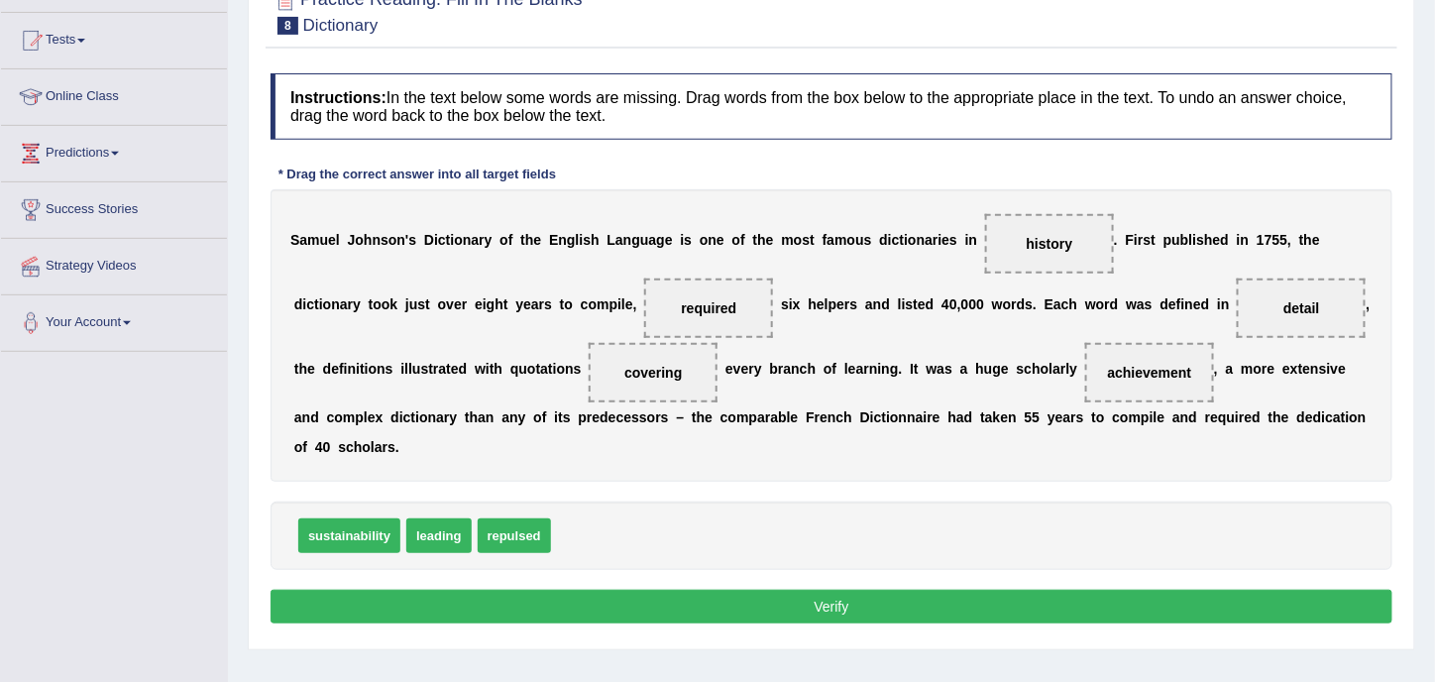
click at [907, 596] on button "Verify" at bounding box center [832, 607] width 1122 height 34
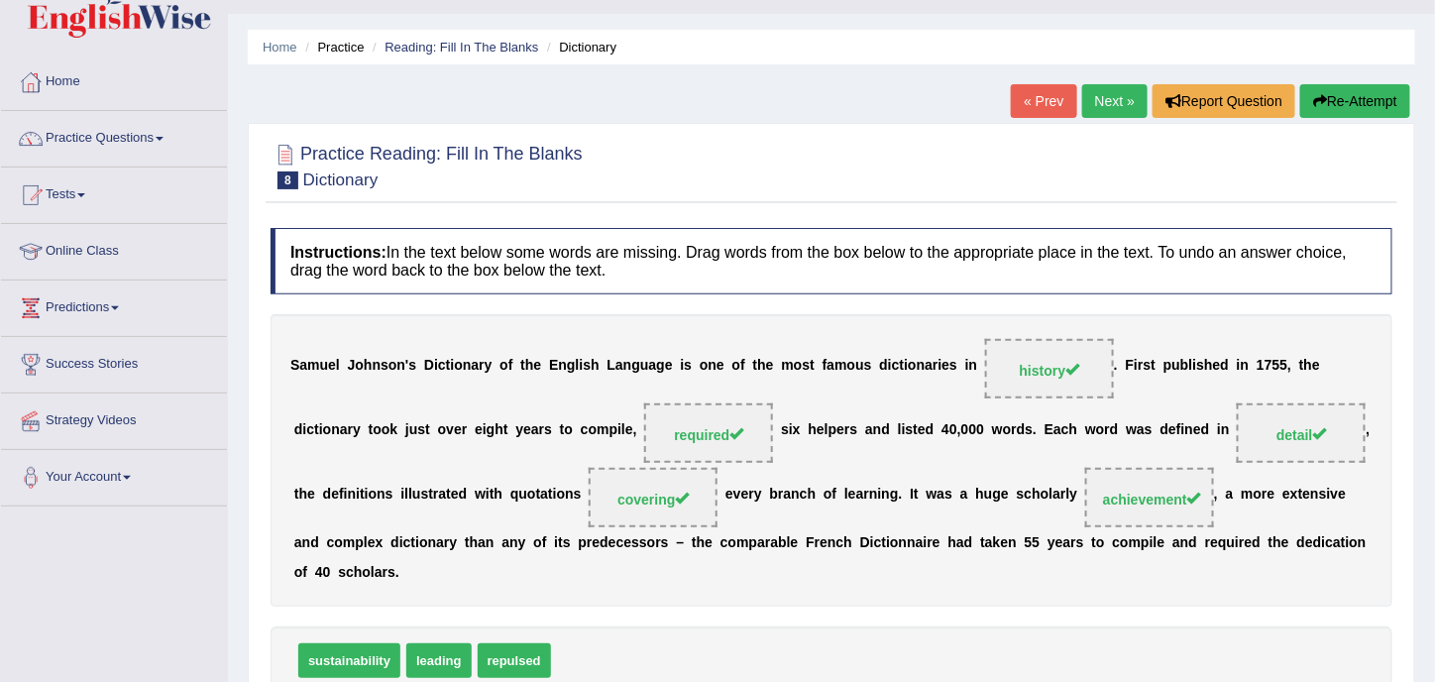
scroll to position [0, 0]
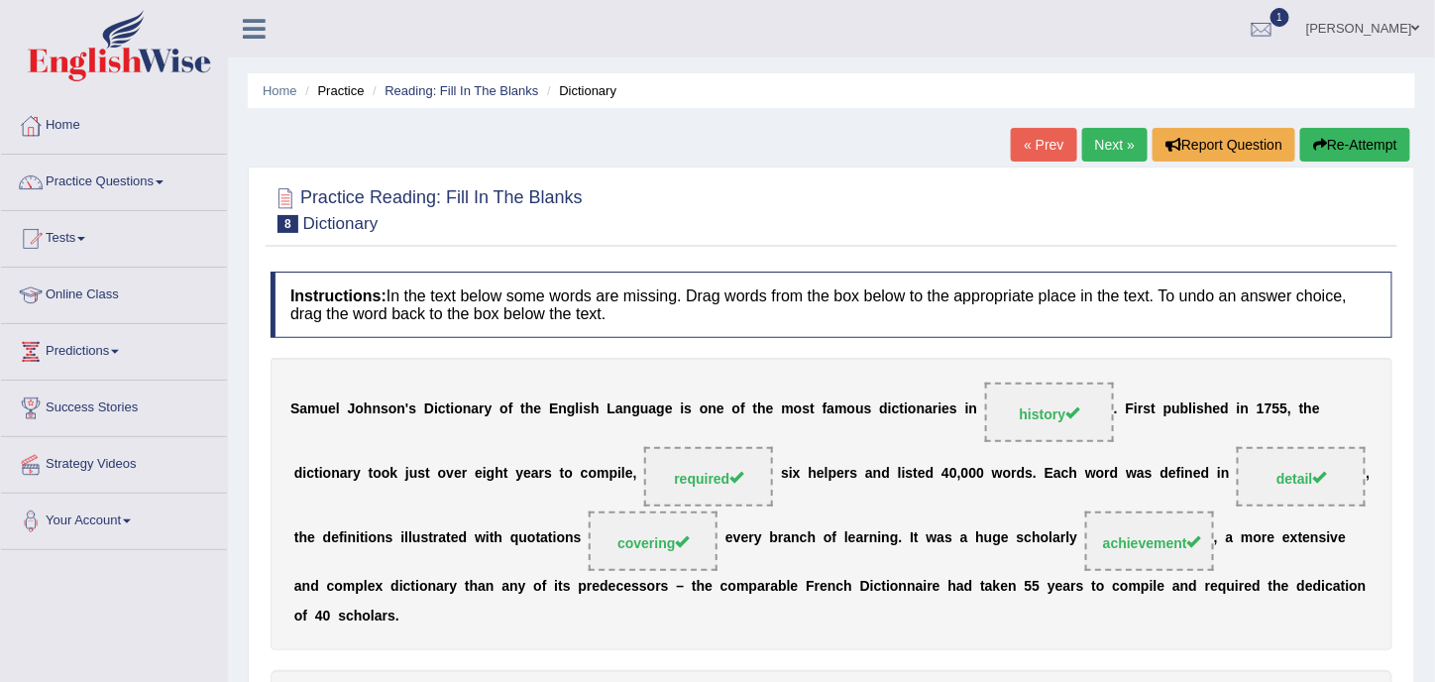
click at [1111, 138] on link "Next »" at bounding box center [1114, 145] width 65 height 34
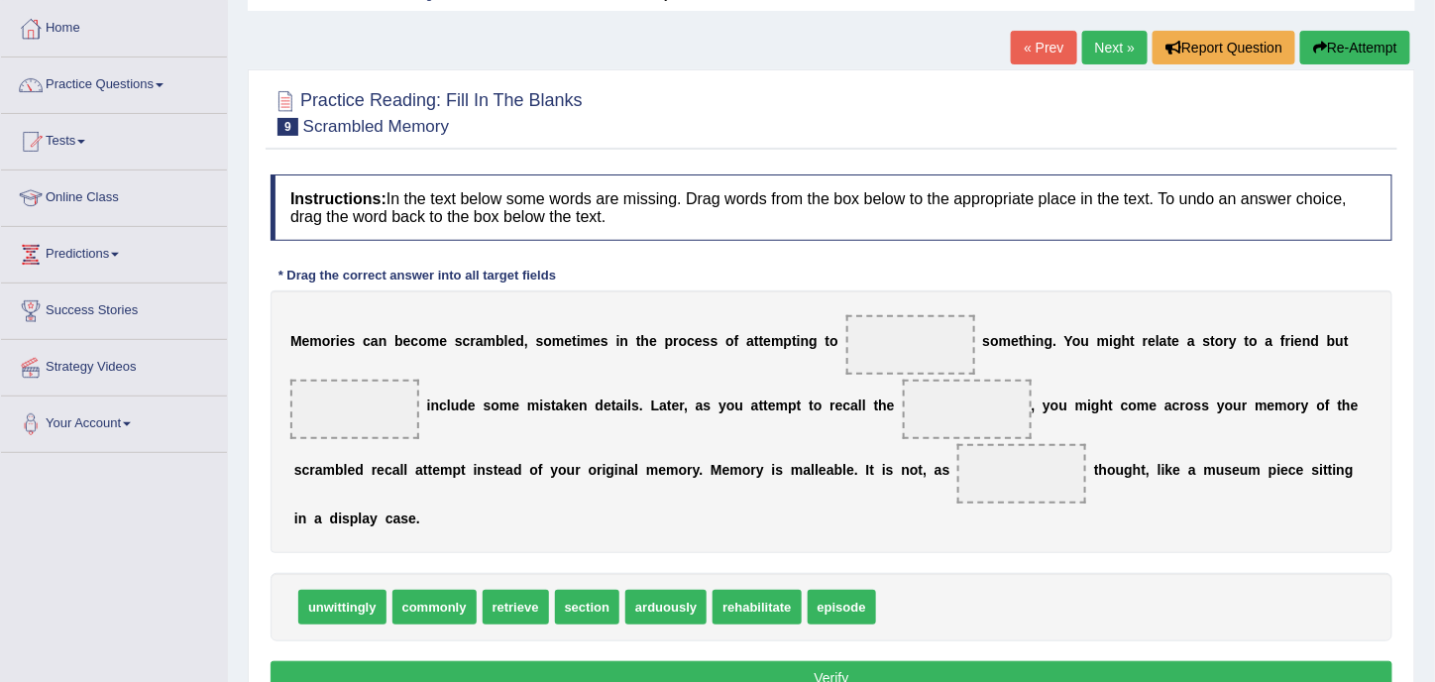
scroll to position [99, 0]
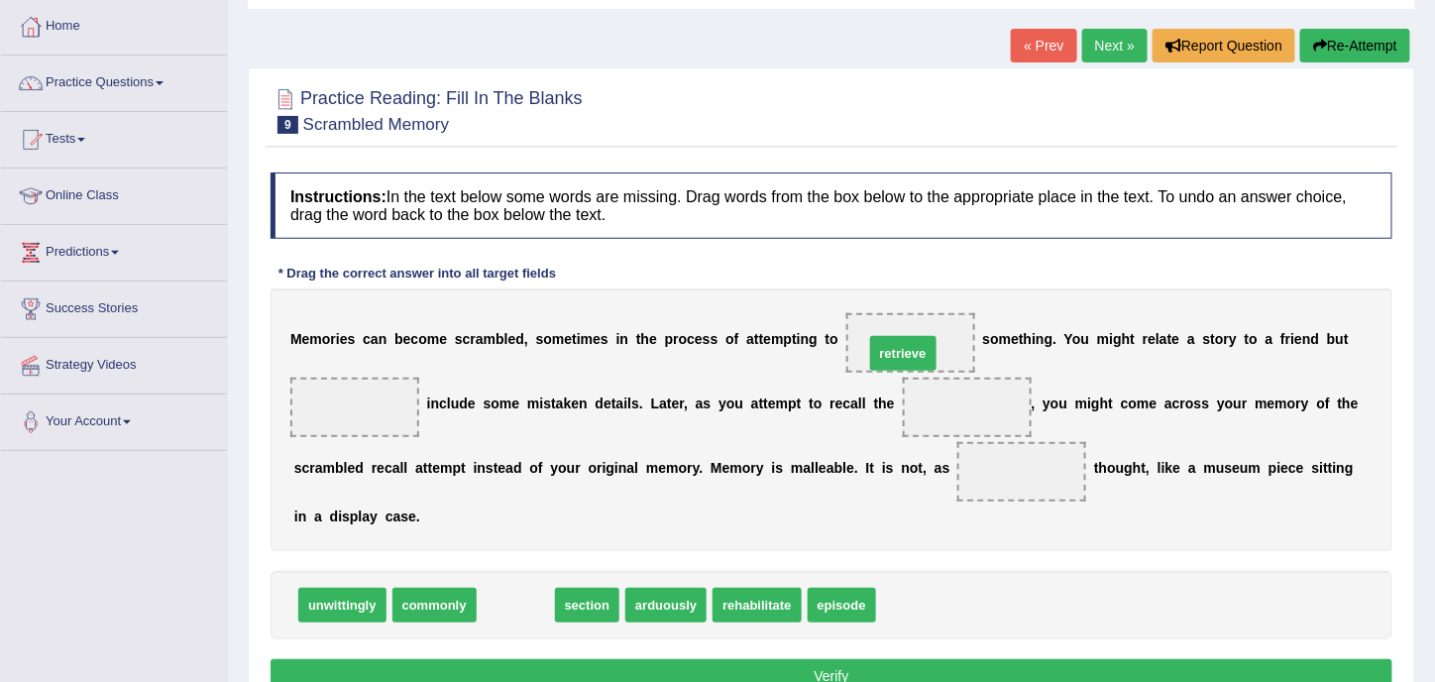
drag, startPoint x: 504, startPoint y: 602, endPoint x: 891, endPoint y: 350, distance: 462.2
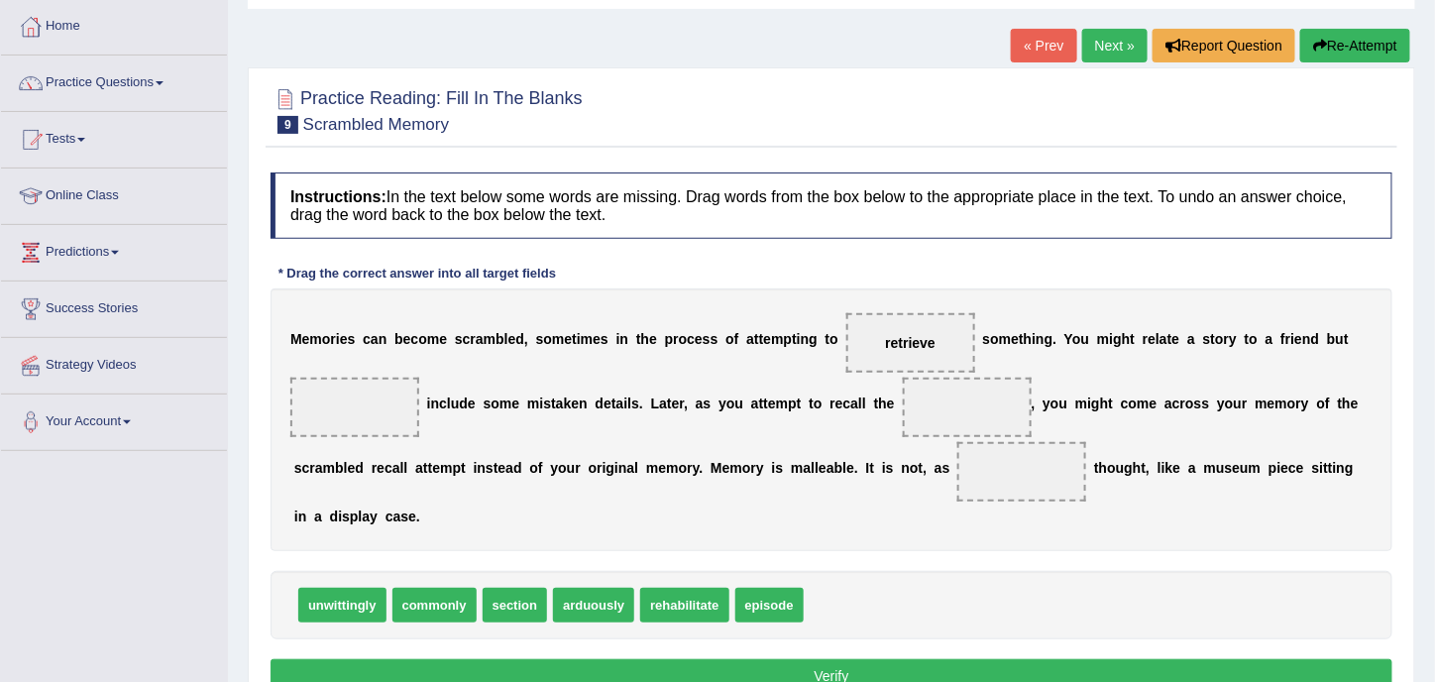
click at [581, 611] on span "arduously" at bounding box center [593, 605] width 81 height 35
drag, startPoint x: 357, startPoint y: 611, endPoint x: 378, endPoint y: 407, distance: 204.3
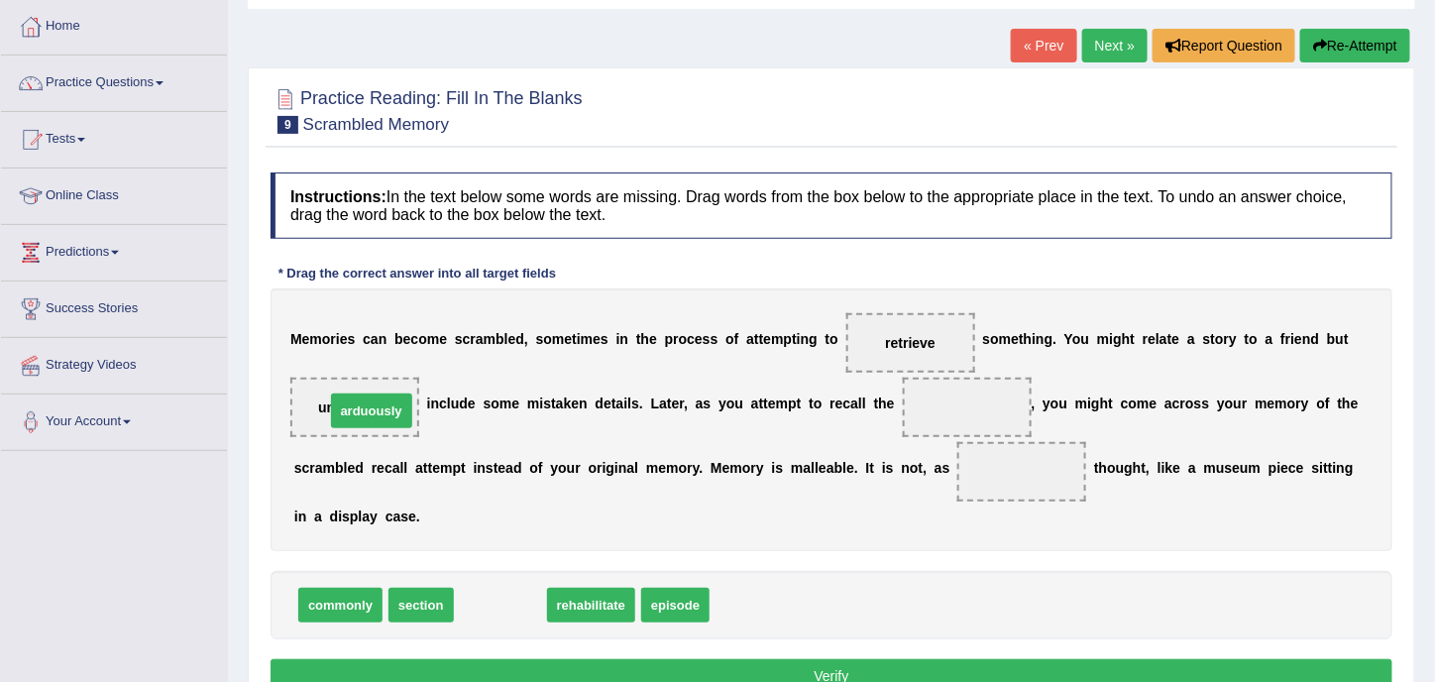
drag, startPoint x: 493, startPoint y: 604, endPoint x: 360, endPoint y: 406, distance: 237.8
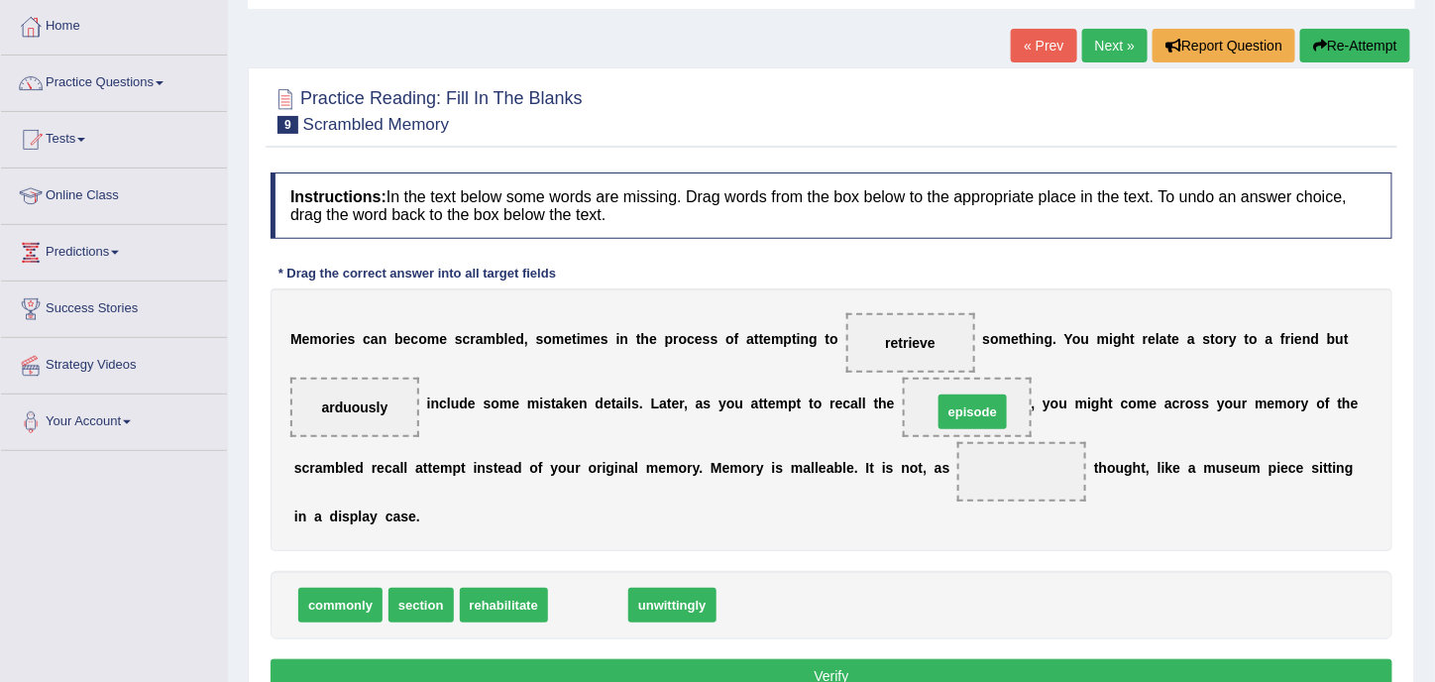
drag, startPoint x: 600, startPoint y: 606, endPoint x: 984, endPoint y: 412, distance: 430.4
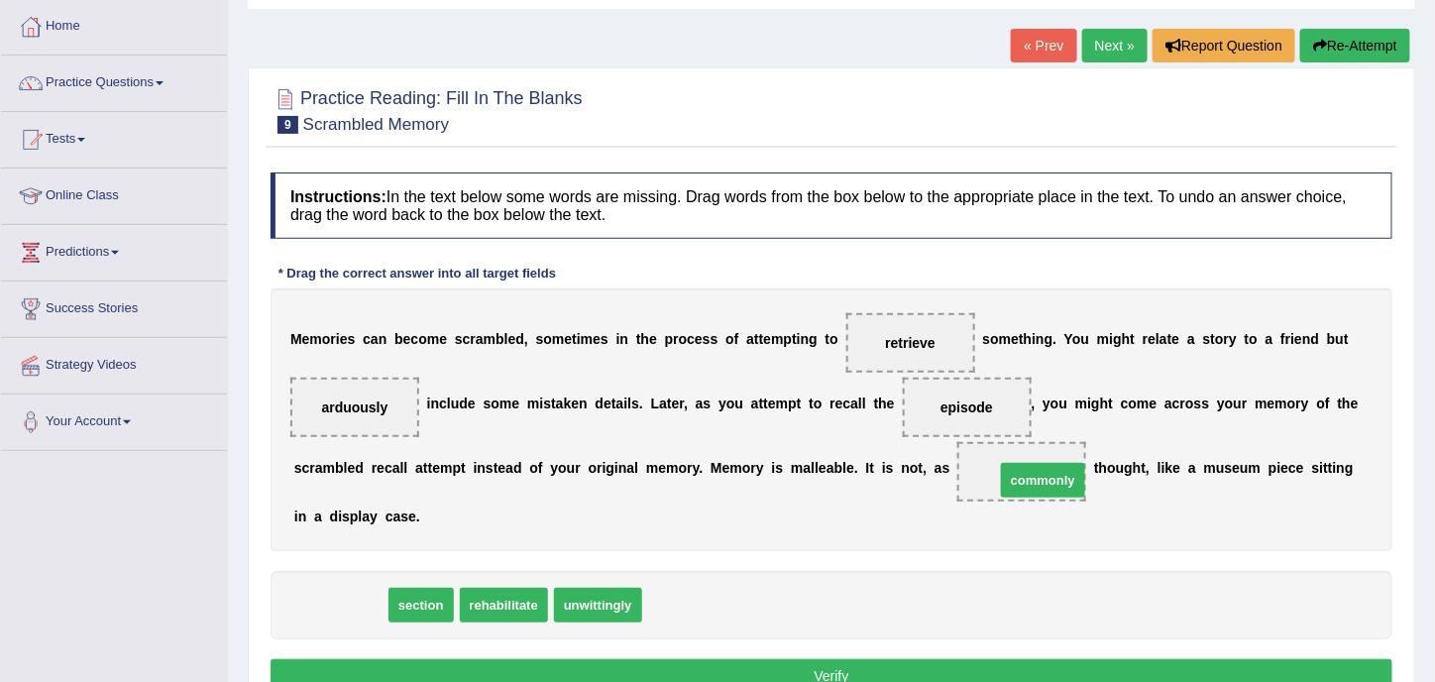
drag, startPoint x: 346, startPoint y: 606, endPoint x: 1034, endPoint y: 481, distance: 699.2
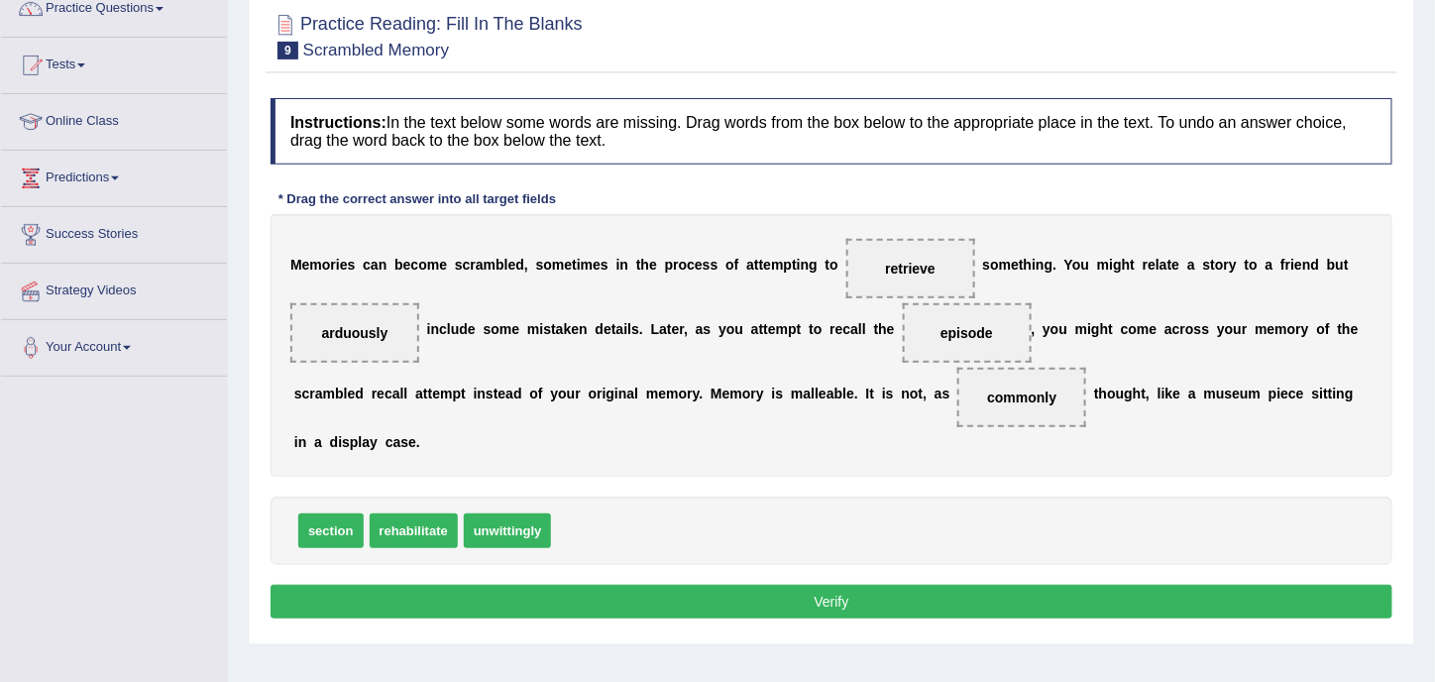
scroll to position [198, 0]
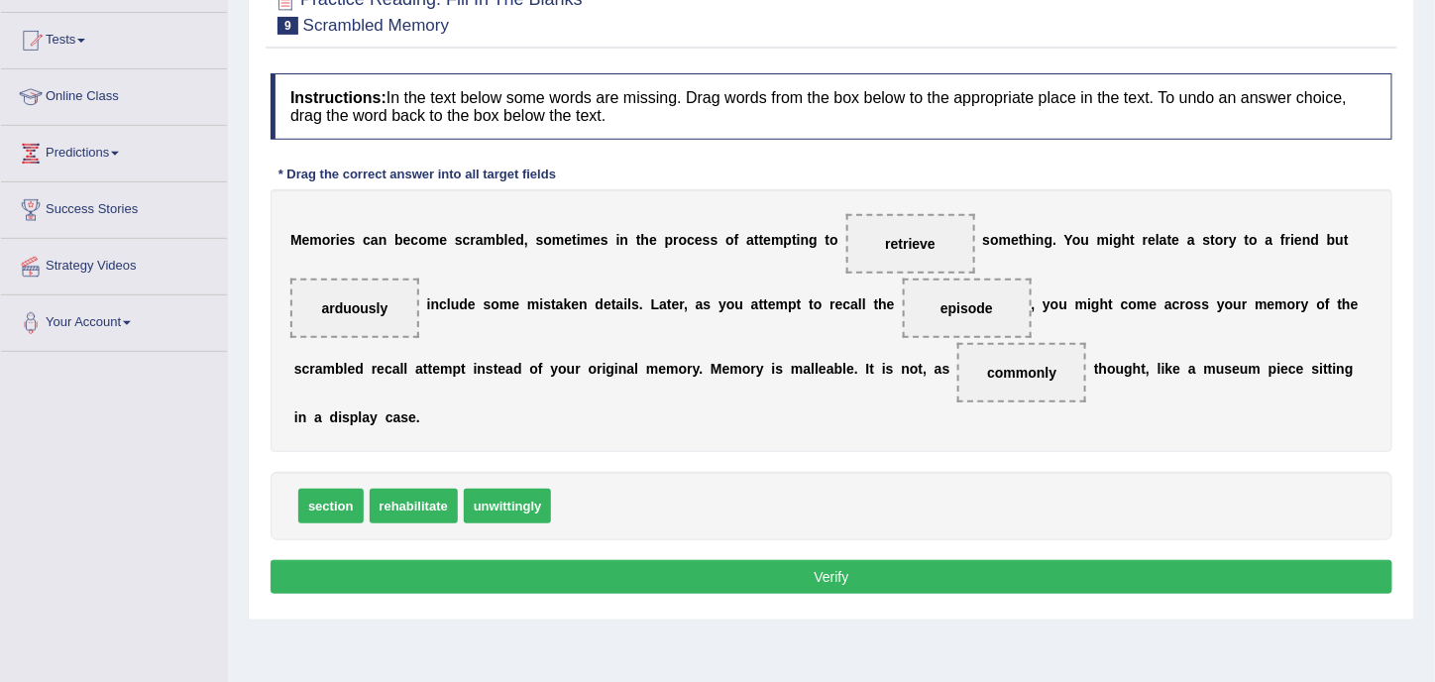
click at [852, 574] on button "Verify" at bounding box center [832, 577] width 1122 height 34
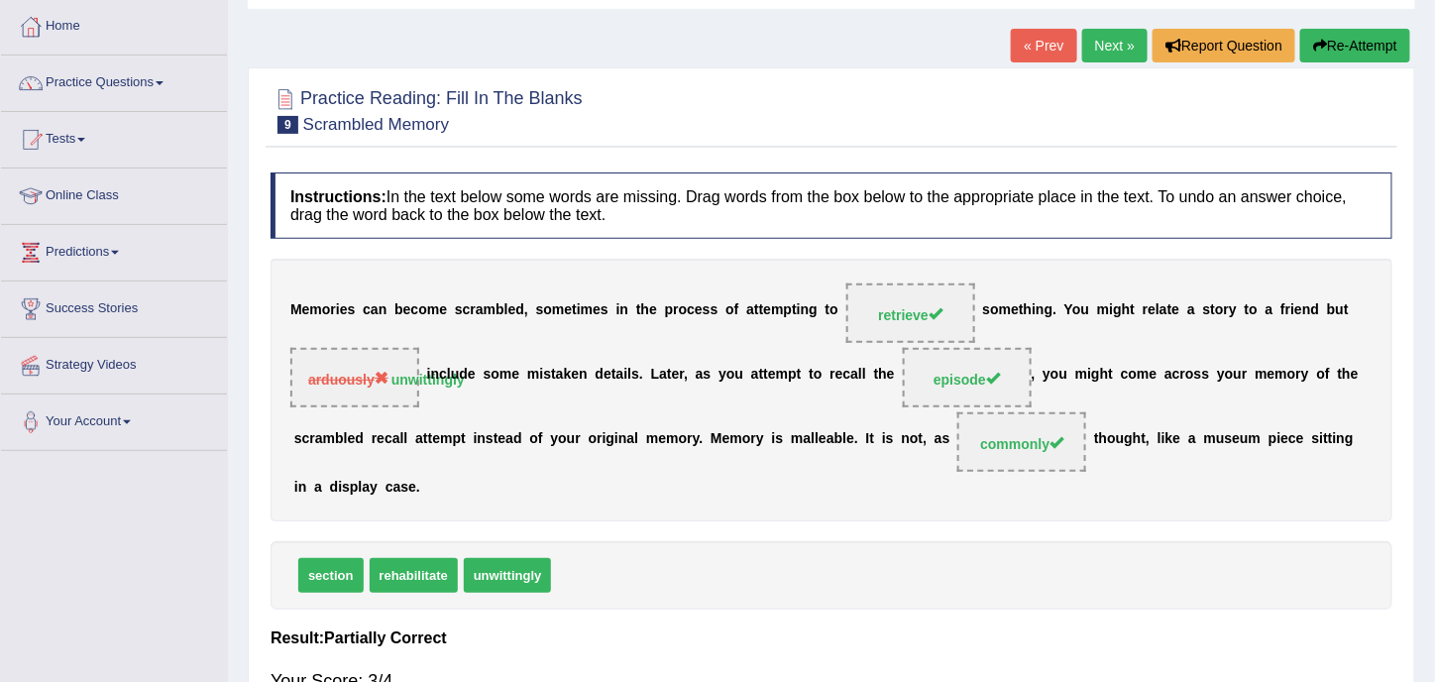
scroll to position [0, 0]
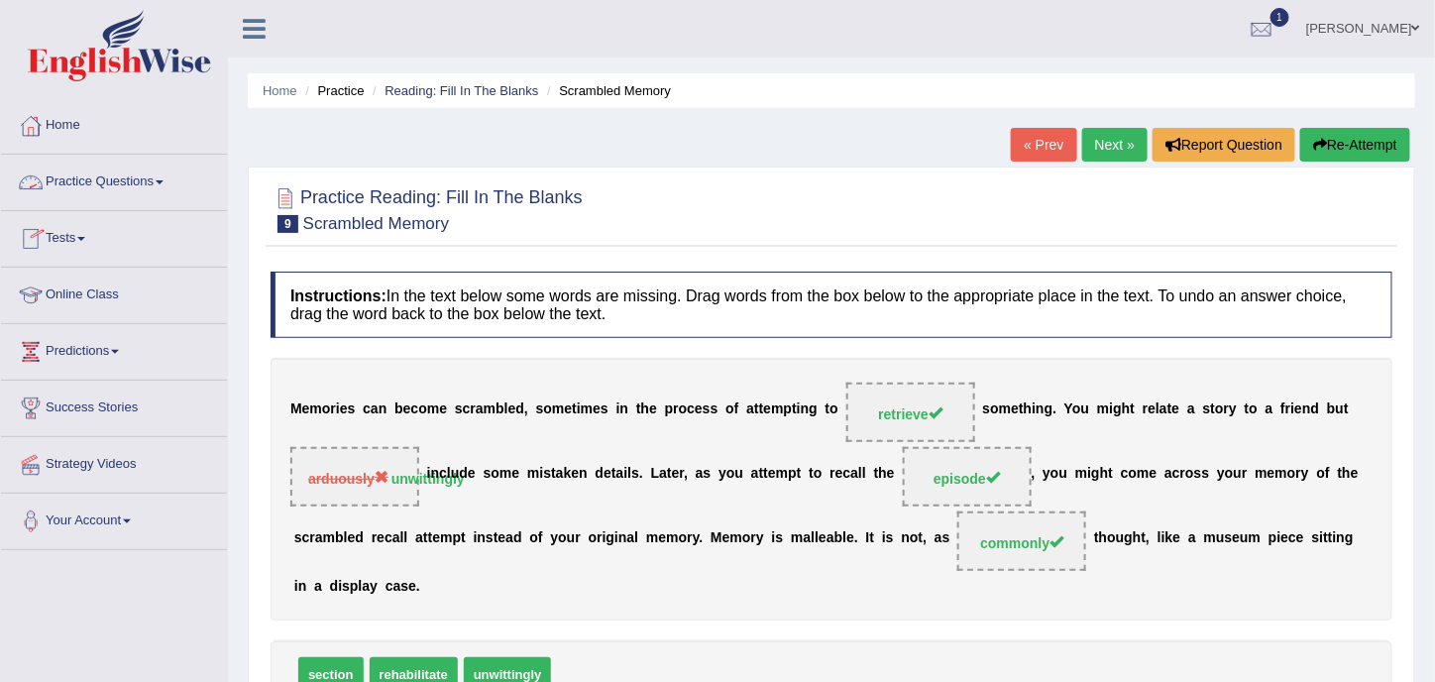
click at [139, 183] on link "Practice Questions" at bounding box center [114, 180] width 226 height 50
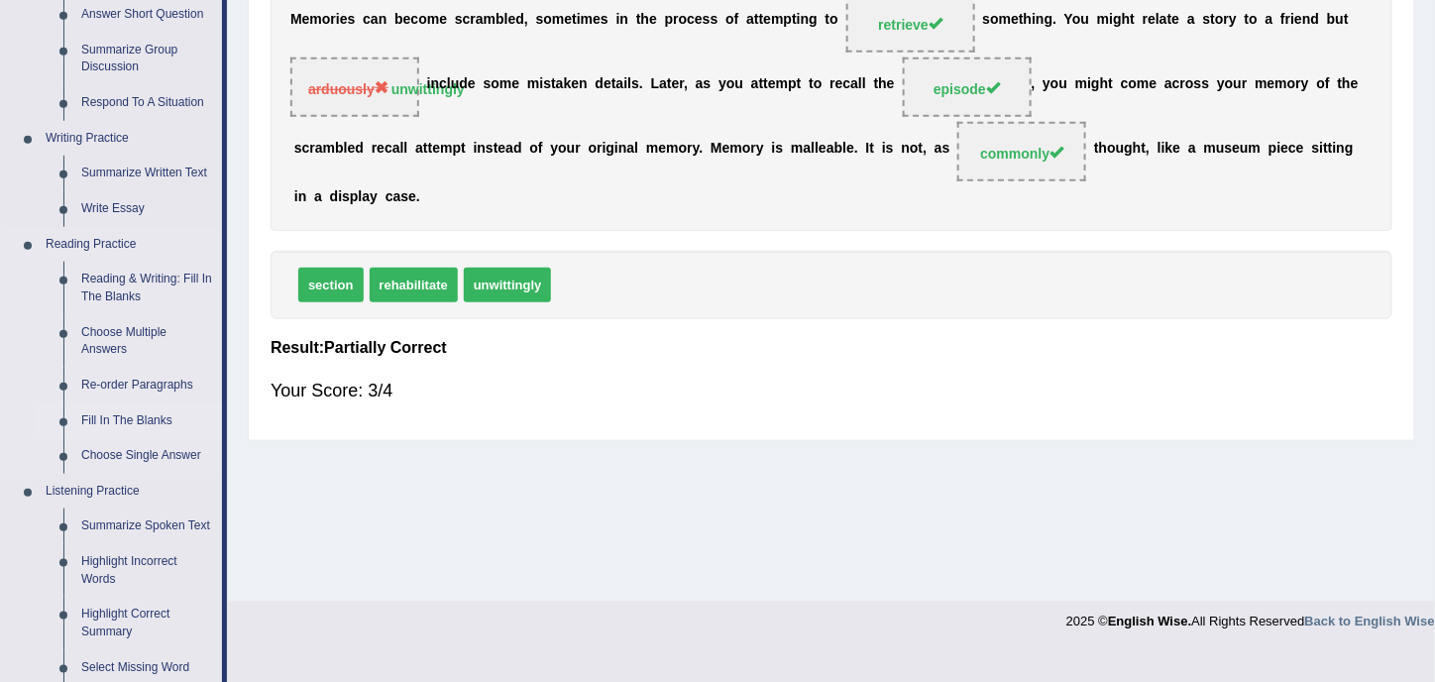
scroll to position [396, 0]
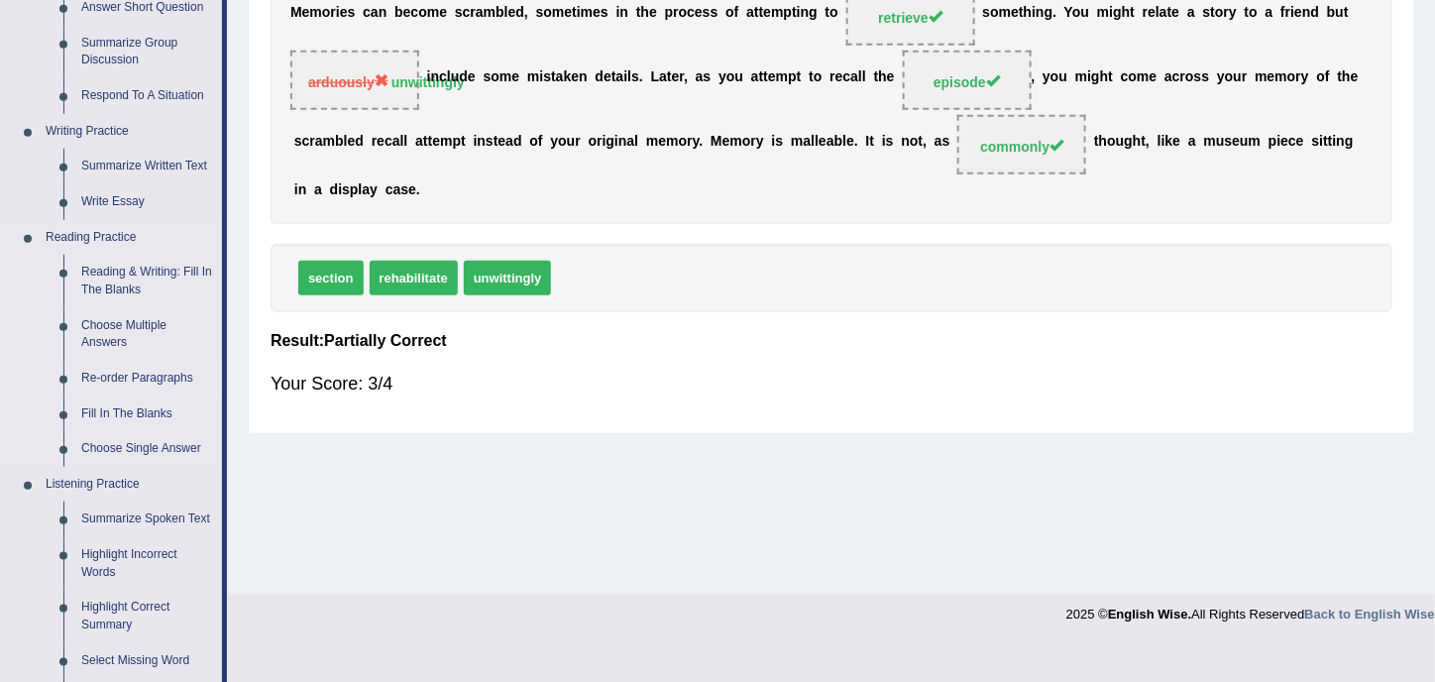
click at [126, 373] on link "Re-order Paragraphs" at bounding box center [147, 379] width 150 height 36
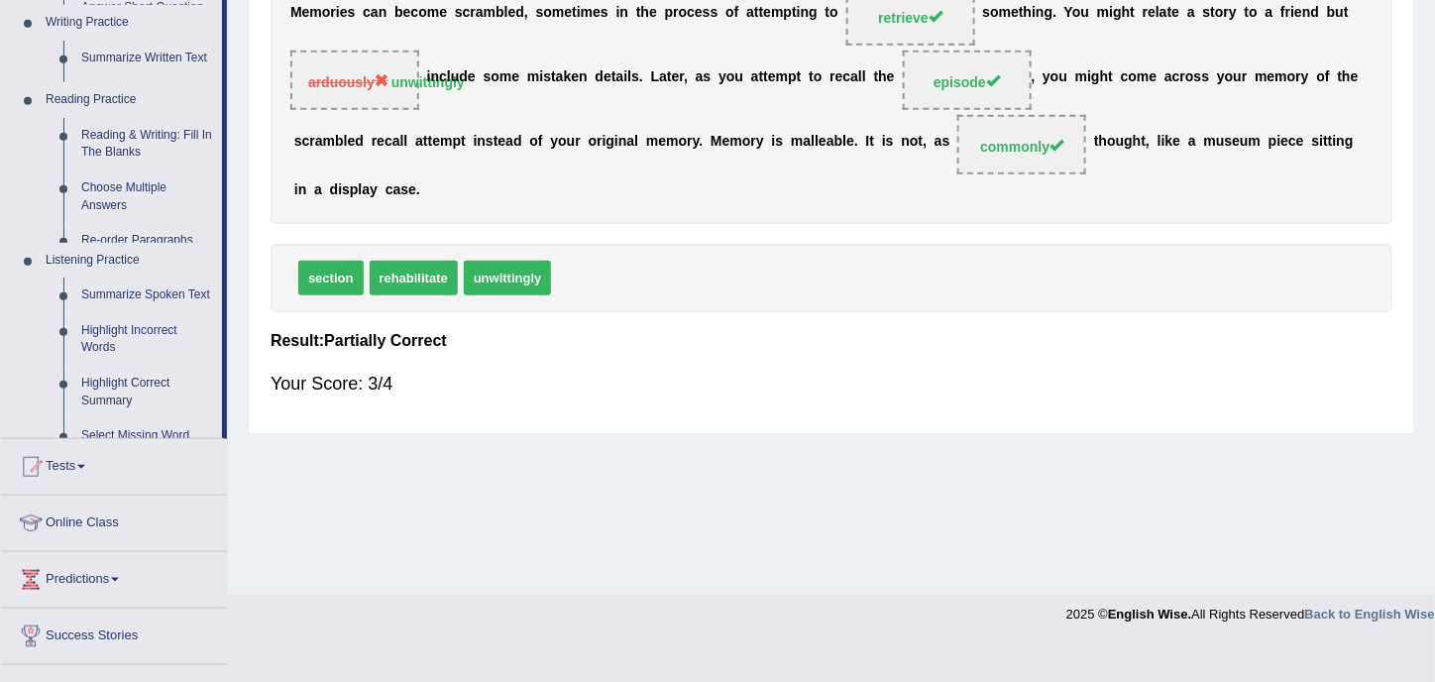
scroll to position [359, 0]
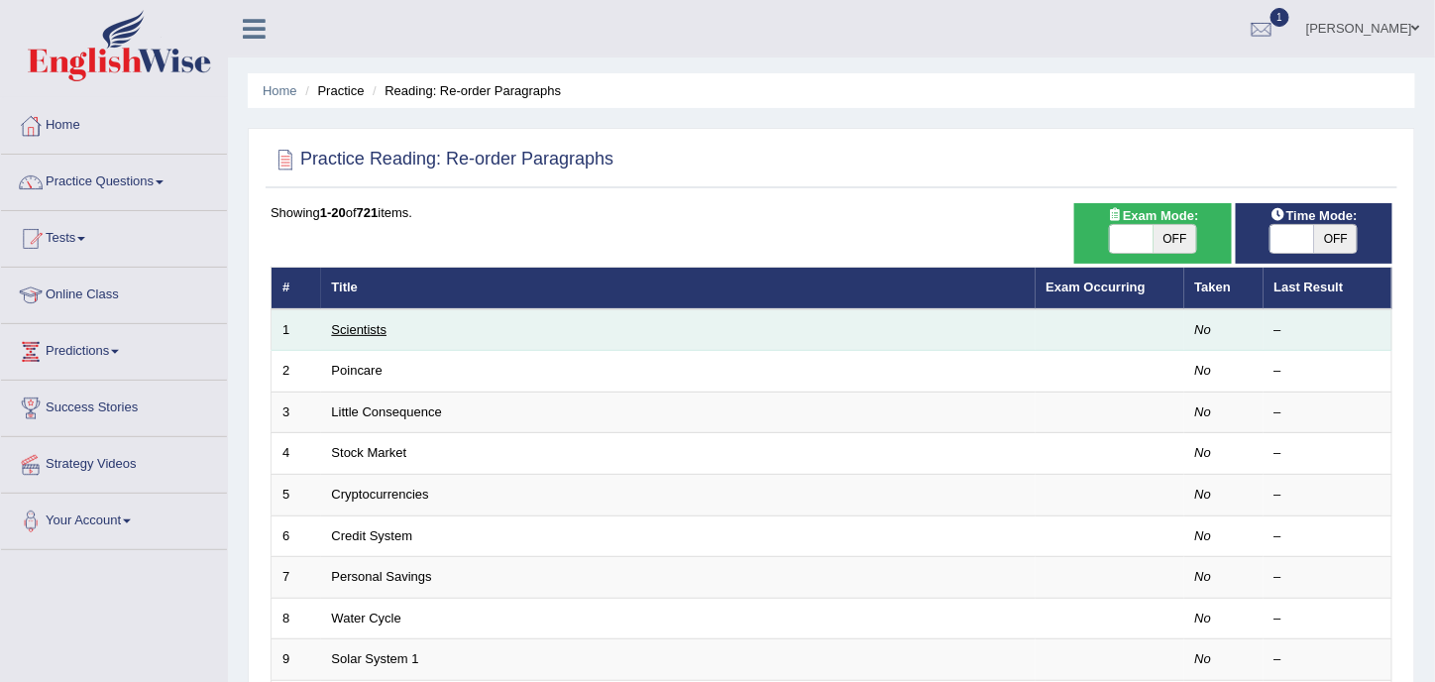
click at [349, 327] on link "Scientists" at bounding box center [360, 329] width 56 height 15
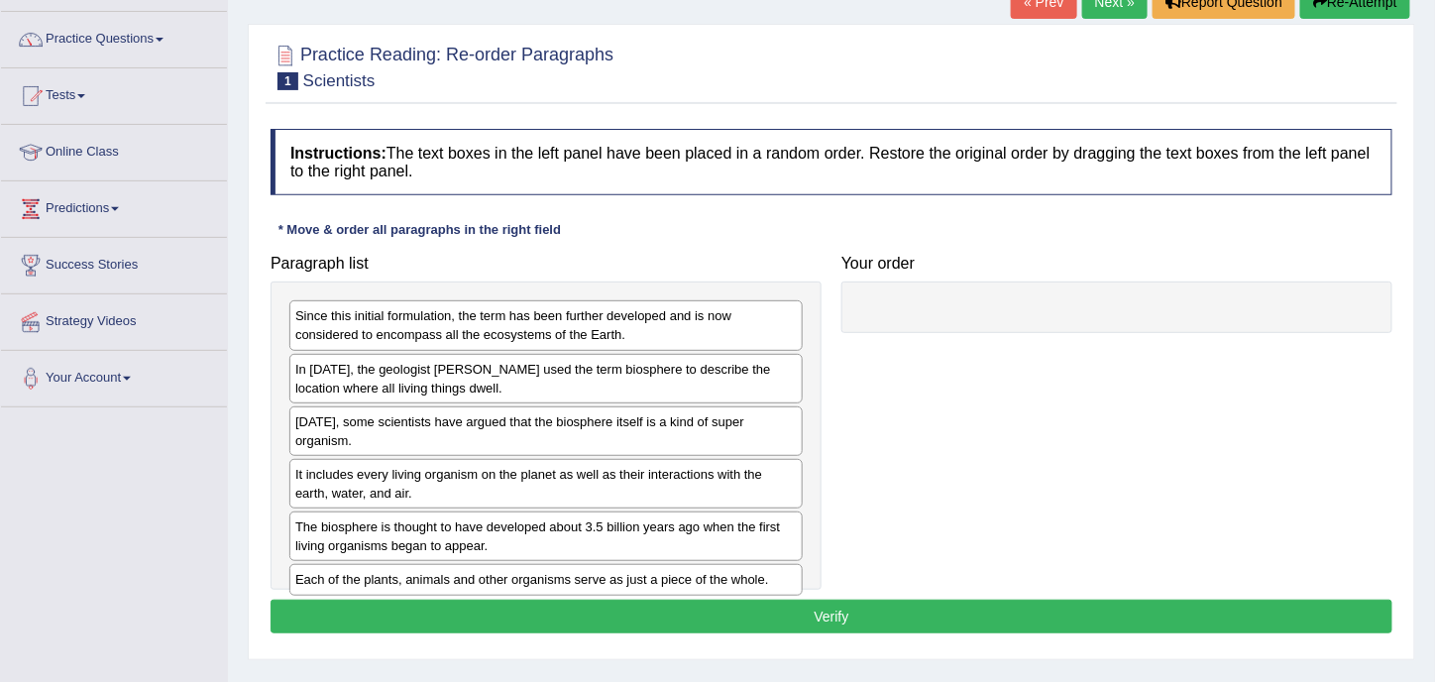
scroll to position [198, 0]
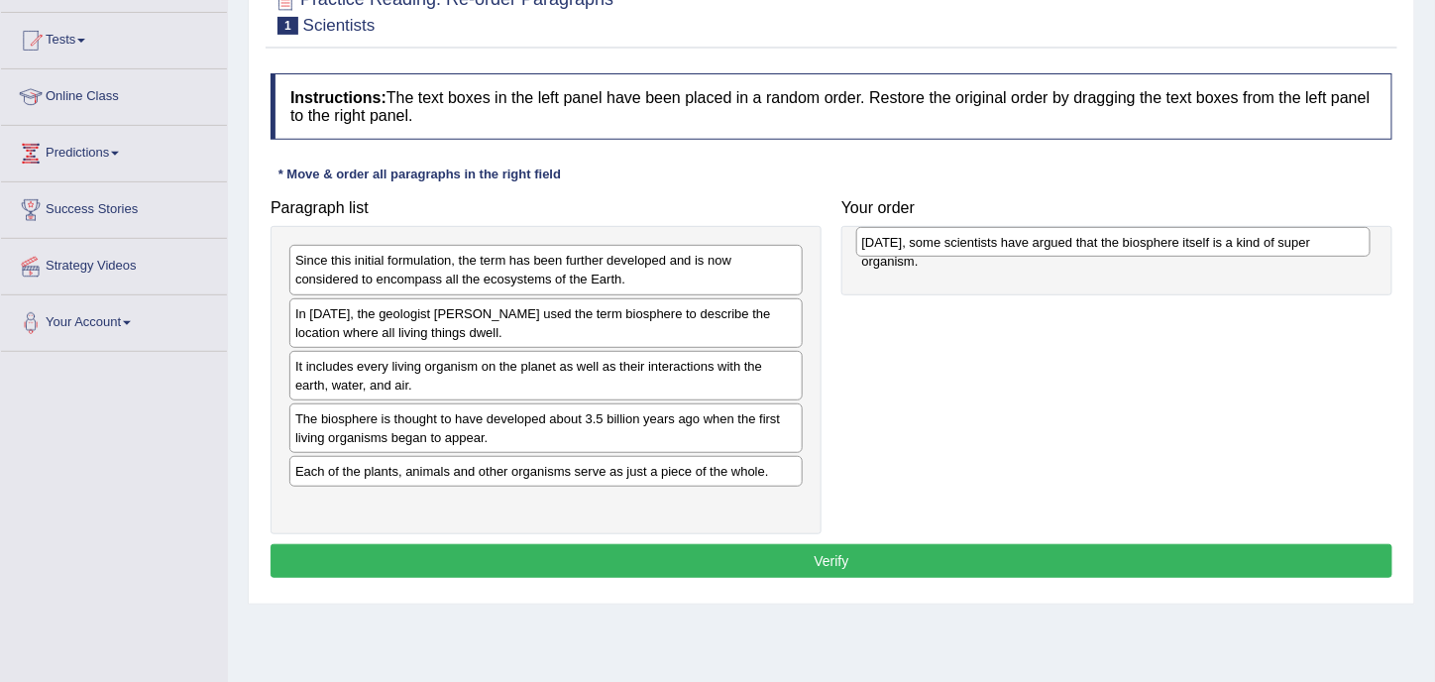
drag, startPoint x: 484, startPoint y: 366, endPoint x: 1051, endPoint y: 244, distance: 580.0
click at [1051, 244] on div "[DATE], some scientists have argued that the biosphere itself is a kind of supe…" at bounding box center [1113, 242] width 515 height 30
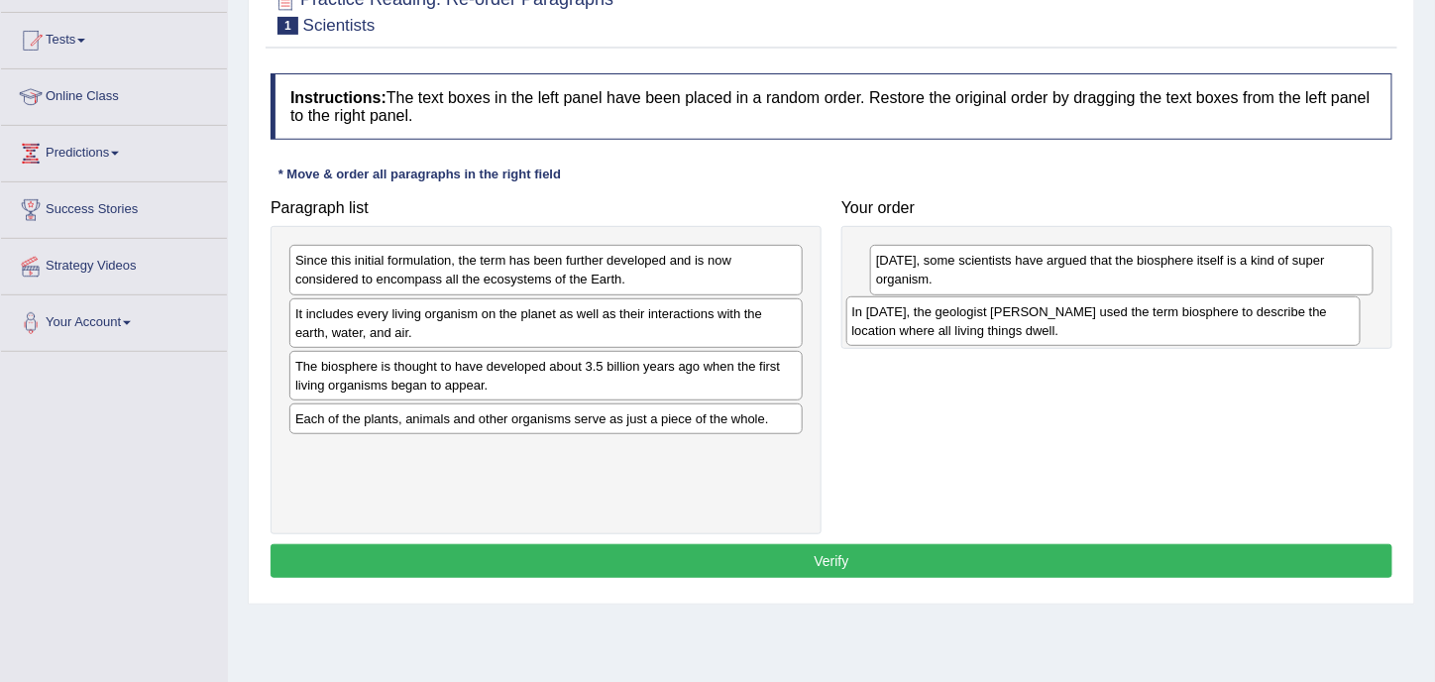
drag, startPoint x: 373, startPoint y: 308, endPoint x: 945, endPoint y: 309, distance: 572.0
click at [945, 309] on div "In [DATE], the geologist [PERSON_NAME] used the term biosphere to describe the …" at bounding box center [1104, 320] width 515 height 49
drag, startPoint x: 997, startPoint y: 275, endPoint x: 984, endPoint y: 333, distance: 59.9
click at [998, 326] on div "[DATE], some scientists have argued that the biosphere itself is a kind of supe…" at bounding box center [1126, 320] width 506 height 49
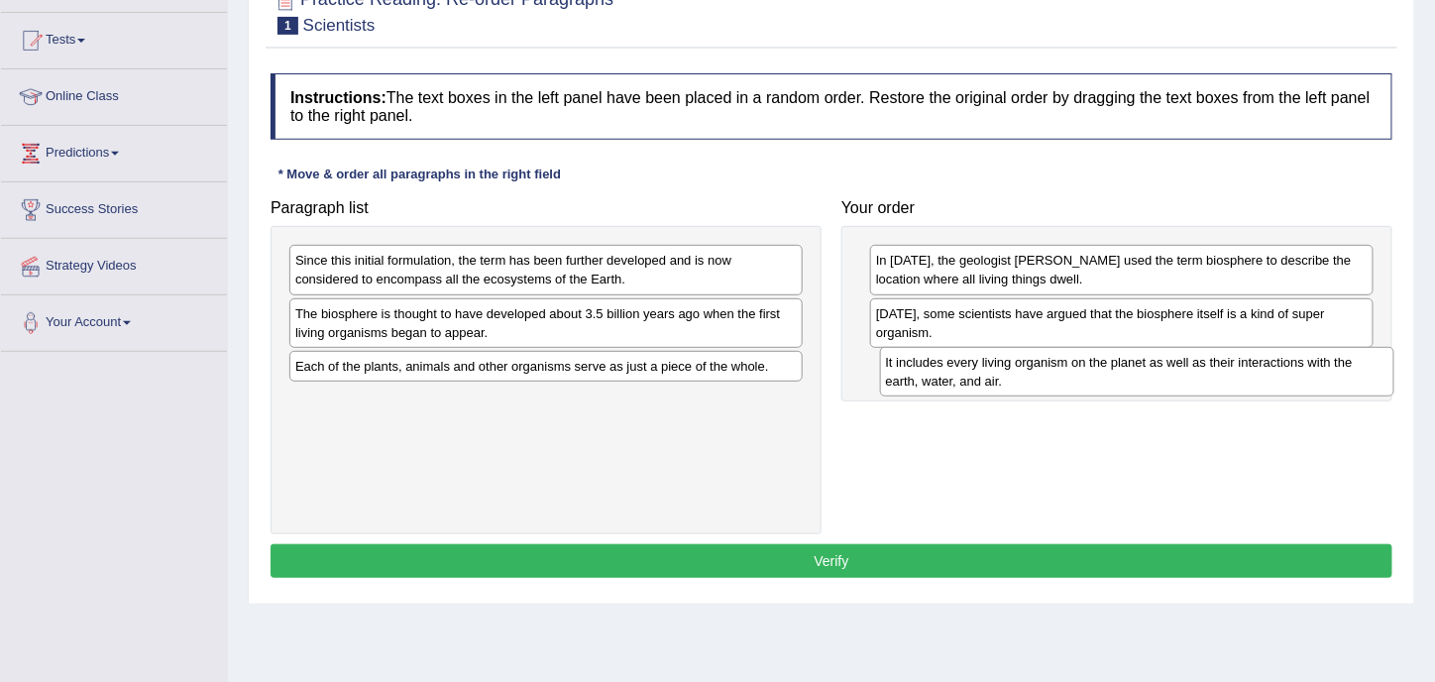
drag, startPoint x: 412, startPoint y: 329, endPoint x: 1003, endPoint y: 377, distance: 592.7
click at [1003, 377] on div "It includes every living organism on the planet as well as their interactions w…" at bounding box center [1137, 371] width 515 height 49
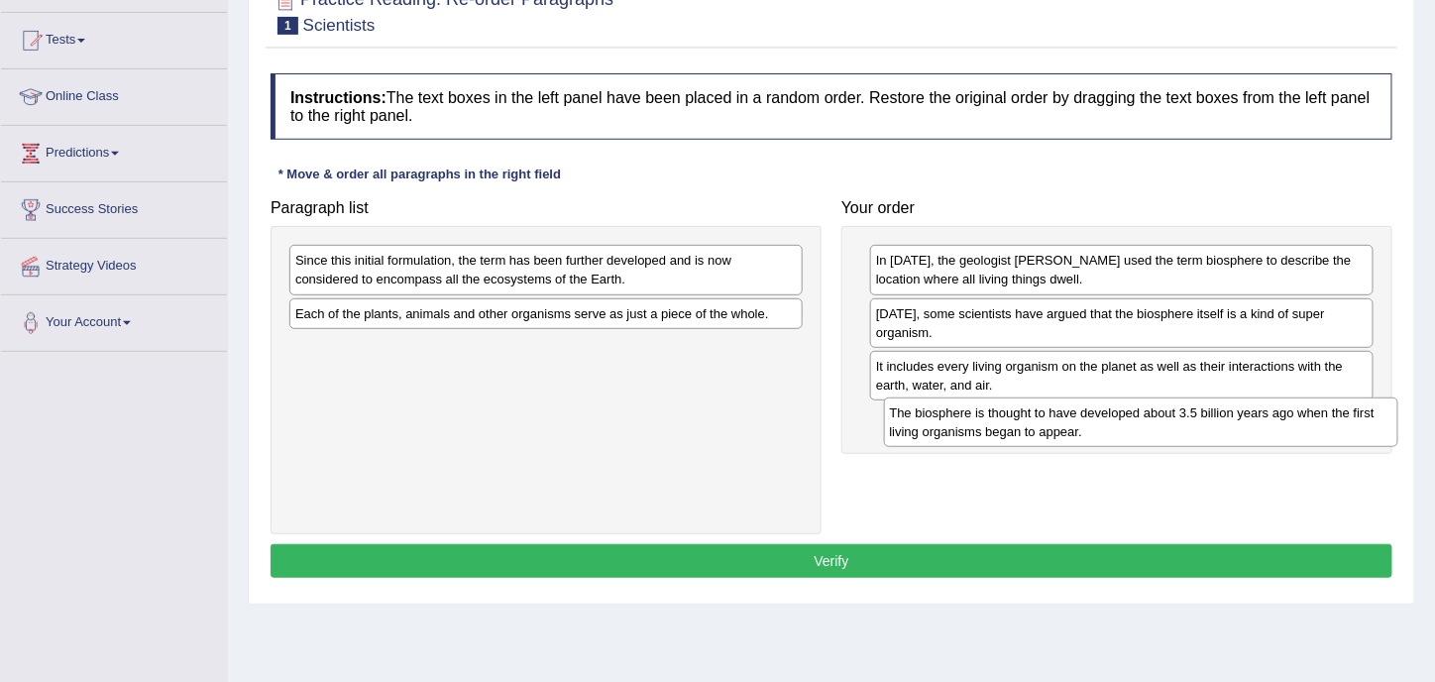
drag, startPoint x: 408, startPoint y: 316, endPoint x: 997, endPoint y: 418, distance: 597.6
click at [997, 418] on div "The biosphere is thought to have developed about 3.5 billion years ago when the…" at bounding box center [1141, 421] width 515 height 49
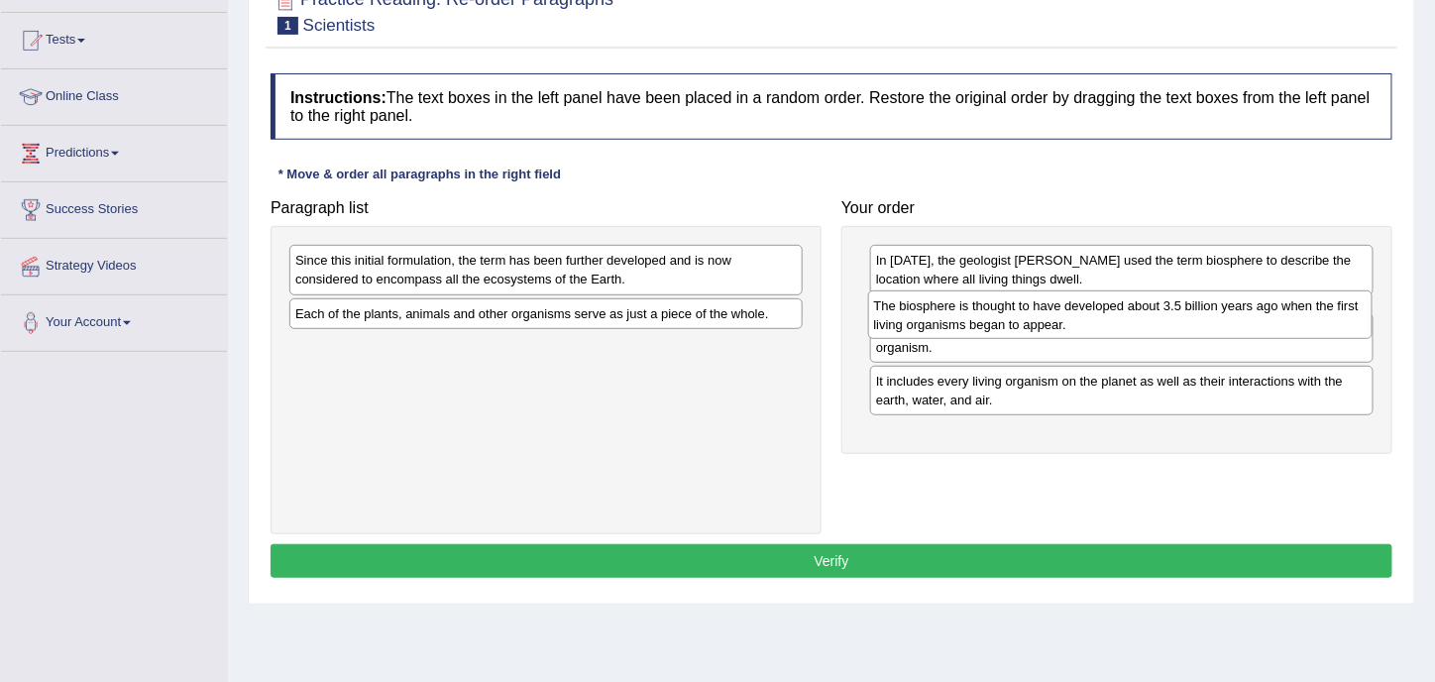
drag, startPoint x: 962, startPoint y: 434, endPoint x: 960, endPoint y: 324, distance: 110.0
click at [960, 324] on div "The biosphere is thought to have developed about 3.5 billion years ago when the…" at bounding box center [1121, 314] width 506 height 49
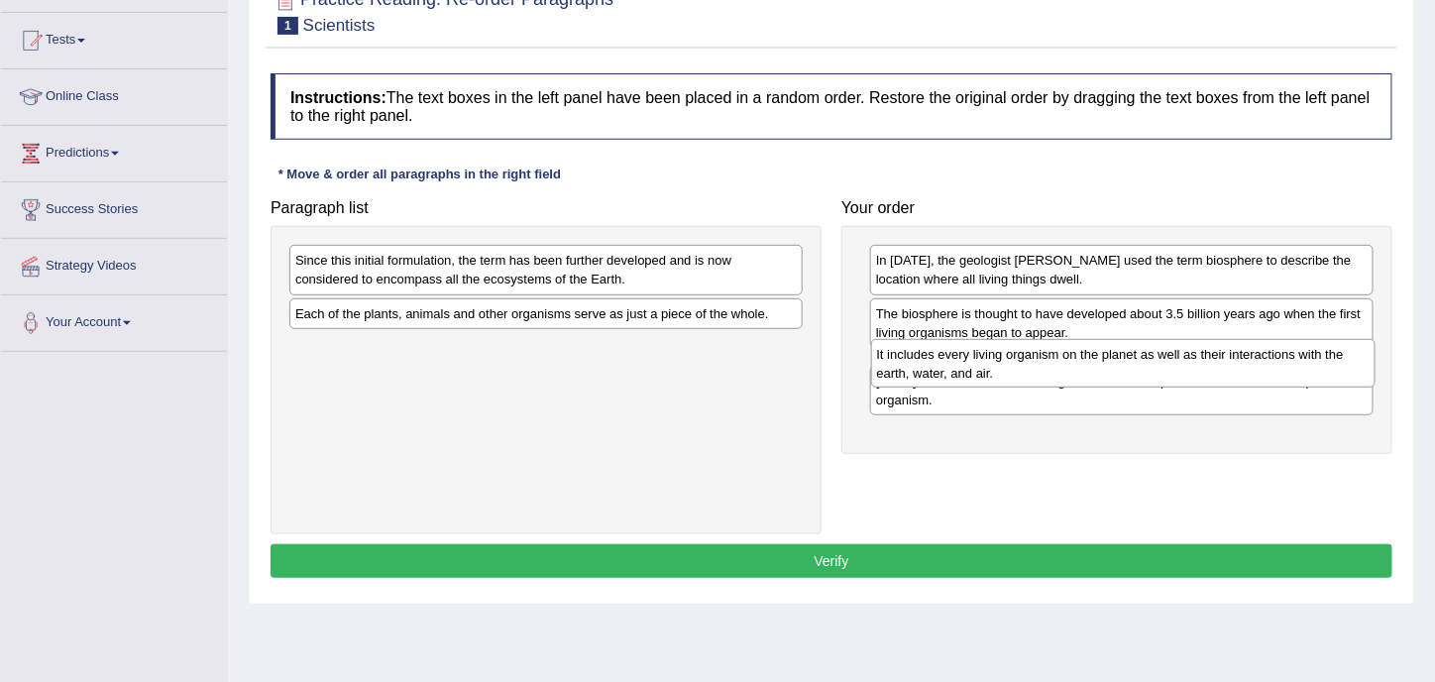
drag, startPoint x: 944, startPoint y: 423, endPoint x: 945, endPoint y: 362, distance: 61.5
click at [945, 362] on div "It includes every living organism on the planet as well as their interactions w…" at bounding box center [1124, 363] width 506 height 49
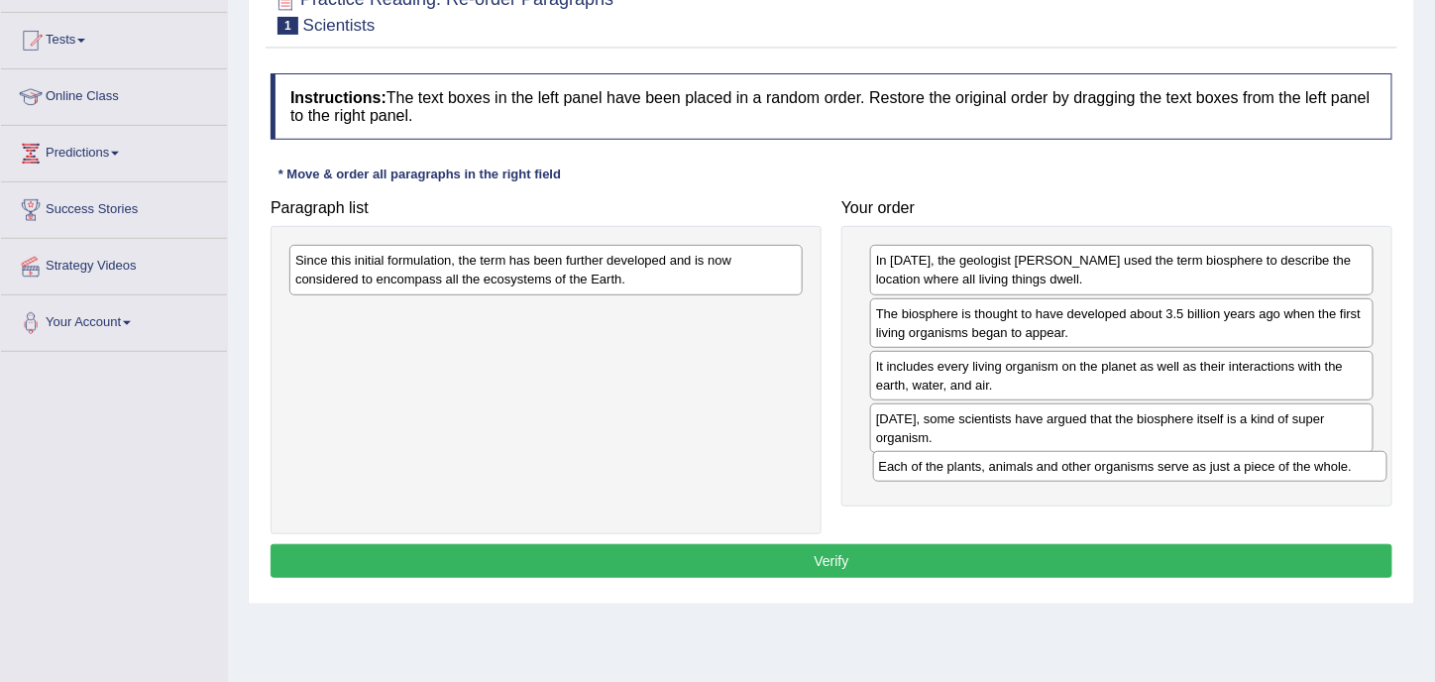
drag, startPoint x: 385, startPoint y: 307, endPoint x: 966, endPoint y: 464, distance: 602.6
click at [967, 463] on div "Each of the plants, animals and other organisms serve as just a piece of the wh…" at bounding box center [1130, 466] width 515 height 30
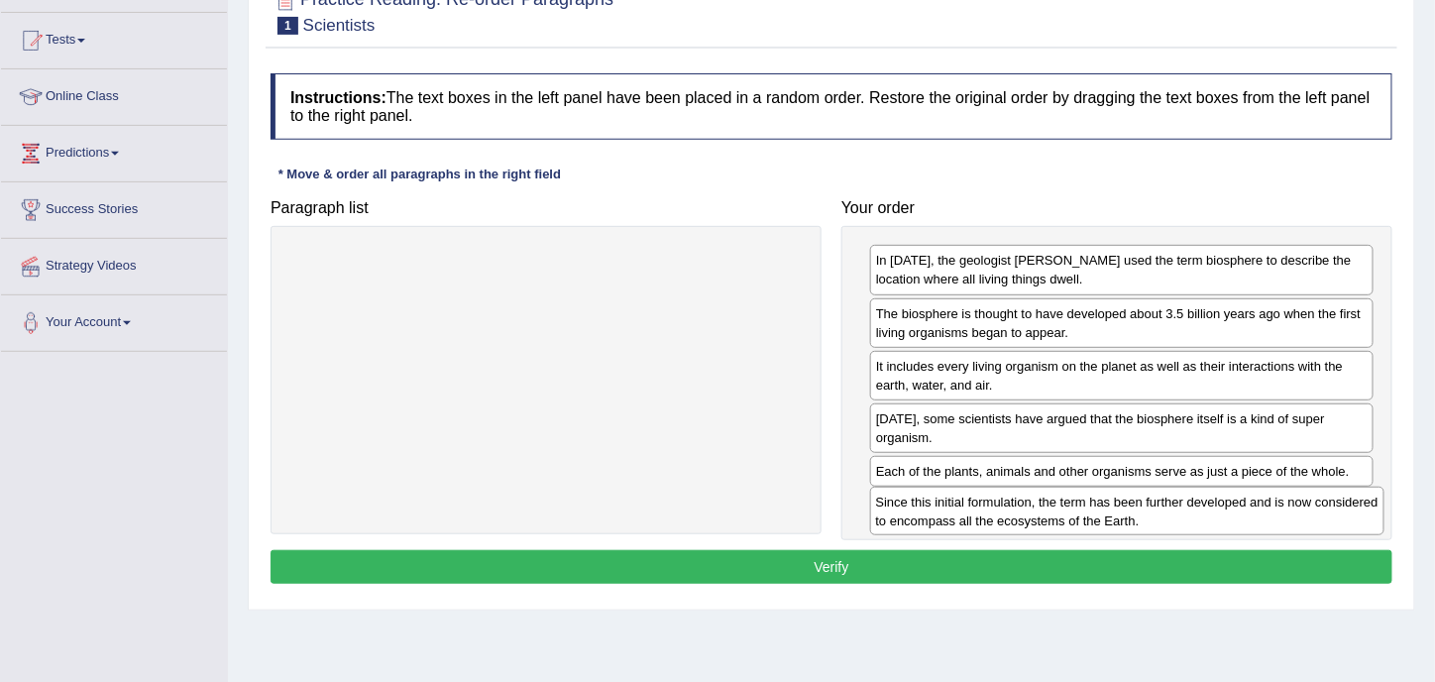
drag, startPoint x: 430, startPoint y: 268, endPoint x: 1011, endPoint y: 510, distance: 629.2
click at [1011, 510] on div "Since this initial formulation, the term has been further developed and is now …" at bounding box center [1127, 511] width 515 height 49
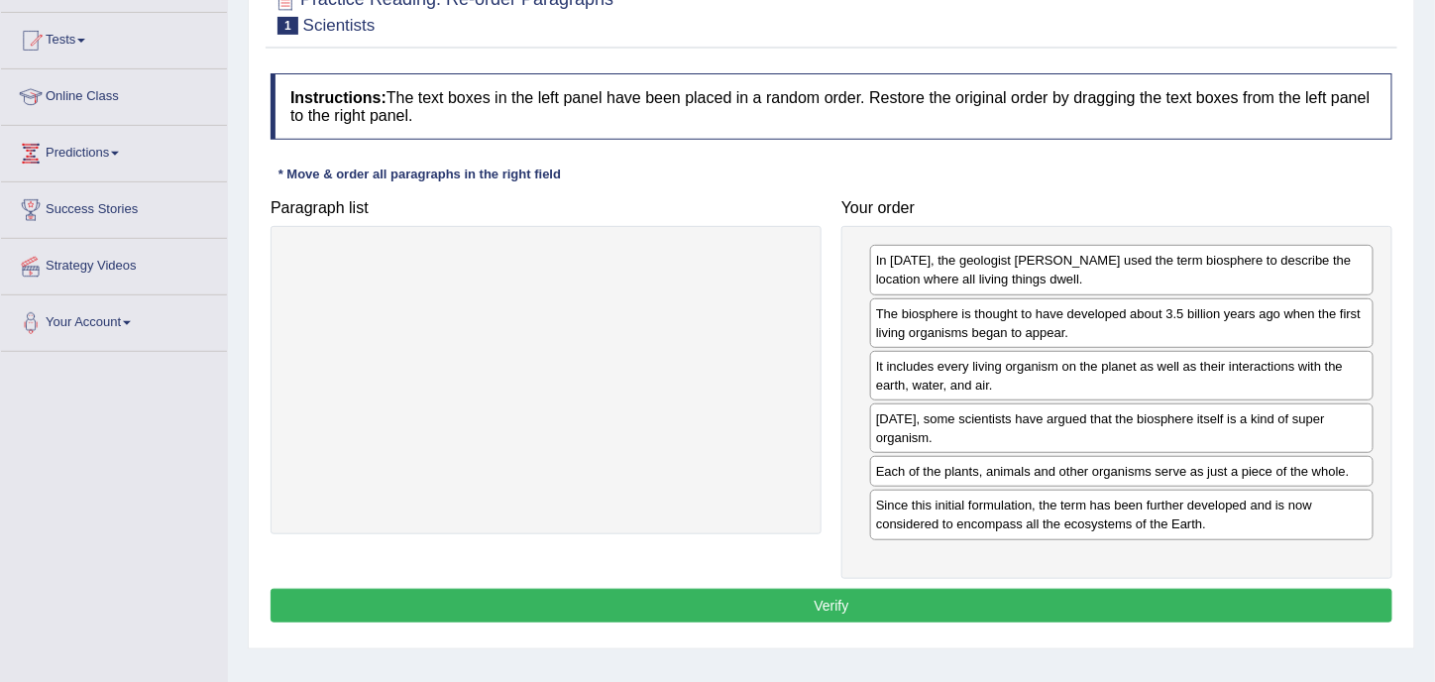
click at [932, 368] on div "It includes every living organism on the planet as well as their interactions w…" at bounding box center [1122, 376] width 504 height 50
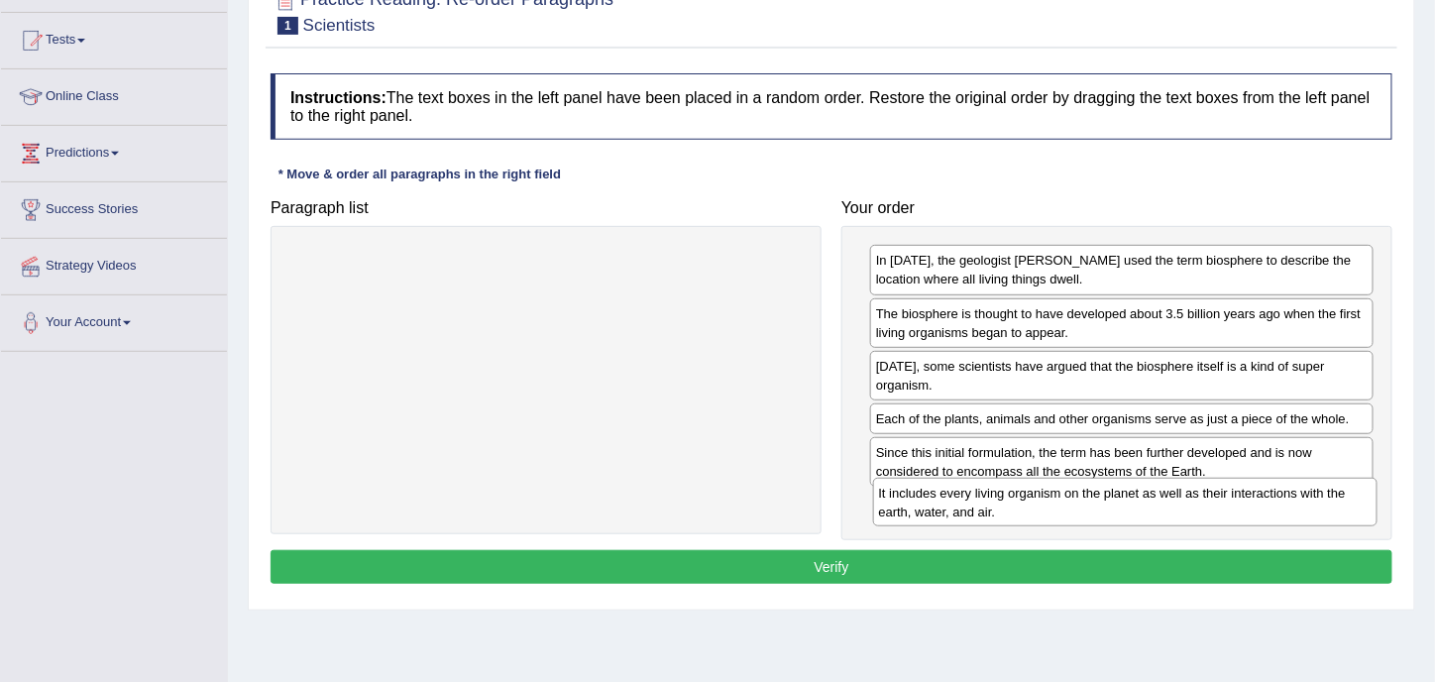
drag, startPoint x: 929, startPoint y: 368, endPoint x: 932, endPoint y: 497, distance: 128.9
click at [932, 497] on div "It includes every living organism on the planet as well as their interactions w…" at bounding box center [1126, 502] width 506 height 49
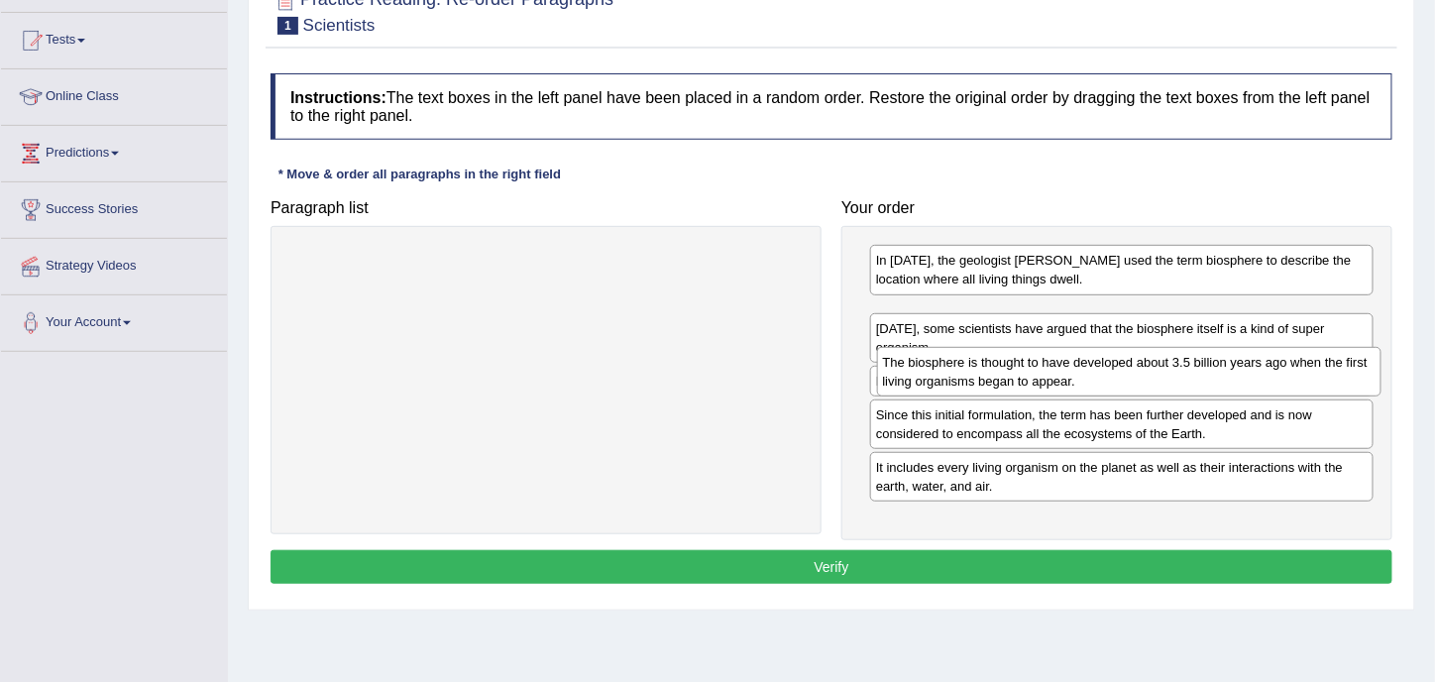
drag, startPoint x: 992, startPoint y: 320, endPoint x: 999, endPoint y: 371, distance: 51.0
click at [999, 371] on div "The biosphere is thought to have developed about 3.5 billion years ago when the…" at bounding box center [1130, 371] width 506 height 49
click at [999, 371] on div "In 1875, the geologist Eduard Suess used the term biosphere to describe the loc…" at bounding box center [1117, 383] width 551 height 314
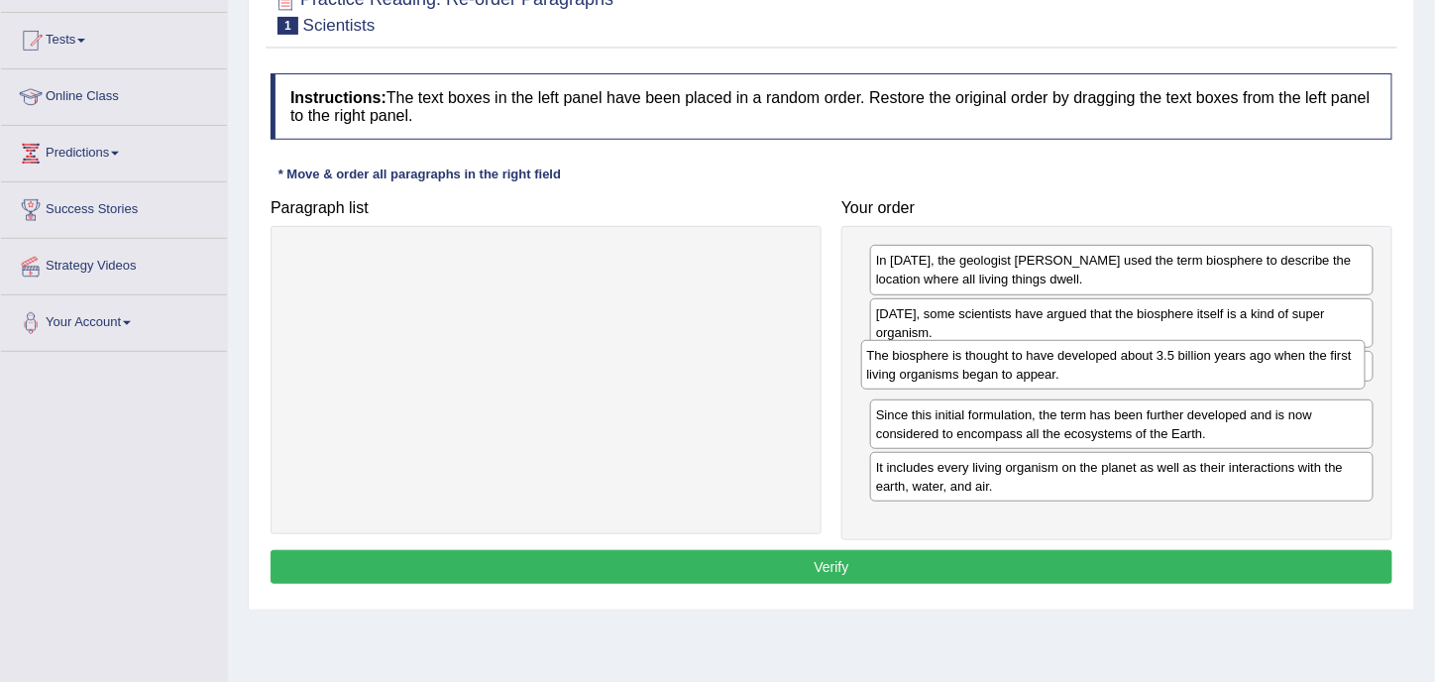
drag, startPoint x: 982, startPoint y: 319, endPoint x: 973, endPoint y: 363, distance: 44.5
click at [973, 363] on div "The biosphere is thought to have developed about 3.5 billion years ago when the…" at bounding box center [1114, 364] width 506 height 49
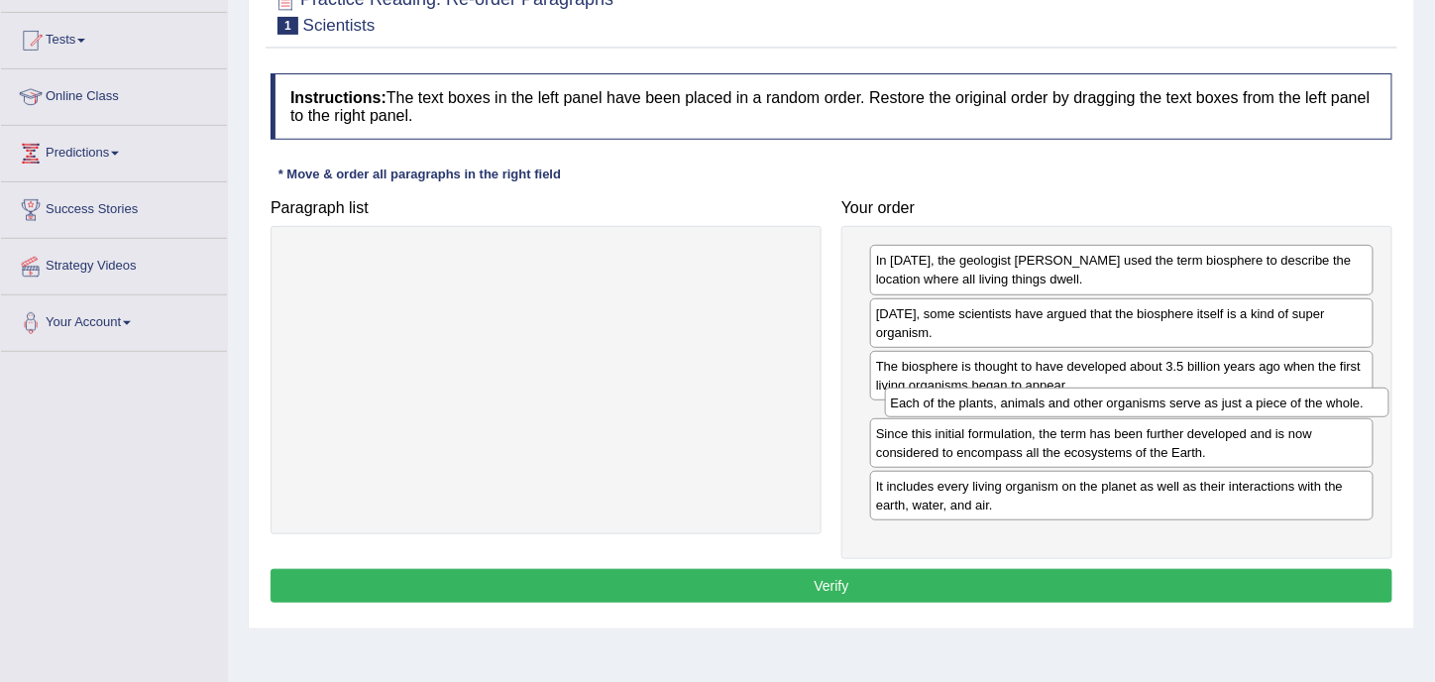
drag, startPoint x: 973, startPoint y: 363, endPoint x: 988, endPoint y: 401, distance: 41.4
click at [988, 401] on div "Each of the plants, animals and other organisms serve as just a piece of the wh…" at bounding box center [1138, 403] width 506 height 30
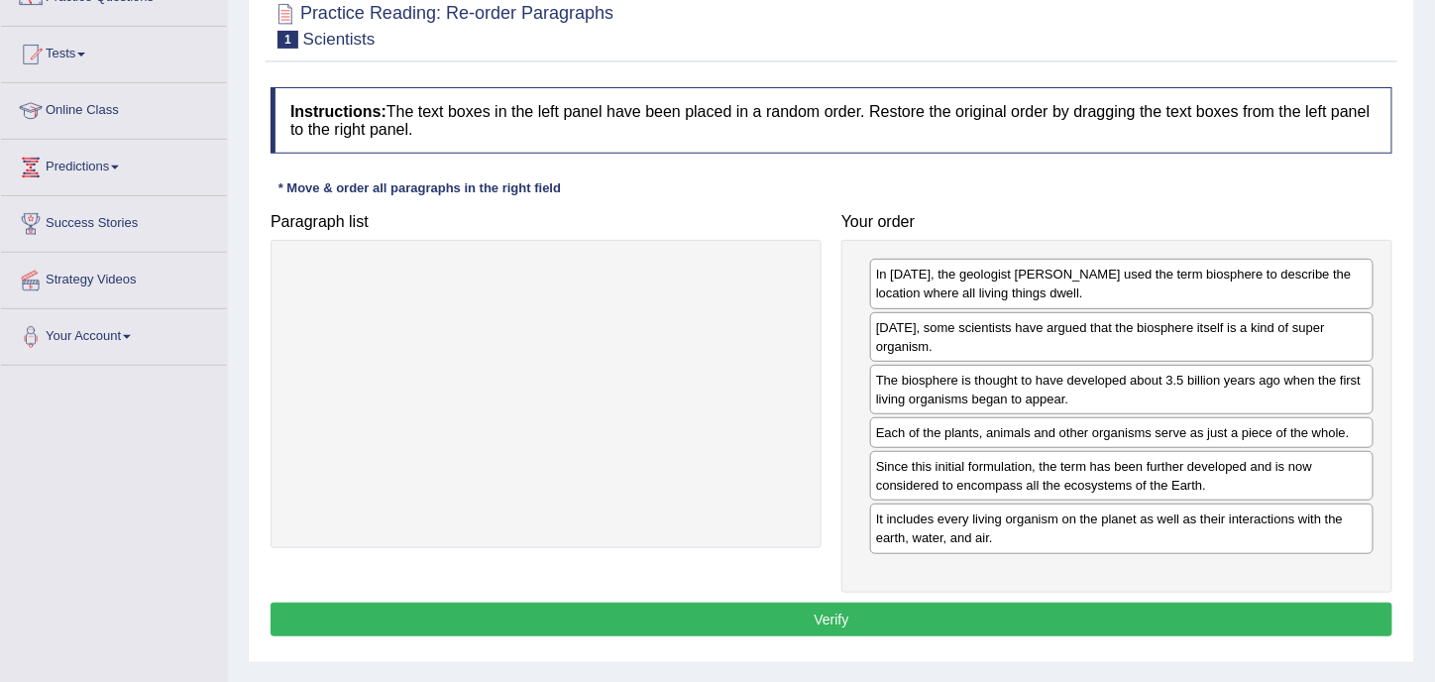
scroll to position [161, 0]
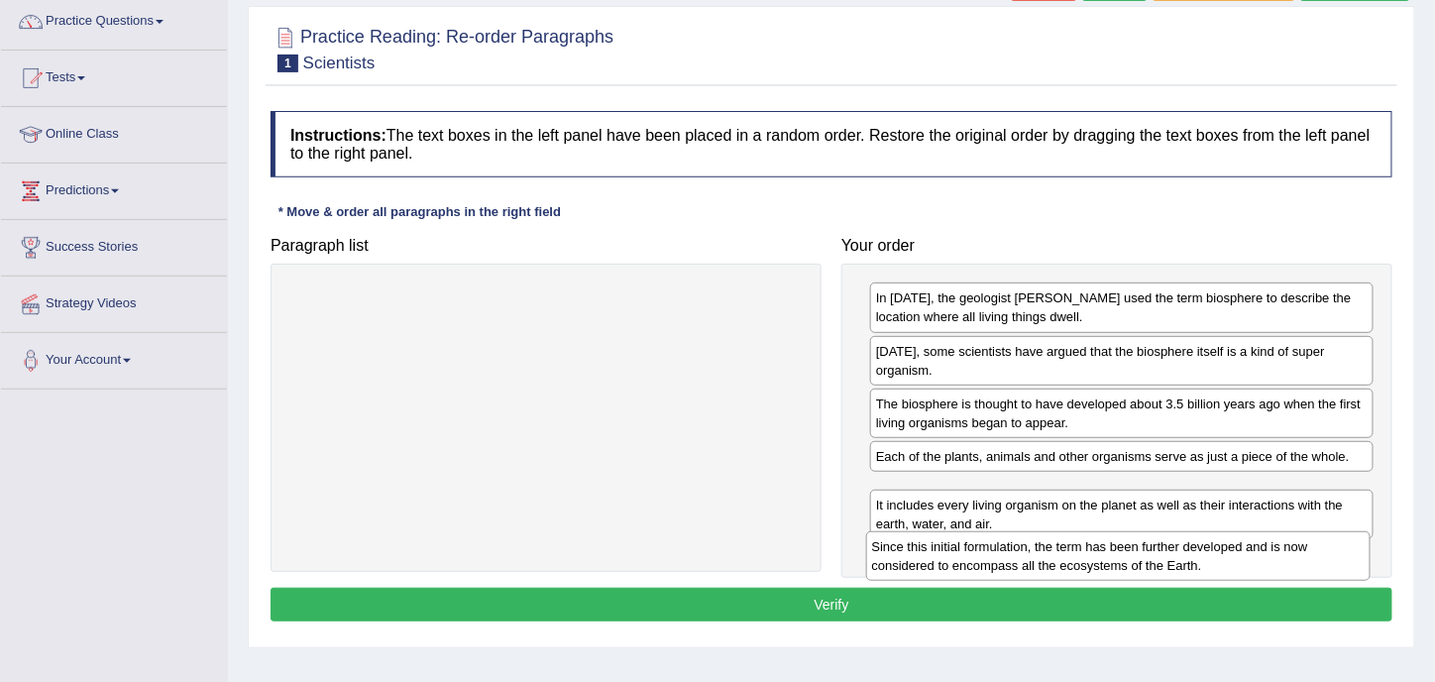
drag, startPoint x: 1036, startPoint y: 484, endPoint x: 1027, endPoint y: 542, distance: 59.2
click at [1027, 542] on div "Since this initial formulation, the term has been further developed and is now …" at bounding box center [1119, 555] width 506 height 49
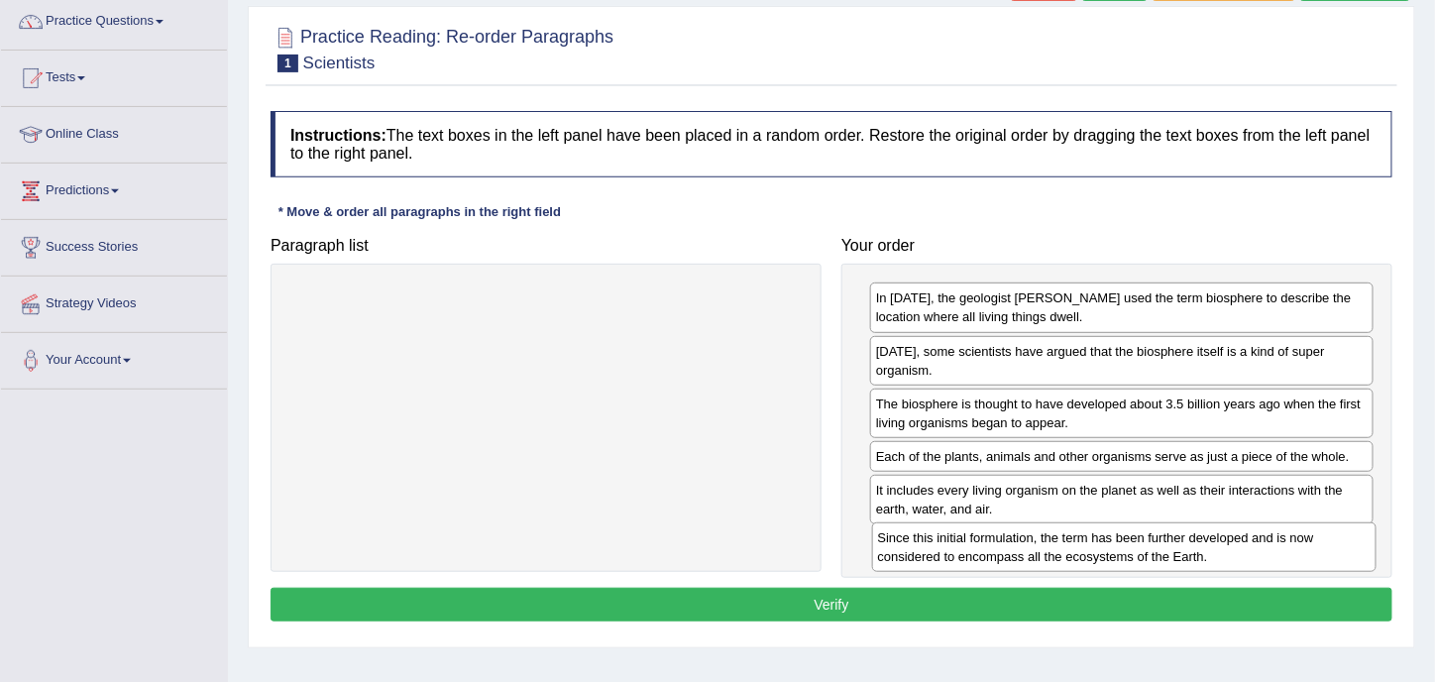
drag, startPoint x: 1003, startPoint y: 499, endPoint x: 1005, endPoint y: 549, distance: 50.6
click at [1005, 549] on div "Since this initial formulation, the term has been further developed and is now …" at bounding box center [1125, 546] width 506 height 49
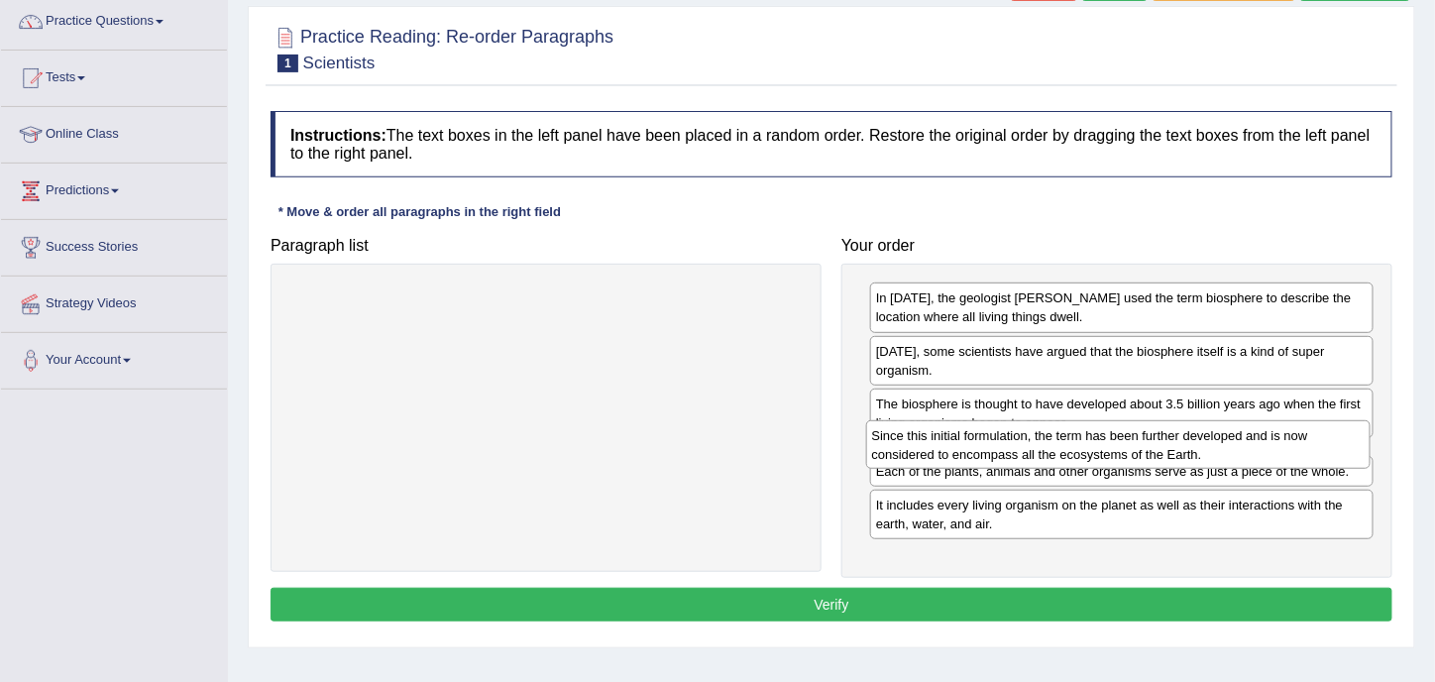
drag, startPoint x: 1164, startPoint y: 553, endPoint x: 1160, endPoint y: 451, distance: 102.2
click at [1160, 451] on div "Since this initial formulation, the term has been further developed and is now …" at bounding box center [1119, 444] width 506 height 49
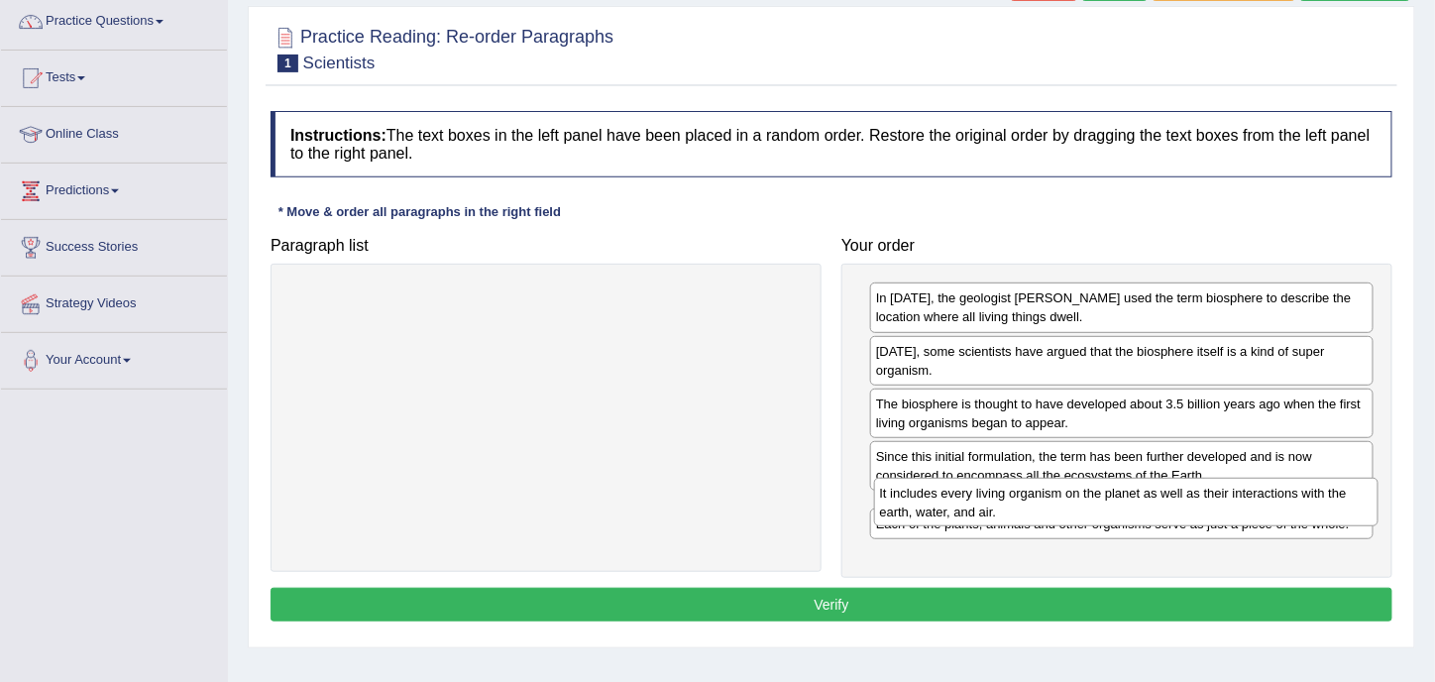
drag, startPoint x: 1007, startPoint y: 548, endPoint x: 1011, endPoint y: 502, distance: 46.8
click at [1011, 502] on div "It includes every living organism on the planet as well as their interactions w…" at bounding box center [1127, 502] width 506 height 49
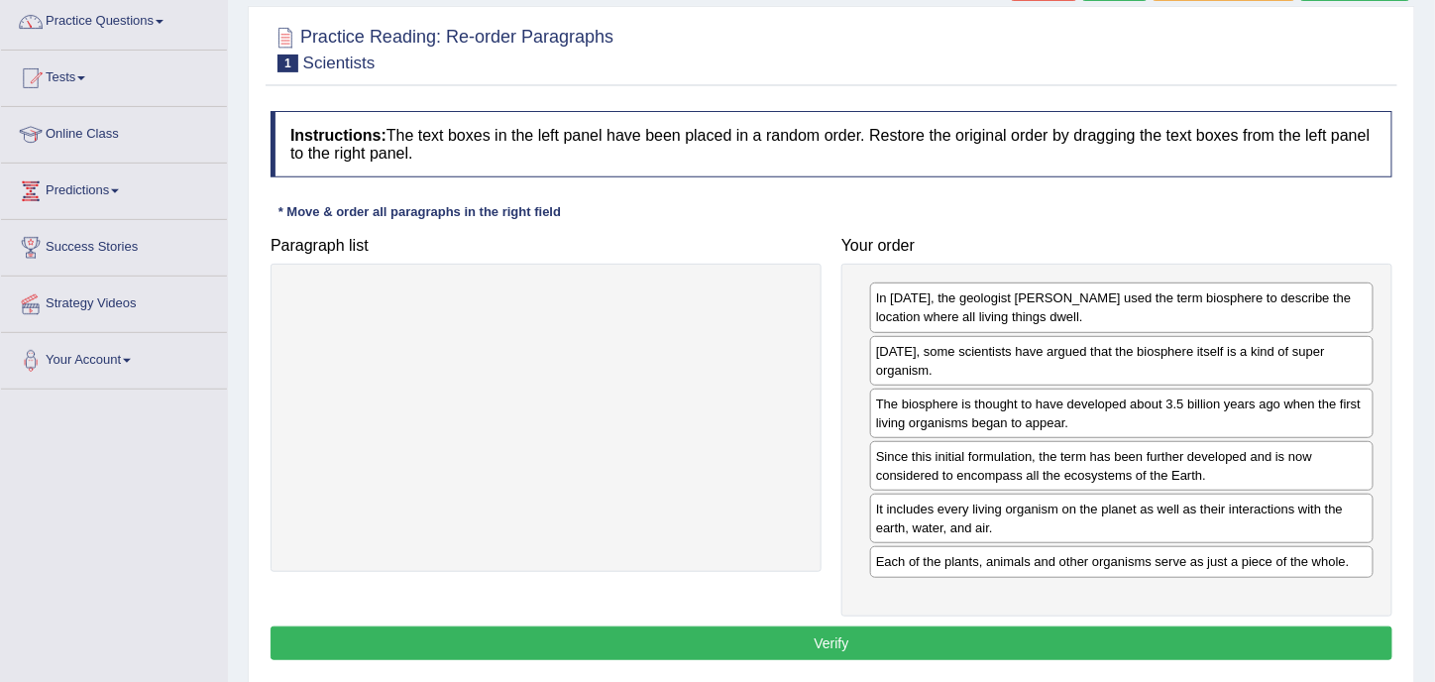
click at [802, 635] on button "Verify" at bounding box center [832, 643] width 1122 height 34
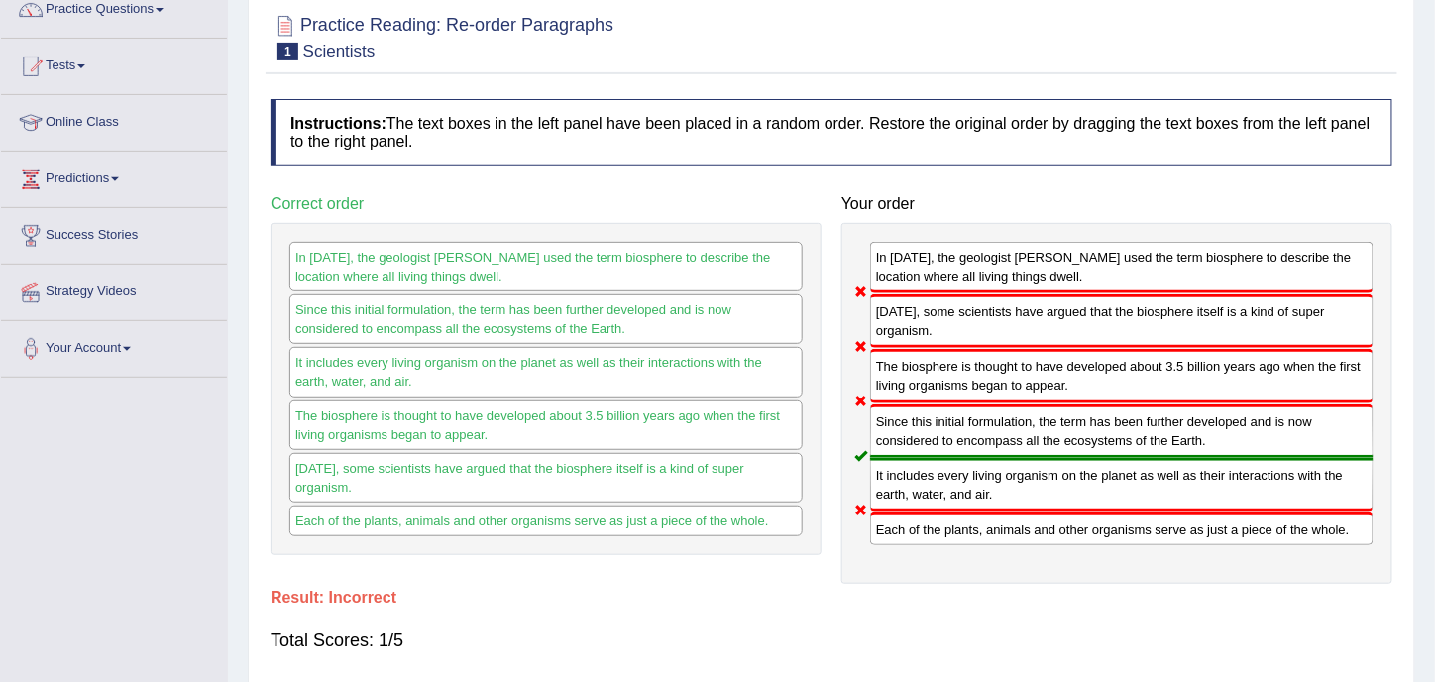
scroll to position [61, 0]
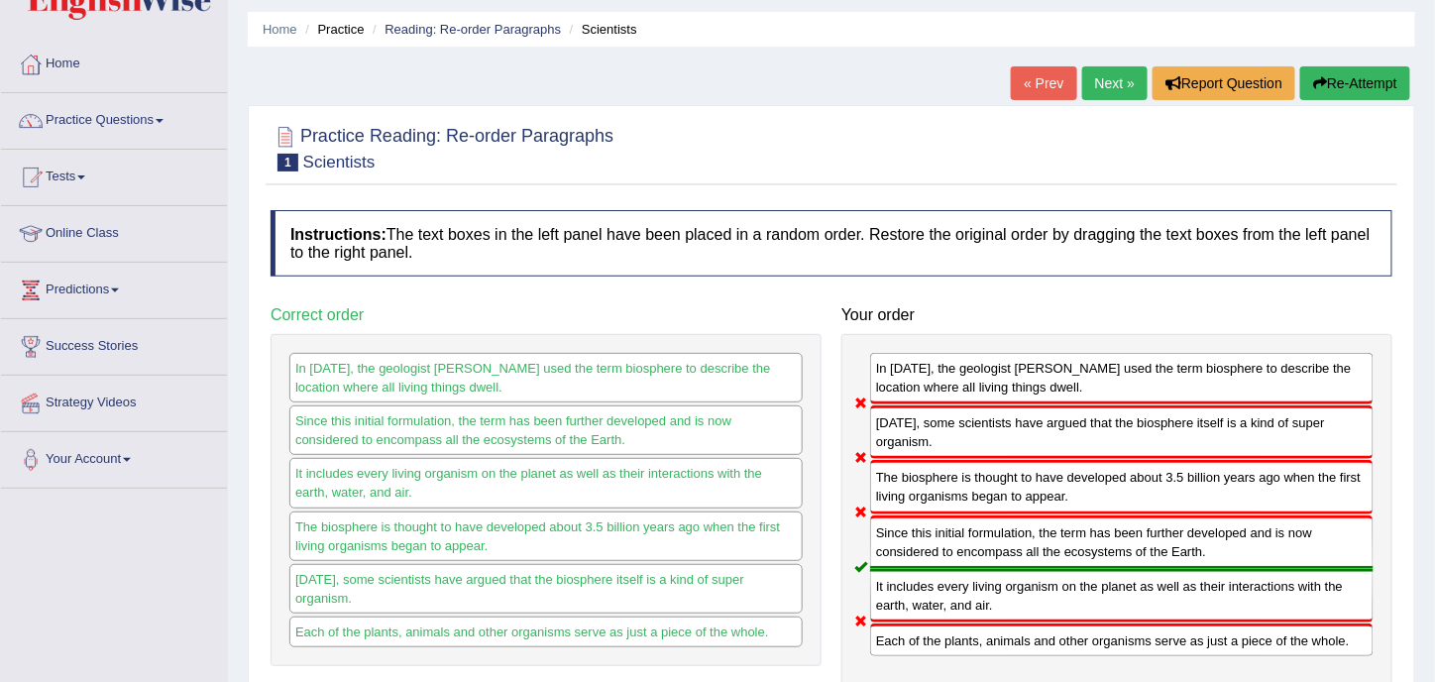
click at [1094, 82] on link "Next »" at bounding box center [1114, 83] width 65 height 34
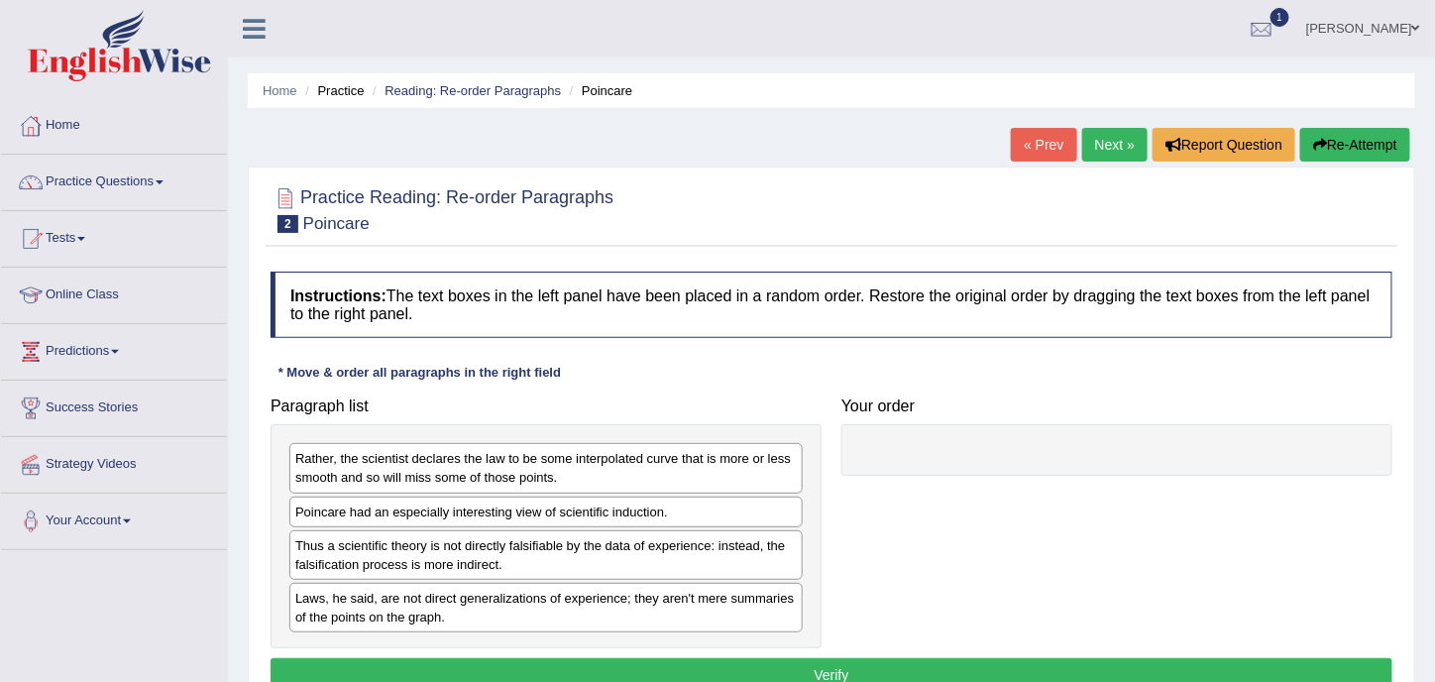
click at [1093, 139] on link "Next »" at bounding box center [1114, 145] width 65 height 34
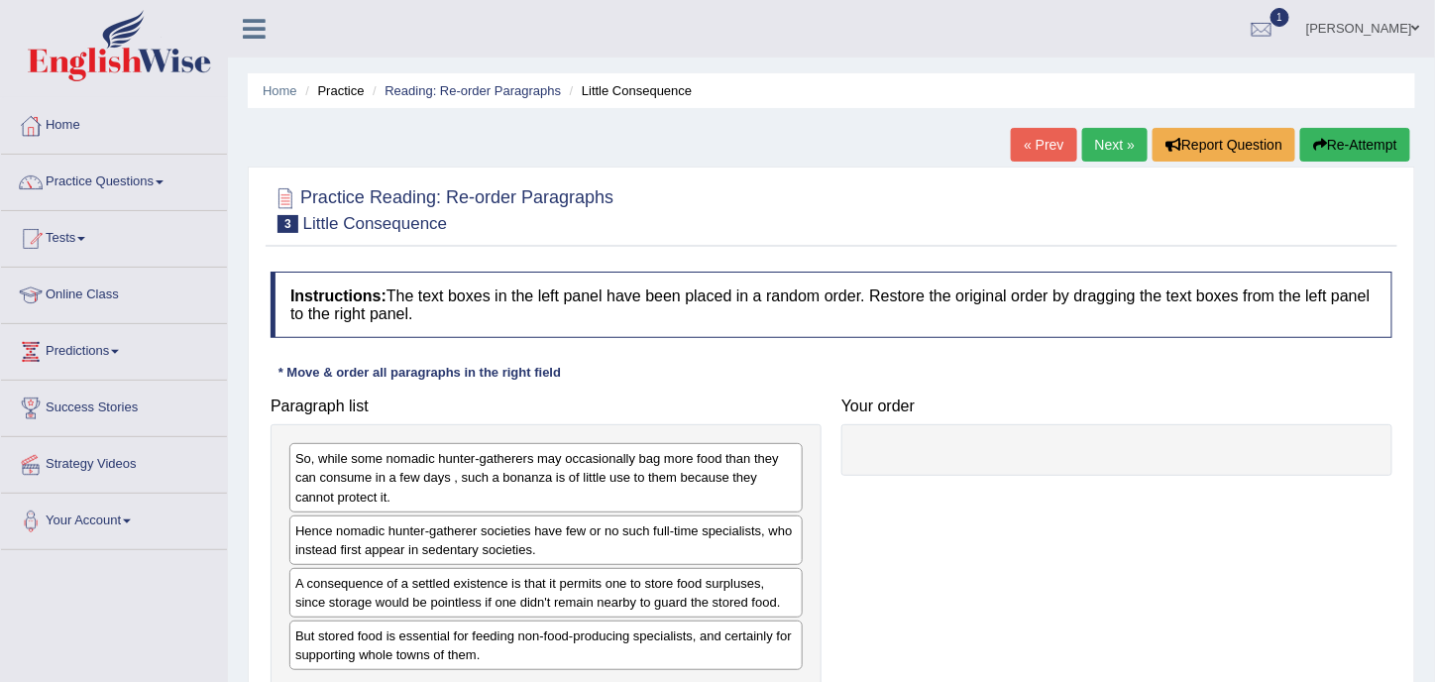
scroll to position [99, 0]
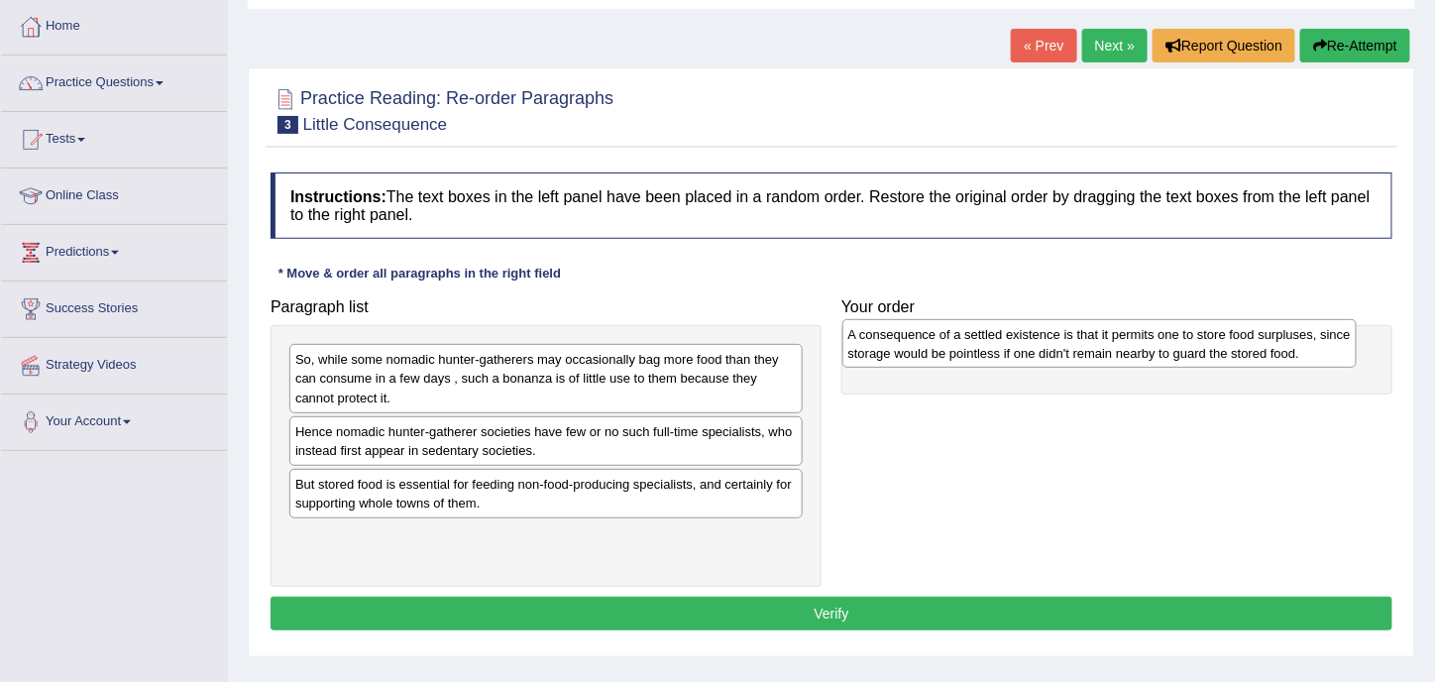
drag, startPoint x: 468, startPoint y: 485, endPoint x: 1021, endPoint y: 337, distance: 572.5
click at [1021, 337] on div "A consequence of a settled existence is that it permits one to store food surpl…" at bounding box center [1100, 343] width 515 height 49
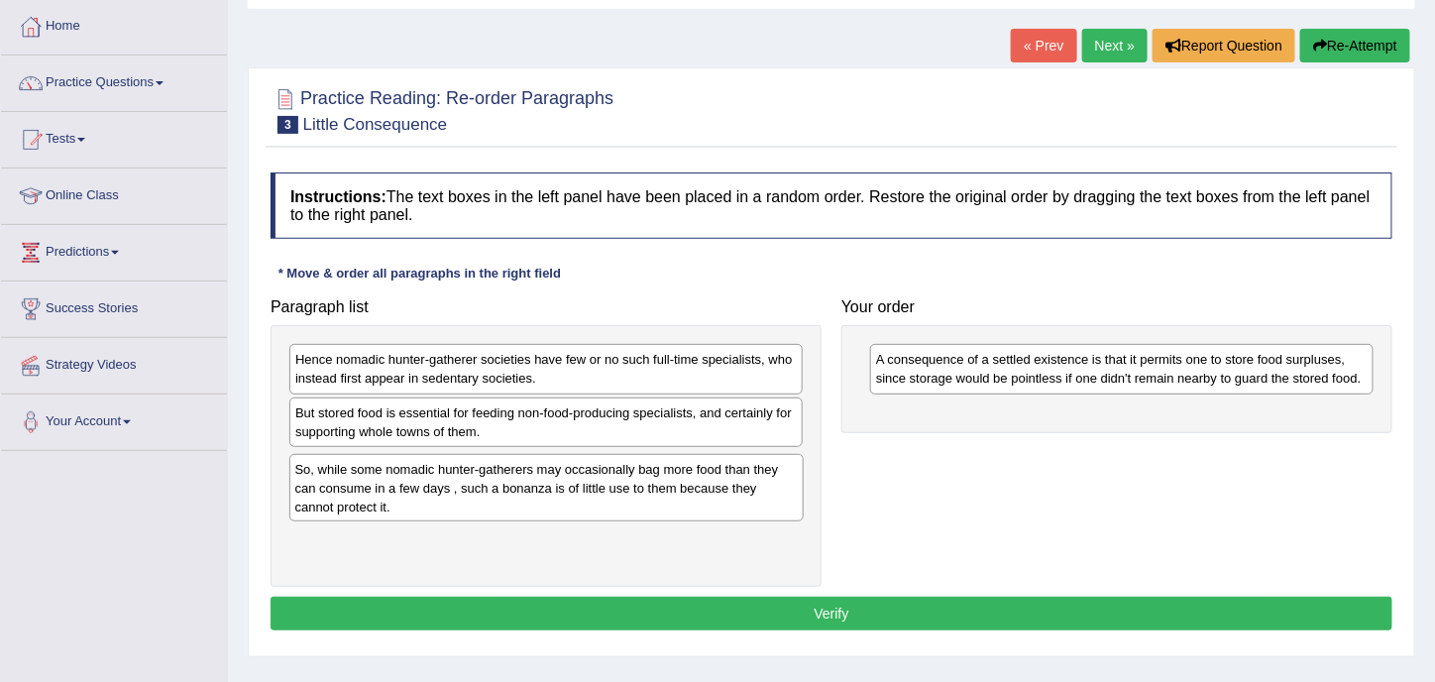
drag, startPoint x: 375, startPoint y: 372, endPoint x: 375, endPoint y: 482, distance: 110.0
click at [375, 482] on div "So, while some nomadic hunter-gatherers may occasionally bag more food than the…" at bounding box center [546, 487] width 515 height 67
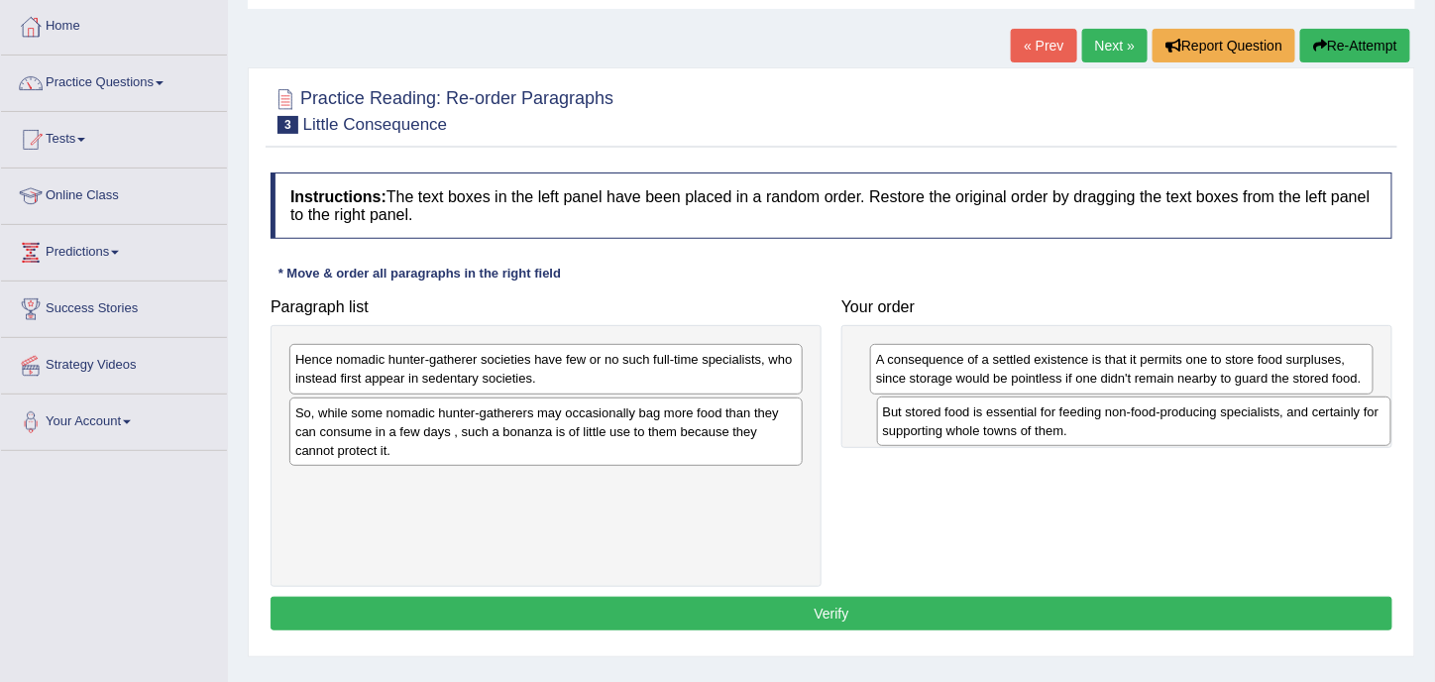
drag, startPoint x: 404, startPoint y: 421, endPoint x: 992, endPoint y: 422, distance: 587.8
click at [992, 422] on div "But stored food is essential for feeding non-food-producing specialists, and ce…" at bounding box center [1134, 420] width 515 height 49
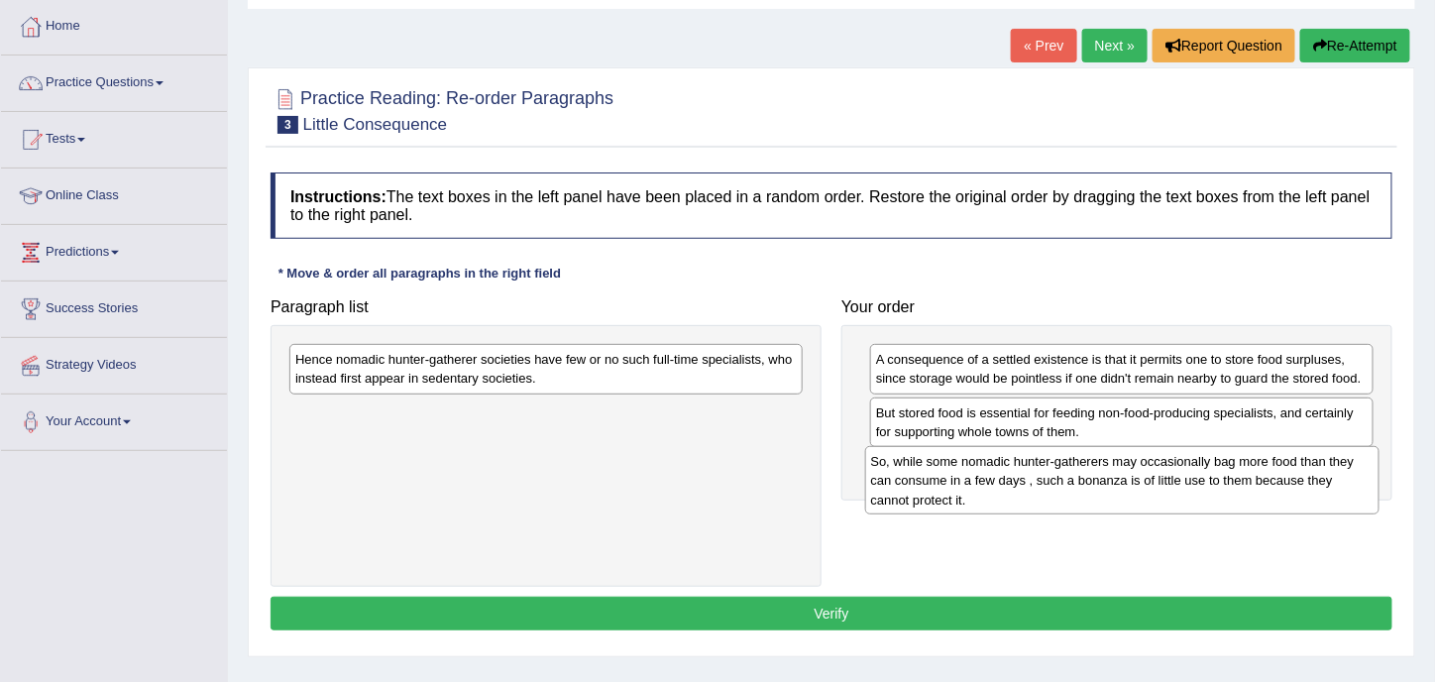
drag, startPoint x: 446, startPoint y: 430, endPoint x: 1011, endPoint y: 484, distance: 567.5
click at [1012, 483] on div "So, while some nomadic hunter-gatherers may occasionally bag more food than the…" at bounding box center [1122, 479] width 515 height 67
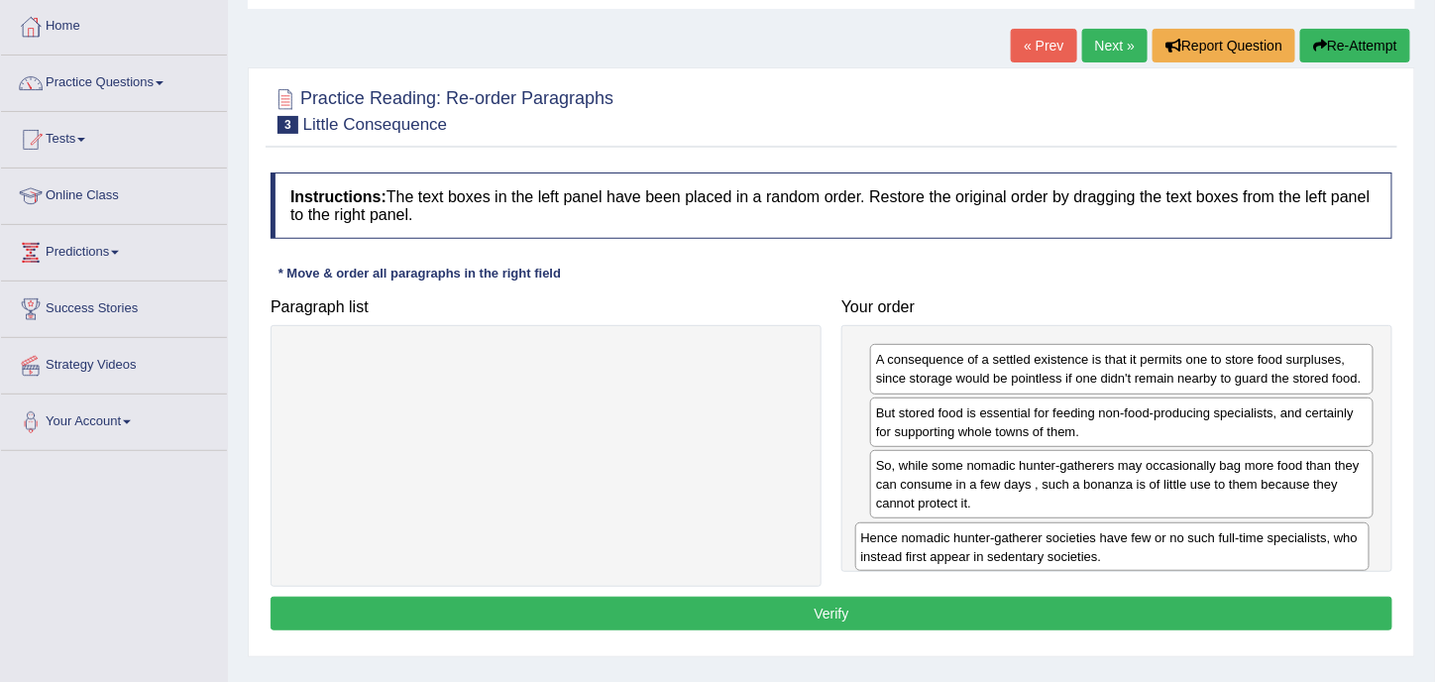
drag, startPoint x: 485, startPoint y: 367, endPoint x: 1065, endPoint y: 543, distance: 606.1
click at [1065, 543] on div "Hence nomadic hunter-gatherer societies have few or no such full-time specialis…" at bounding box center [1112, 546] width 515 height 49
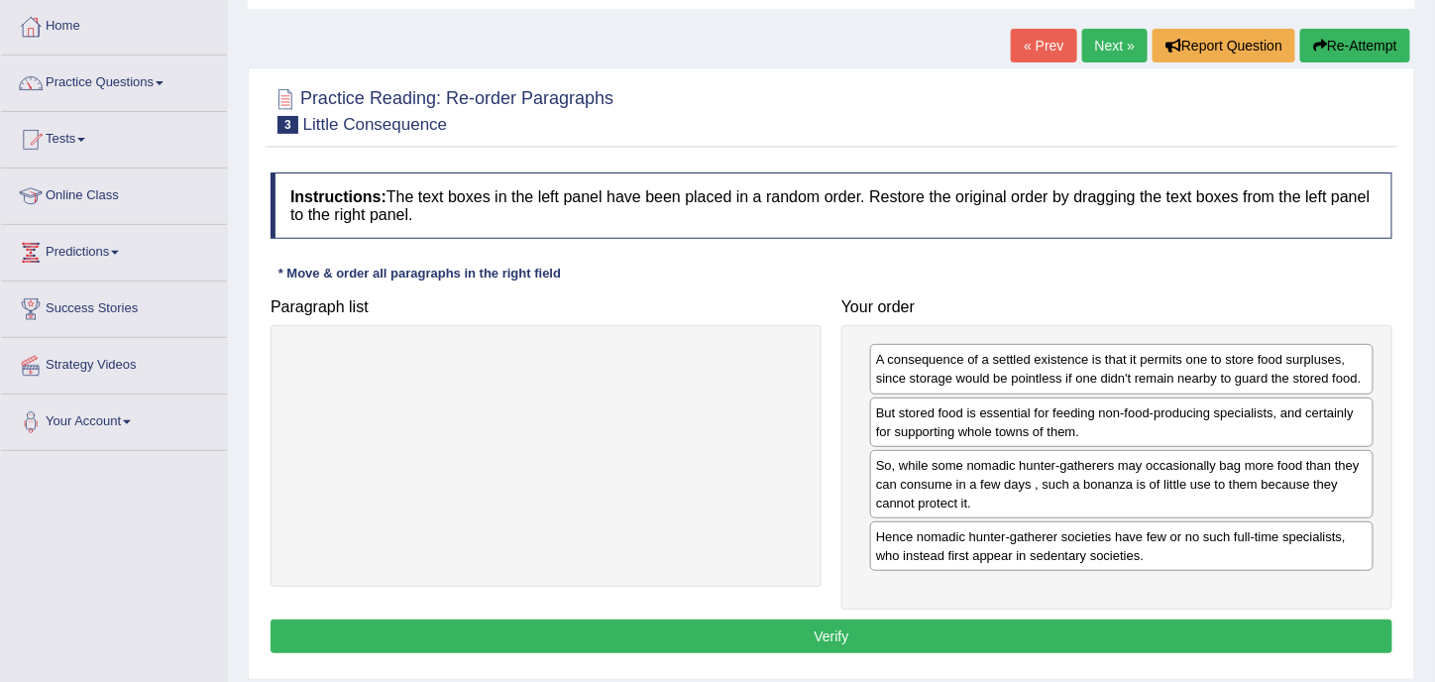
scroll to position [198, 0]
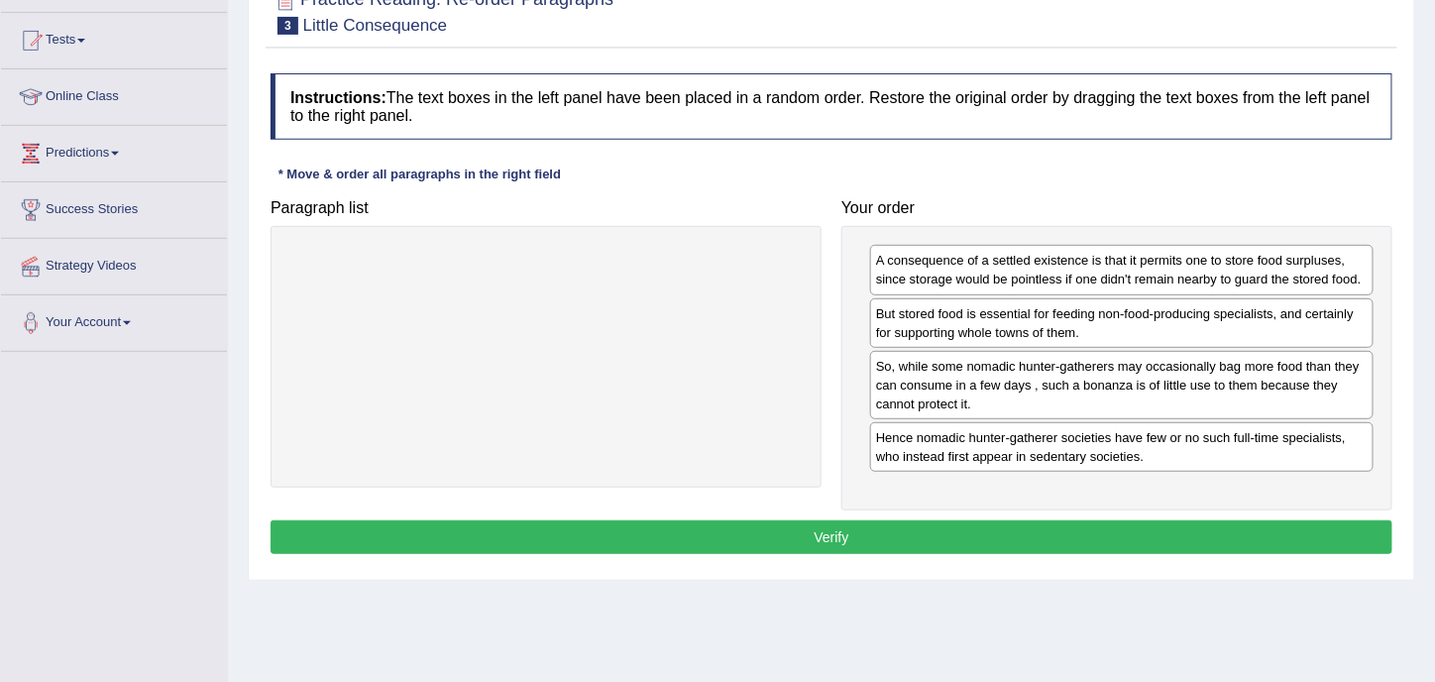
click at [872, 534] on button "Verify" at bounding box center [832, 537] width 1122 height 34
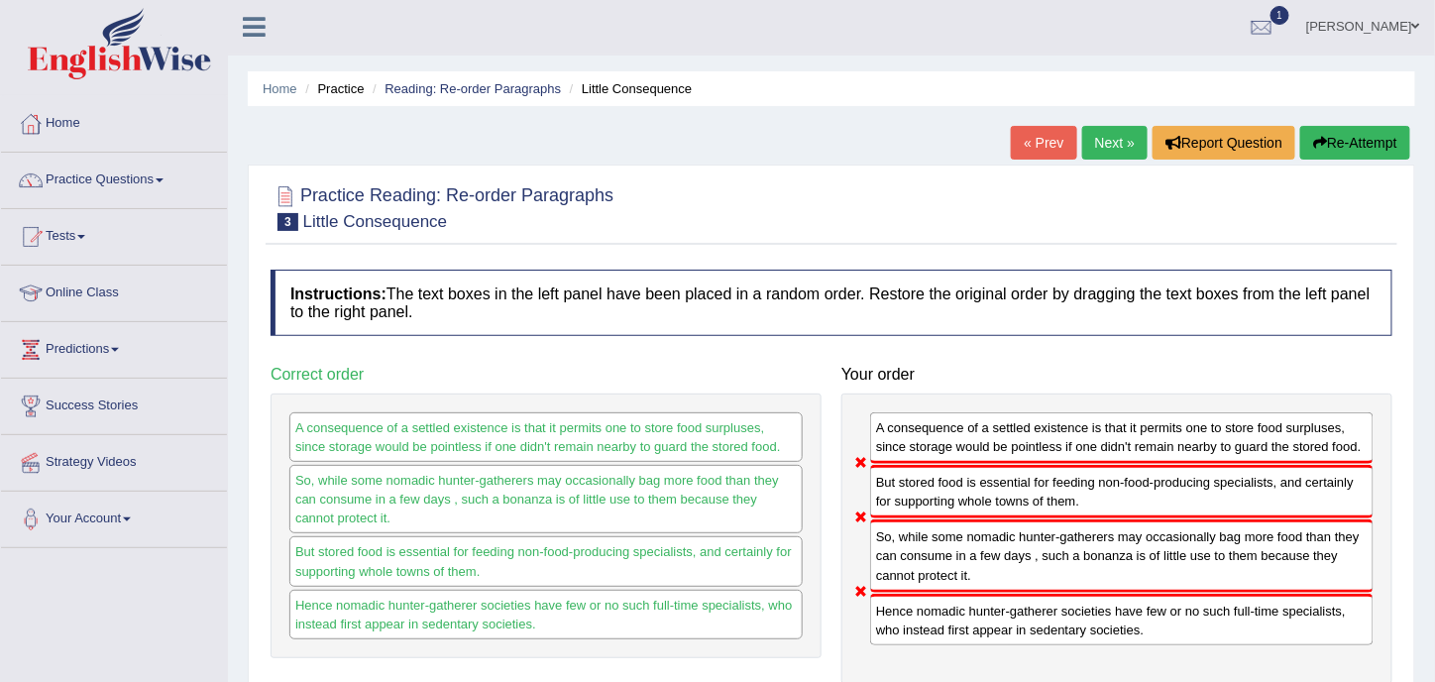
scroll to position [0, 0]
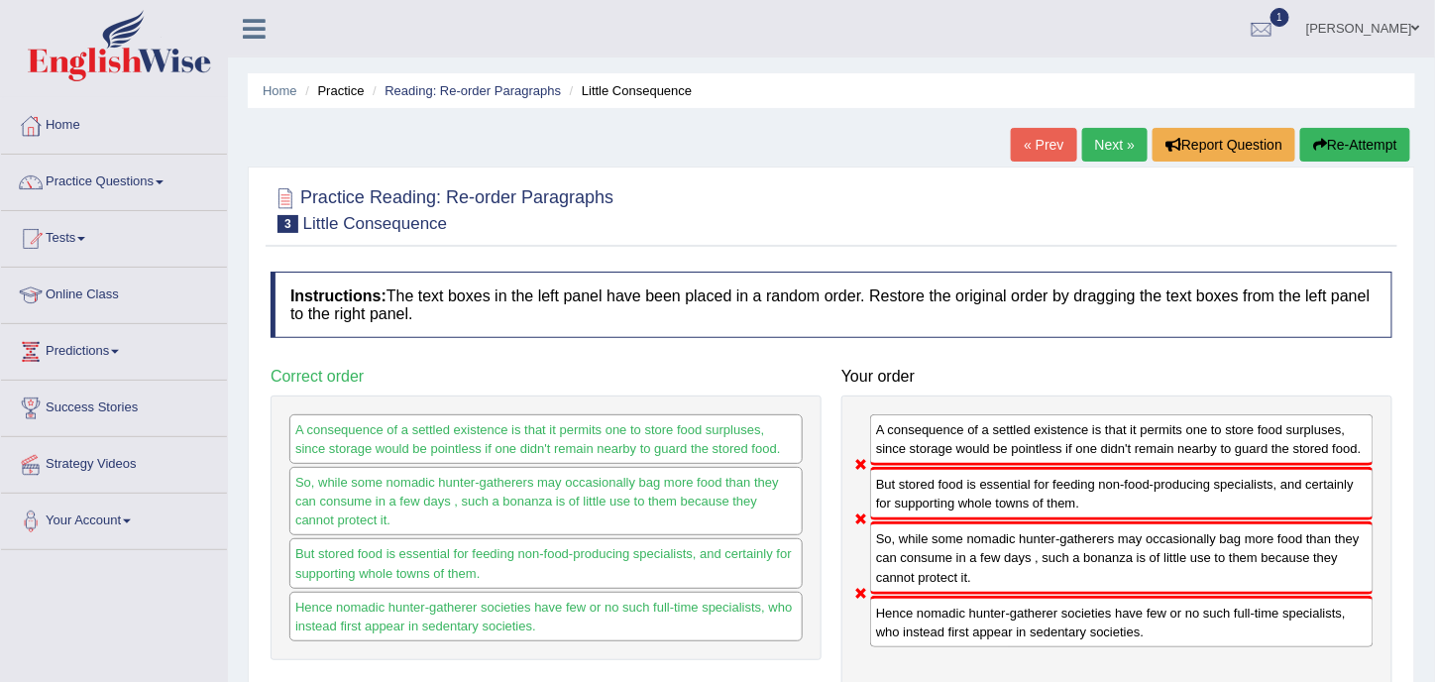
click at [1111, 156] on link "Next »" at bounding box center [1114, 145] width 65 height 34
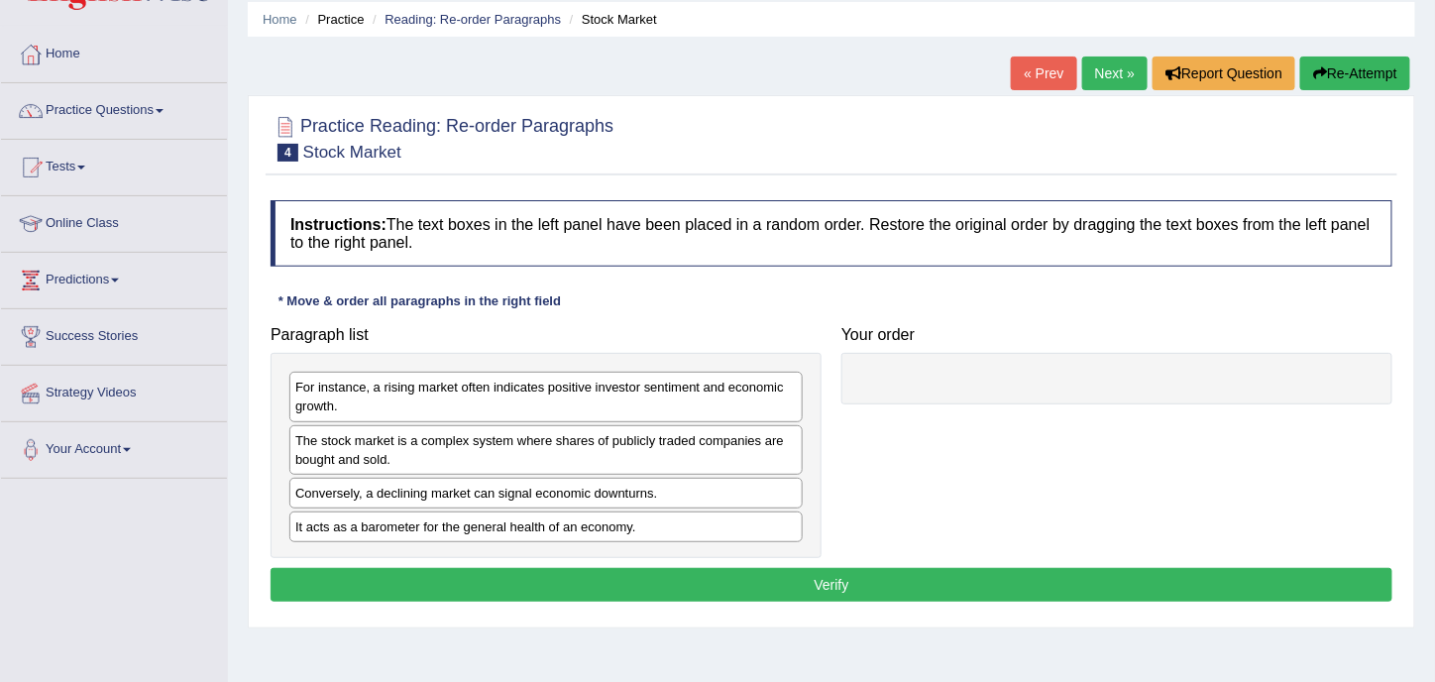
scroll to position [99, 0]
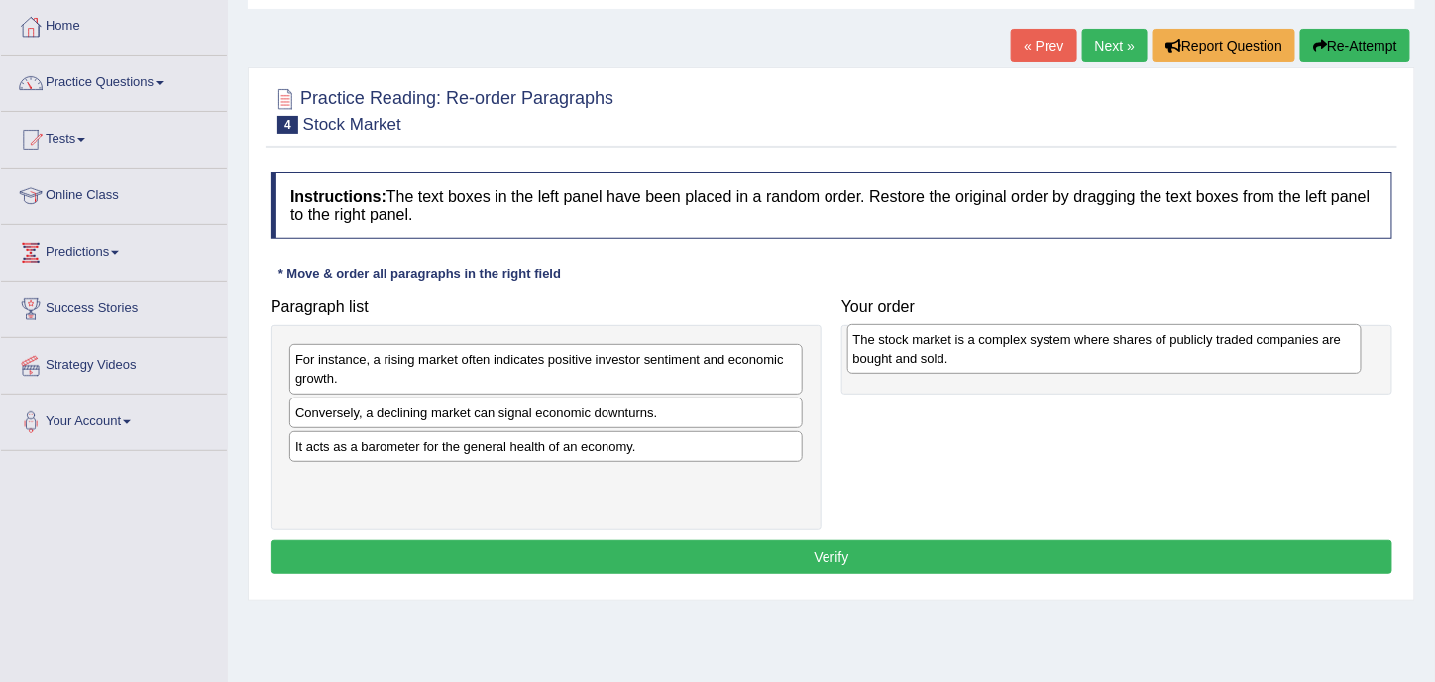
drag, startPoint x: 579, startPoint y: 422, endPoint x: 1170, endPoint y: 353, distance: 594.8
click at [1170, 353] on div "The stock market is a complex system where shares of publicly traded companies …" at bounding box center [1105, 348] width 515 height 49
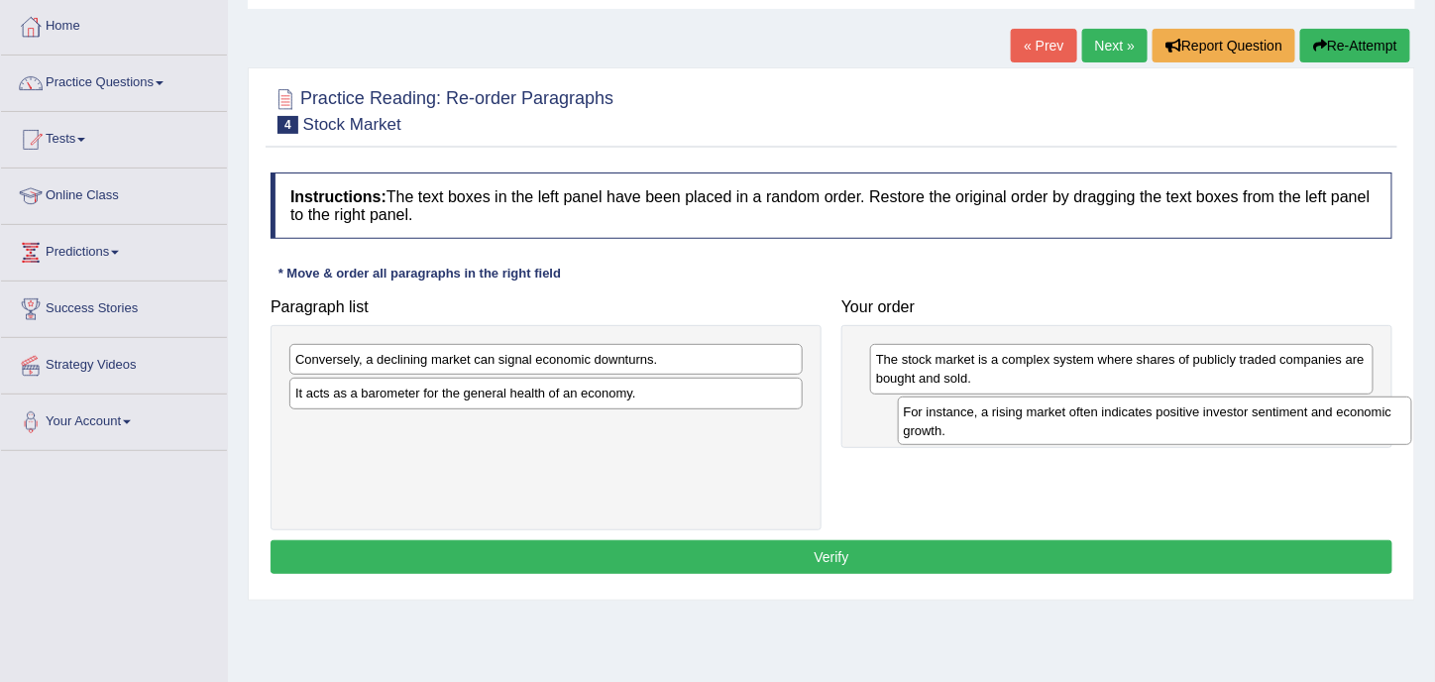
drag, startPoint x: 444, startPoint y: 366, endPoint x: 1053, endPoint y: 418, distance: 610.9
click at [1053, 418] on div "For instance, a rising market often indicates positive investor sentiment and e…" at bounding box center [1155, 420] width 515 height 49
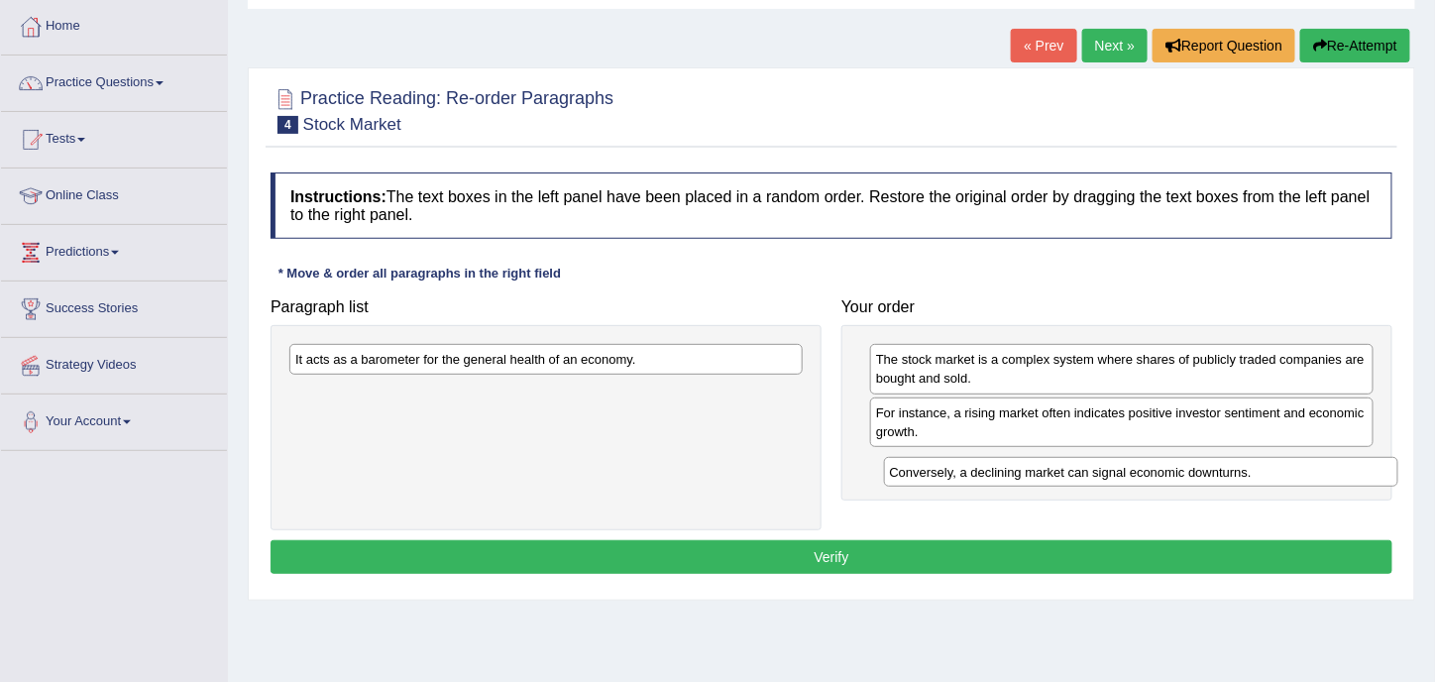
drag, startPoint x: 381, startPoint y: 362, endPoint x: 969, endPoint y: 474, distance: 599.4
click at [969, 474] on div "Conversely, a declining market can signal economic downturns." at bounding box center [1141, 472] width 515 height 30
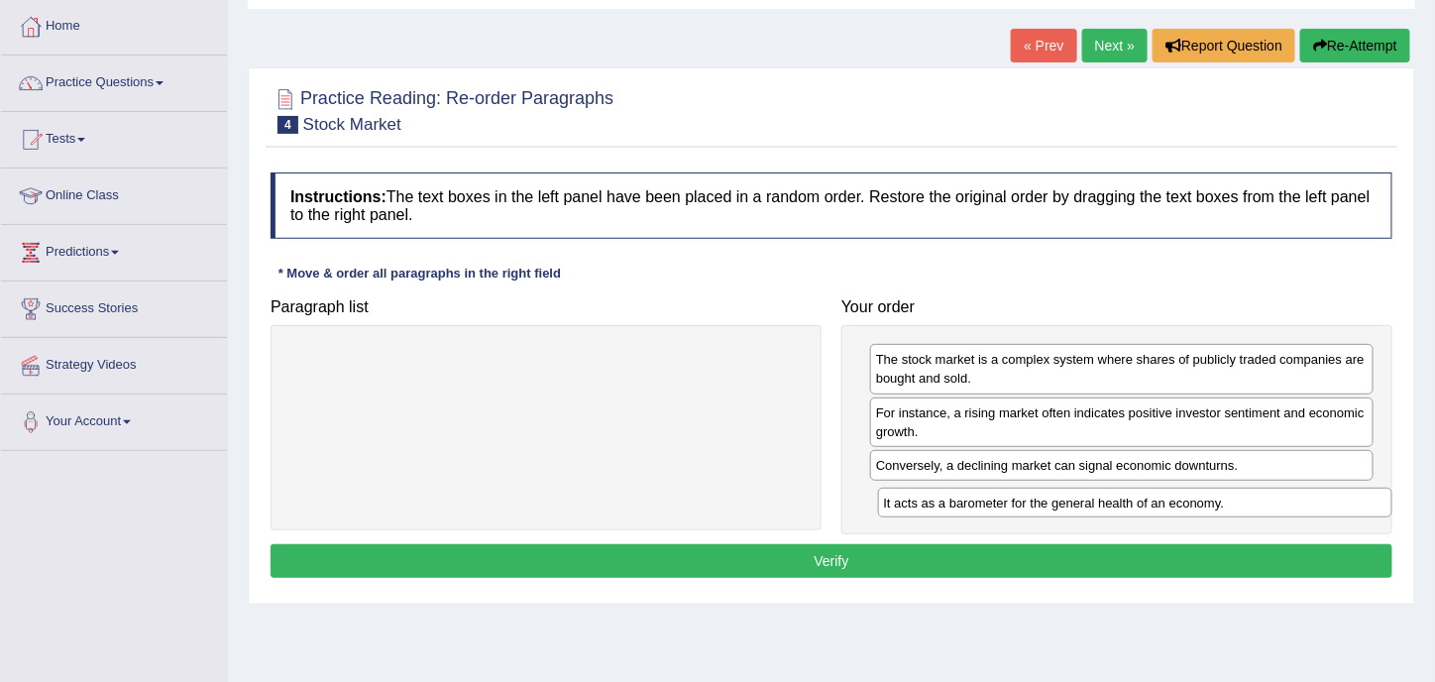
drag, startPoint x: 523, startPoint y: 361, endPoint x: 1111, endPoint y: 505, distance: 605.1
click at [1111, 505] on div "It acts as a barometer for the general health of an economy." at bounding box center [1135, 503] width 515 height 30
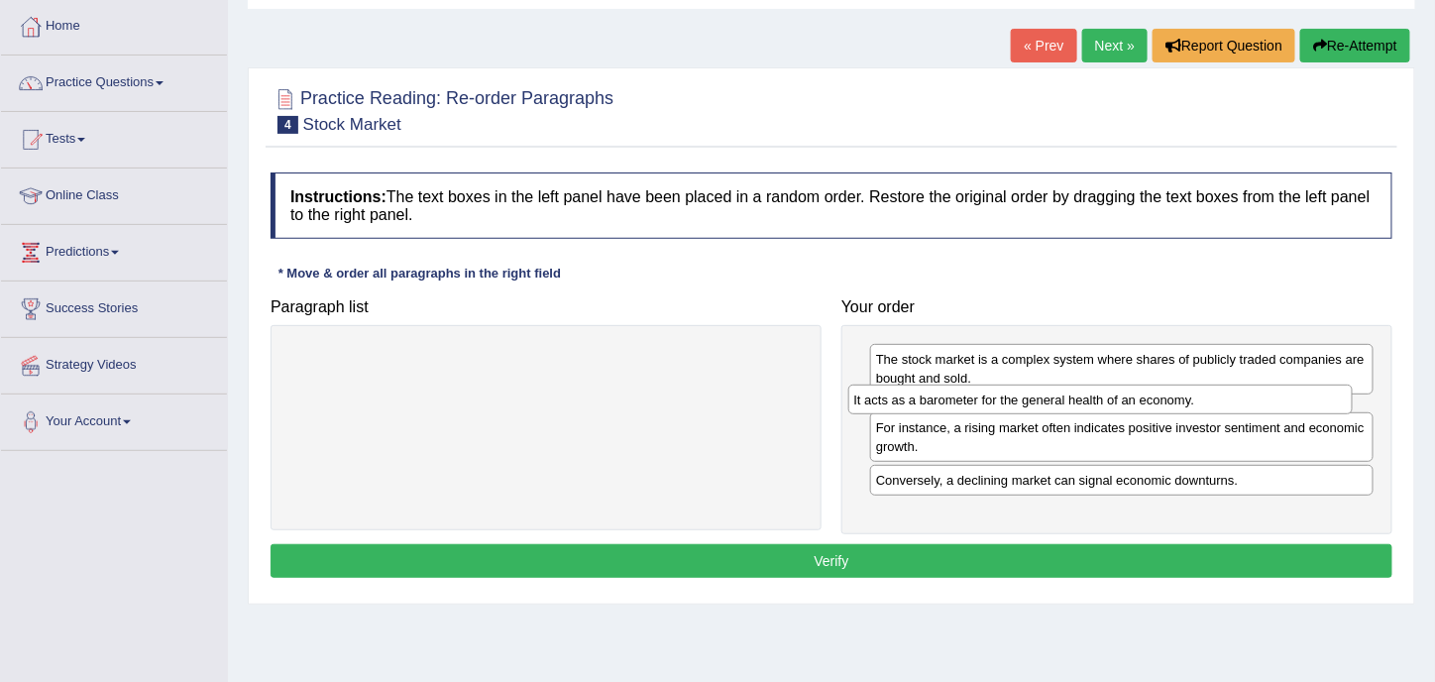
drag, startPoint x: 1071, startPoint y: 493, endPoint x: 1071, endPoint y: 398, distance: 94.2
click at [1071, 398] on div "It acts as a barometer for the general health of an economy." at bounding box center [1102, 400] width 506 height 30
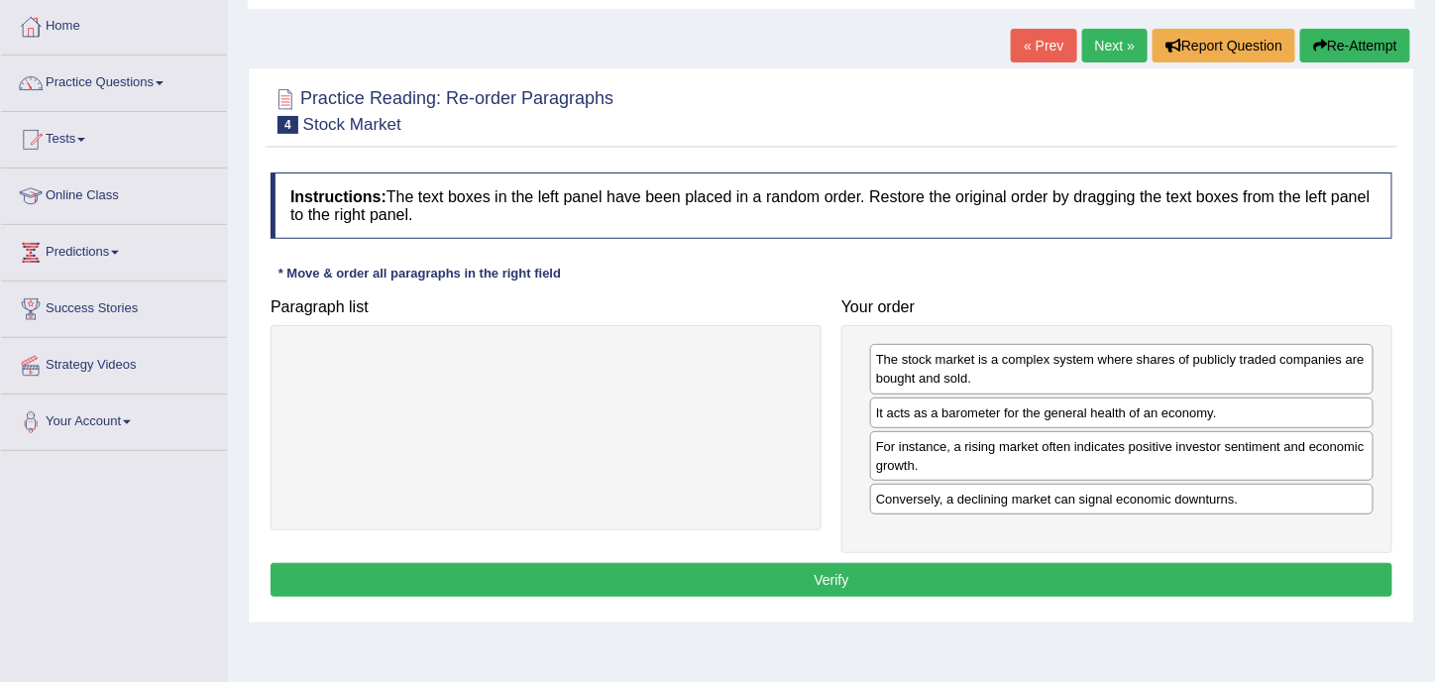
click at [900, 582] on button "Verify" at bounding box center [832, 580] width 1122 height 34
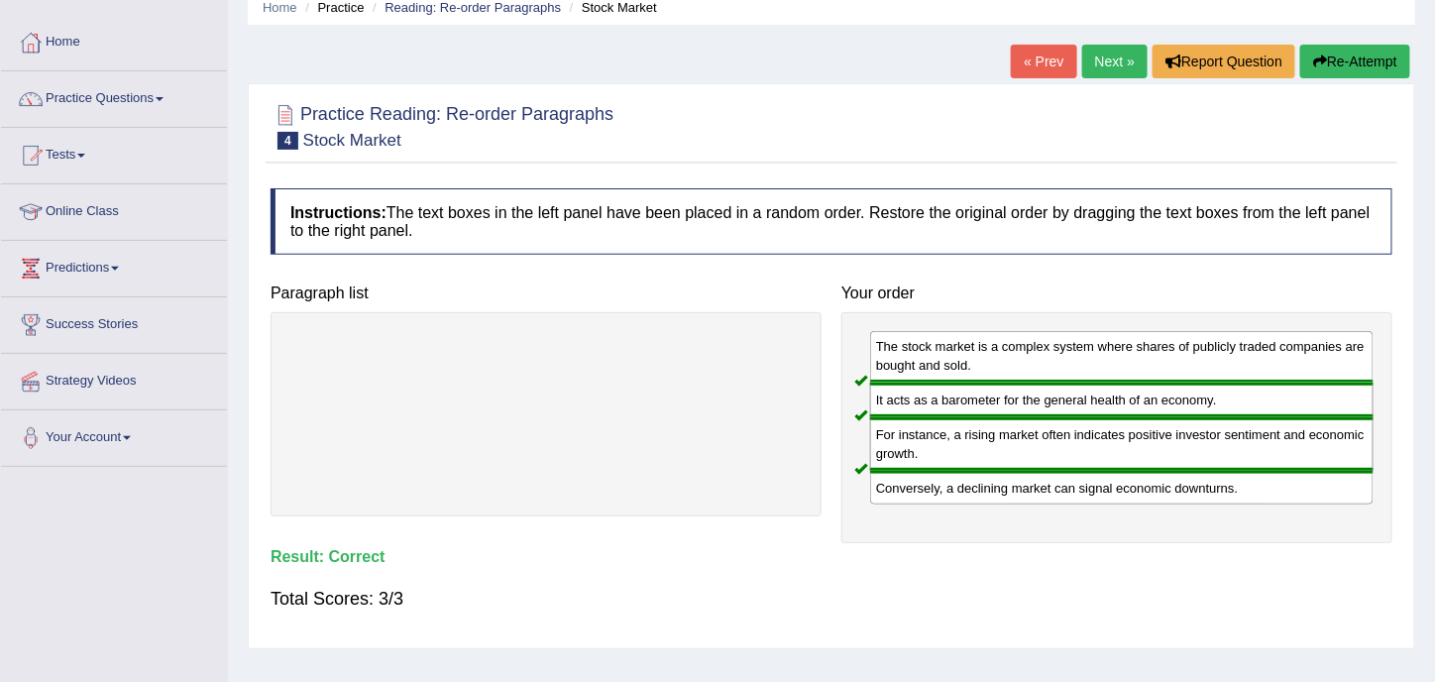
scroll to position [0, 0]
